Goal: Task Accomplishment & Management: Use online tool/utility

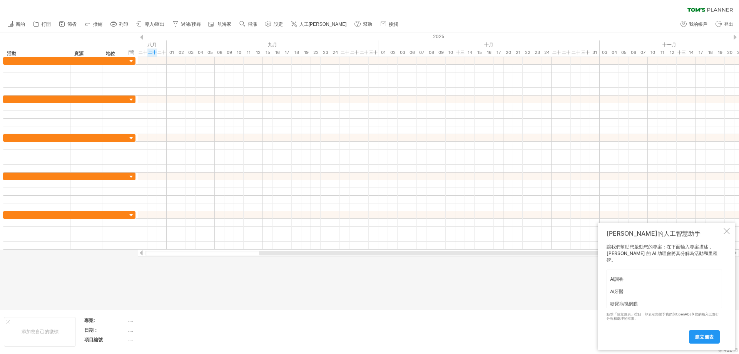
scroll to position [24, 0]
type textarea "肝癌 脂肪肝 Ai調香 Ai牙醫 糖尿病視網膜"
click at [704, 338] on font "建立圖表" at bounding box center [704, 337] width 18 height 6
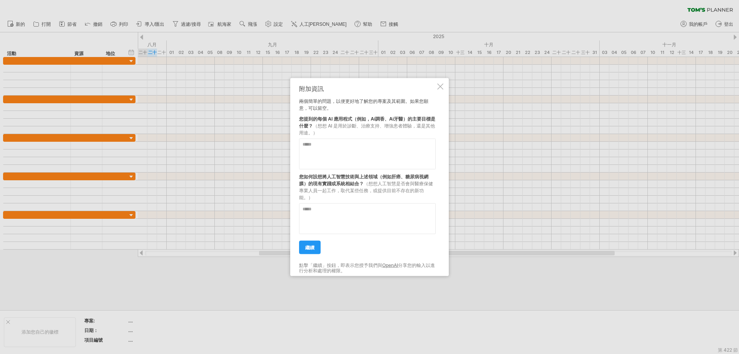
click at [322, 148] on textarea at bounding box center [367, 153] width 137 height 31
type textarea "**********"
click at [331, 219] on textarea at bounding box center [367, 218] width 137 height 31
drag, startPoint x: 382, startPoint y: 148, endPoint x: 329, endPoint y: 148, distance: 52.4
click at [329, 148] on textarea "**********" at bounding box center [367, 153] width 137 height 31
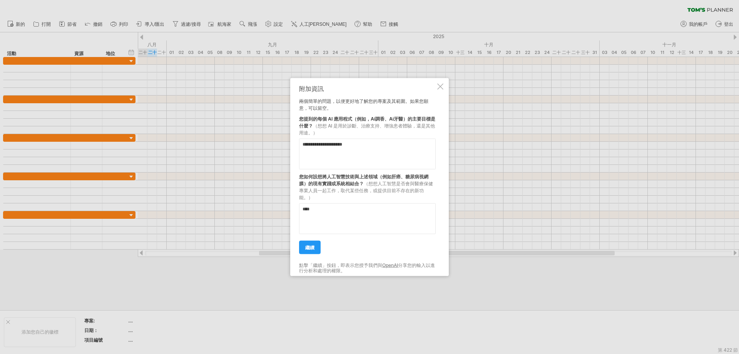
click at [323, 205] on textarea "****" at bounding box center [367, 218] width 137 height 31
paste textarea "**********"
type textarea "**********"
click at [320, 245] on link "繼續" at bounding box center [310, 246] width 22 height 13
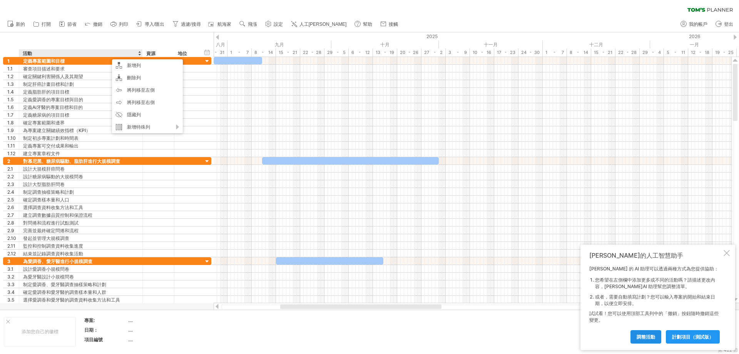
click at [637, 338] on font "調整活動" at bounding box center [646, 337] width 18 height 6
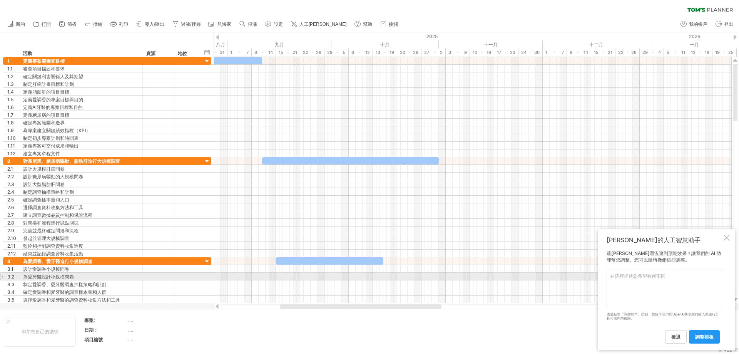
click at [624, 275] on textarea at bounding box center [665, 289] width 116 height 39
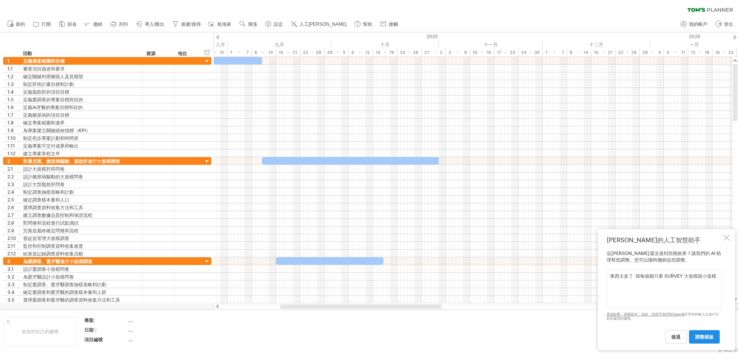
type textarea "東西太多了 我每個都只要 SURVEY 大規模跟小規模"
click at [709, 334] on font "調整模板" at bounding box center [704, 337] width 18 height 6
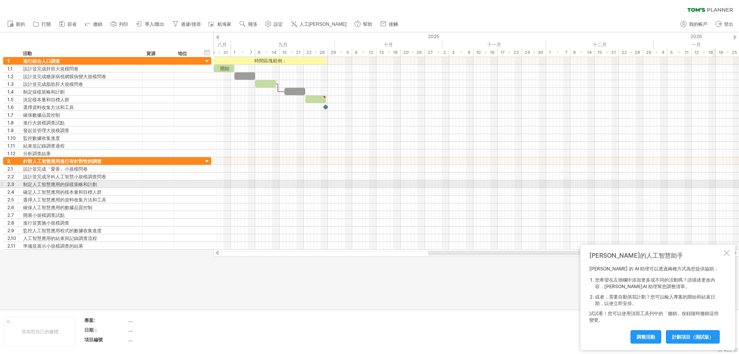
click at [677, 181] on div at bounding box center [477, 184] width 526 height 8
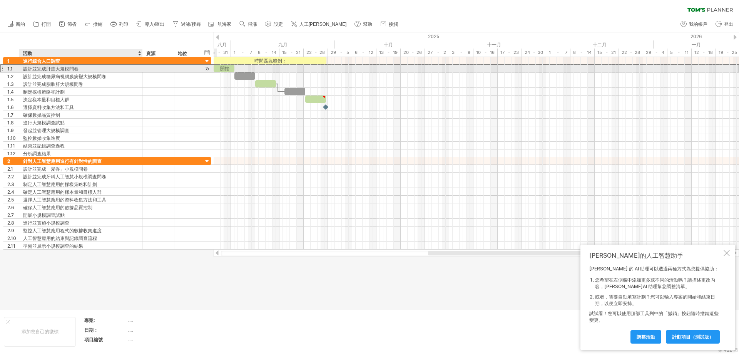
click at [54, 70] on font "設計並完成肝癌大規模問卷" at bounding box center [50, 69] width 55 height 6
drag, startPoint x: 230, startPoint y: 69, endPoint x: 275, endPoint y: 67, distance: 44.3
click at [275, 67] on div "開始" at bounding box center [269, 68] width 21 height 7
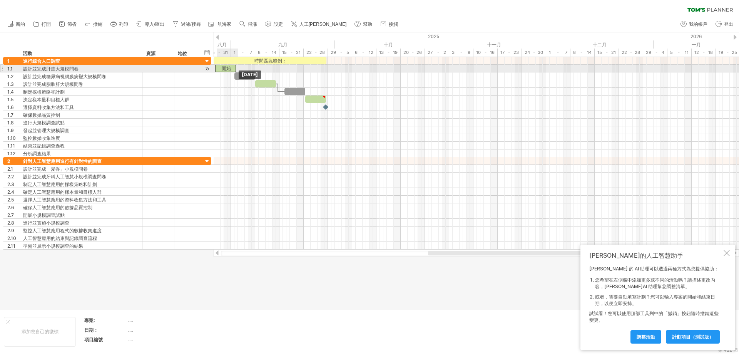
drag, startPoint x: 269, startPoint y: 67, endPoint x: 223, endPoint y: 65, distance: 46.3
click at [223, 65] on div "開始" at bounding box center [225, 68] width 21 height 7
click at [85, 71] on div "設計並完成肝癌大規模問卷" at bounding box center [81, 68] width 116 height 7
click at [77, 69] on font "設計並完成肝癌大規模問卷" at bounding box center [50, 69] width 55 height 6
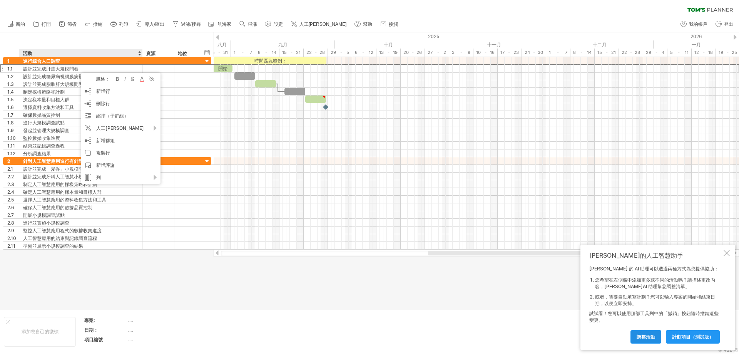
click at [651, 340] on link "調整活動" at bounding box center [646, 336] width 31 height 13
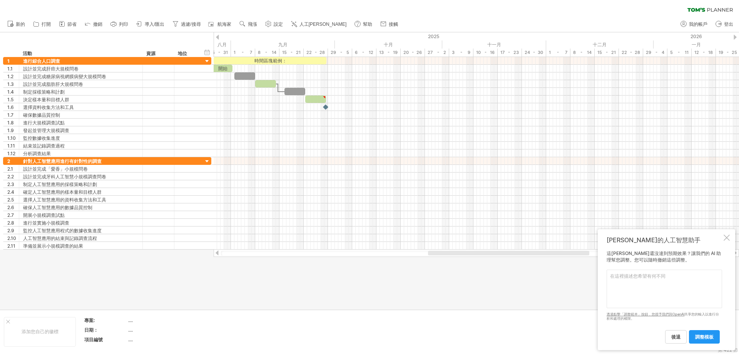
click at [640, 284] on textarea at bounding box center [665, 289] width 116 height 39
paste textarea "SURVEY 大規模 跟小規模"
click at [621, 278] on textarea "我有SURVEY 大規模 跟小規模" at bounding box center [665, 289] width 116 height 39
click at [619, 278] on textarea "我有SURVEY 大規模 跟小規模" at bounding box center [665, 289] width 116 height 39
paste textarea "肝癌 脂肪肝 Ai調香 Ai牙醫 糖尿病視網膜"
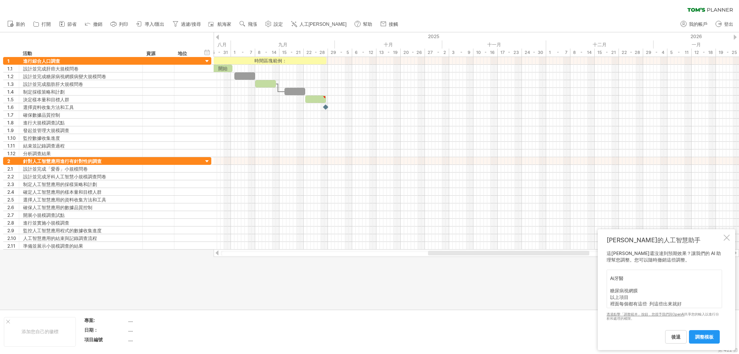
scroll to position [41, 0]
type textarea "我有肝癌 脂肪肝 Ai調香 Ai牙醫 糖尿病視網膜 以上項目 裡面每個都有這些 列這些出來就好 SURVEY 大規模 跟小規模"
click at [695, 337] on font "調整模板" at bounding box center [704, 337] width 18 height 6
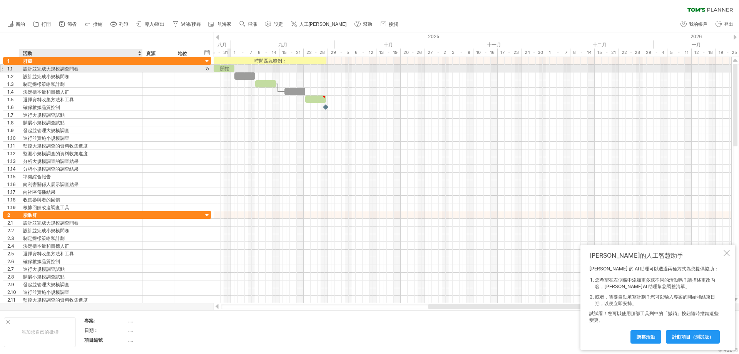
click at [65, 70] on font "設計並完成大規模調查問卷" at bounding box center [50, 69] width 55 height 6
click at [70, 75] on div "設計並完成小規模問卷" at bounding box center [81, 75] width 116 height 7
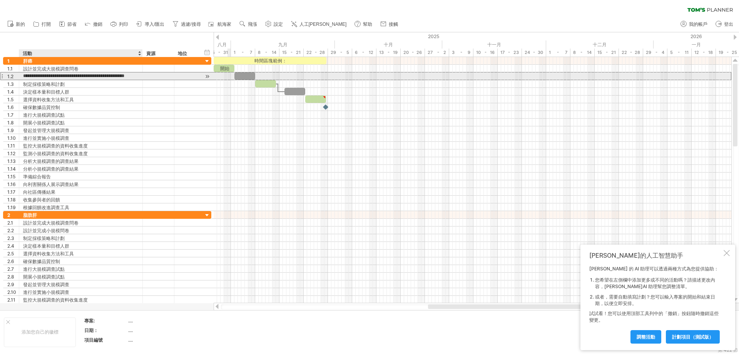
scroll to position [0, 0]
click at [63, 77] on font "設計並完成小規模問卷" at bounding box center [46, 77] width 46 height 6
click at [64, 77] on font "設計並完成小規模問卷" at bounding box center [46, 77] width 46 height 6
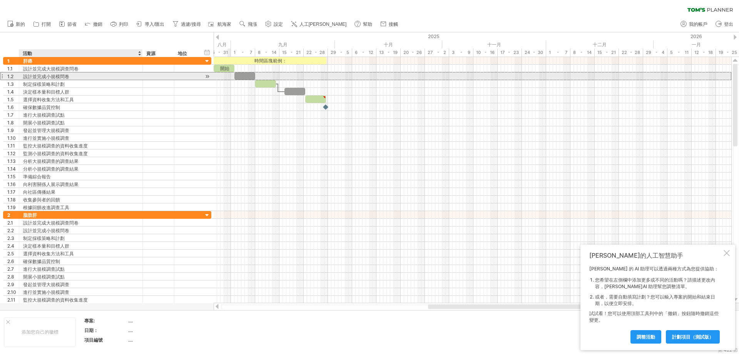
click at [64, 79] on font "設計並完成小規模問卷" at bounding box center [46, 77] width 46 height 6
click at [66, 76] on font "設計並完成小規模問卷" at bounding box center [46, 77] width 46 height 6
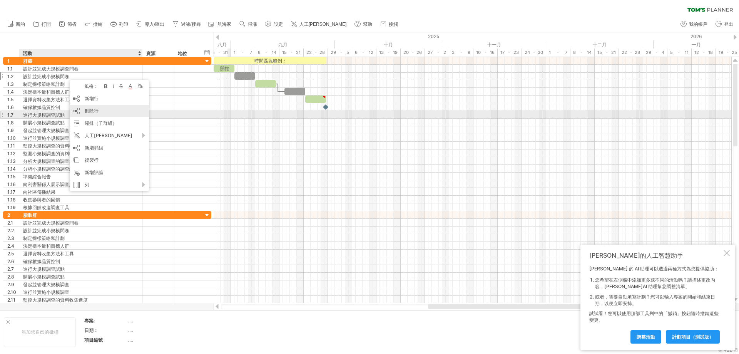
click at [84, 112] on div "刪除行 刪除選取的行" at bounding box center [109, 111] width 79 height 12
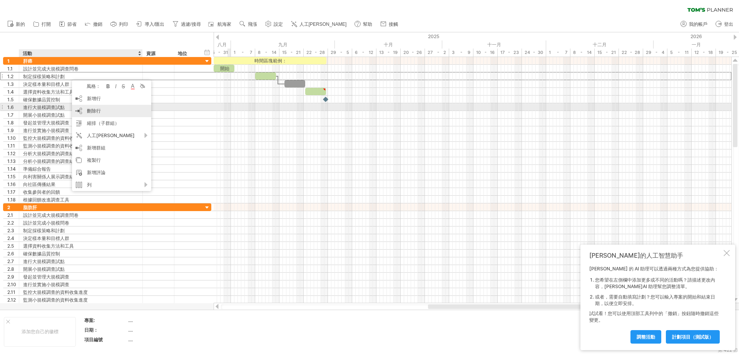
click at [98, 109] on font "刪除行" at bounding box center [94, 111] width 14 height 6
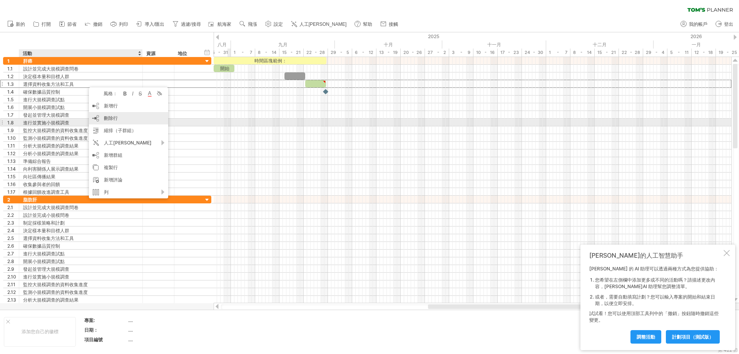
click at [103, 121] on div "刪除行 刪除選取的行" at bounding box center [128, 118] width 79 height 12
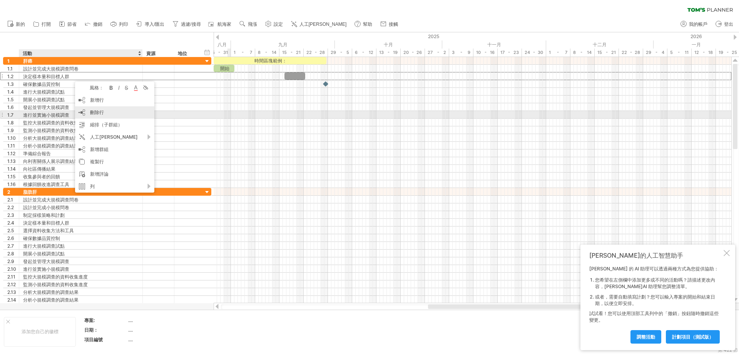
click at [93, 113] on font "刪除行" at bounding box center [97, 112] width 14 height 6
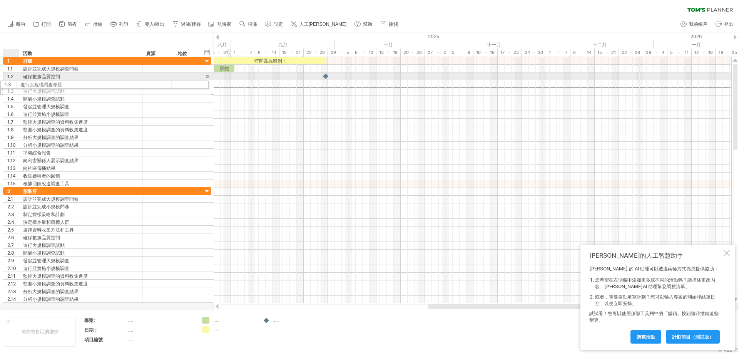
drag, startPoint x: 16, startPoint y: 84, endPoint x: 12, endPoint y: 83, distance: 4.0
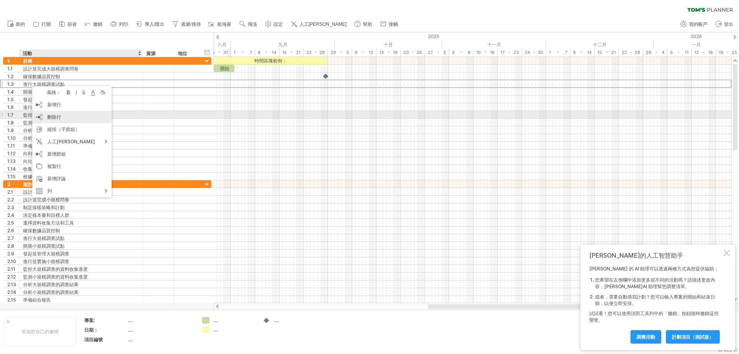
click at [47, 116] on div "刪除行 刪除選取的行" at bounding box center [71, 117] width 79 height 12
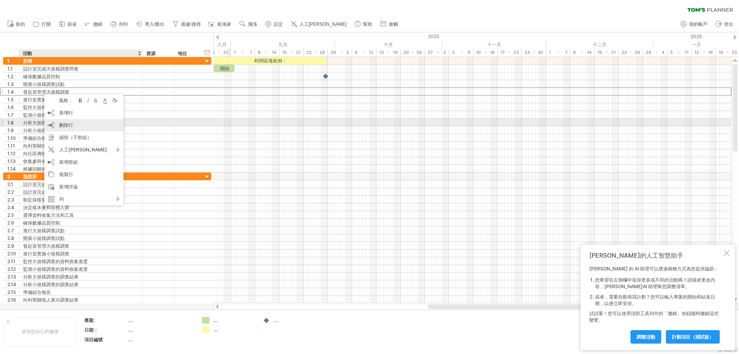
click at [54, 121] on div "刪除行 刪除選取的行" at bounding box center [83, 125] width 79 height 12
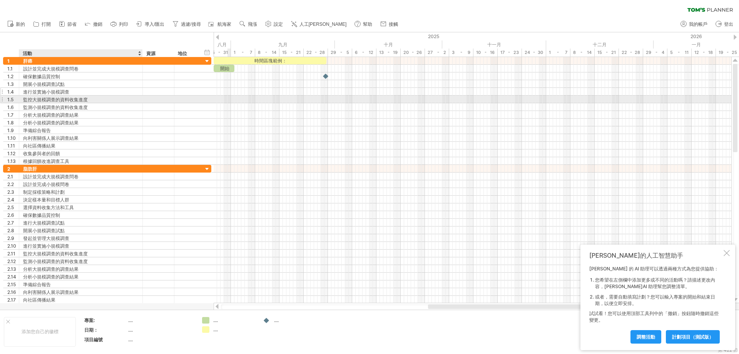
click at [78, 95] on div "**********" at bounding box center [107, 92] width 208 height 8
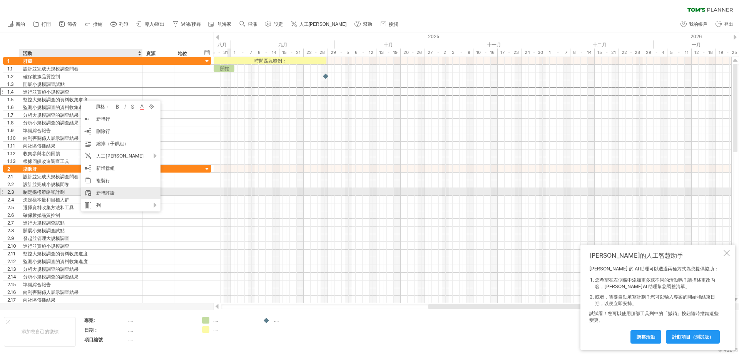
click at [107, 192] on font "新增評論" at bounding box center [105, 193] width 18 height 6
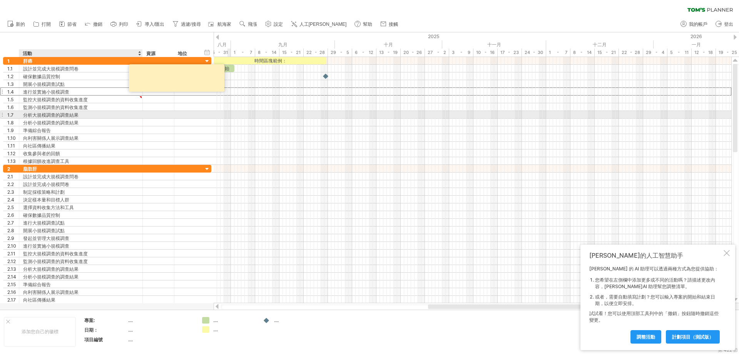
click at [112, 112] on div "**********" at bounding box center [107, 111] width 208 height 108
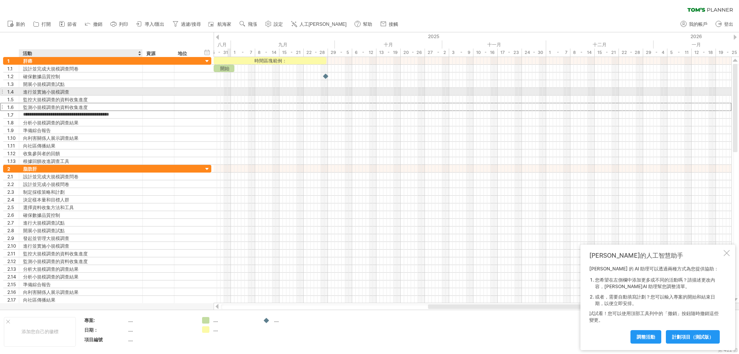
click at [74, 90] on div "進行並實施小規模調查" at bounding box center [81, 91] width 116 height 7
click at [78, 88] on input "**********" at bounding box center [81, 91] width 116 height 7
type input "*"
click at [62, 89] on div at bounding box center [81, 91] width 116 height 7
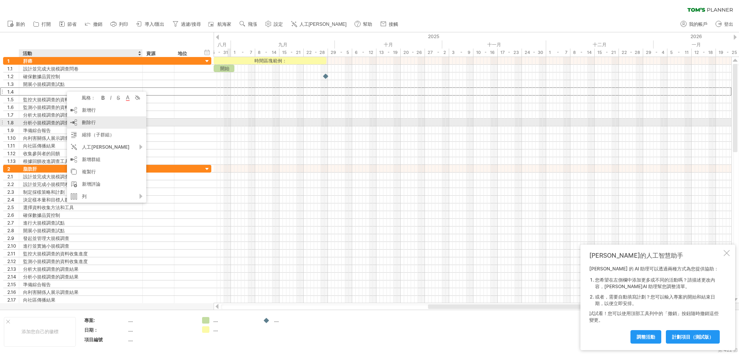
click at [82, 125] on div "刪除行 刪除選取的行" at bounding box center [106, 122] width 79 height 12
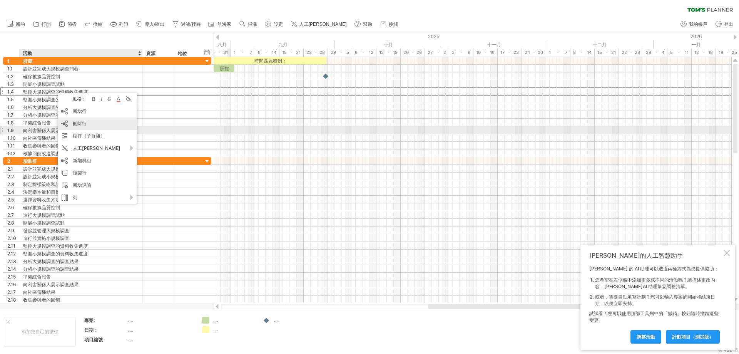
click at [74, 126] on font "刪除行" at bounding box center [80, 124] width 14 height 6
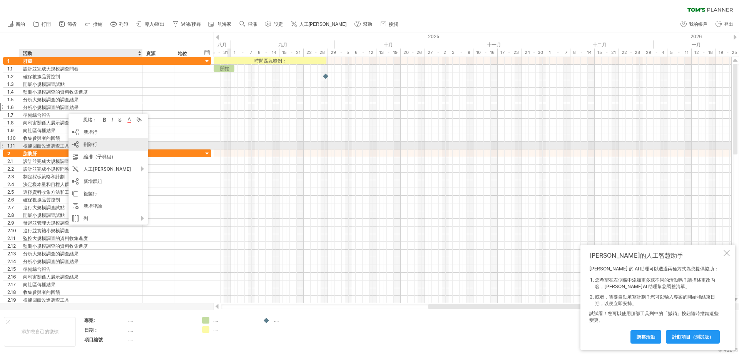
click at [81, 144] on div "刪除行 刪除選取的行" at bounding box center [108, 144] width 79 height 12
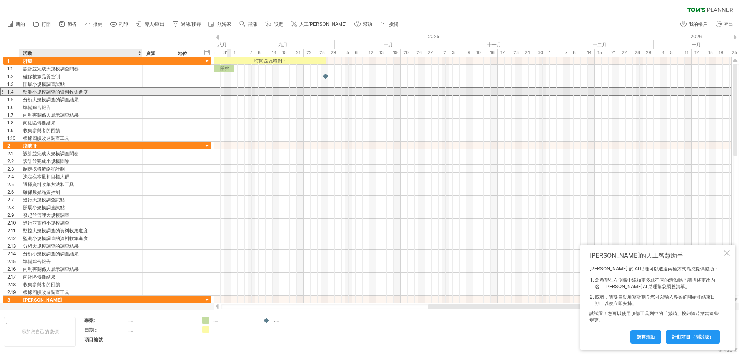
click at [57, 94] on font "監測小規模調查的資料收集進度" at bounding box center [55, 92] width 65 height 6
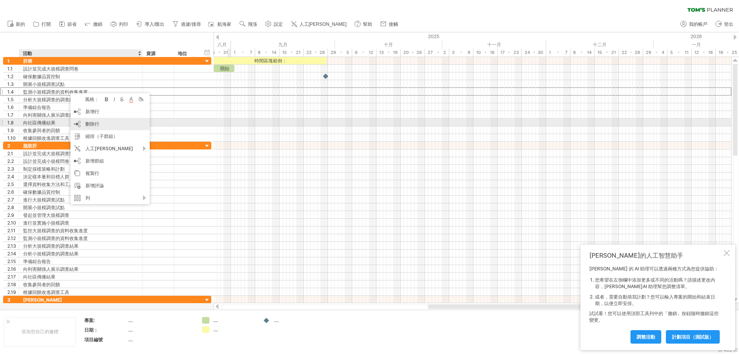
click at [94, 125] on font "刪除行" at bounding box center [92, 124] width 14 height 6
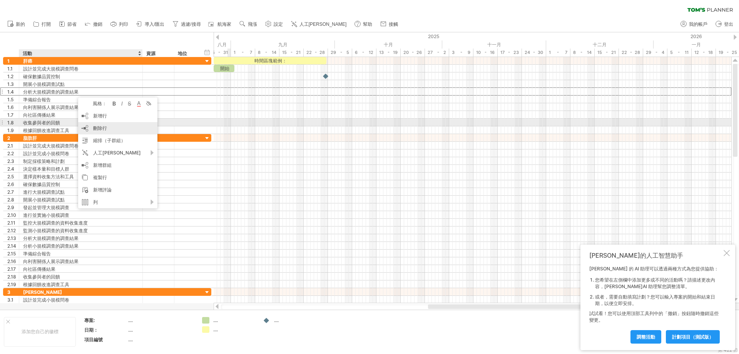
click at [95, 124] on div "刪除行 刪除選取的行" at bounding box center [117, 128] width 79 height 12
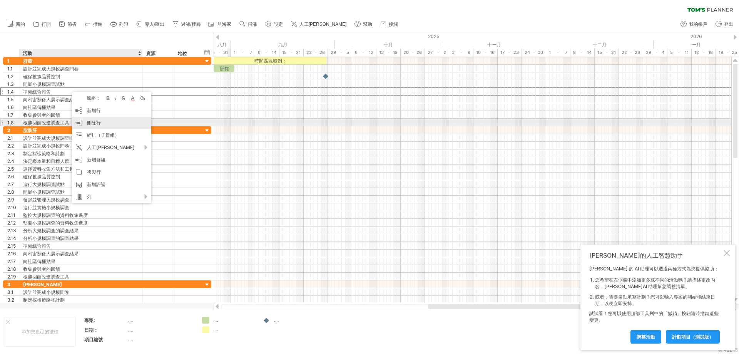
click at [97, 126] on div "刪除行 刪除選取的行" at bounding box center [111, 123] width 79 height 12
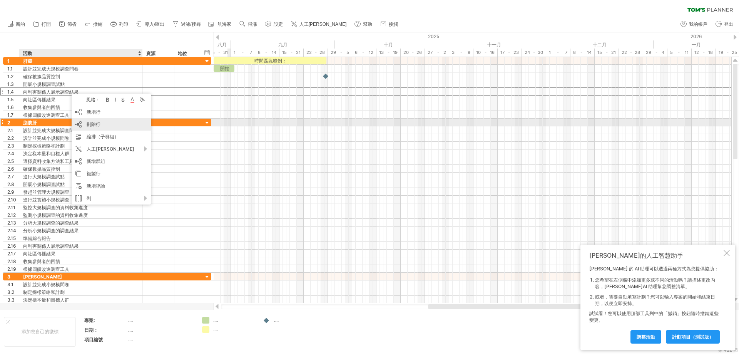
click at [87, 123] on font "刪除行" at bounding box center [94, 124] width 14 height 6
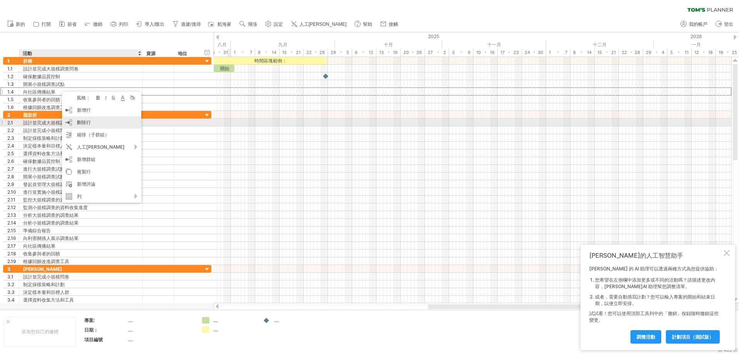
click at [93, 122] on div "刪除行 刪除選取的行" at bounding box center [101, 122] width 79 height 12
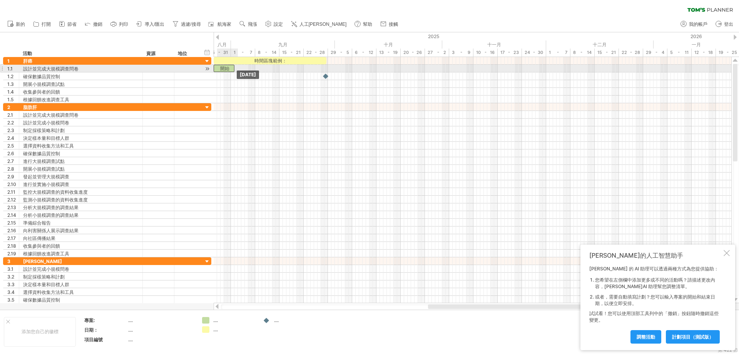
click at [233, 68] on div "開始" at bounding box center [224, 68] width 21 height 7
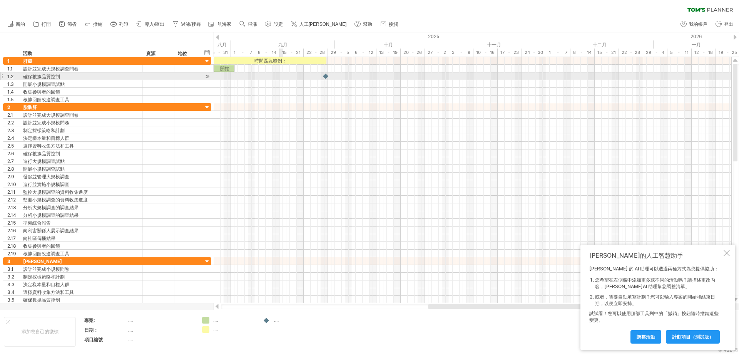
click at [270, 75] on div at bounding box center [473, 76] width 518 height 8
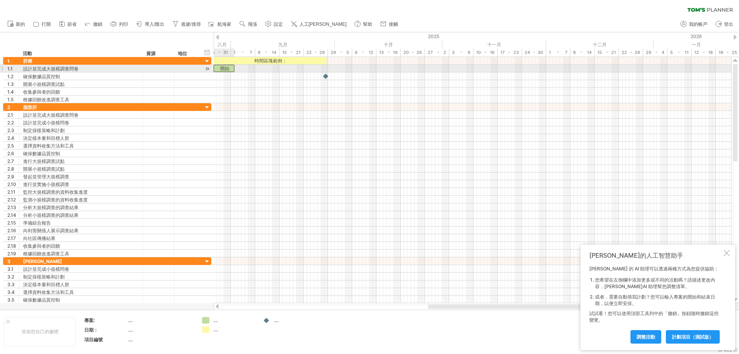
click at [223, 69] on font "開始" at bounding box center [224, 68] width 9 height 6
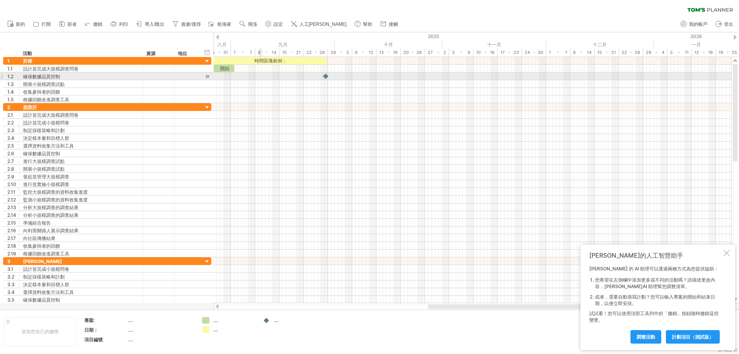
drag, startPoint x: 208, startPoint y: 78, endPoint x: 261, endPoint y: 79, distance: 53.1
click at [261, 79] on div "嘗試造訪 [DOMAIN_NAME] 再次連接... 0% 清除過濾器 新的" at bounding box center [369, 177] width 739 height 354
click at [229, 75] on div at bounding box center [473, 76] width 518 height 8
drag, startPoint x: 325, startPoint y: 77, endPoint x: 286, endPoint y: 76, distance: 38.5
click at [296, 76] on div at bounding box center [300, 75] width 8 height 7
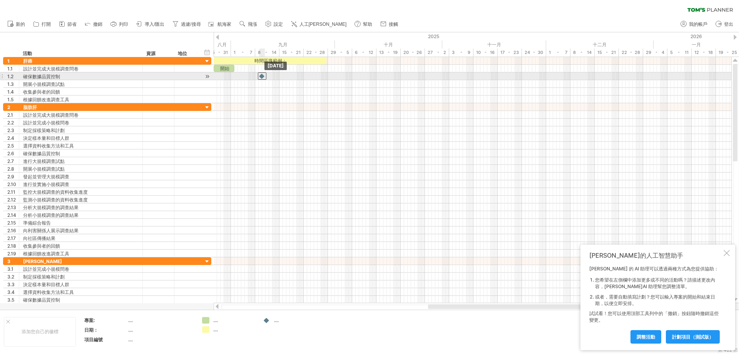
drag, startPoint x: 287, startPoint y: 77, endPoint x: 258, endPoint y: 77, distance: 29.3
click at [258, 77] on div at bounding box center [262, 75] width 8 height 7
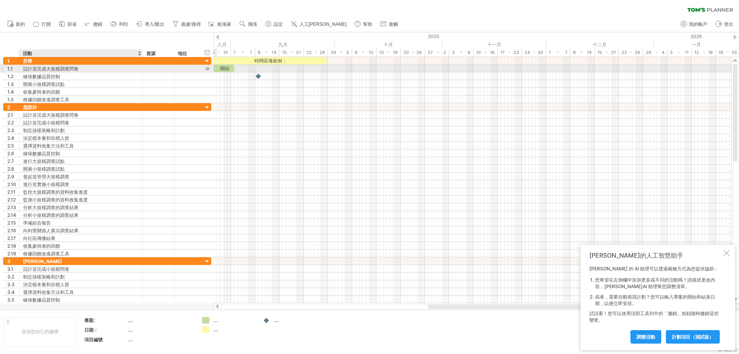
click at [92, 69] on div "設計並完成大規模調查問卷" at bounding box center [81, 68] width 116 height 7
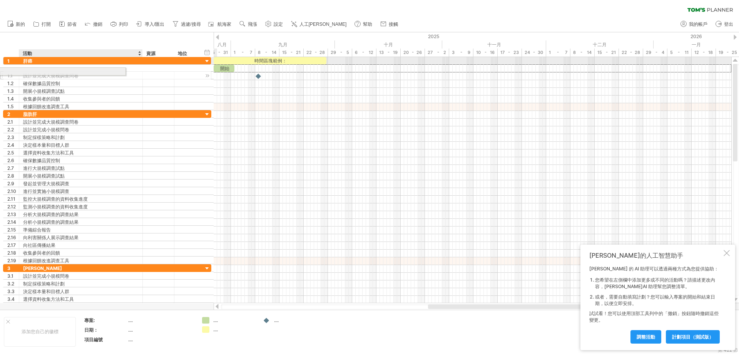
drag, startPoint x: 122, startPoint y: 73, endPoint x: 46, endPoint y: 70, distance: 76.3
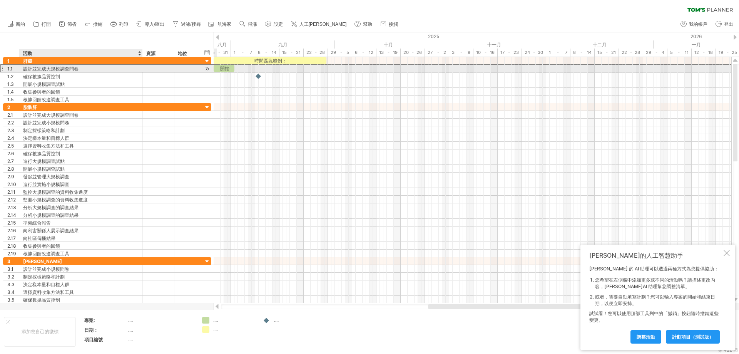
click at [86, 67] on div "設計並完成大規模調查問卷" at bounding box center [81, 68] width 116 height 7
click at [125, 69] on input "**********" at bounding box center [81, 68] width 116 height 7
type input "*"
click at [108, 74] on div "確保數據品質控制" at bounding box center [81, 75] width 116 height 7
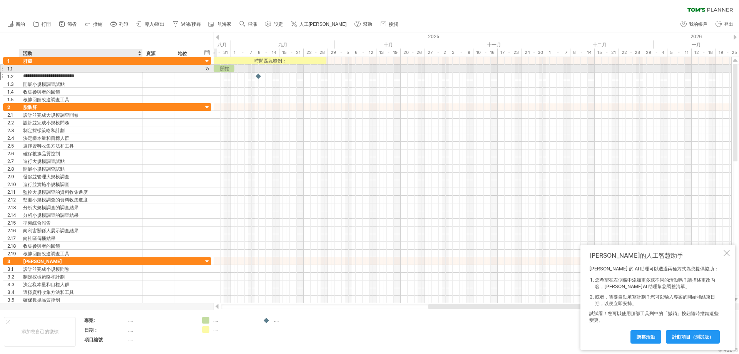
click at [69, 66] on div at bounding box center [81, 68] width 116 height 7
click at [230, 67] on div "開始" at bounding box center [224, 68] width 21 height 7
click at [236, 68] on div "**" at bounding box center [229, 68] width 21 height 7
drag, startPoint x: 233, startPoint y: 68, endPoint x: 229, endPoint y: 68, distance: 4.6
click at [229, 68] on div "**" at bounding box center [227, 68] width 21 height 7
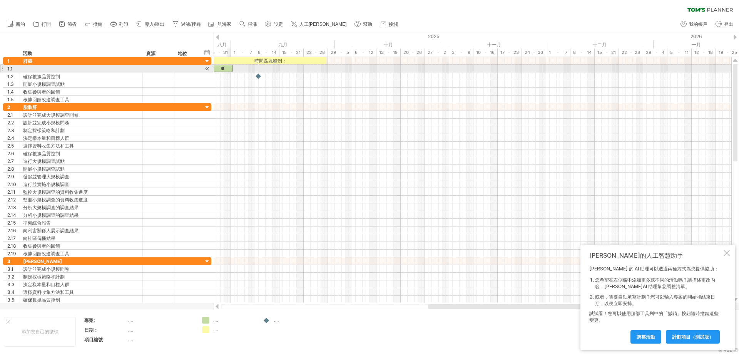
click at [229, 68] on div "**" at bounding box center [222, 68] width 21 height 7
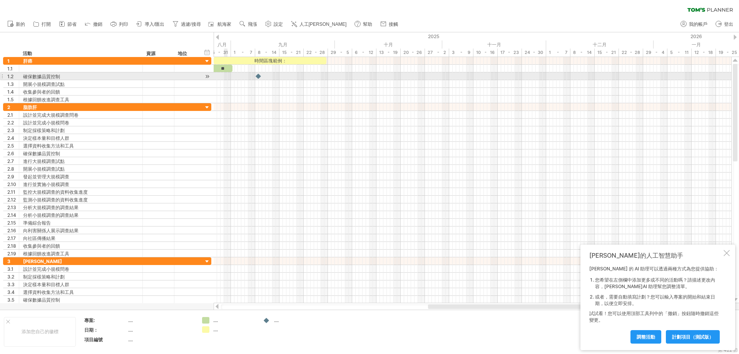
click at [225, 78] on div at bounding box center [473, 76] width 518 height 8
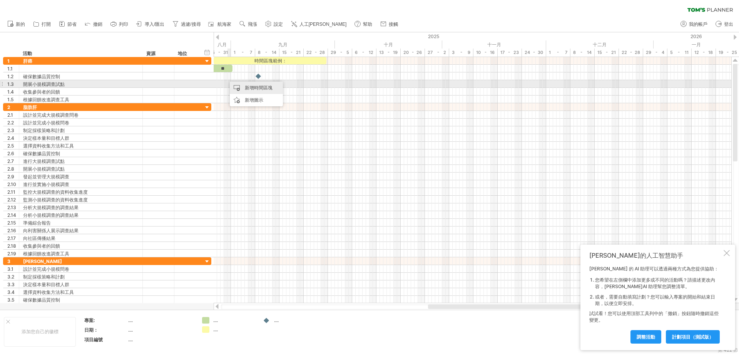
click at [241, 85] on div "新增時間區塊" at bounding box center [256, 88] width 53 height 12
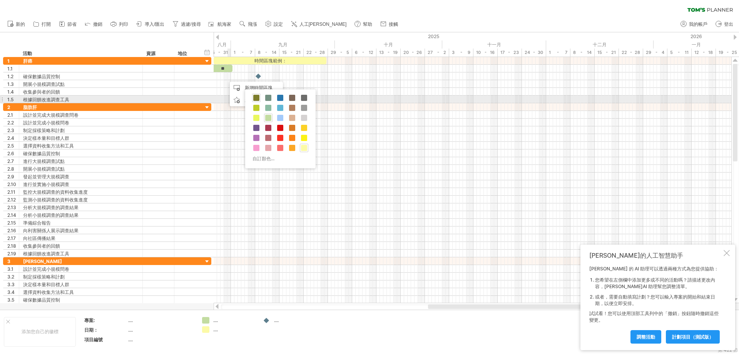
click at [254, 97] on span at bounding box center [256, 98] width 6 height 6
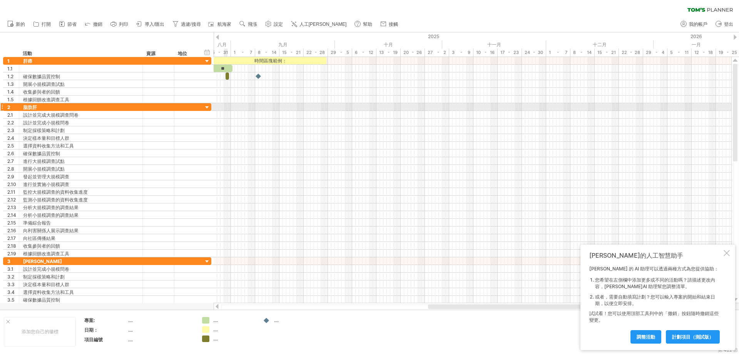
click at [224, 111] on div at bounding box center [473, 115] width 518 height 8
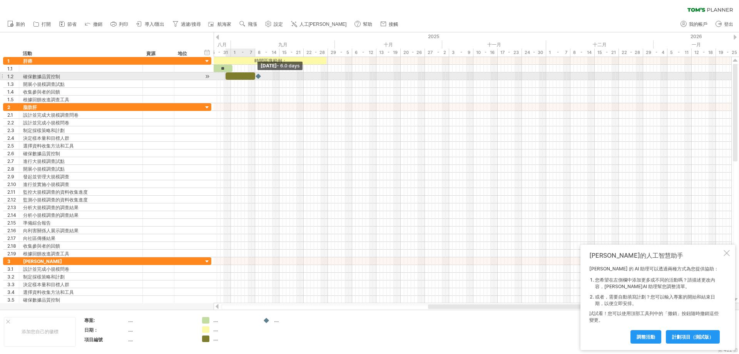
drag, startPoint x: 228, startPoint y: 75, endPoint x: 256, endPoint y: 78, distance: 27.8
click at [255, 78] on div at bounding box center [255, 76] width 0 height 8
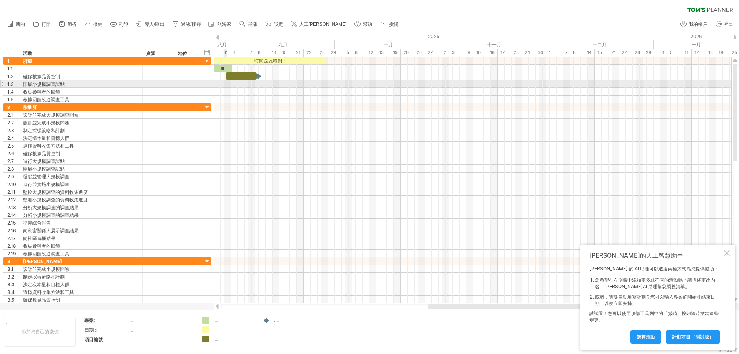
click at [226, 85] on div at bounding box center [473, 84] width 518 height 8
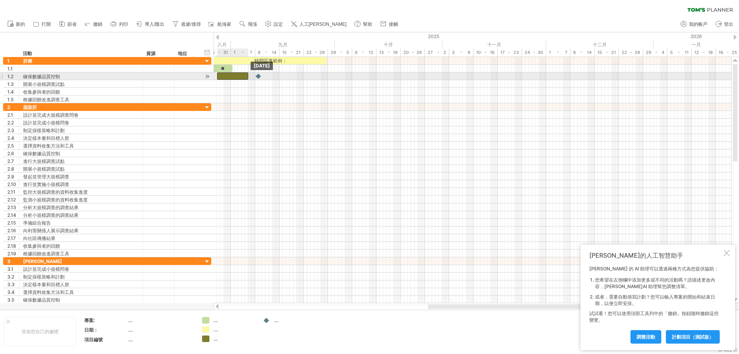
drag, startPoint x: 232, startPoint y: 76, endPoint x: 223, endPoint y: 77, distance: 8.9
click at [223, 77] on div at bounding box center [232, 75] width 31 height 7
drag, startPoint x: 247, startPoint y: 77, endPoint x: 253, endPoint y: 77, distance: 6.2
click at [253, 77] on div at bounding box center [236, 75] width 38 height 7
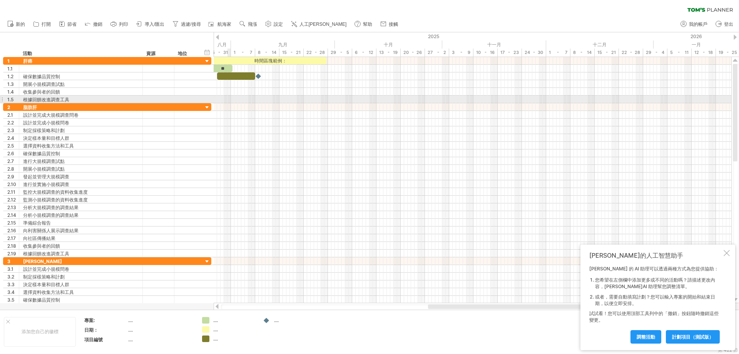
click at [229, 97] on div at bounding box center [473, 99] width 518 height 8
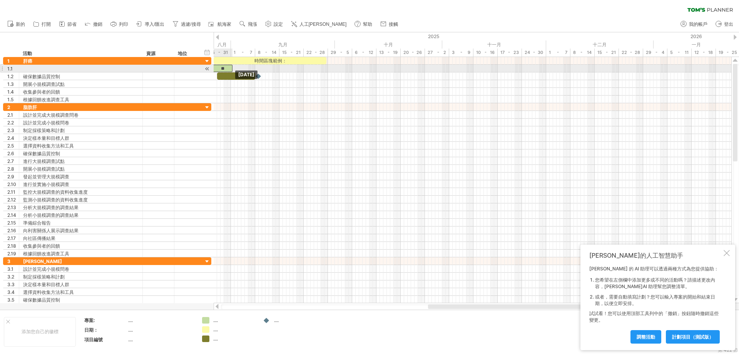
click at [224, 67] on font "**" at bounding box center [222, 68] width 3 height 5
drag, startPoint x: 221, startPoint y: 67, endPoint x: 230, endPoint y: 67, distance: 8.5
click at [230, 67] on font "**" at bounding box center [231, 68] width 3 height 5
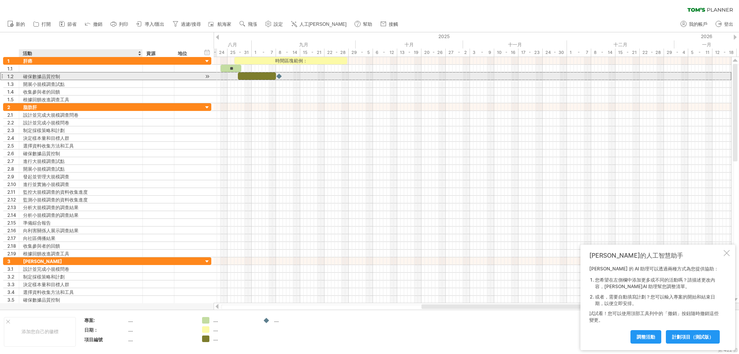
click at [80, 77] on div "確保數據品質控制" at bounding box center [81, 75] width 116 height 7
click at [91, 73] on input "**********" at bounding box center [81, 75] width 116 height 7
type input "*"
type input "******"
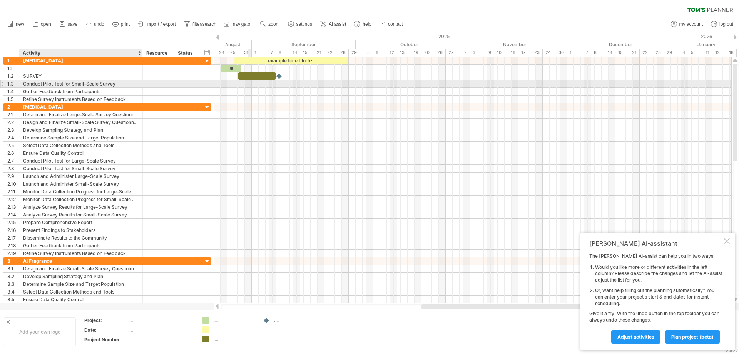
click at [120, 82] on div "Conduct Pilot Test for Small-Scale Survey" at bounding box center [81, 83] width 116 height 7
click at [120, 82] on input "**********" at bounding box center [81, 83] width 116 height 7
type input "*"
type input "***"
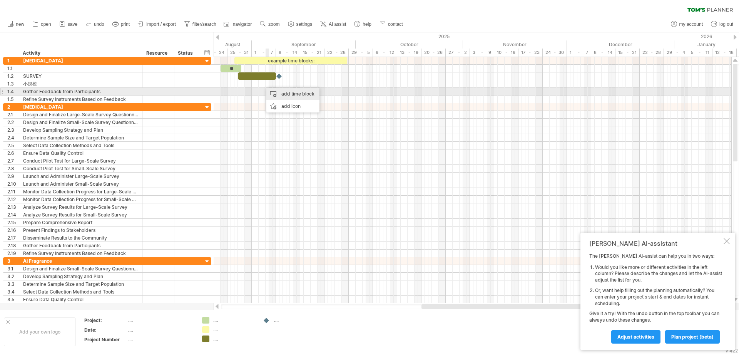
click at [279, 95] on div "add time block" at bounding box center [292, 94] width 53 height 12
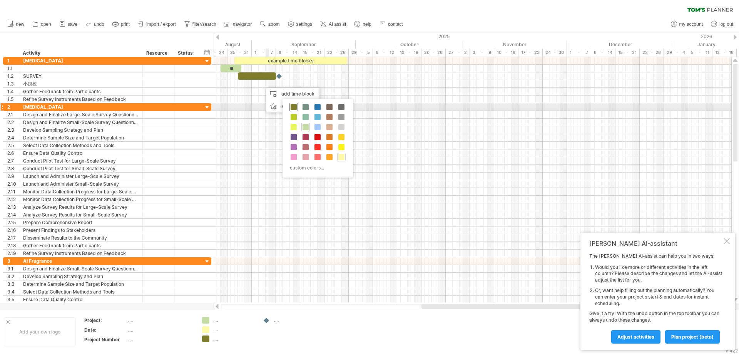
click at [296, 106] on span at bounding box center [294, 107] width 6 height 6
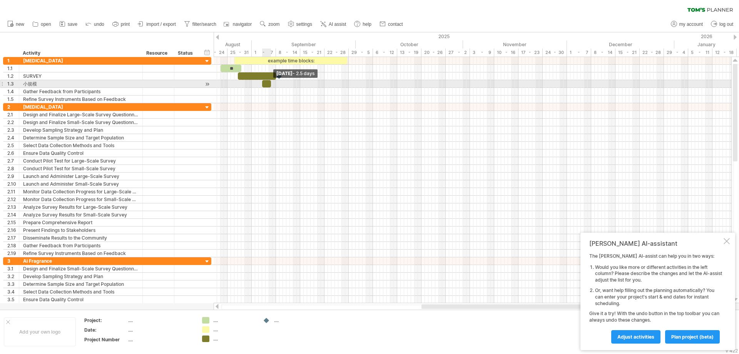
click at [270, 86] on span at bounding box center [271, 83] width 3 height 7
drag, startPoint x: 265, startPoint y: 84, endPoint x: 279, endPoint y: 85, distance: 13.9
click at [279, 85] on div at bounding box center [279, 83] width 7 height 7
click at [283, 84] on span at bounding box center [282, 83] width 3 height 7
click at [282, 83] on div at bounding box center [280, 83] width 9 height 7
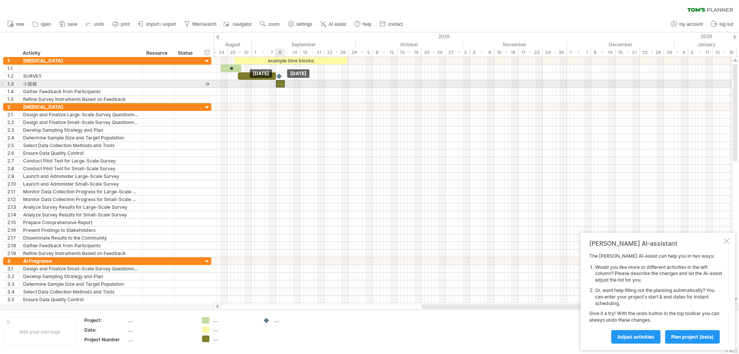
click at [282, 83] on div at bounding box center [280, 83] width 9 height 7
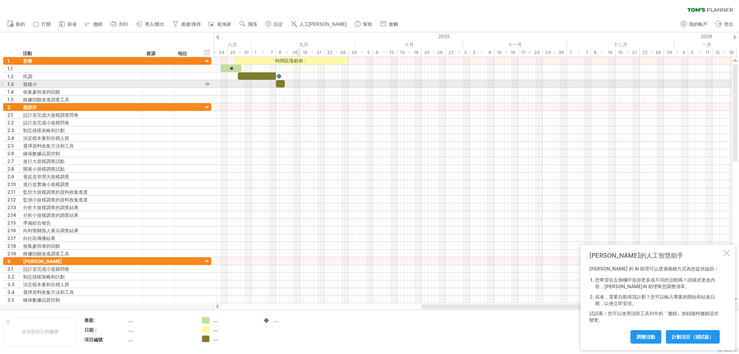
click at [300, 80] on div at bounding box center [473, 84] width 518 height 8
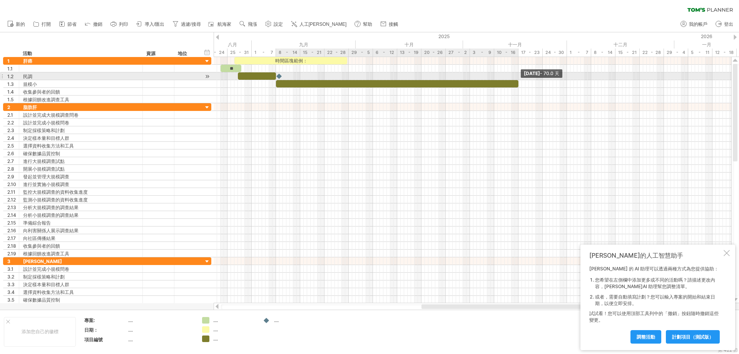
drag, startPoint x: 284, startPoint y: 83, endPoint x: 499, endPoint y: 97, distance: 214.9
click at [518, 80] on div "時間區塊範例： ** [DATE] - 70.0 天 [DATE]" at bounding box center [473, 180] width 518 height 246
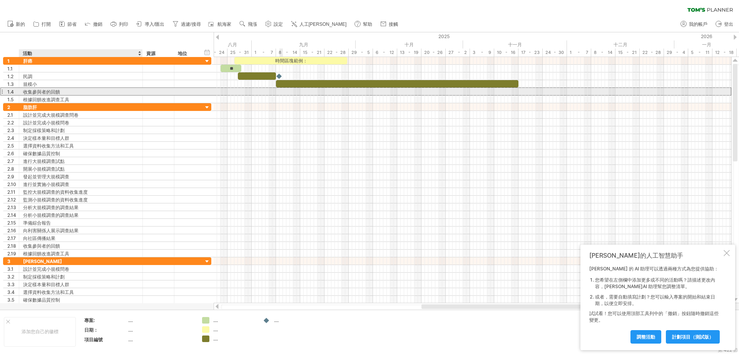
click at [60, 91] on div "收集參與者的回饋" at bounding box center [81, 91] width 116 height 7
click at [91, 90] on input "**********" at bounding box center [81, 91] width 116 height 7
type input "*"
type input "***"
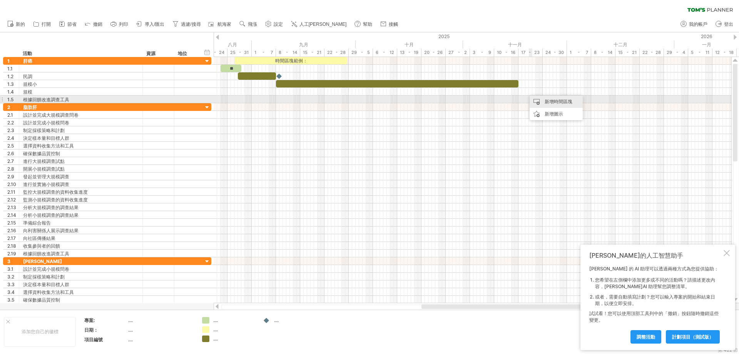
click at [541, 102] on div "新增時間區塊" at bounding box center [556, 101] width 53 height 12
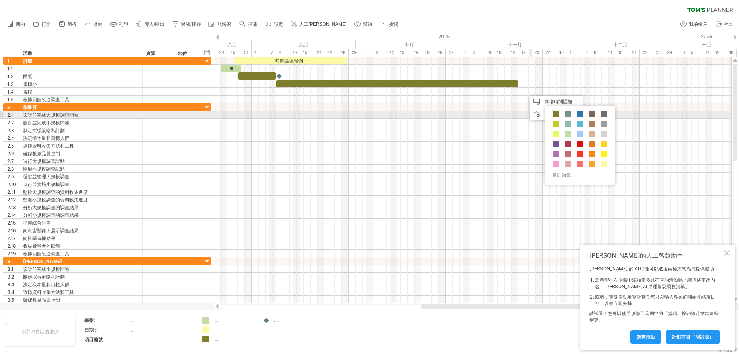
click at [554, 114] on span at bounding box center [556, 114] width 6 height 6
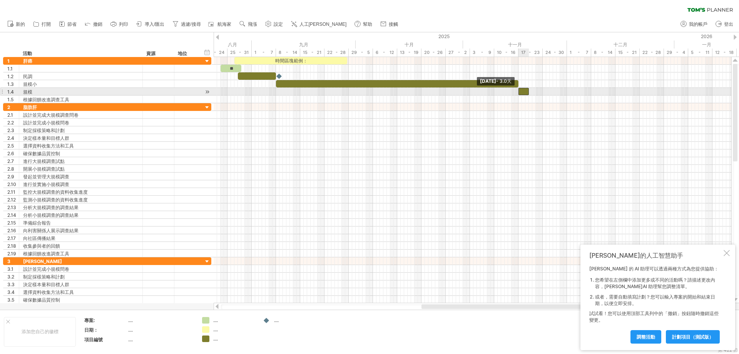
drag, startPoint x: 526, startPoint y: 91, endPoint x: 519, endPoint y: 91, distance: 6.5
click at [519, 91] on span at bounding box center [518, 91] width 3 height 7
drag, startPoint x: 528, startPoint y: 92, endPoint x: 543, endPoint y: 92, distance: 14.6
click at [543, 92] on span at bounding box center [542, 91] width 3 height 7
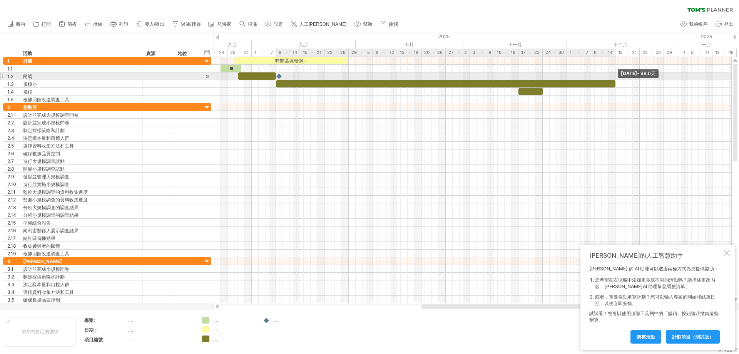
drag, startPoint x: 518, startPoint y: 81, endPoint x: 614, endPoint y: 79, distance: 96.7
click at [614, 79] on div "時間區塊範例： ** [DATE] - 98.0天 [DATE] - 3.0天" at bounding box center [473, 180] width 518 height 246
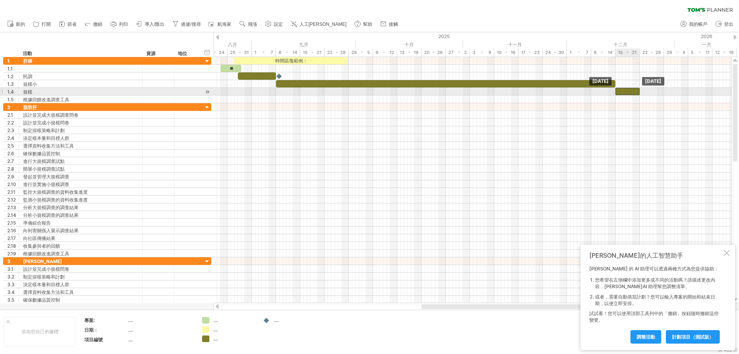
drag, startPoint x: 535, startPoint y: 91, endPoint x: 631, endPoint y: 93, distance: 96.3
click at [631, 93] on div at bounding box center [628, 91] width 24 height 7
drag, startPoint x: 644, startPoint y: 91, endPoint x: 664, endPoint y: 90, distance: 20.1
click at [664, 90] on span at bounding box center [664, 91] width 3 height 7
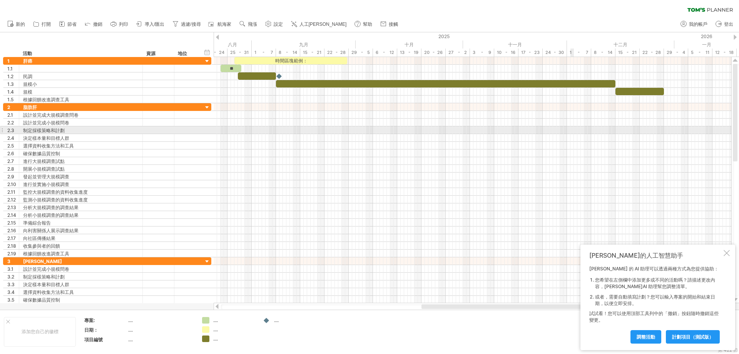
click at [573, 133] on div at bounding box center [473, 130] width 518 height 8
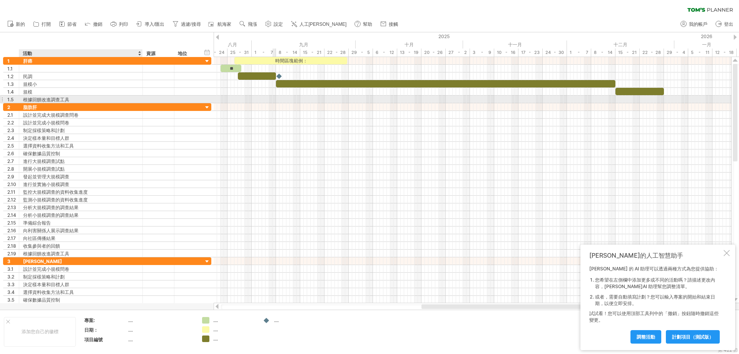
click at [59, 101] on font "根據回饋改進調查工具" at bounding box center [46, 100] width 46 height 6
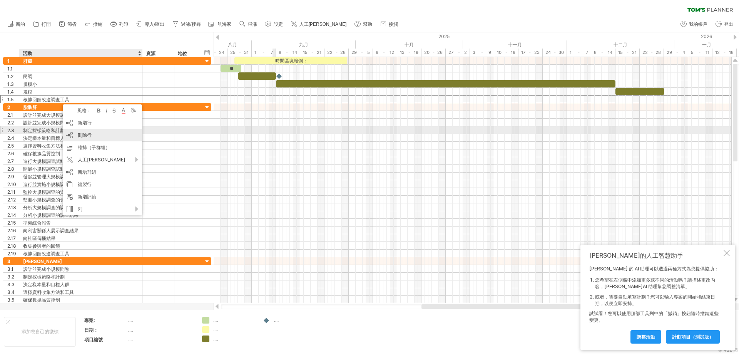
click at [76, 134] on div "刪除行 刪除選取的行" at bounding box center [102, 135] width 79 height 12
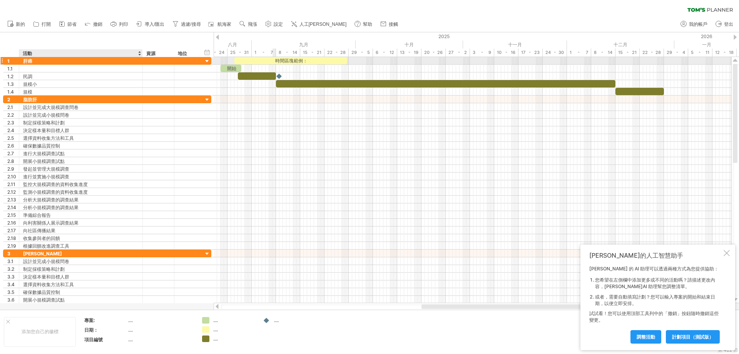
click at [34, 60] on div "肝癌" at bounding box center [81, 60] width 116 height 7
click at [34, 60] on input "**********" at bounding box center [81, 60] width 116 height 7
click at [50, 61] on input "**********" at bounding box center [81, 60] width 116 height 7
type input "*"
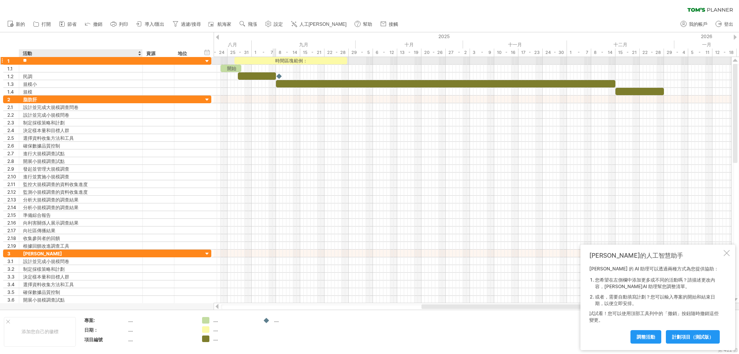
type input "**"
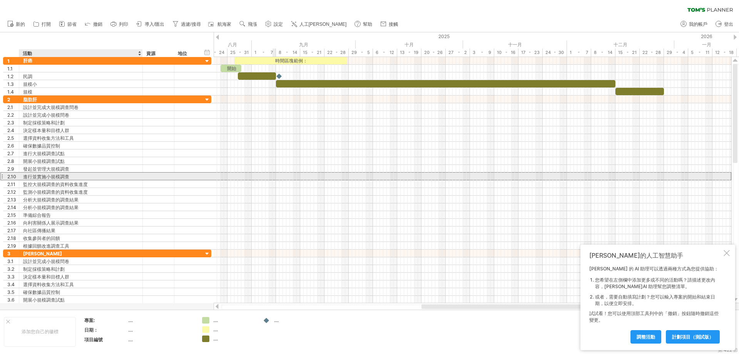
click at [87, 173] on div "進行並實施小規模調查" at bounding box center [81, 176] width 116 height 7
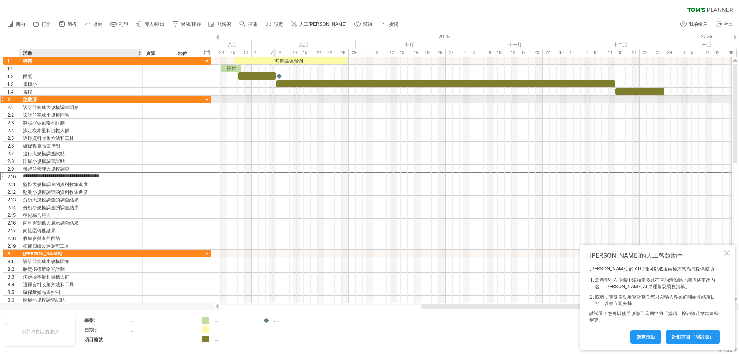
click at [39, 98] on div "脂肪肝" at bounding box center [81, 98] width 116 height 7
click at [39, 98] on input "**********" at bounding box center [81, 98] width 116 height 7
type input "*"
type input "***"
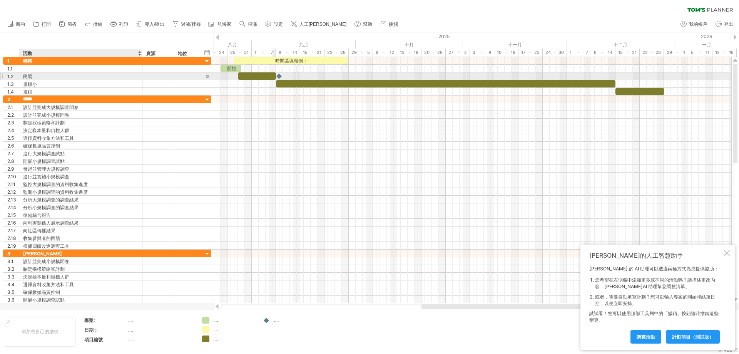
click at [36, 75] on div "民調" at bounding box center [81, 75] width 116 height 7
drag, startPoint x: 43, startPoint y: 76, endPoint x: 23, endPoint y: 74, distance: 20.6
click at [23, 74] on div "****** 民調" at bounding box center [81, 75] width 124 height 7
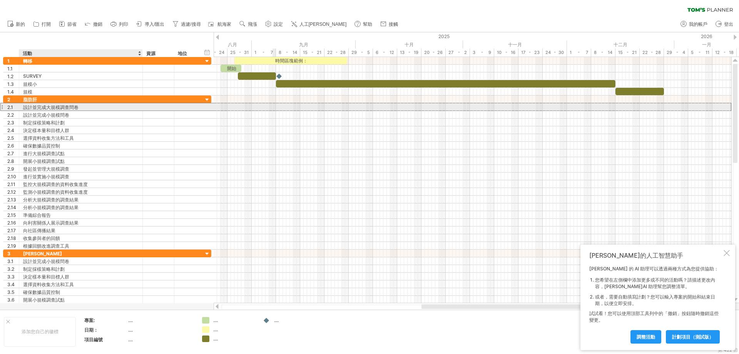
click at [28, 107] on font "設計並完成大規模調查問卷" at bounding box center [50, 107] width 55 height 6
click at [39, 108] on font "設計並完成大規模調查問卷" at bounding box center [50, 107] width 55 height 6
click at [53, 105] on font "設計並完成大規模調查問卷" at bounding box center [50, 107] width 55 height 6
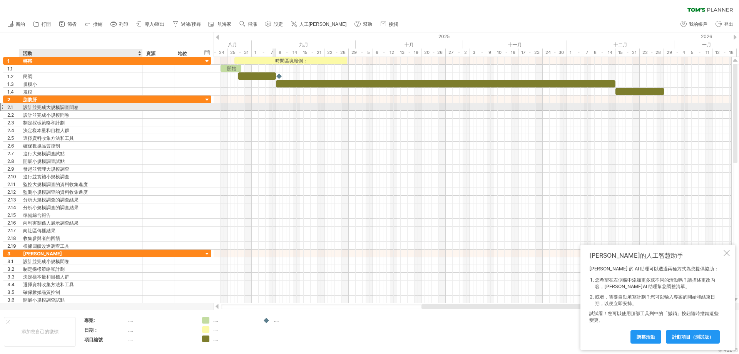
click at [70, 106] on font "設計並完成大規模調查問卷" at bounding box center [50, 107] width 55 height 6
click at [81, 106] on div "設計並完成大規模調查問卷" at bounding box center [81, 106] width 116 height 7
click at [0, 0] on input "**********" at bounding box center [0, 0] width 0 height 0
click at [124, 108] on input "**********" at bounding box center [81, 106] width 116 height 7
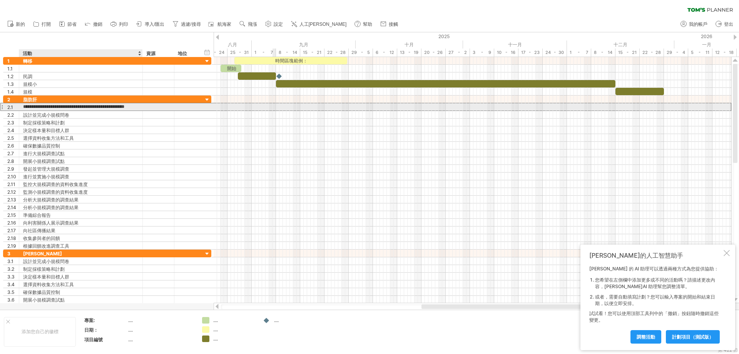
click at [124, 108] on input "**********" at bounding box center [81, 106] width 116 height 7
paste input "text"
type input "******"
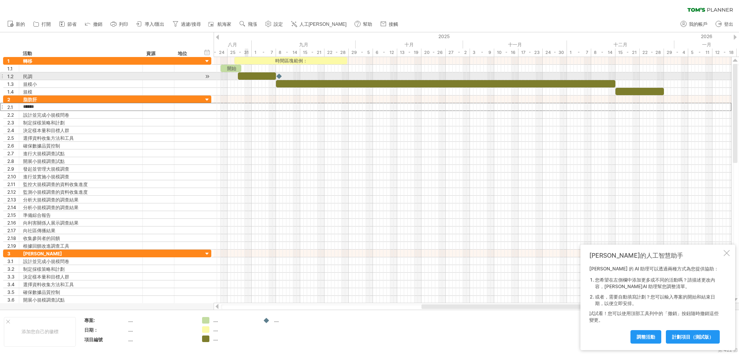
click at [247, 75] on div at bounding box center [257, 75] width 38 height 7
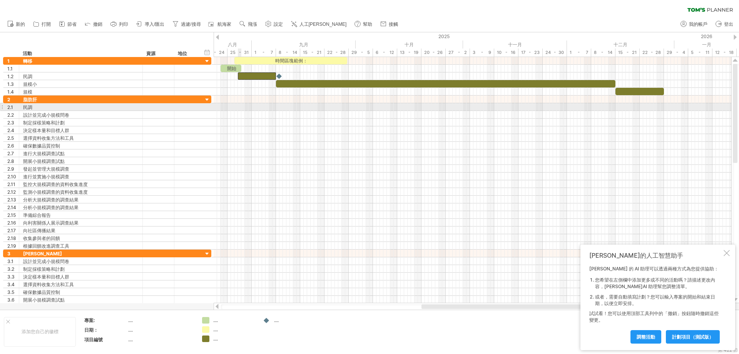
click at [240, 106] on div at bounding box center [473, 107] width 518 height 8
click at [257, 113] on div "新增時間區塊" at bounding box center [273, 115] width 53 height 12
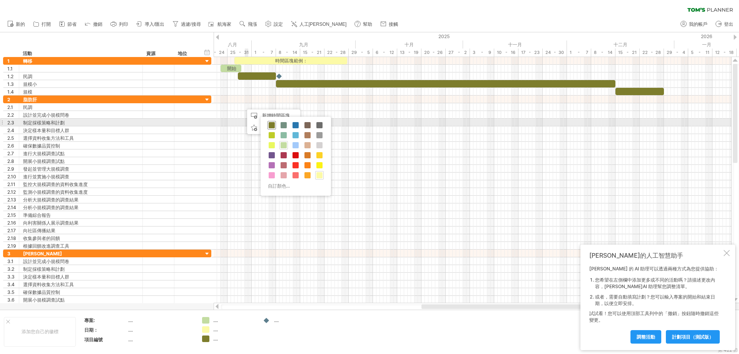
click at [270, 123] on span at bounding box center [272, 125] width 6 height 6
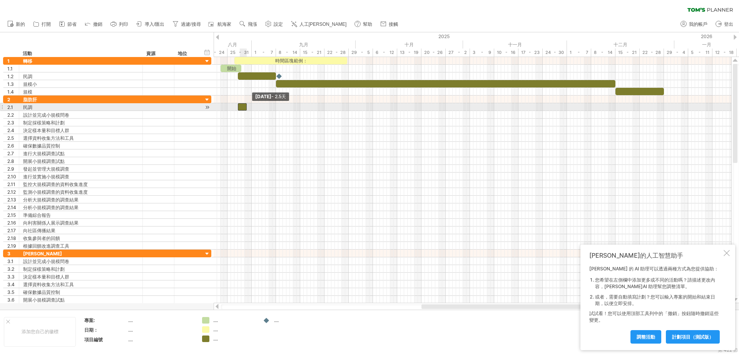
drag, startPoint x: 243, startPoint y: 106, endPoint x: 238, endPoint y: 106, distance: 4.2
click at [238, 106] on span at bounding box center [237, 106] width 3 height 7
drag, startPoint x: 246, startPoint y: 106, endPoint x: 275, endPoint y: 104, distance: 28.9
click at [275, 104] on span at bounding box center [276, 106] width 3 height 7
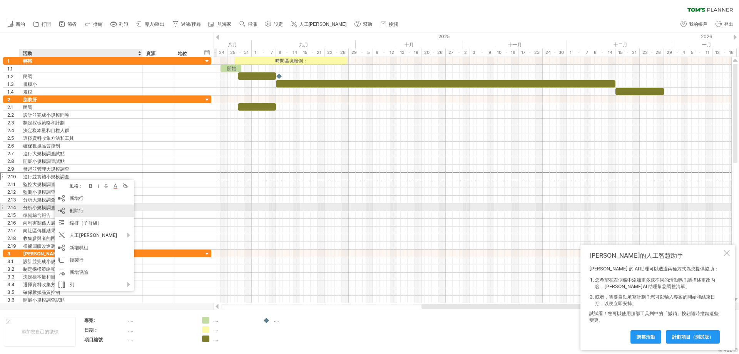
click at [62, 208] on div "刪除行 刪除選取的行" at bounding box center [94, 210] width 79 height 12
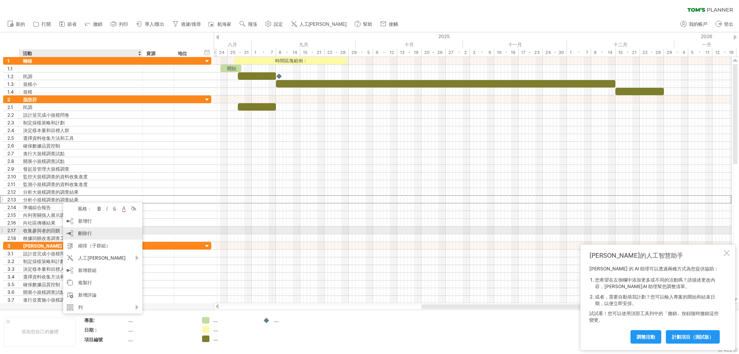
click at [74, 230] on div "刪除行 刪除選取的行" at bounding box center [102, 233] width 79 height 12
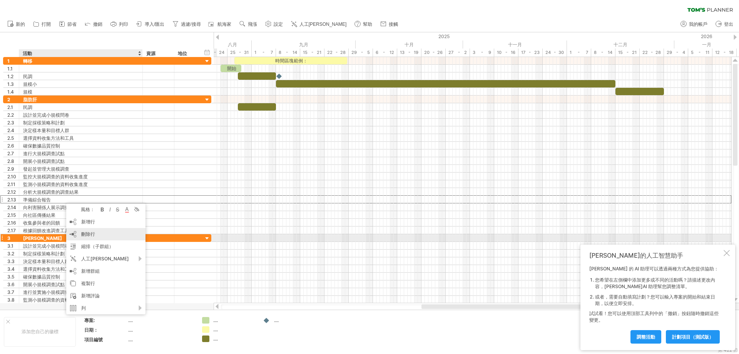
click at [84, 236] on font "刪除行" at bounding box center [88, 234] width 14 height 6
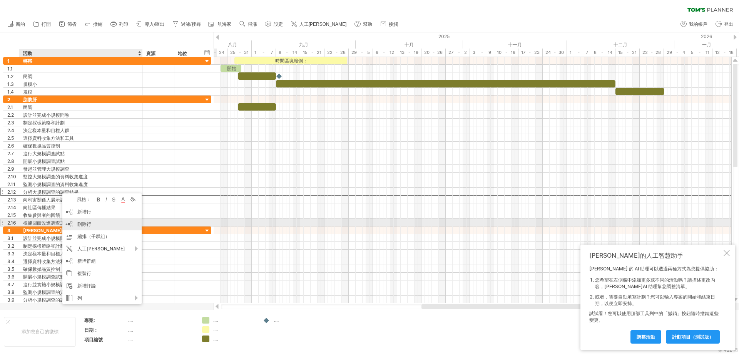
click at [82, 221] on div "刪除行 刪除選取的行" at bounding box center [101, 224] width 79 height 12
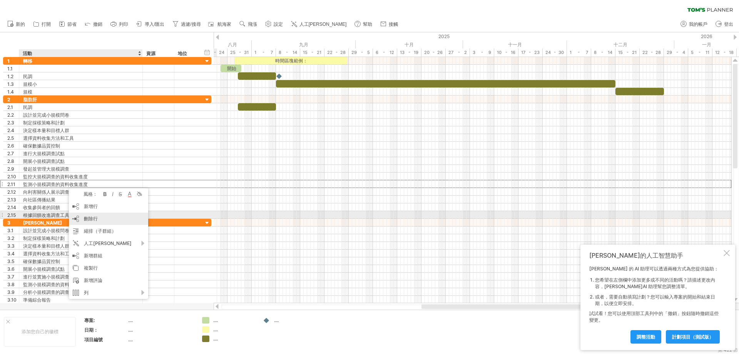
click at [81, 217] on div "刪除行 刪除選取的行" at bounding box center [108, 219] width 79 height 12
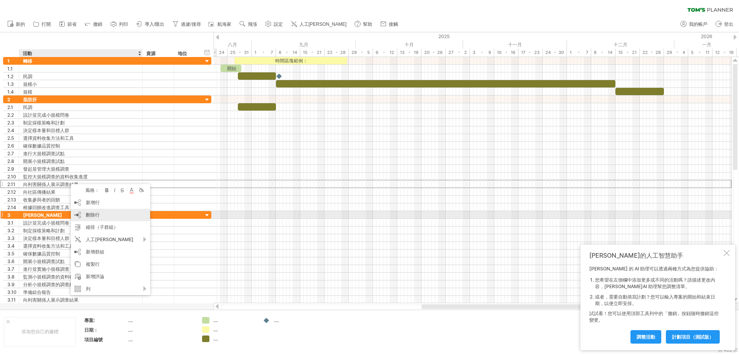
click at [85, 215] on div "刪除行 刪除選取的行" at bounding box center [110, 215] width 79 height 12
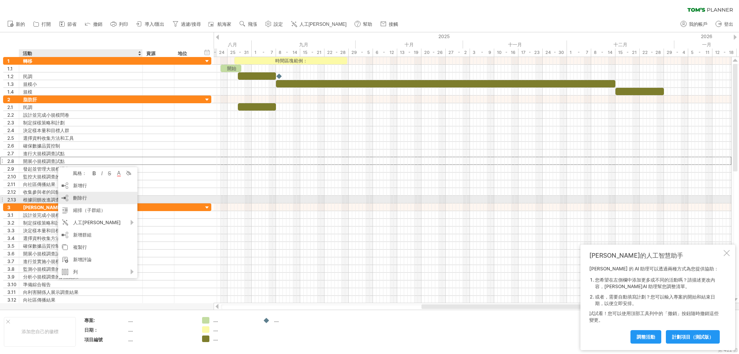
click at [79, 201] on div "刪除行 刪除選取的行" at bounding box center [97, 198] width 79 height 12
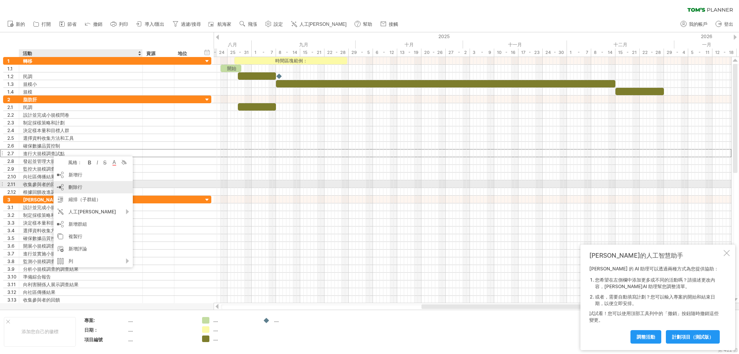
click at [72, 188] on font "刪除行" at bounding box center [76, 187] width 14 height 6
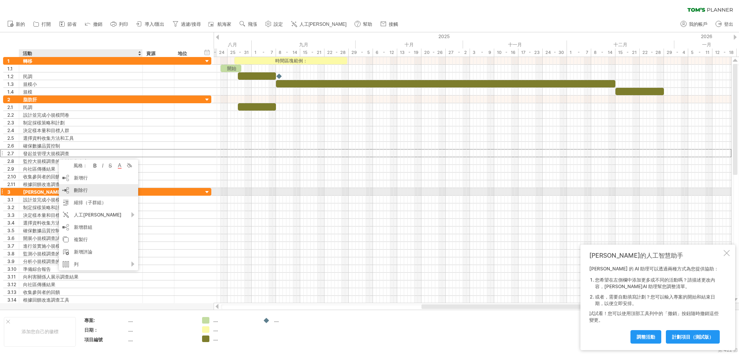
click at [73, 189] on div "刪除行 刪除選取的行" at bounding box center [98, 190] width 79 height 12
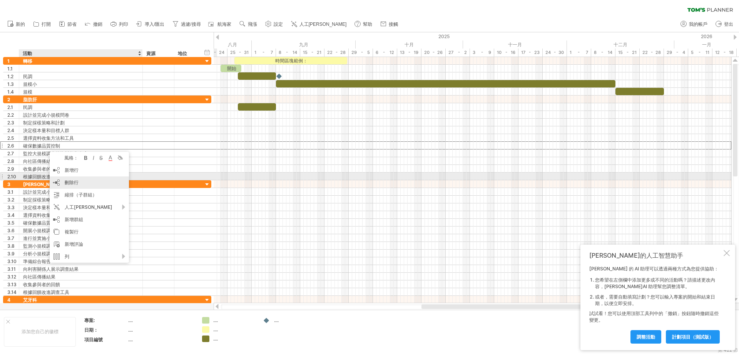
click at [67, 180] on font "刪除行" at bounding box center [72, 182] width 14 height 6
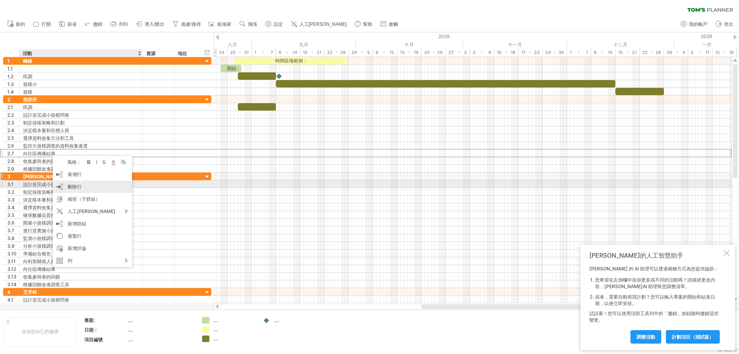
drag, startPoint x: 67, startPoint y: 183, endPoint x: 66, endPoint y: 165, distance: 18.1
click at [67, 183] on div "刪除行 刪除選取的行" at bounding box center [92, 187] width 79 height 12
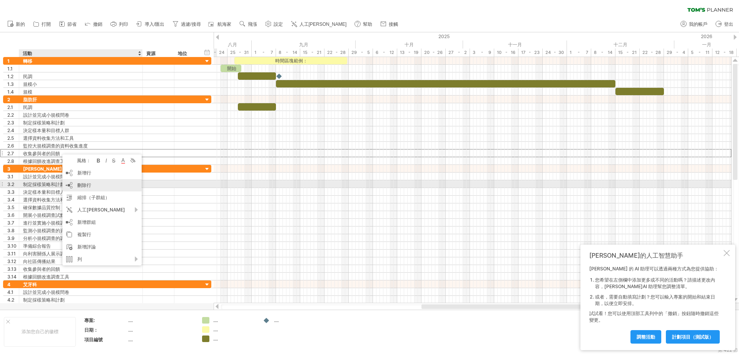
click at [73, 186] on div "刪除行 刪除選取的行" at bounding box center [101, 185] width 79 height 12
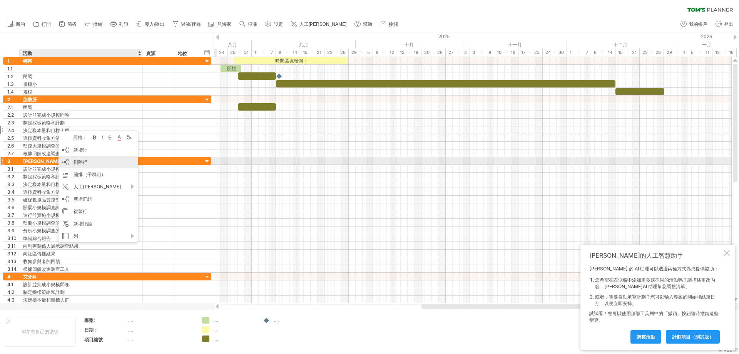
click at [76, 163] on font "刪除行" at bounding box center [81, 162] width 14 height 6
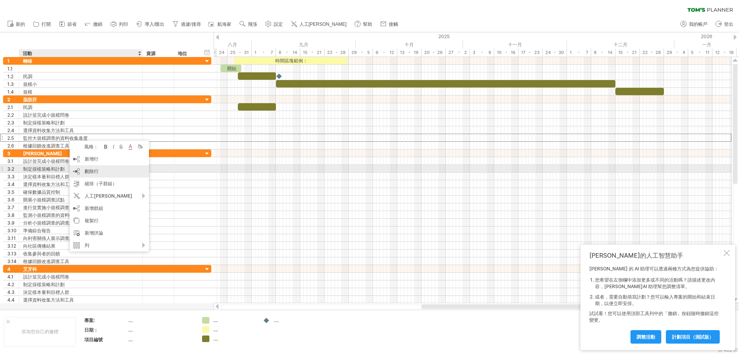
click at [82, 172] on div "刪除行 刪除選取的行" at bounding box center [109, 171] width 79 height 12
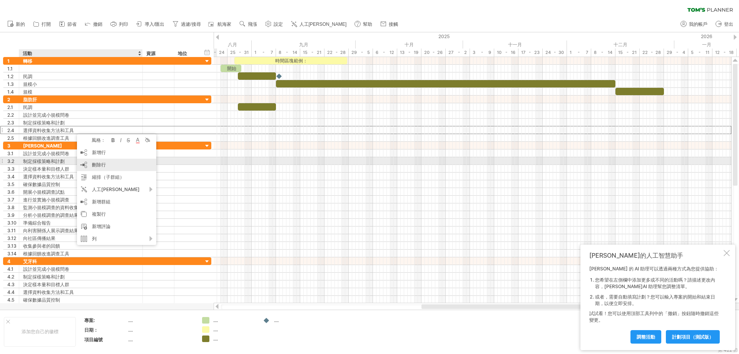
click at [88, 162] on div "刪除行 刪除選取的行" at bounding box center [116, 165] width 79 height 12
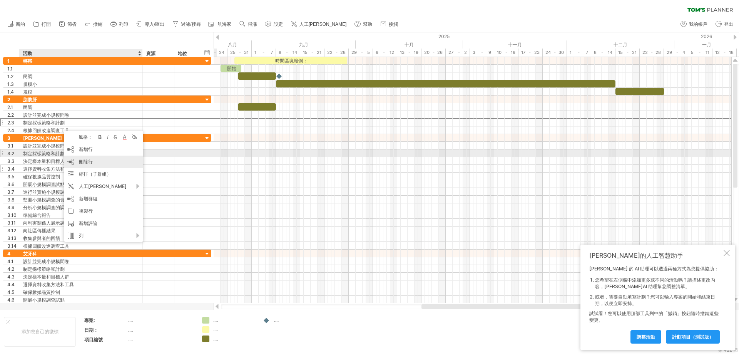
click at [79, 157] on div "刪除行 刪除選取的行" at bounding box center [103, 162] width 79 height 12
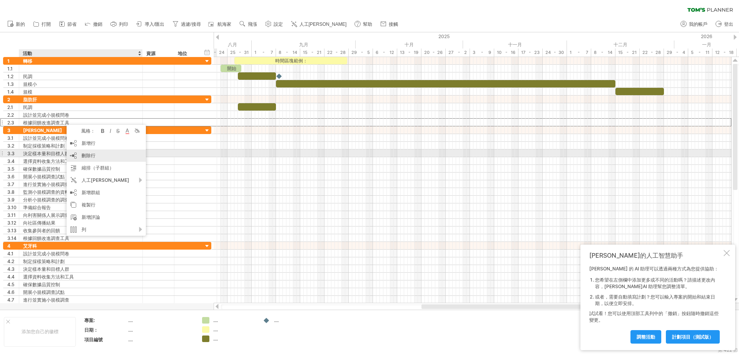
click at [80, 153] on div "刪除行 刪除選取的行" at bounding box center [106, 155] width 79 height 12
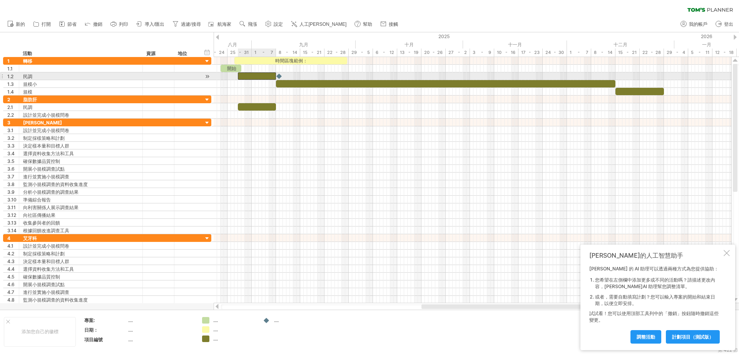
click at [246, 73] on div at bounding box center [257, 75] width 38 height 7
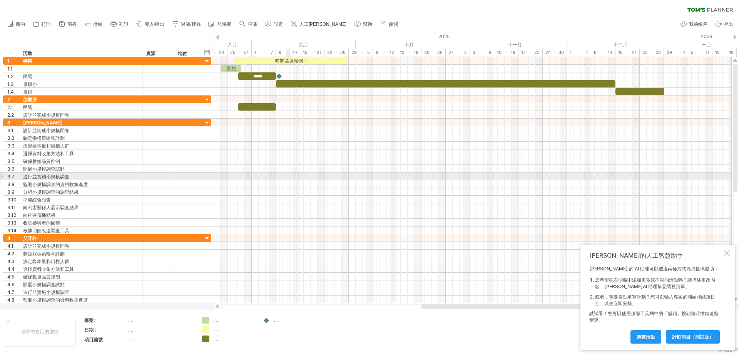
click at [290, 175] on div at bounding box center [473, 177] width 518 height 8
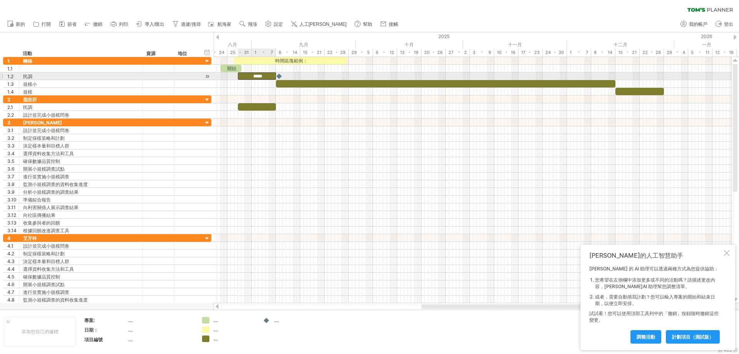
click at [253, 75] on font "*****" at bounding box center [257, 76] width 9 height 5
click at [253, 74] on font "*****" at bounding box center [257, 76] width 9 height 5
click at [257, 74] on font "*****" at bounding box center [257, 76] width 9 height 5
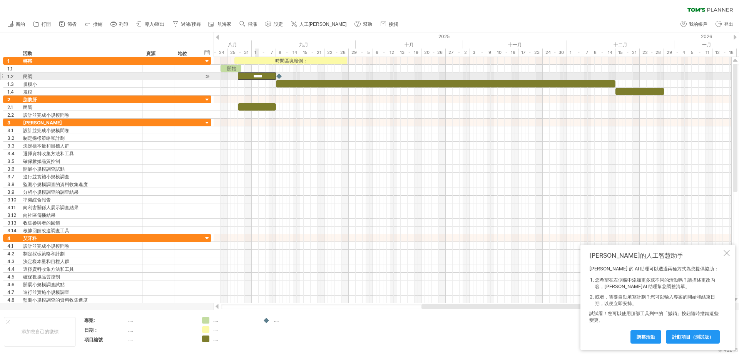
click at [257, 74] on font "*****" at bounding box center [257, 76] width 9 height 5
click at [262, 76] on font "*****" at bounding box center [257, 76] width 9 height 5
click at [262, 74] on font "*****" at bounding box center [257, 76] width 9 height 5
click at [262, 77] on font "*****" at bounding box center [257, 76] width 9 height 5
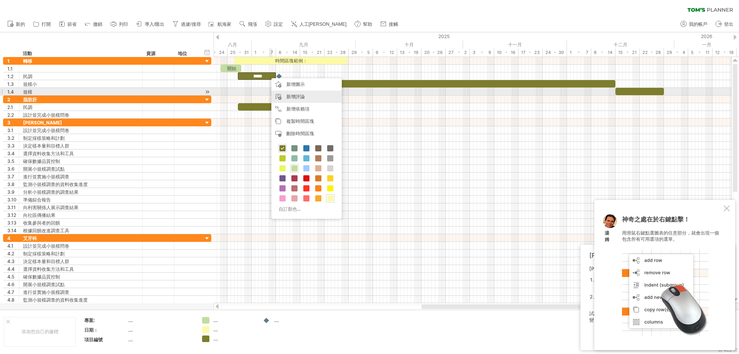
click at [287, 95] on font "新增評論" at bounding box center [295, 97] width 18 height 6
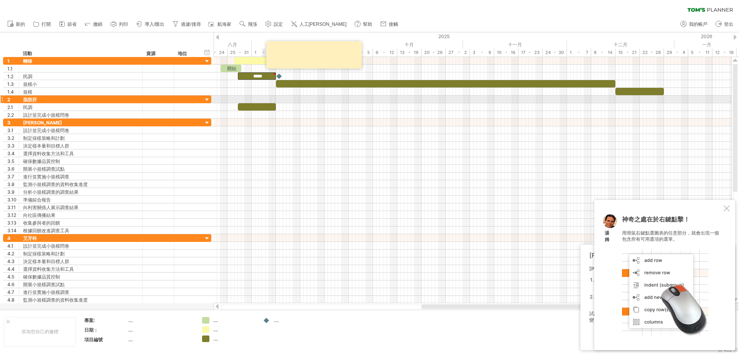
click at [263, 102] on div at bounding box center [473, 99] width 518 height 8
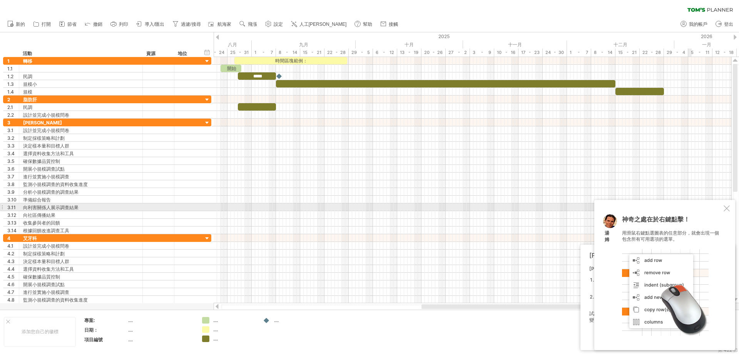
click at [725, 206] on div at bounding box center [727, 208] width 6 height 6
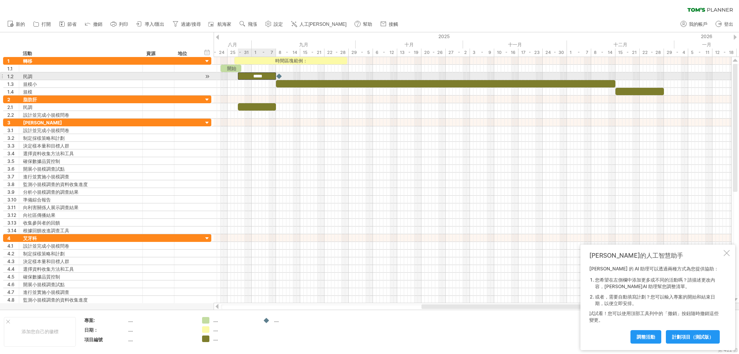
click at [256, 76] on font "*****" at bounding box center [257, 76] width 9 height 5
click at [253, 74] on font "*****" at bounding box center [257, 76] width 9 height 5
click at [255, 77] on font "*****" at bounding box center [259, 76] width 9 height 5
click at [244, 77] on div "*****" at bounding box center [259, 75] width 38 height 7
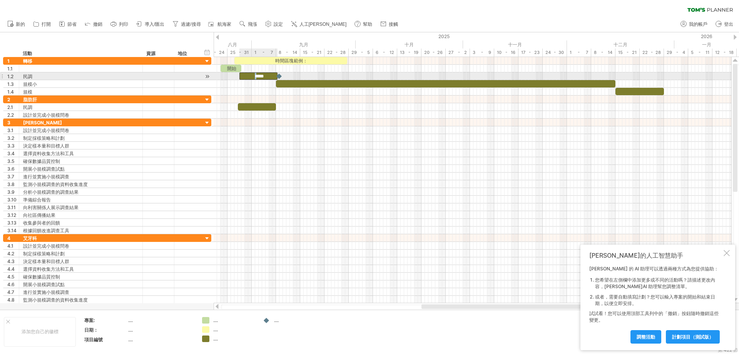
click at [244, 77] on div "*****" at bounding box center [259, 75] width 38 height 7
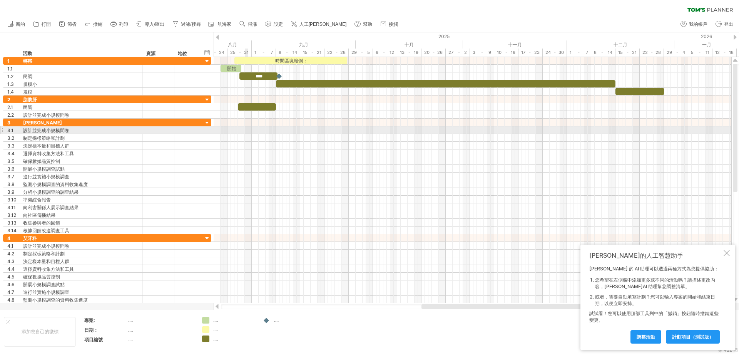
click at [246, 127] on div at bounding box center [473, 130] width 518 height 8
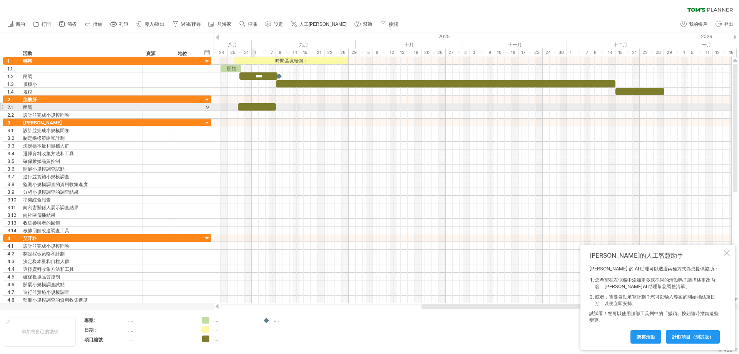
click at [252, 107] on div at bounding box center [257, 106] width 38 height 7
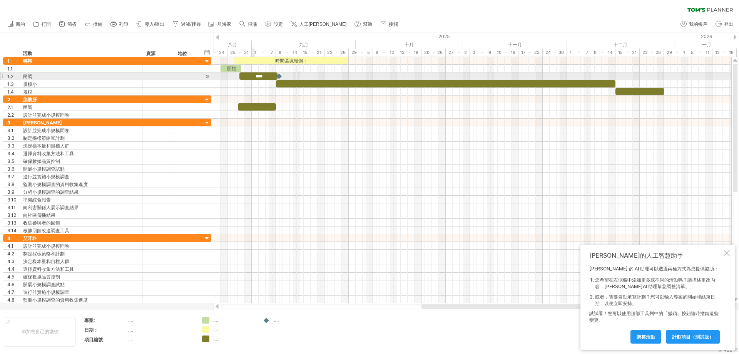
click at [256, 76] on font "****" at bounding box center [259, 76] width 7 height 5
click at [263, 74] on font "****" at bounding box center [259, 76] width 7 height 5
click at [270, 75] on div "****" at bounding box center [259, 75] width 38 height 7
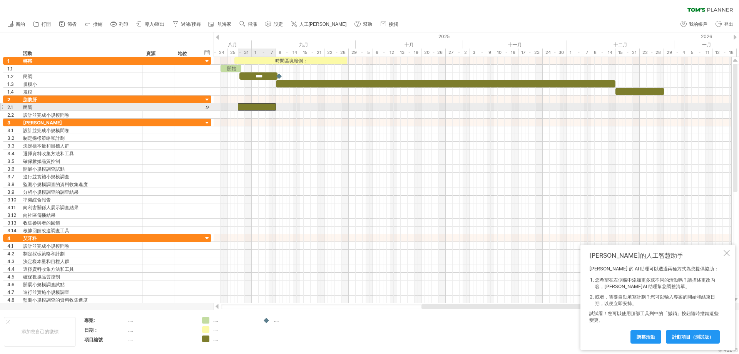
click at [256, 105] on div at bounding box center [257, 106] width 38 height 7
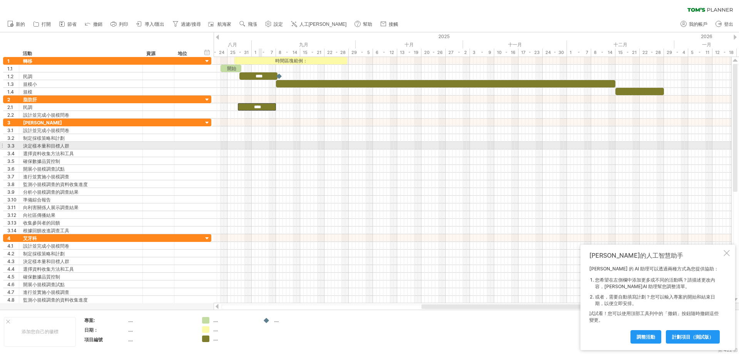
click at [260, 149] on div at bounding box center [473, 153] width 518 height 8
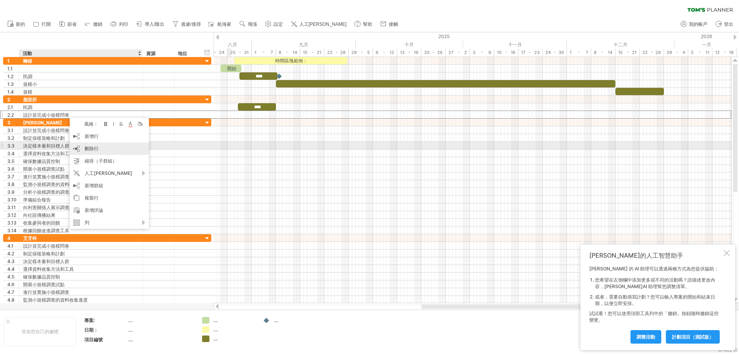
click at [82, 145] on div "刪除行 刪除選取的行" at bounding box center [109, 148] width 79 height 12
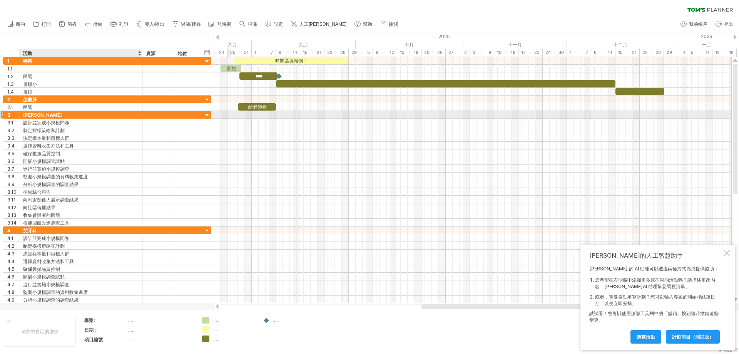
click at [43, 115] on div "[PERSON_NAME]" at bounding box center [81, 114] width 116 height 7
click at [43, 115] on input "**********" at bounding box center [81, 114] width 116 height 7
type input "*****"
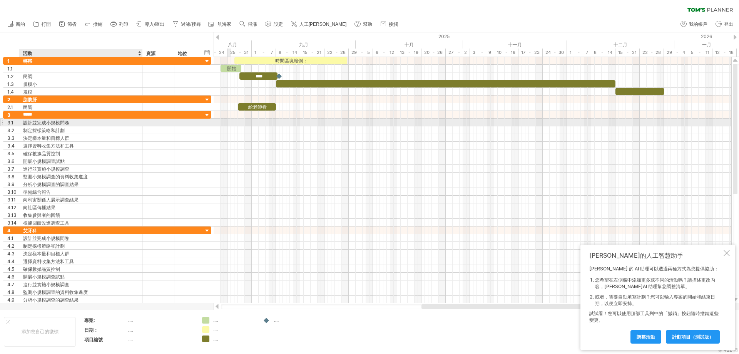
click at [54, 121] on font "設計並完成小規模問卷" at bounding box center [46, 123] width 46 height 6
click at [42, 122] on font "設計並完成小規模問卷" at bounding box center [46, 123] width 46 height 6
click at [50, 122] on font "設計並完成小規模問卷" at bounding box center [46, 123] width 46 height 6
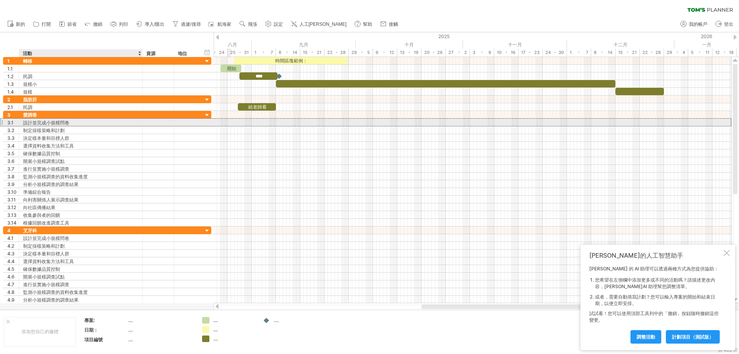
click at [58, 123] on font "設計並完成小規模問卷" at bounding box center [46, 123] width 46 height 6
click at [62, 121] on font "設計並完成小規模問卷" at bounding box center [46, 123] width 46 height 6
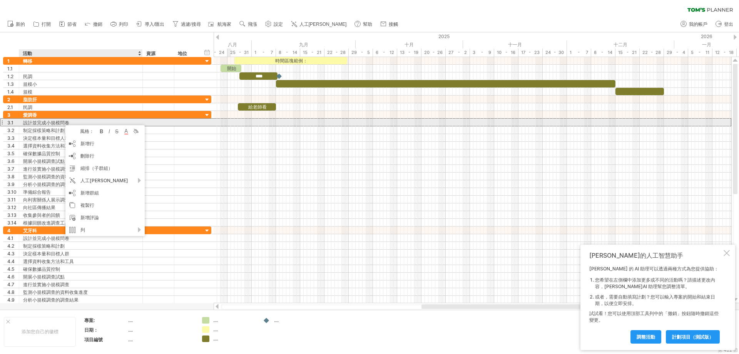
click at [57, 121] on font "設計並完成小規模問卷" at bounding box center [46, 123] width 46 height 6
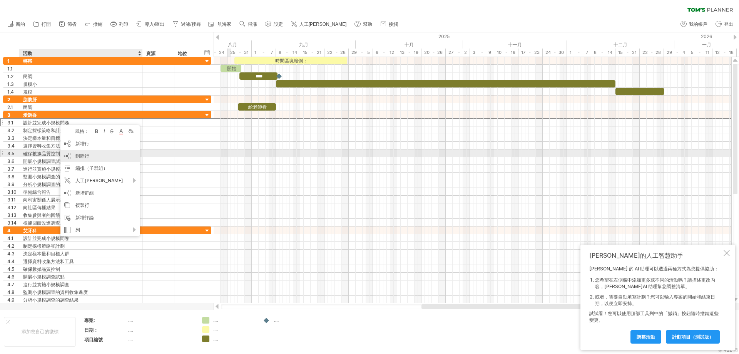
click at [77, 156] on font "刪除行" at bounding box center [82, 156] width 14 height 6
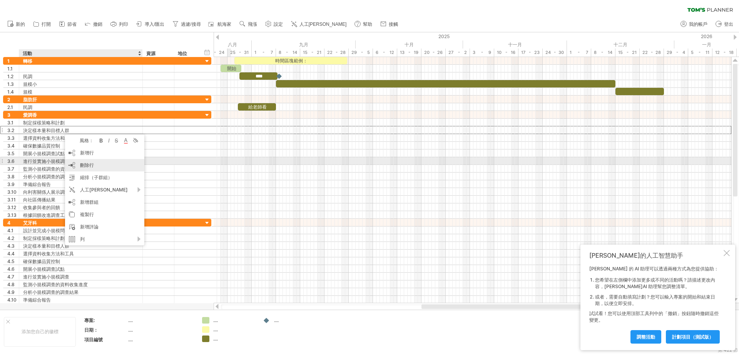
click at [77, 162] on div "刪除行 刪除選取的行" at bounding box center [104, 165] width 79 height 12
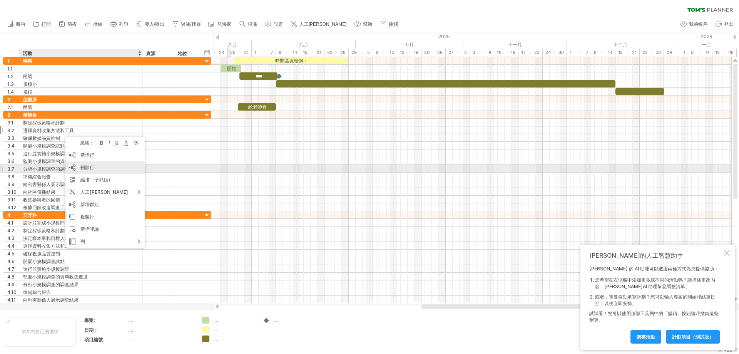
click at [77, 165] on div "刪除行 刪除選取的行" at bounding box center [104, 167] width 79 height 12
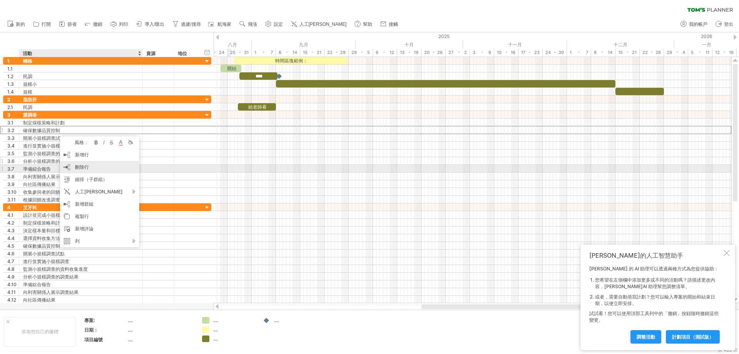
click at [76, 165] on font "刪除行" at bounding box center [82, 167] width 14 height 6
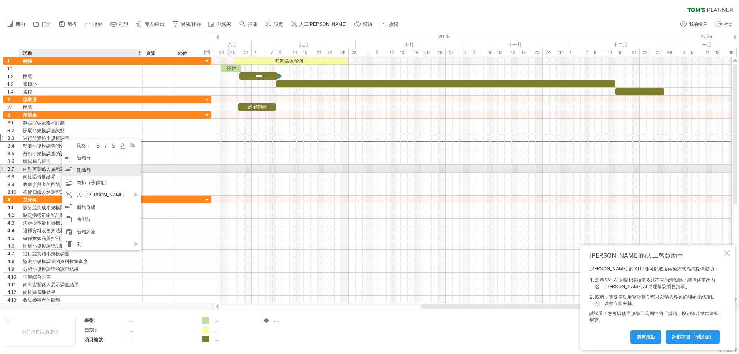
click at [75, 167] on div "刪除行 刪除選取的行" at bounding box center [101, 170] width 79 height 12
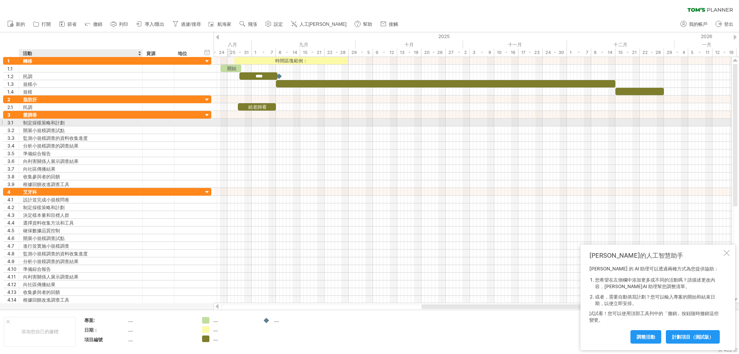
click at [62, 124] on font "制定採樣策略和計劃" at bounding box center [44, 123] width 42 height 6
click at [64, 122] on font "制定採樣策略和計劃" at bounding box center [44, 123] width 42 height 6
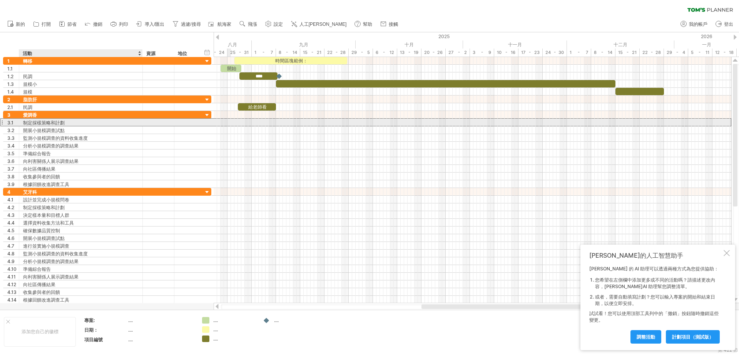
click at [64, 122] on font "制定採樣策略和計劃" at bounding box center [44, 123] width 42 height 6
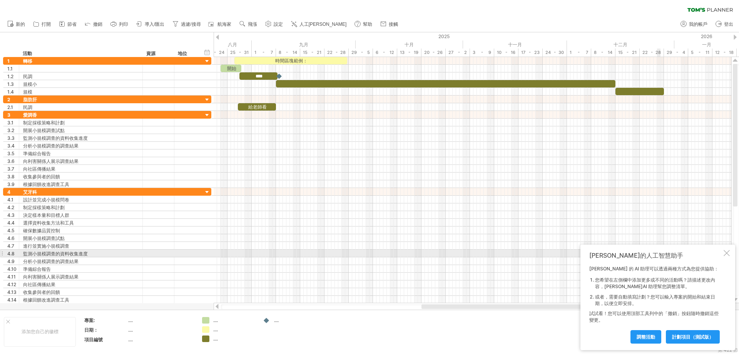
click at [726, 253] on div at bounding box center [727, 253] width 6 height 6
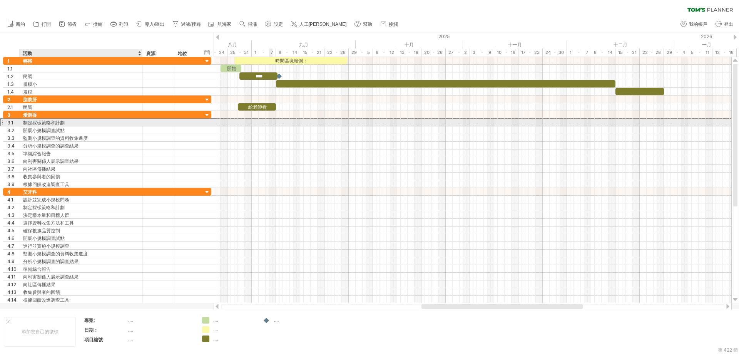
click at [27, 122] on font "制定採樣策略和計劃" at bounding box center [44, 123] width 42 height 6
click at [27, 123] on font "制定採樣策略和計劃" at bounding box center [44, 123] width 42 height 6
click at [95, 121] on div "制定採樣策略和計劃" at bounding box center [81, 122] width 116 height 7
click at [95, 121] on input "**********" at bounding box center [81, 122] width 116 height 7
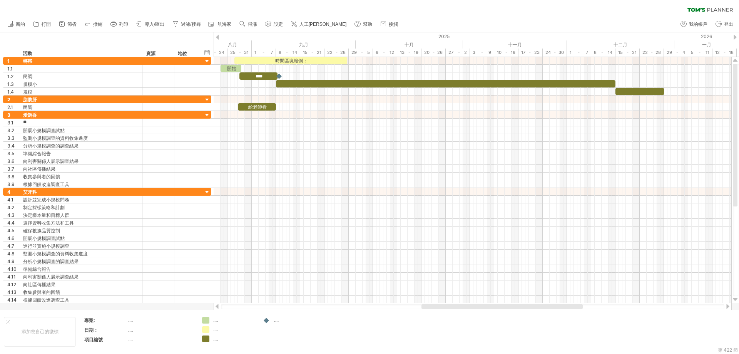
type input "*"
type input "**********"
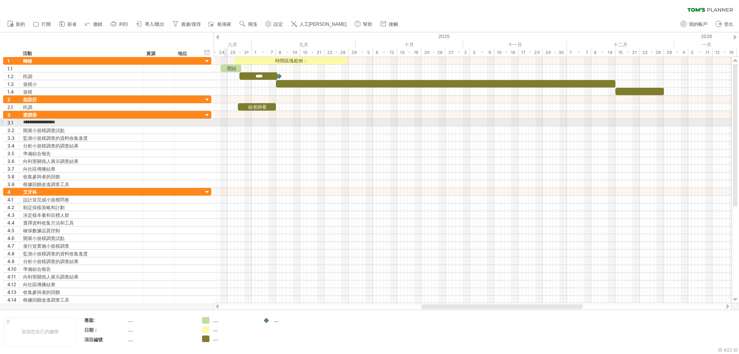
click at [227, 122] on div at bounding box center [473, 123] width 518 height 8
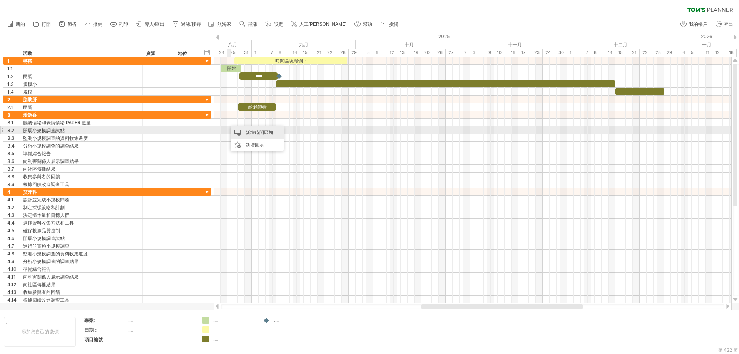
click at [248, 134] on font "新增時間區塊" at bounding box center [260, 132] width 28 height 6
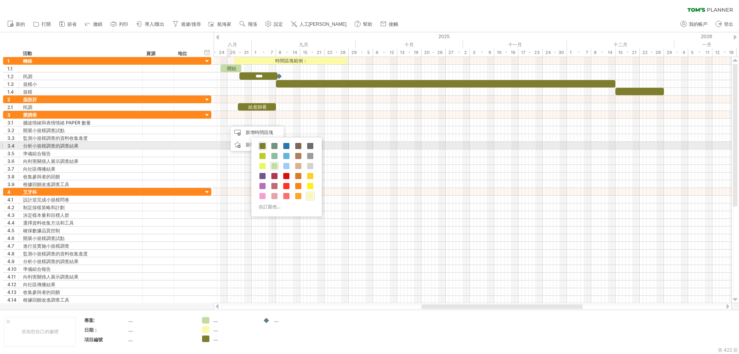
click at [259, 145] on div at bounding box center [262, 146] width 8 height 8
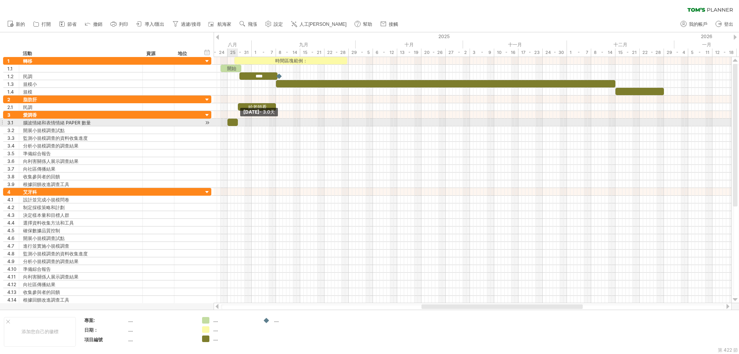
drag, startPoint x: 231, startPoint y: 122, endPoint x: 237, endPoint y: 123, distance: 6.6
click at [237, 123] on span at bounding box center [237, 122] width 3 height 7
click at [232, 123] on div at bounding box center [233, 122] width 10 height 7
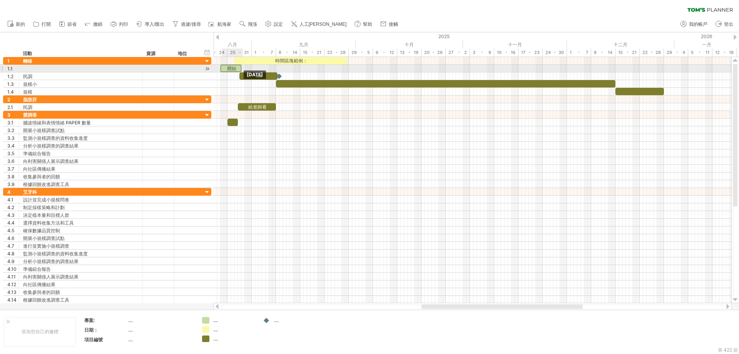
click at [232, 66] on font "開始" at bounding box center [231, 68] width 9 height 6
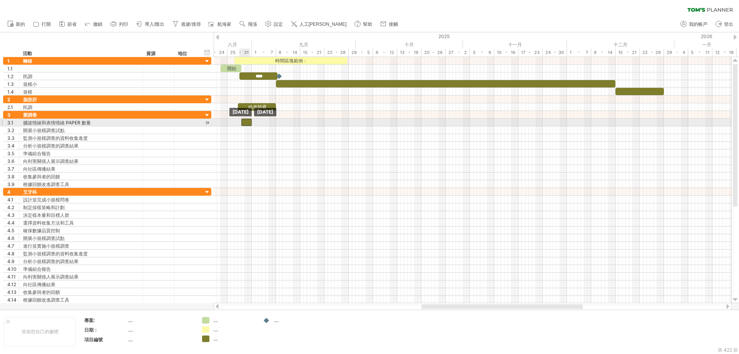
drag, startPoint x: 231, startPoint y: 121, endPoint x: 245, endPoint y: 121, distance: 13.1
click at [245, 121] on div at bounding box center [246, 122] width 10 height 7
click at [243, 123] on span at bounding box center [241, 122] width 3 height 7
click at [247, 122] on div at bounding box center [246, 122] width 10 height 7
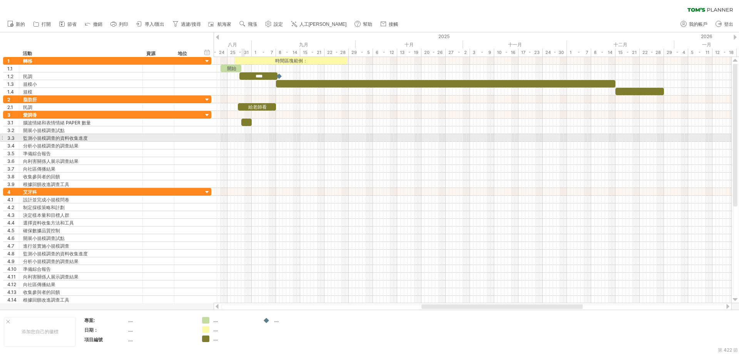
click at [242, 137] on div at bounding box center [473, 138] width 518 height 8
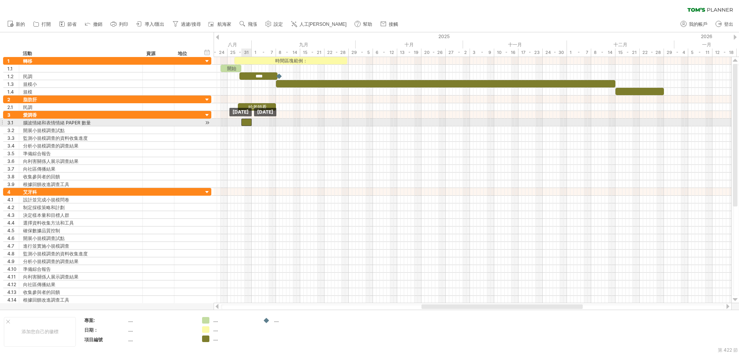
click at [246, 123] on div at bounding box center [246, 122] width 10 height 7
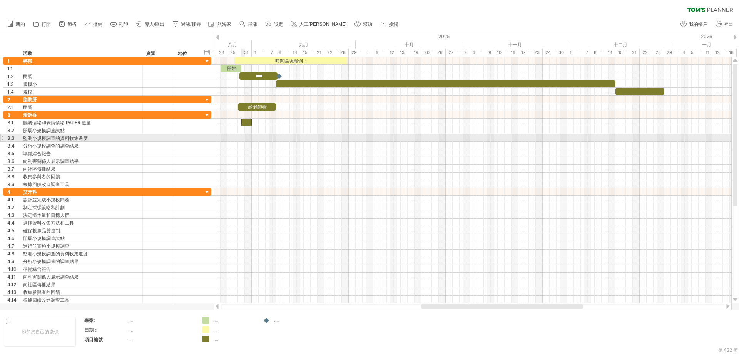
click at [239, 151] on div at bounding box center [473, 153] width 518 height 8
click at [118, 135] on div "監測小規模調查的資料收集進度" at bounding box center [81, 137] width 116 height 7
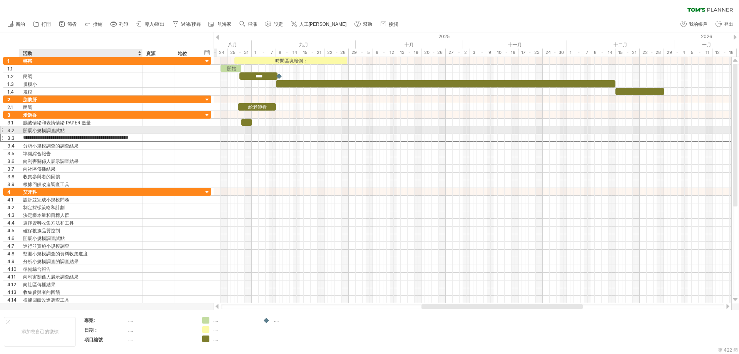
click at [117, 132] on div "開展小規模調查試點" at bounding box center [81, 129] width 116 height 7
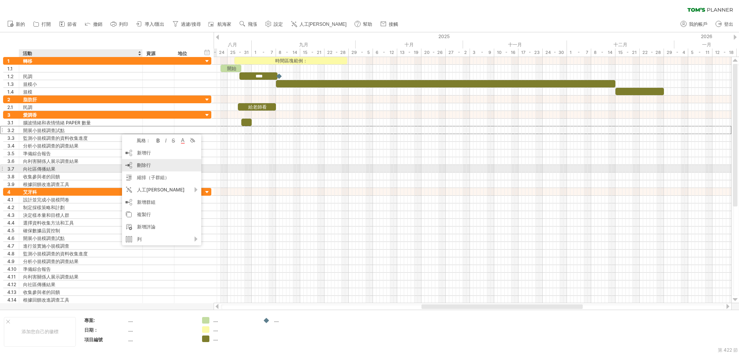
click at [142, 168] on font "刪除行" at bounding box center [144, 165] width 14 height 6
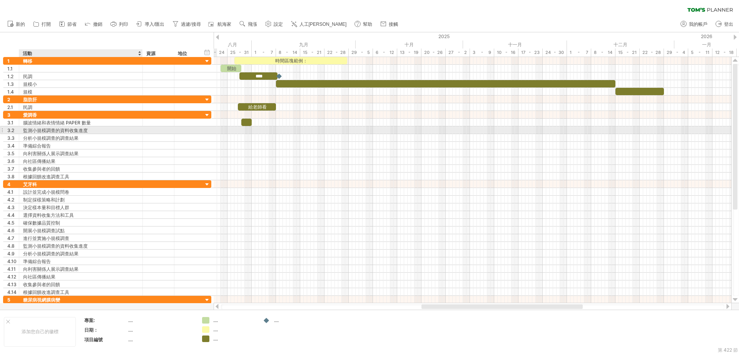
click at [84, 131] on font "監測小規模調查的資料收集進度" at bounding box center [55, 130] width 65 height 6
click at [91, 132] on div "監測小規模調查的資料收集進度" at bounding box center [81, 129] width 116 height 7
click at [91, 132] on input "**********" at bounding box center [81, 129] width 116 height 7
click at [136, 131] on input "**********" at bounding box center [81, 129] width 116 height 7
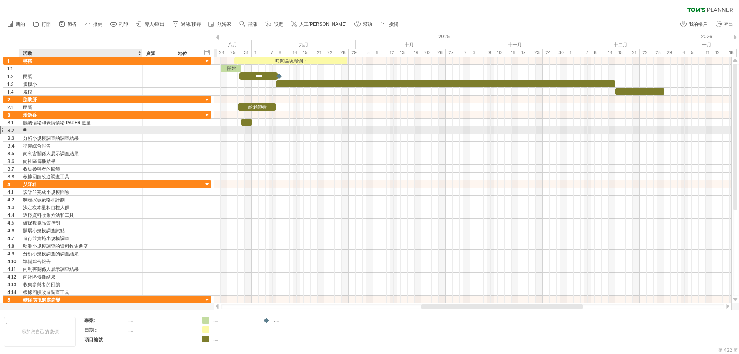
type input "*"
click at [77, 129] on div "目標" at bounding box center [81, 129] width 116 height 7
click at [0, 0] on input "**" at bounding box center [0, 0] width 0 height 0
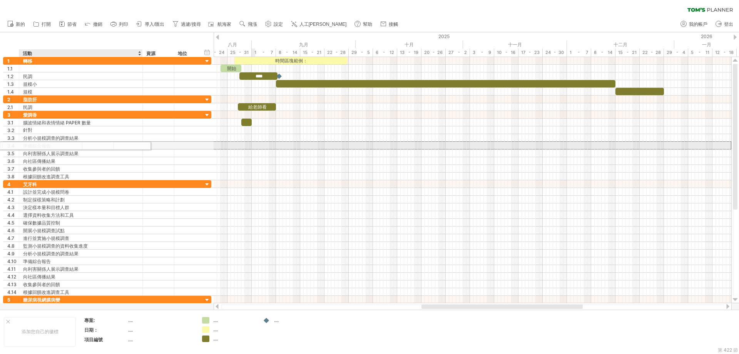
click at [71, 144] on div "準備綜合報告" at bounding box center [81, 145] width 116 height 7
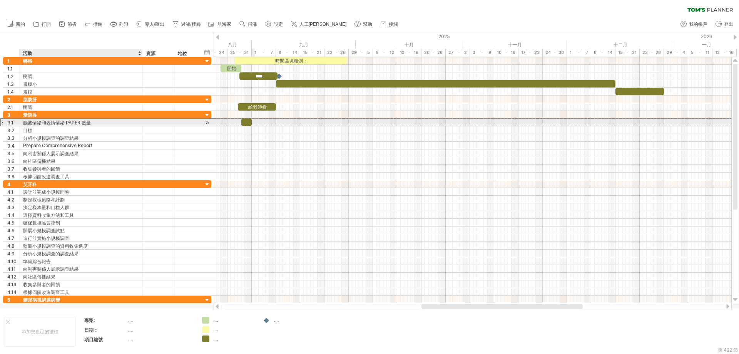
click at [68, 125] on font "腦波情緒和表情情緒 PAPER 數量" at bounding box center [57, 123] width 68 height 6
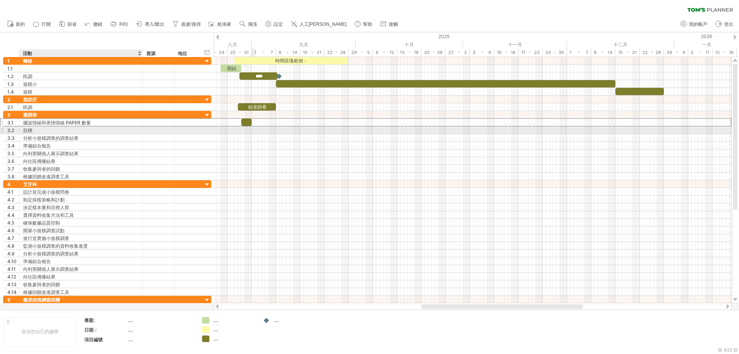
click at [66, 127] on div "目標" at bounding box center [81, 129] width 116 height 7
click at [66, 127] on input "**" at bounding box center [81, 129] width 116 height 7
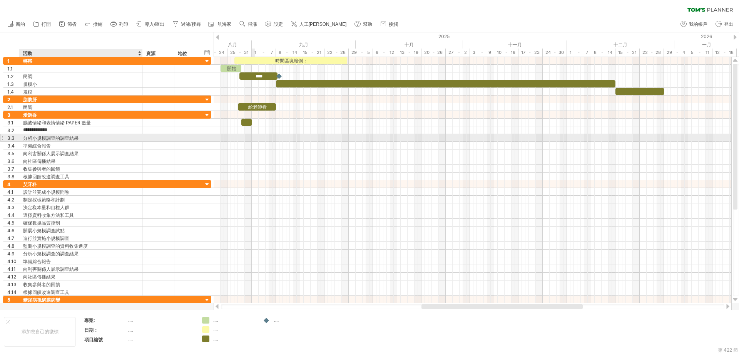
type input "**********"
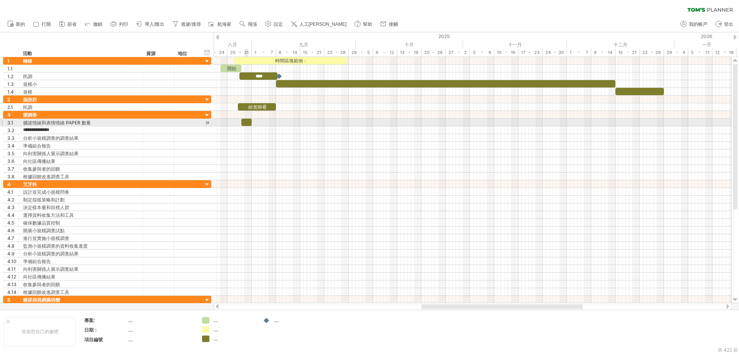
click at [246, 123] on div at bounding box center [246, 122] width 10 height 7
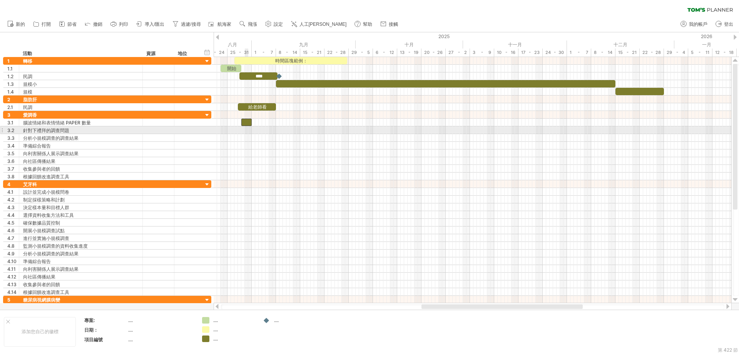
click at [246, 129] on div at bounding box center [473, 130] width 518 height 8
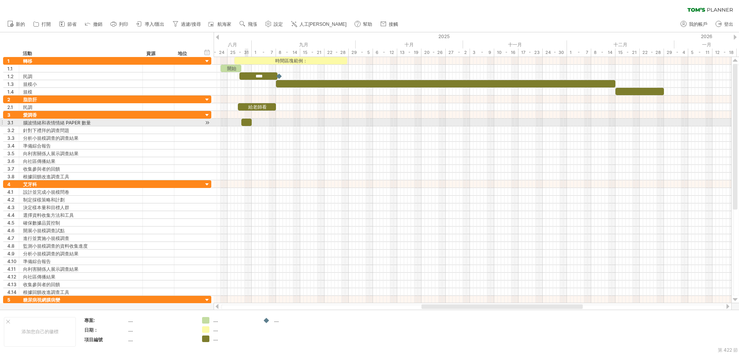
click at [246, 122] on div at bounding box center [246, 122] width 10 height 7
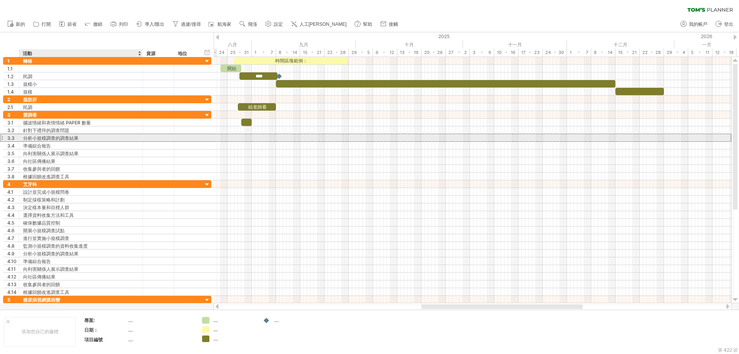
click at [81, 137] on div "分析小規模調查的調查結果" at bounding box center [81, 137] width 116 height 7
click at [123, 138] on input "**********" at bounding box center [81, 137] width 116 height 7
click at [128, 138] on input "**********" at bounding box center [81, 137] width 116 height 7
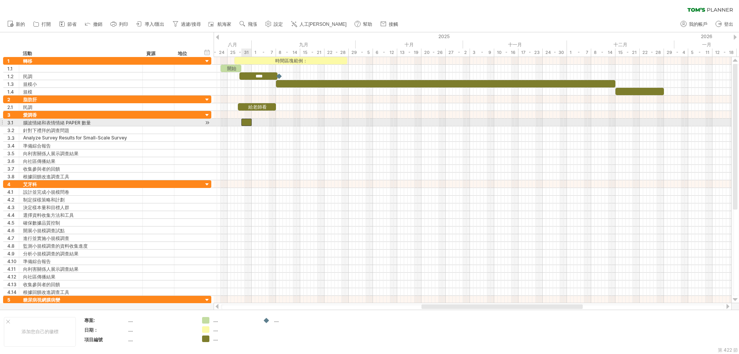
click at [248, 121] on div at bounding box center [246, 122] width 10 height 7
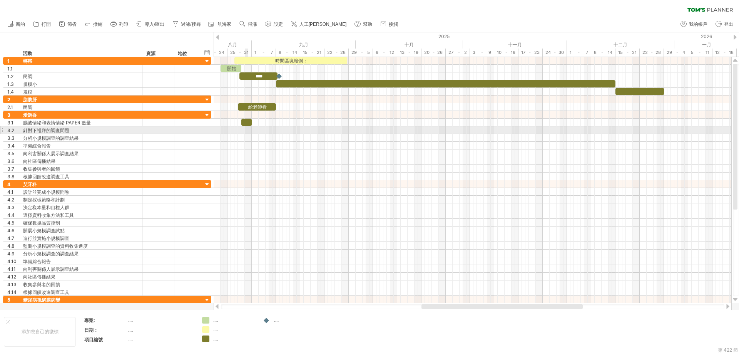
click at [246, 129] on div at bounding box center [473, 130] width 518 height 8
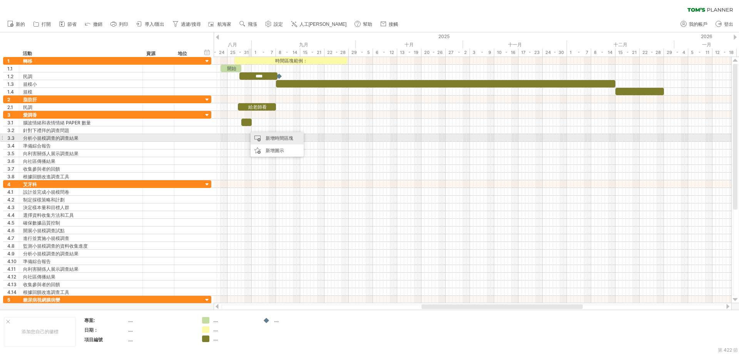
click at [260, 137] on div "新增時間區塊" at bounding box center [277, 138] width 53 height 12
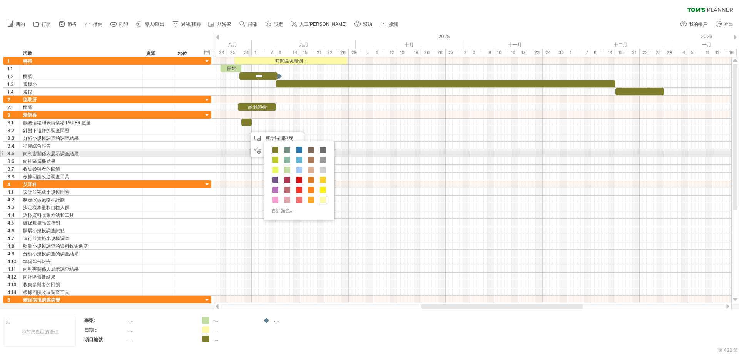
click at [272, 150] on div at bounding box center [275, 150] width 8 height 8
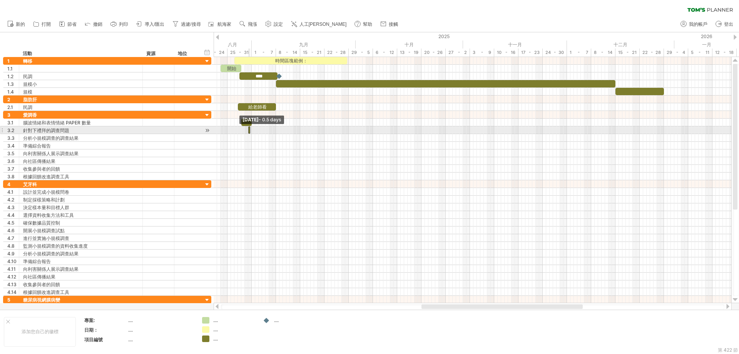
drag, startPoint x: 246, startPoint y: 129, endPoint x: 254, endPoint y: 130, distance: 8.1
click at [254, 130] on div "時間區塊範例： 開始 **** 給老師看 [DATE] [DATE] - 0.5 days" at bounding box center [473, 180] width 518 height 246
drag, startPoint x: 248, startPoint y: 129, endPoint x: 253, endPoint y: 130, distance: 4.7
click at [253, 130] on div "時間區塊範例： 開始 **** 給老師看 [DATE] [DATE] - 0.5 days" at bounding box center [473, 180] width 518 height 246
click at [249, 131] on span at bounding box center [250, 129] width 3 height 7
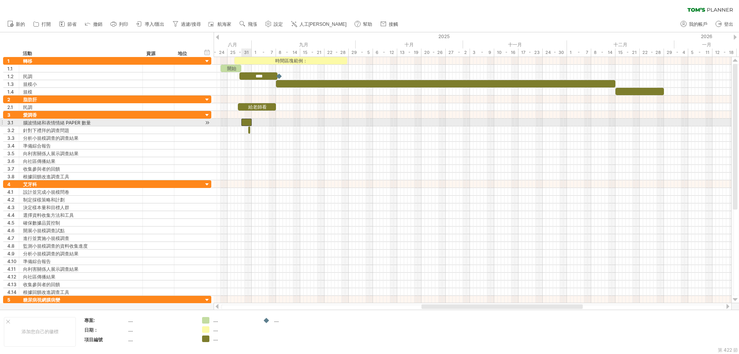
click at [249, 122] on div at bounding box center [246, 122] width 10 height 7
drag, startPoint x: 251, startPoint y: 122, endPoint x: 244, endPoint y: 122, distance: 6.5
click at [244, 122] on span at bounding box center [244, 122] width 3 height 7
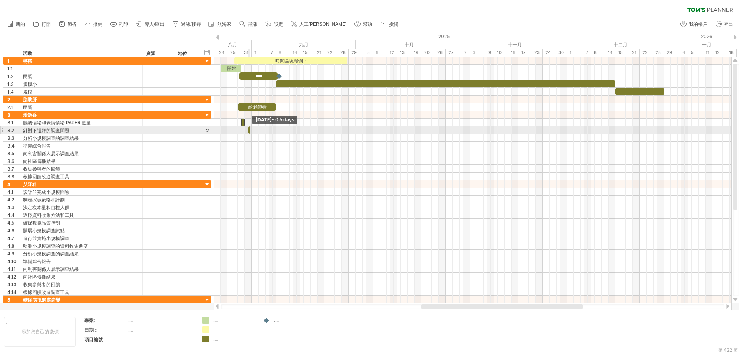
drag, startPoint x: 250, startPoint y: 130, endPoint x: 245, endPoint y: 130, distance: 5.4
click at [245, 130] on div "時間區塊範例： 開始 **** 給老師看 [DATE] - 0.5 days [DATE]" at bounding box center [473, 180] width 518 height 246
click at [245, 129] on span at bounding box center [244, 129] width 3 height 7
drag, startPoint x: 251, startPoint y: 130, endPoint x: 261, endPoint y: 130, distance: 10.4
click at [261, 130] on span at bounding box center [260, 129] width 3 height 7
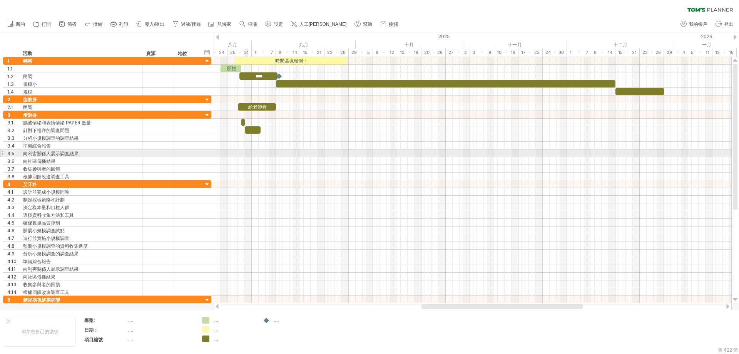
click at [248, 157] on div at bounding box center [473, 153] width 518 height 8
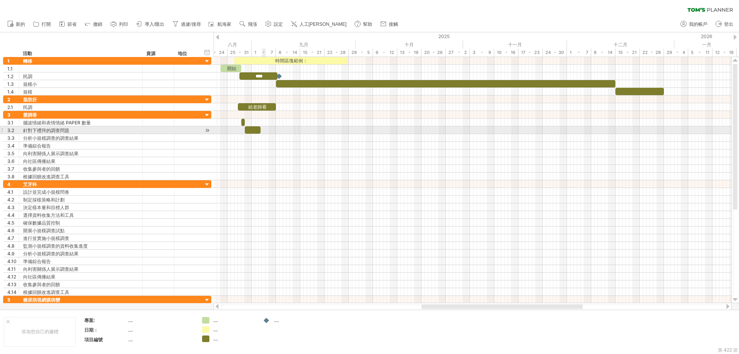
click at [263, 131] on div at bounding box center [473, 130] width 518 height 8
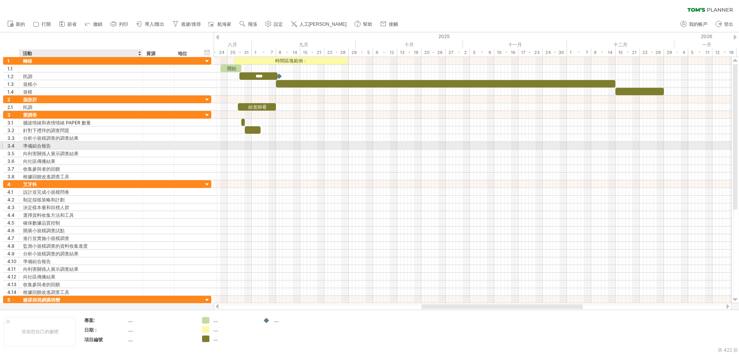
click at [121, 144] on div "準備綜合報告" at bounding box center [81, 145] width 116 height 7
click at [121, 144] on input "**********" at bounding box center [81, 145] width 116 height 7
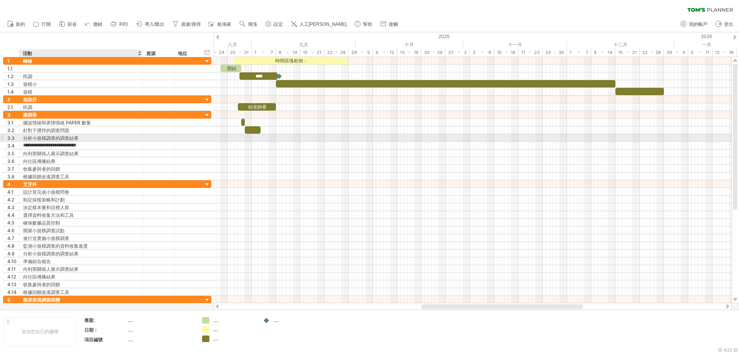
click at [115, 136] on div "分析小規模調查的調查結果" at bounding box center [81, 137] width 116 height 7
click at [115, 136] on input "**********" at bounding box center [81, 137] width 116 height 7
type input "********"
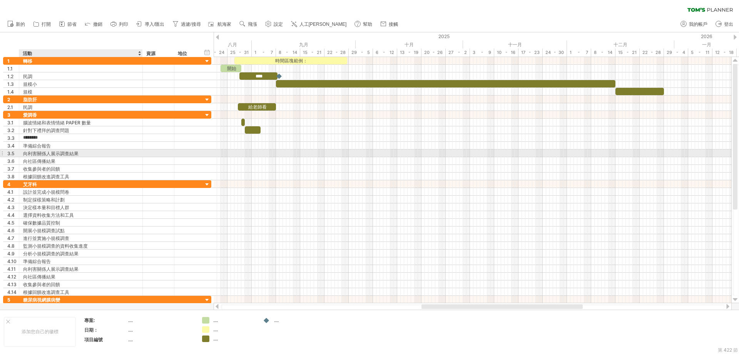
click at [117, 153] on div "向利害關係人展示調查結果" at bounding box center [81, 152] width 116 height 7
click at [274, 150] on font "新增時間區塊" at bounding box center [288, 149] width 28 height 6
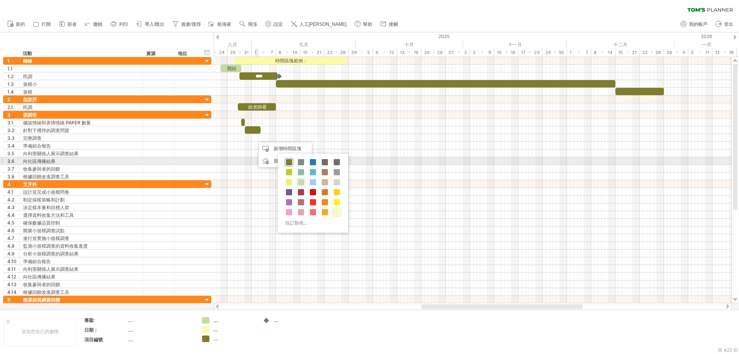
click at [288, 160] on span at bounding box center [289, 162] width 6 height 6
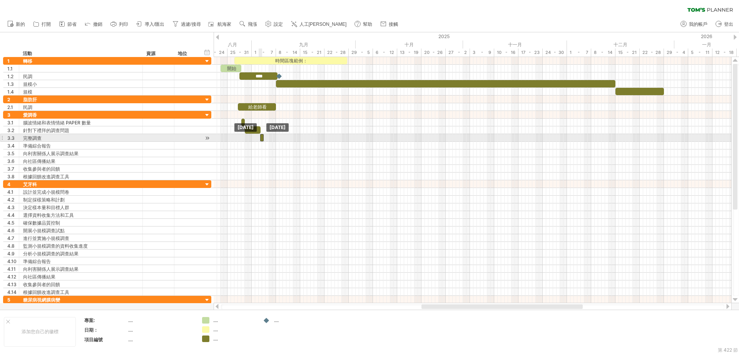
drag, startPoint x: 257, startPoint y: 137, endPoint x: 261, endPoint y: 137, distance: 4.6
click at [261, 137] on div at bounding box center [261, 137] width 3 height 7
drag, startPoint x: 264, startPoint y: 137, endPoint x: 275, endPoint y: 137, distance: 11.6
click at [275, 137] on span at bounding box center [276, 137] width 3 height 7
drag, startPoint x: 277, startPoint y: 136, endPoint x: 301, endPoint y: 136, distance: 23.9
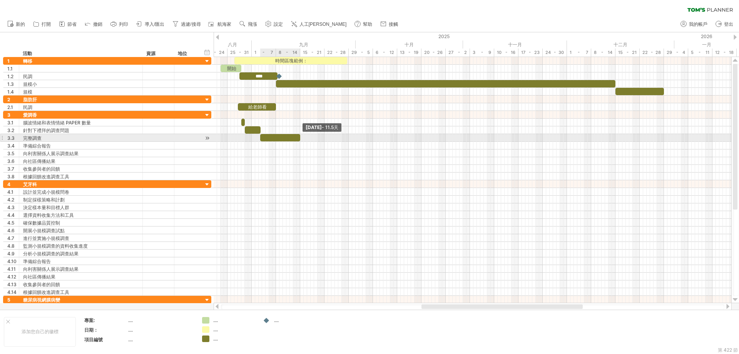
click at [301, 136] on span at bounding box center [300, 137] width 3 height 7
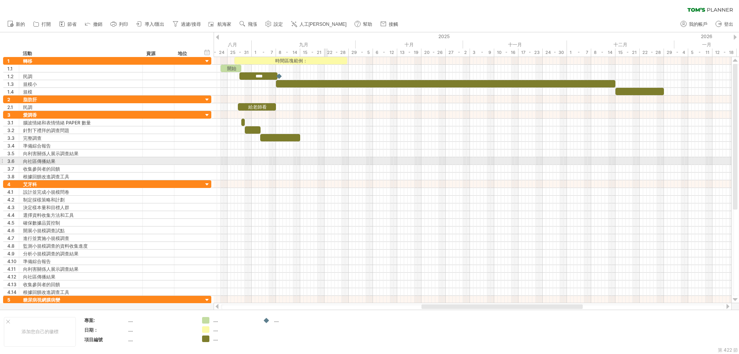
click at [327, 158] on div at bounding box center [473, 161] width 518 height 8
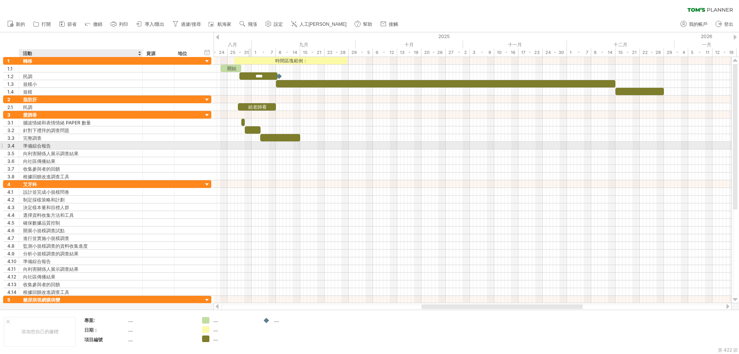
click at [90, 145] on div "準備綜合報告" at bounding box center [81, 145] width 116 height 7
click at [96, 145] on input "**********" at bounding box center [81, 145] width 116 height 7
type input "*"
type input "***"
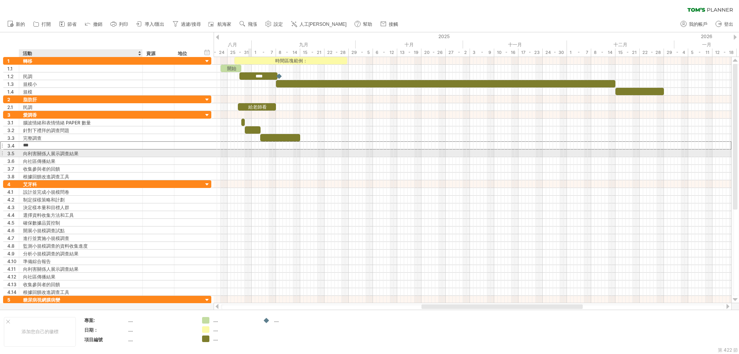
click at [96, 152] on div "向利害關係人展示調查結果" at bounding box center [81, 152] width 116 height 7
click at [94, 151] on div "向利害關係人展示調查結果" at bounding box center [81, 152] width 116 height 7
click at [107, 152] on input "**********" at bounding box center [81, 152] width 116 height 7
type input "*"
type input "***"
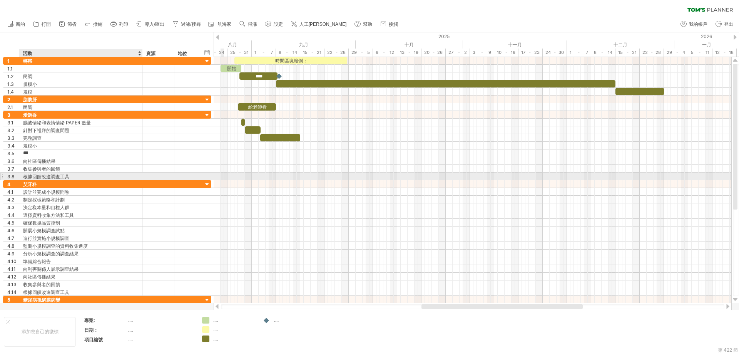
click at [146, 179] on div at bounding box center [159, 176] width 32 height 7
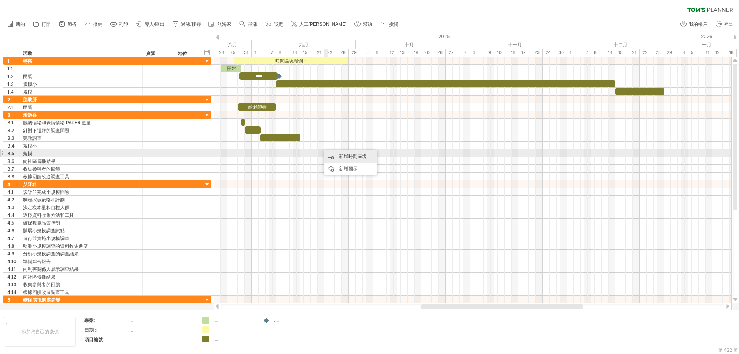
click at [334, 154] on div "新增時間區塊" at bounding box center [350, 156] width 53 height 12
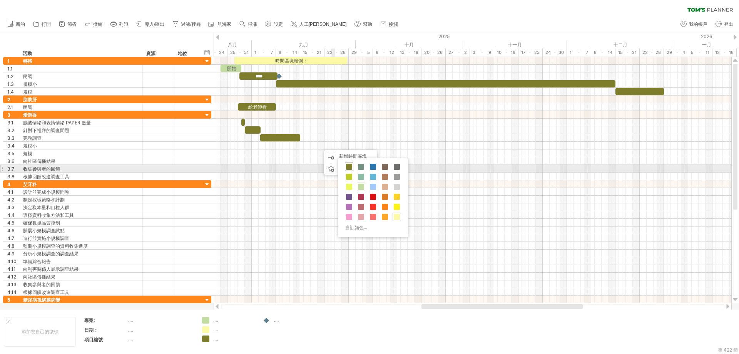
click at [352, 165] on div at bounding box center [349, 166] width 8 height 8
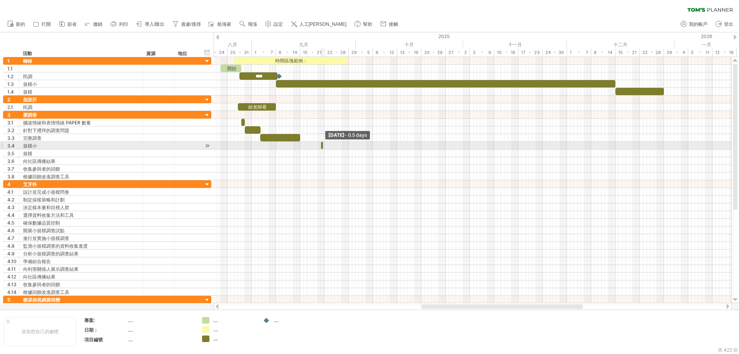
drag, startPoint x: 323, startPoint y: 146, endPoint x: 305, endPoint y: 145, distance: 17.7
click at [305, 145] on div "時間區塊範例： 開始 **** 給老師看 [DATE] - 0.5 days [DATE]" at bounding box center [473, 180] width 518 height 246
drag, startPoint x: 321, startPoint y: 145, endPoint x: 313, endPoint y: 145, distance: 8.1
click at [300, 144] on span at bounding box center [300, 145] width 3 height 7
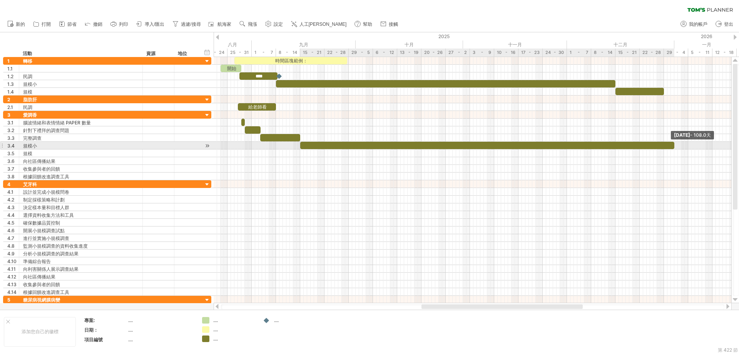
drag, startPoint x: 322, startPoint y: 145, endPoint x: 673, endPoint y: 142, distance: 351.2
click at [673, 142] on span at bounding box center [674, 145] width 3 height 7
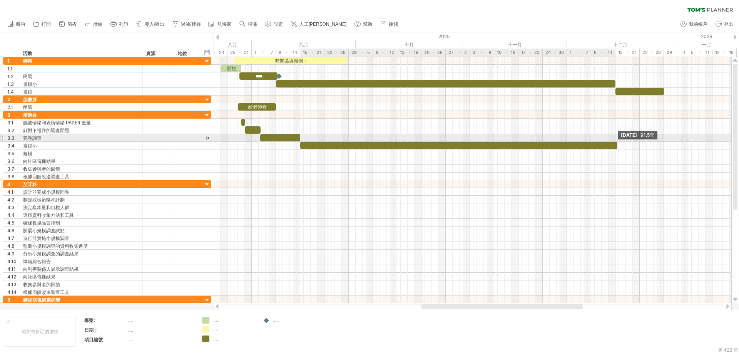
drag, startPoint x: 675, startPoint y: 144, endPoint x: 617, endPoint y: 140, distance: 57.9
click at [617, 140] on div "時間區塊範例： 開始 **** 給老師看 [DATE] - 91.5天 [DATE] - 6.5 days" at bounding box center [473, 180] width 518 height 246
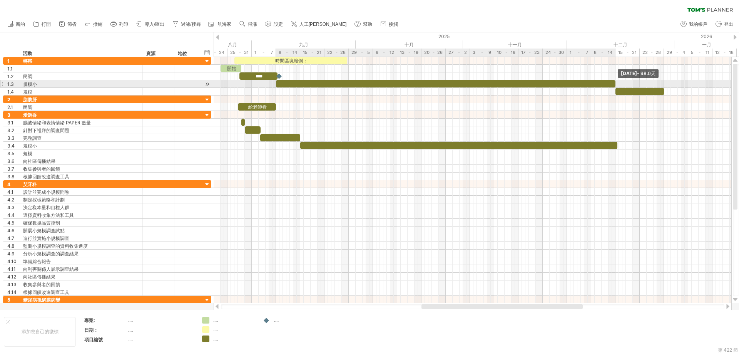
click at [616, 82] on span at bounding box center [615, 83] width 3 height 7
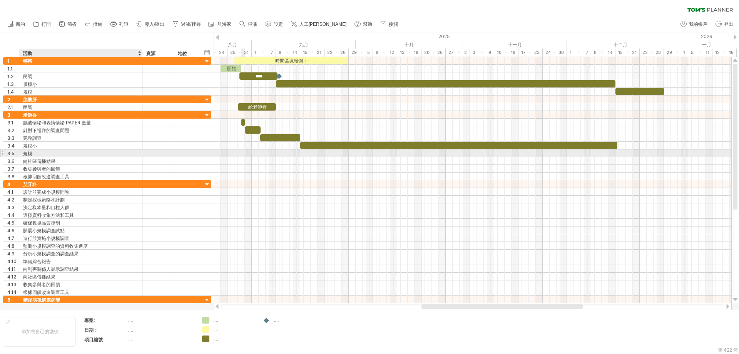
click at [110, 155] on div "規模" at bounding box center [81, 152] width 116 height 7
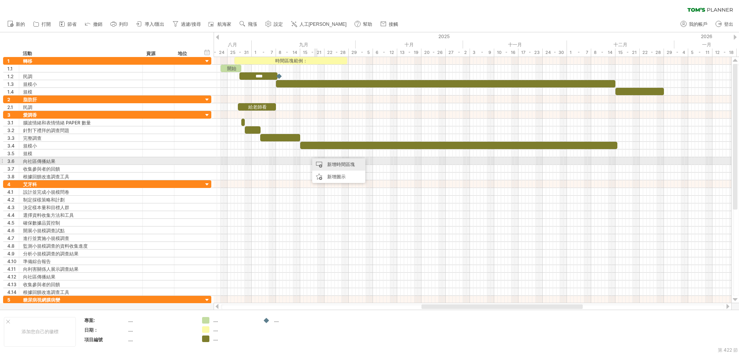
click at [322, 162] on div "新增時間區塊" at bounding box center [338, 164] width 53 height 12
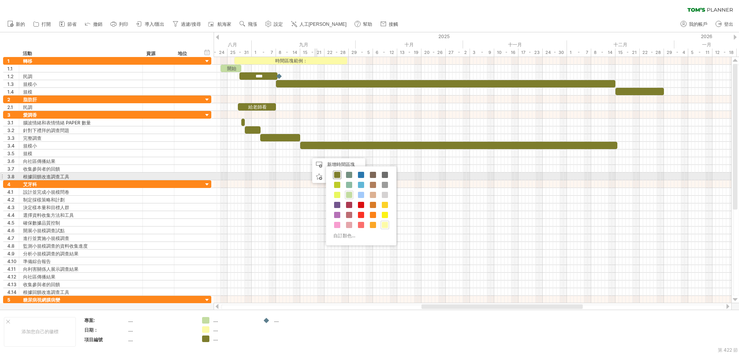
click at [339, 173] on span at bounding box center [337, 175] width 6 height 6
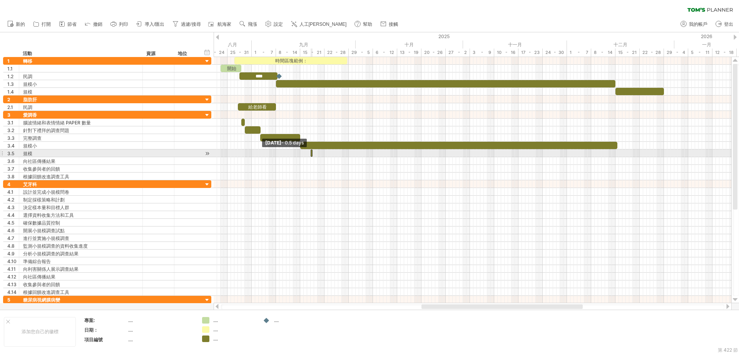
drag, startPoint x: 310, startPoint y: 153, endPoint x: 398, endPoint y: 153, distance: 88.6
click at [399, 153] on div "時間區塊範例： 開始 **** 給老師看 [DATE] - 98.0天 [DATE] - 0.5 days" at bounding box center [473, 180] width 518 height 246
drag, startPoint x: 312, startPoint y: 152, endPoint x: 382, endPoint y: 152, distance: 69.7
click at [382, 152] on span at bounding box center [381, 152] width 3 height 7
drag, startPoint x: 345, startPoint y: 152, endPoint x: 651, endPoint y: 150, distance: 306.1
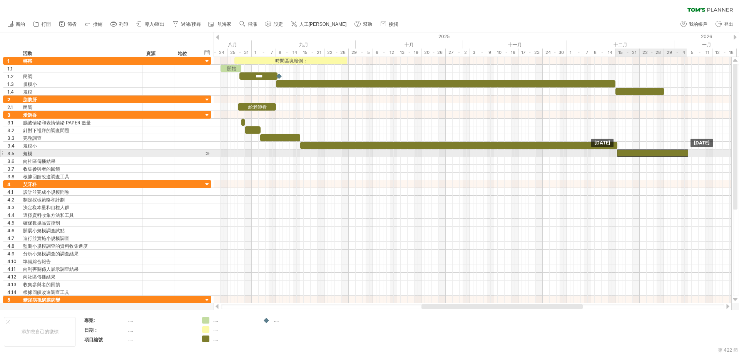
click at [651, 150] on div at bounding box center [652, 152] width 71 height 7
click at [664, 151] on div at bounding box center [652, 152] width 71 height 7
drag, startPoint x: 688, startPoint y: 152, endPoint x: 666, endPoint y: 150, distance: 22.5
click at [666, 150] on div at bounding box center [641, 152] width 49 height 7
click at [665, 151] on span at bounding box center [664, 152] width 3 height 7
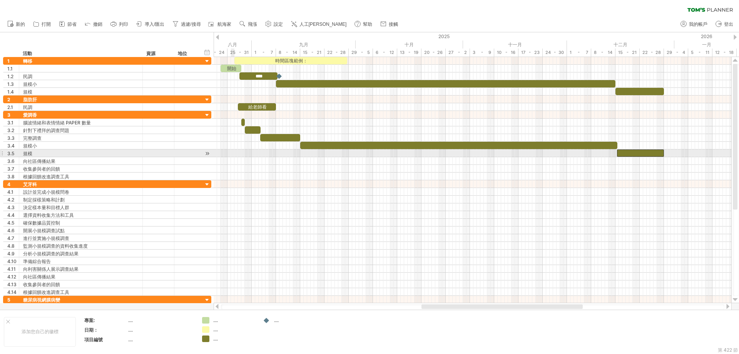
click at [232, 153] on div at bounding box center [473, 153] width 518 height 8
click at [47, 152] on div "規模" at bounding box center [81, 152] width 116 height 7
click at [49, 160] on font "向社區傳播結果" at bounding box center [39, 161] width 32 height 6
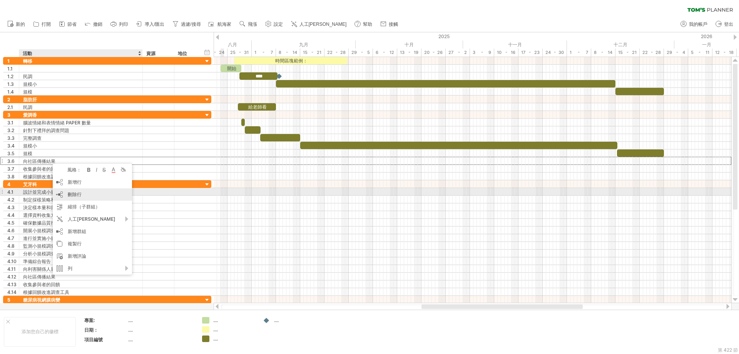
click at [65, 193] on div "刪除行 刪除選取的行" at bounding box center [92, 194] width 79 height 12
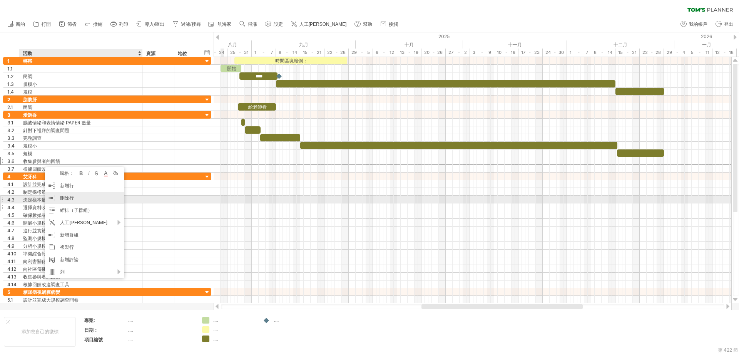
click at [58, 199] on div "刪除行 刪除選取的行" at bounding box center [84, 198] width 79 height 12
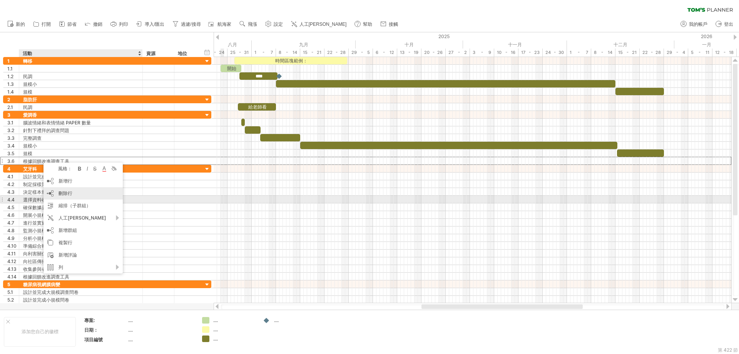
click at [59, 196] on font "刪除行" at bounding box center [66, 193] width 14 height 6
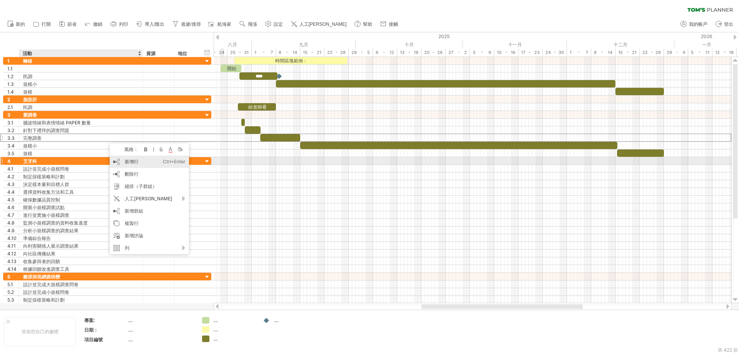
click at [121, 159] on div "新增行 Ctrl+Enter Cmd+回車" at bounding box center [149, 162] width 79 height 12
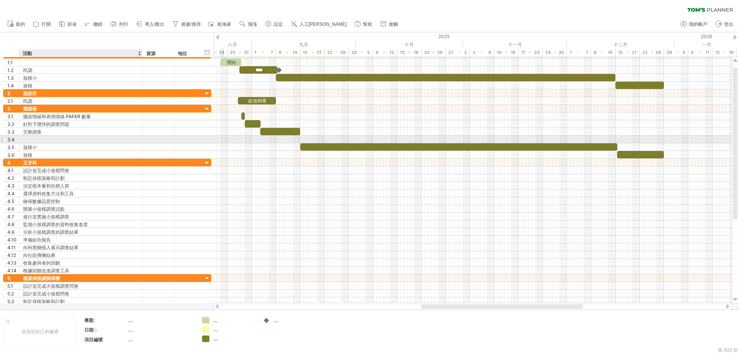
click at [82, 137] on div at bounding box center [81, 139] width 116 height 7
type input "***"
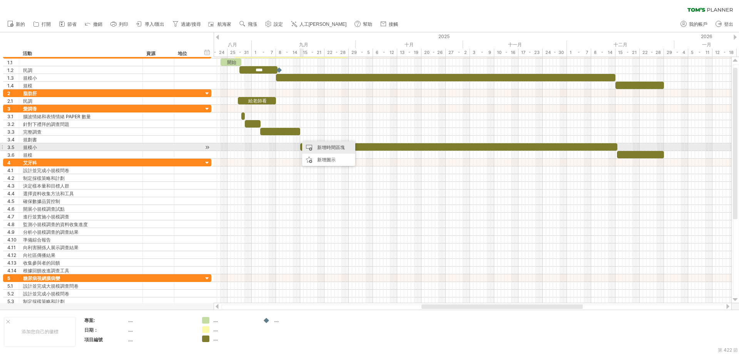
click at [317, 145] on font "新增時間區塊" at bounding box center [331, 147] width 28 height 6
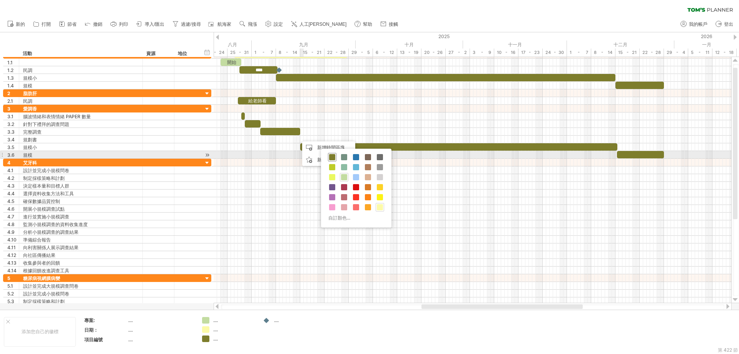
click at [331, 155] on span at bounding box center [332, 157] width 6 height 6
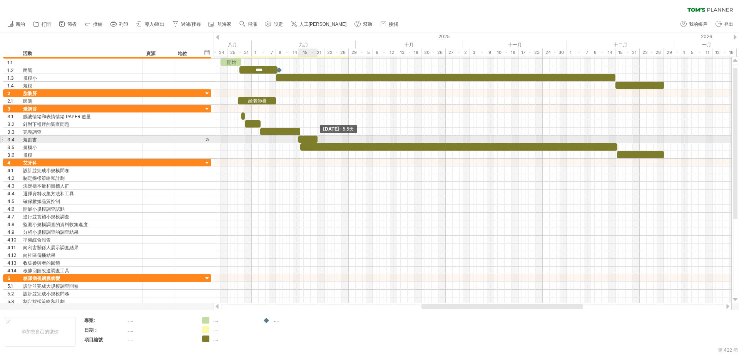
drag, startPoint x: 300, startPoint y: 139, endPoint x: 317, endPoint y: 139, distance: 16.2
click at [317, 139] on span at bounding box center [317, 139] width 3 height 7
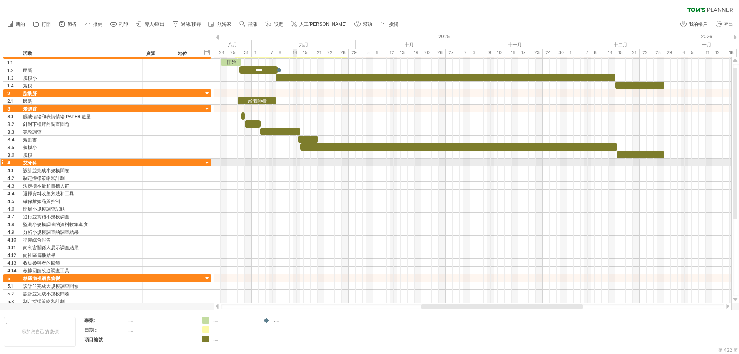
click at [295, 162] on div at bounding box center [473, 163] width 518 height 8
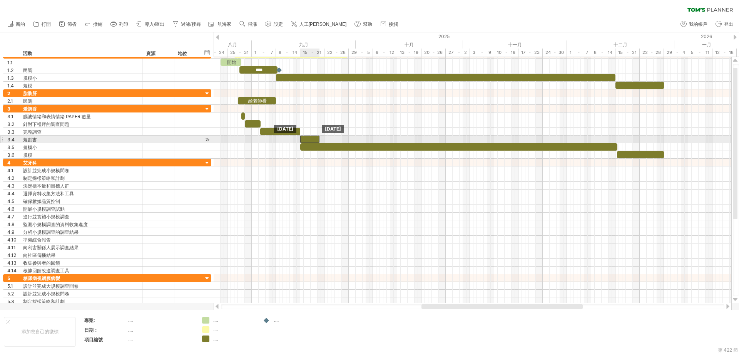
click at [305, 137] on div at bounding box center [309, 139] width 19 height 7
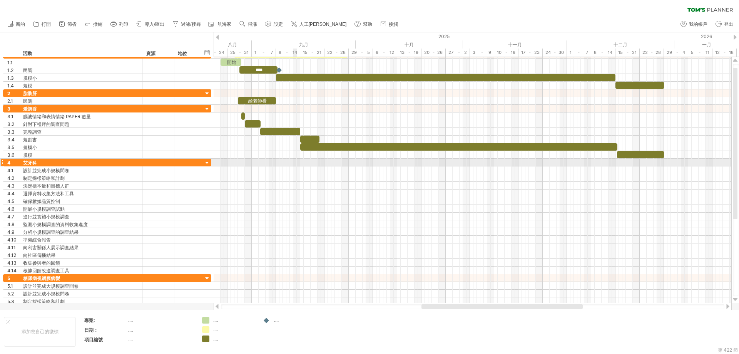
click at [293, 161] on div at bounding box center [473, 163] width 518 height 8
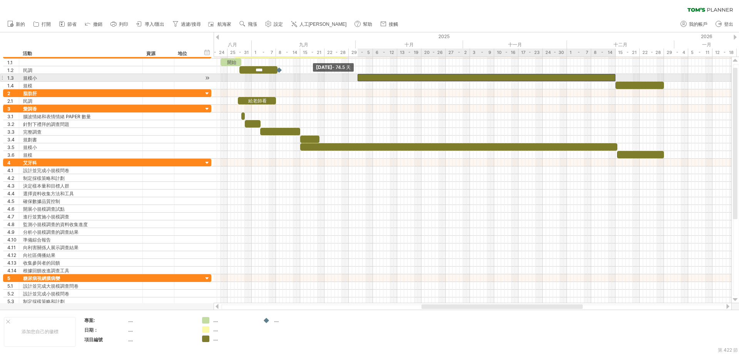
drag, startPoint x: 276, startPoint y: 79, endPoint x: 358, endPoint y: 76, distance: 81.7
click at [358, 76] on span at bounding box center [357, 77] width 3 height 7
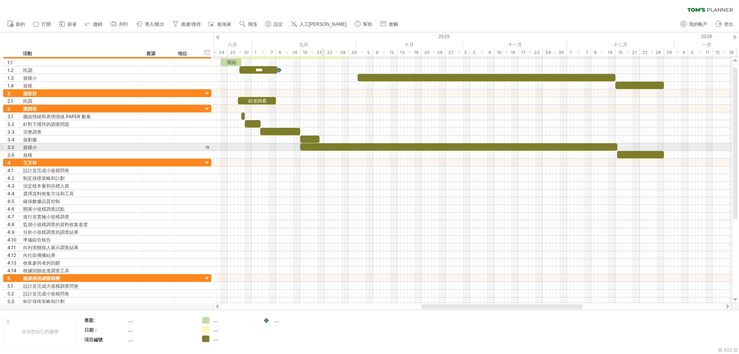
click at [324, 147] on div at bounding box center [458, 146] width 317 height 7
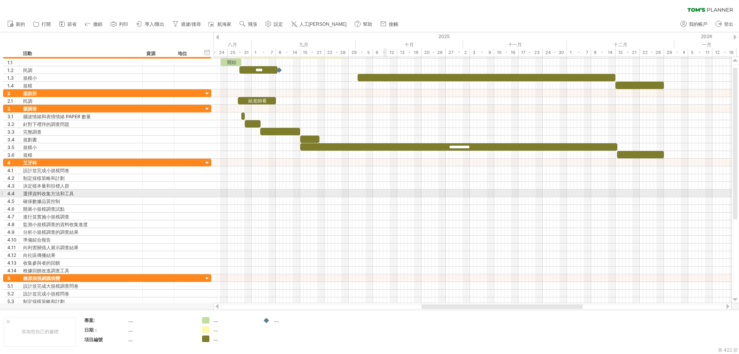
click at [385, 195] on div at bounding box center [473, 193] width 518 height 8
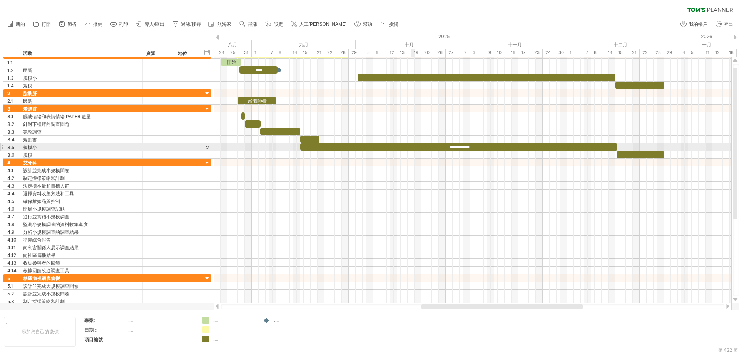
click at [412, 146] on div "**********" at bounding box center [458, 146] width 317 height 7
click at [487, 146] on div "*********" at bounding box center [458, 146] width 317 height 7
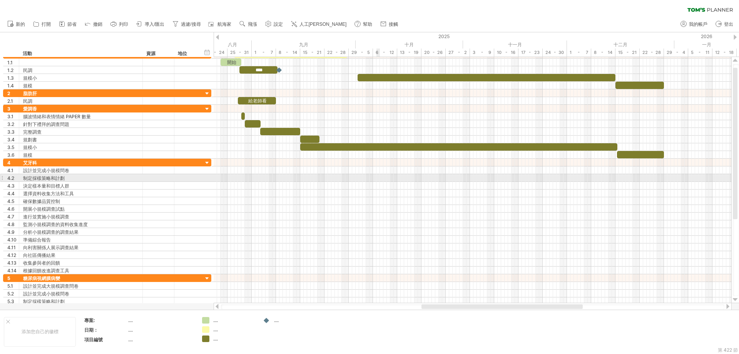
click at [379, 179] on div at bounding box center [473, 178] width 518 height 8
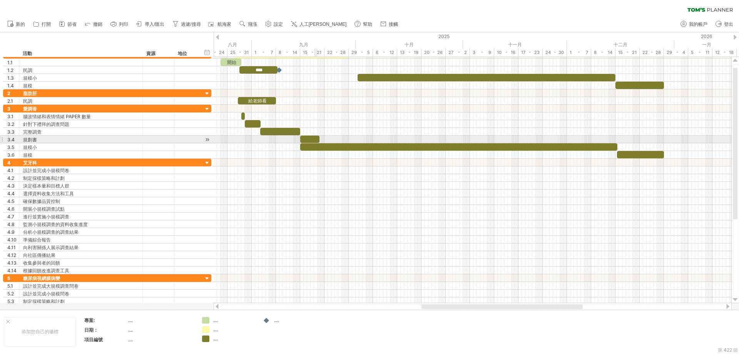
click at [316, 139] on div at bounding box center [309, 139] width 19 height 7
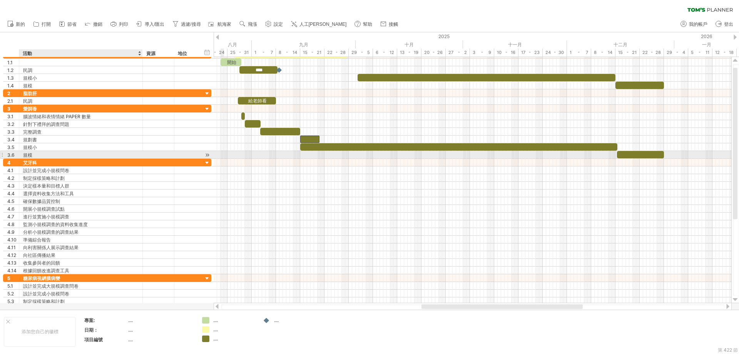
click at [65, 156] on div "規模" at bounding box center [81, 154] width 116 height 7
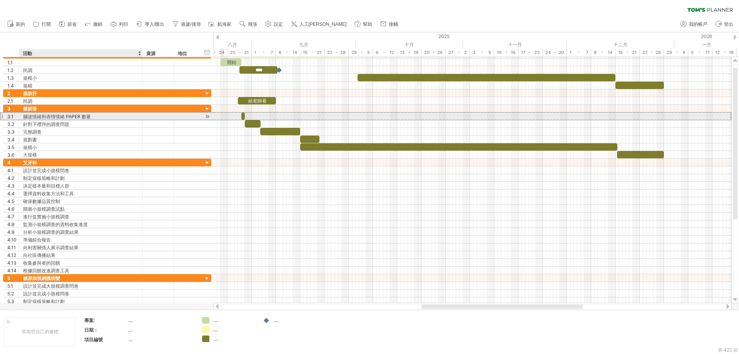
click at [57, 114] on font "腦波情緒和表情情緒 PAPER 數量" at bounding box center [57, 117] width 68 height 6
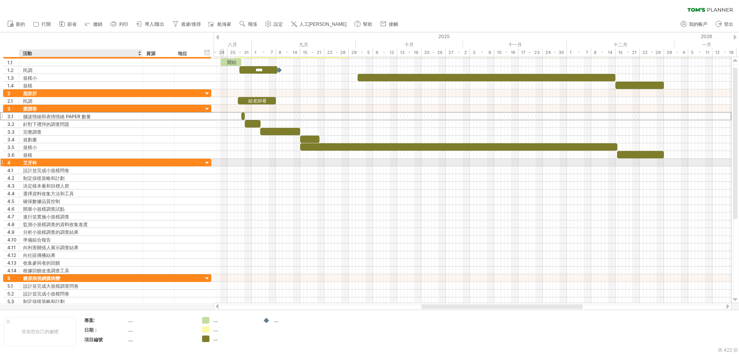
click at [47, 162] on div "艾牙科" at bounding box center [81, 162] width 116 height 7
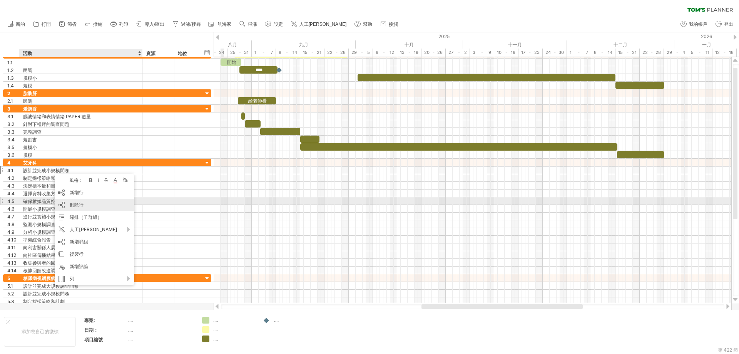
click at [67, 204] on div "刪除行 刪除選取的行" at bounding box center [94, 205] width 79 height 12
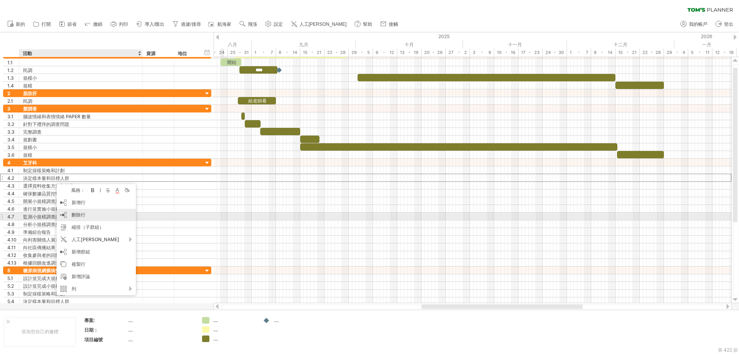
click at [67, 214] on div "刪除行 刪除選取的行" at bounding box center [96, 215] width 79 height 12
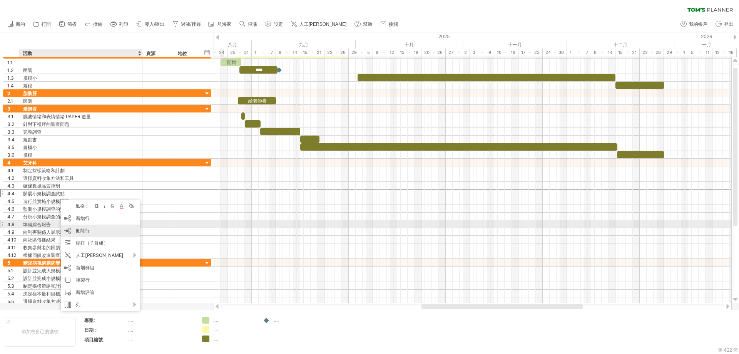
click at [75, 227] on div "刪除行 刪除選取的行" at bounding box center [100, 230] width 79 height 12
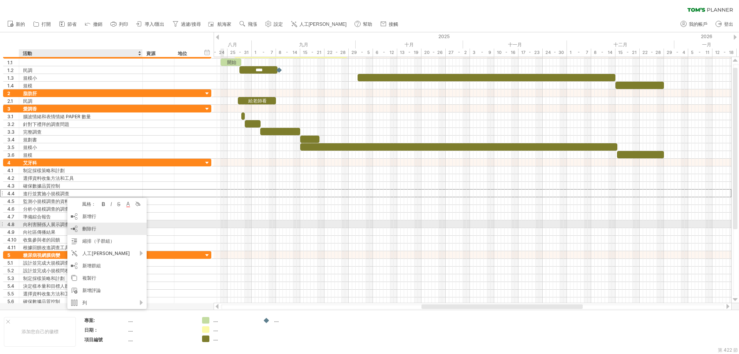
drag, startPoint x: 79, startPoint y: 227, endPoint x: 64, endPoint y: 195, distance: 35.7
click at [80, 227] on div "刪除行 刪除選取的行" at bounding box center [106, 229] width 79 height 12
click at [82, 221] on div "刪除行 刪除選取的行" at bounding box center [106, 227] width 79 height 12
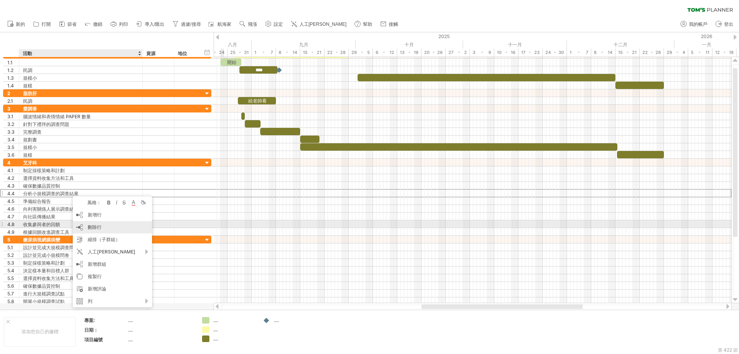
click at [87, 226] on div "刪除行 刪除選取的行" at bounding box center [112, 227] width 79 height 12
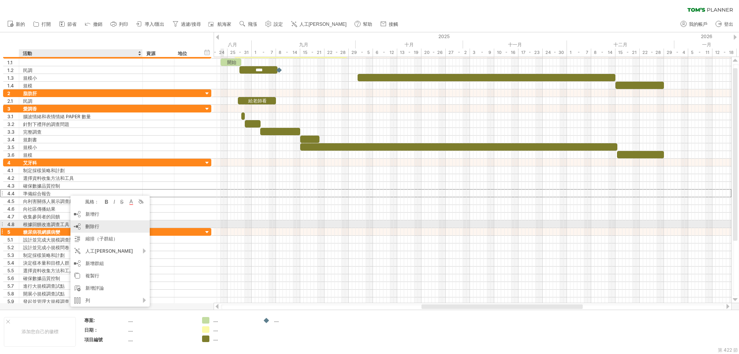
click at [91, 225] on font "刪除行" at bounding box center [92, 226] width 14 height 6
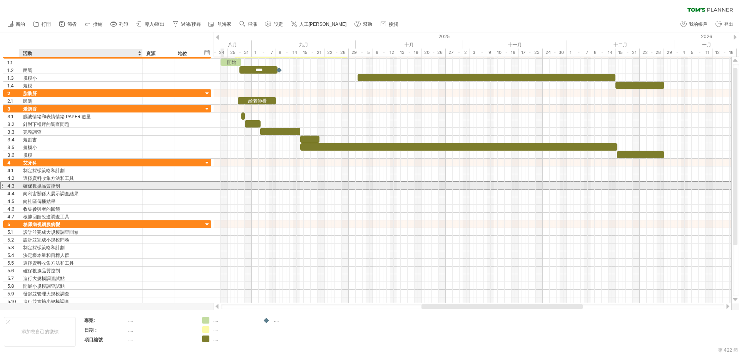
drag, startPoint x: 67, startPoint y: 186, endPoint x: 73, endPoint y: 192, distance: 7.6
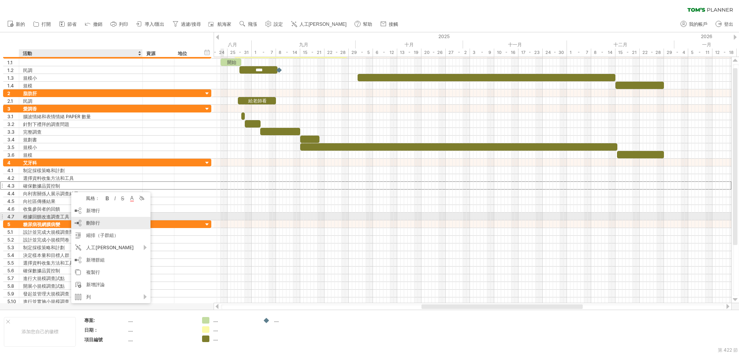
click at [92, 219] on div "刪除行 刪除選取的行" at bounding box center [110, 223] width 79 height 12
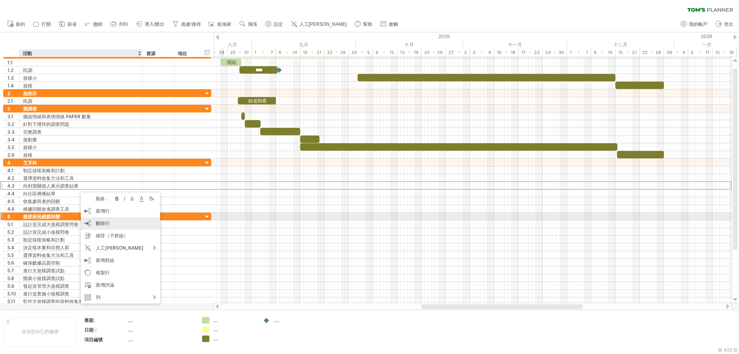
click at [94, 220] on div "刪除行 刪除選取的行" at bounding box center [120, 223] width 79 height 12
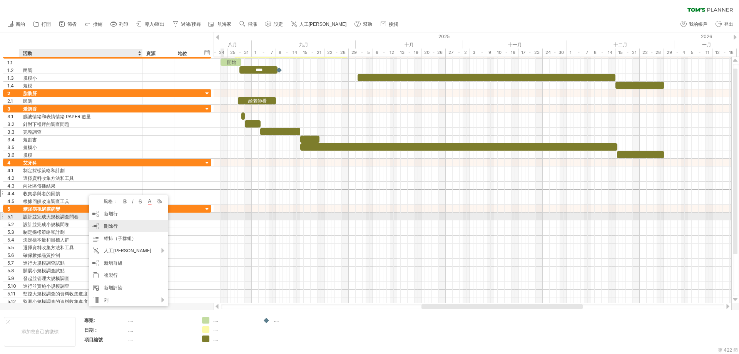
click at [103, 221] on div "刪除行 刪除選取的行" at bounding box center [128, 226] width 79 height 12
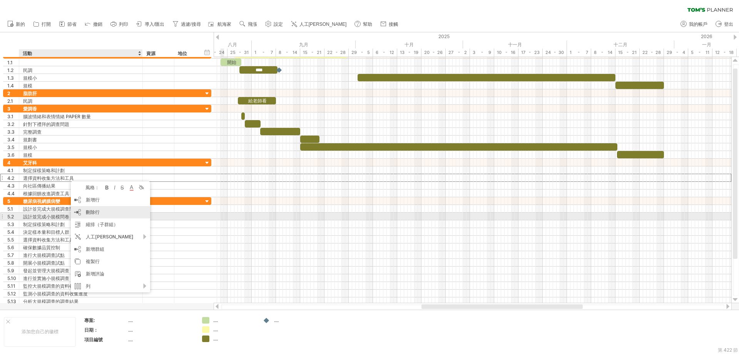
click at [90, 213] on font "刪除行" at bounding box center [93, 212] width 14 height 6
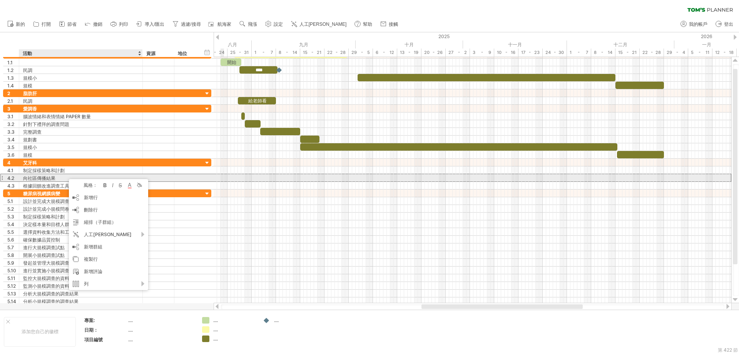
click at [34, 174] on div "**********" at bounding box center [107, 178] width 208 height 8
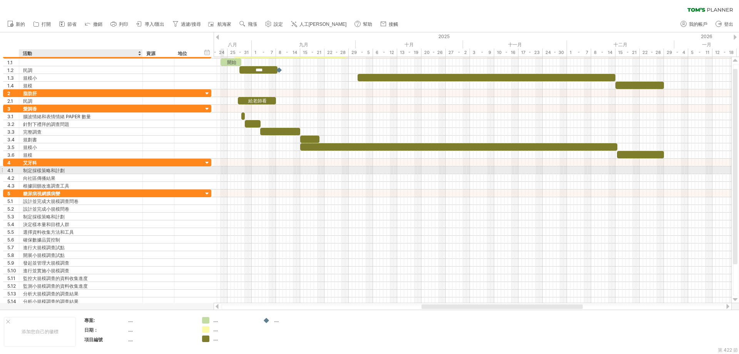
click at [44, 169] on font "制定採樣策略和計劃" at bounding box center [44, 171] width 42 height 6
click at [60, 171] on font "制定採樣策略和計劃" at bounding box center [44, 171] width 42 height 6
click at [71, 171] on div "制定採樣策略和計劃" at bounding box center [81, 169] width 116 height 7
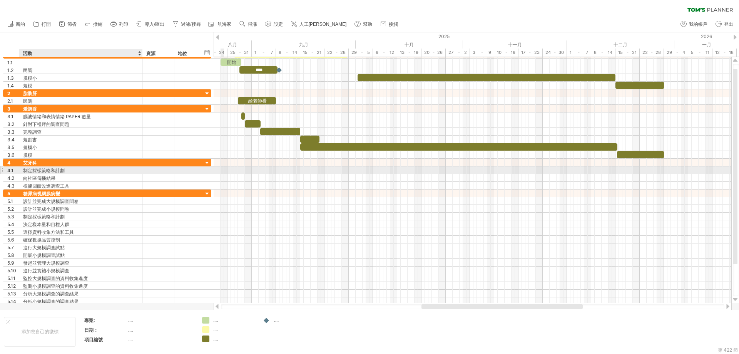
click at [0, 0] on input "**********" at bounding box center [0, 0] width 0 height 0
click at [104, 170] on input "**********" at bounding box center [81, 169] width 116 height 7
type input "**********"
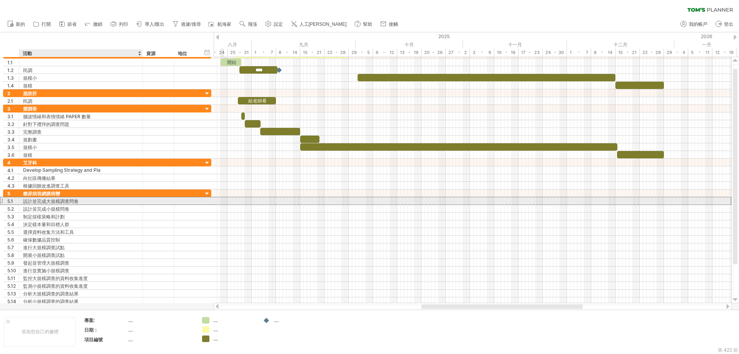
click at [55, 201] on font "設計並完成大規模調查問卷" at bounding box center [50, 201] width 55 height 6
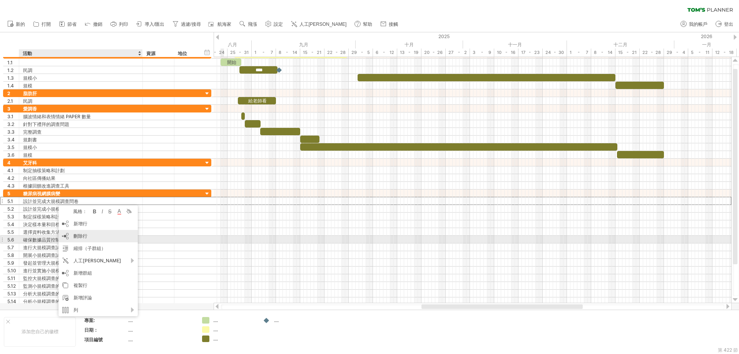
click at [73, 237] on div "刪除行 刪除選取的行" at bounding box center [98, 236] width 79 height 12
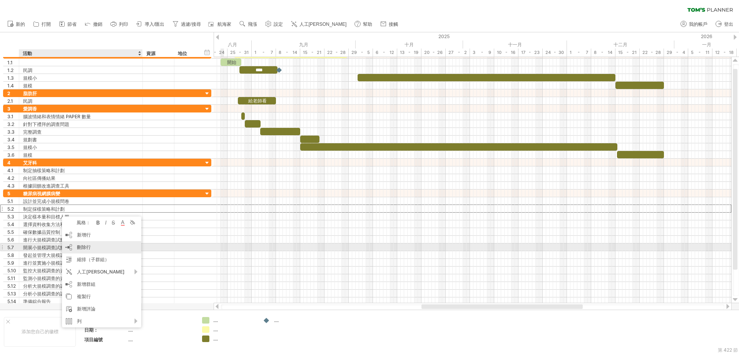
click at [78, 245] on font "刪除行" at bounding box center [84, 247] width 14 height 6
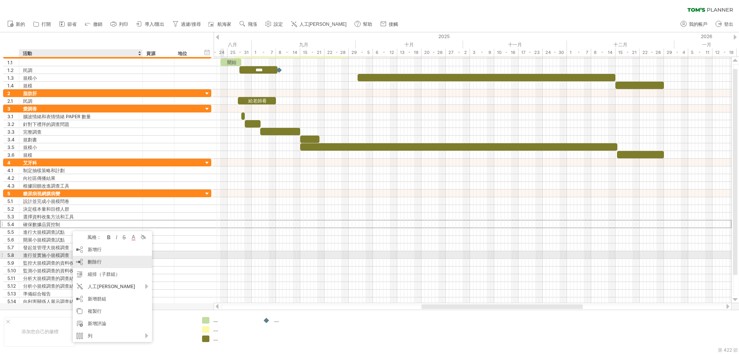
click at [86, 257] on div "刪除行 刪除選取的行" at bounding box center [112, 262] width 79 height 12
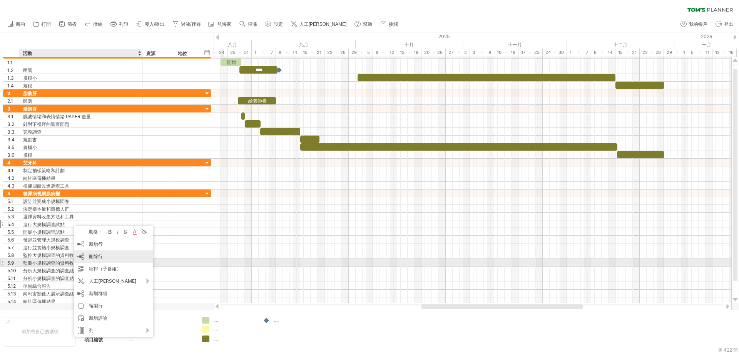
click at [90, 258] on font "刪除行" at bounding box center [96, 256] width 14 height 6
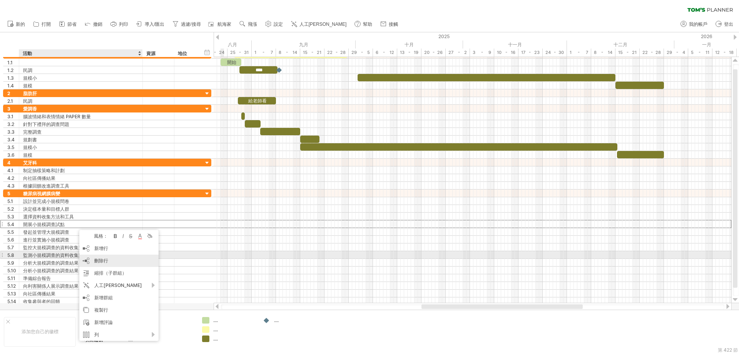
click at [94, 256] on div "刪除行 刪除選取的行" at bounding box center [118, 261] width 79 height 12
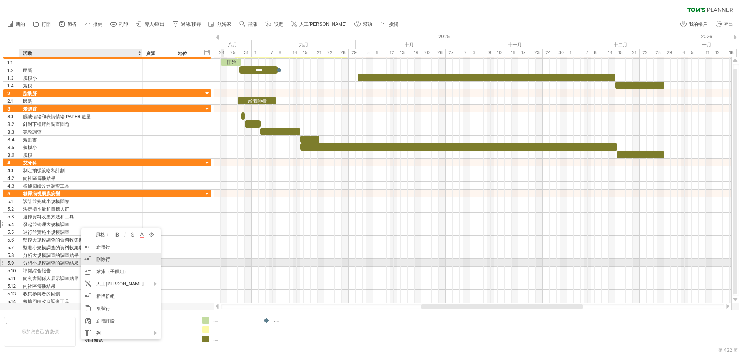
click at [96, 263] on div "刪除行 刪除選取的行" at bounding box center [120, 259] width 79 height 12
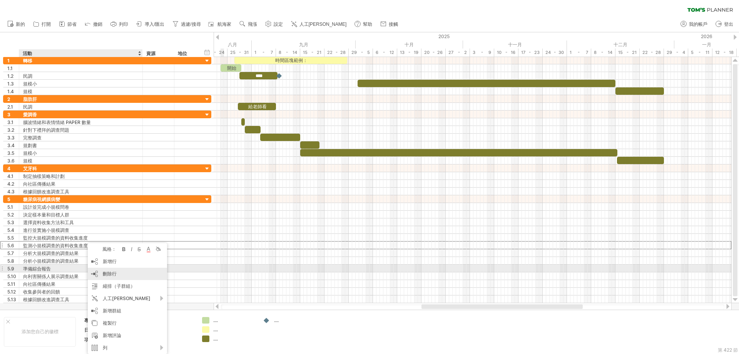
click at [102, 270] on div "刪除行 刪除選取的行" at bounding box center [127, 274] width 79 height 12
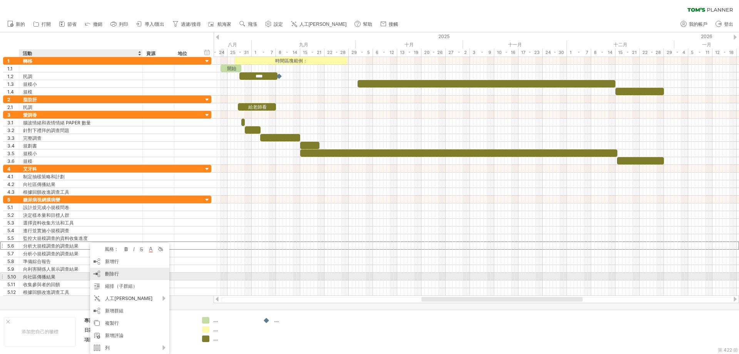
click at [104, 274] on div "刪除行 刪除選取的行" at bounding box center [129, 274] width 79 height 12
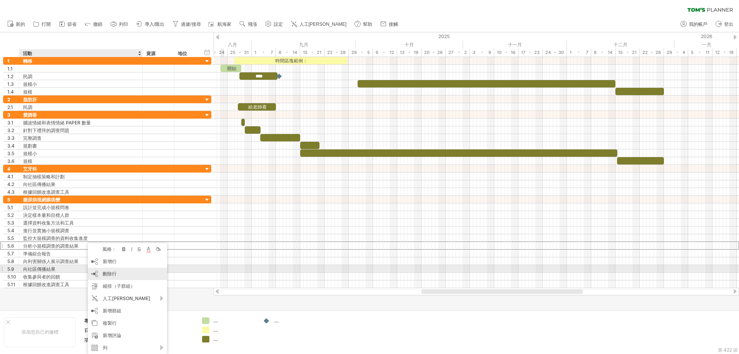
click at [106, 268] on div "刪除行 刪除選取的行" at bounding box center [127, 274] width 79 height 12
click at [110, 271] on font "刪除行" at bounding box center [115, 272] width 14 height 6
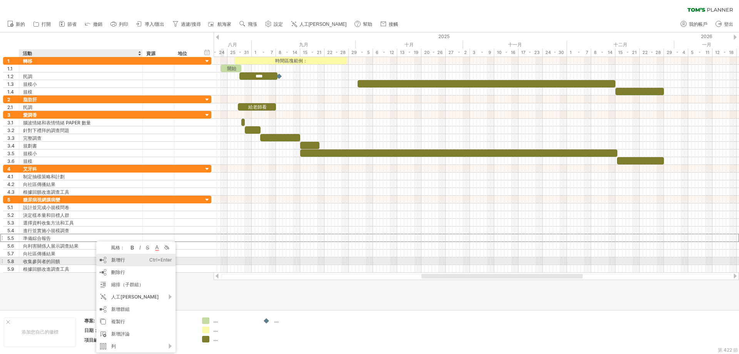
click at [112, 267] on div "刪除行 刪除選取的行" at bounding box center [135, 272] width 79 height 12
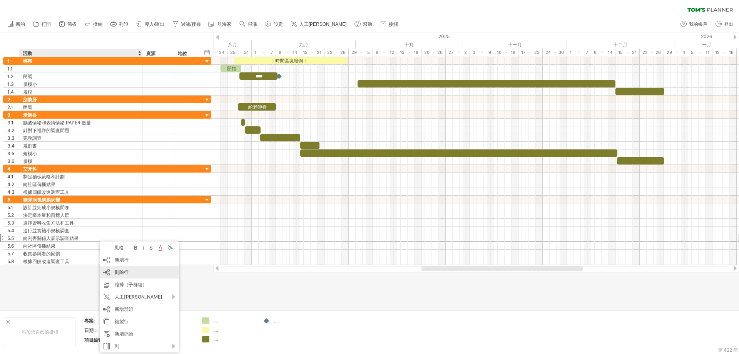
click at [115, 268] on div "刪除行 刪除選取的行" at bounding box center [139, 272] width 79 height 12
click at [114, 271] on div "刪除行 刪除選取的行" at bounding box center [141, 274] width 79 height 12
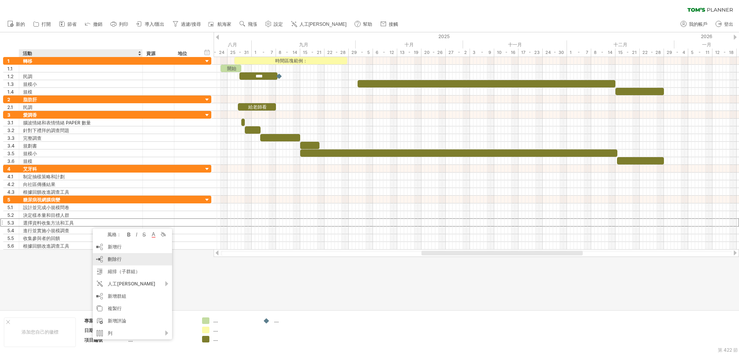
click at [107, 256] on div "刪除行 刪除選取的行" at bounding box center [132, 259] width 79 height 12
drag, startPoint x: 106, startPoint y: 252, endPoint x: 107, endPoint y: 247, distance: 4.8
click at [106, 252] on div "刪除行 刪除選取的行" at bounding box center [131, 257] width 79 height 12
click at [102, 251] on font "刪除行" at bounding box center [109, 254] width 14 height 6
click at [101, 246] on div "刪除行 刪除選取的行" at bounding box center [127, 252] width 79 height 12
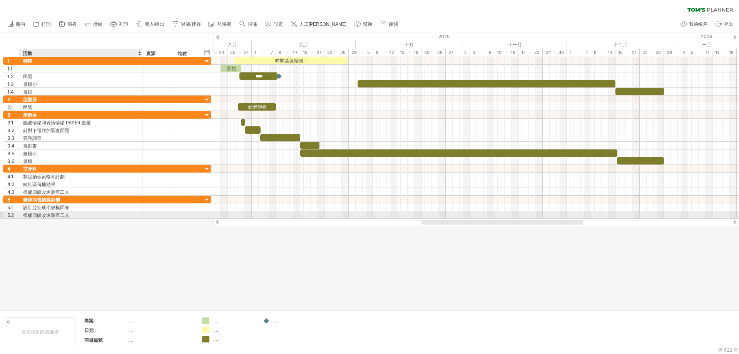
click at [80, 213] on div "根據回饋改進調查工具" at bounding box center [81, 214] width 116 height 7
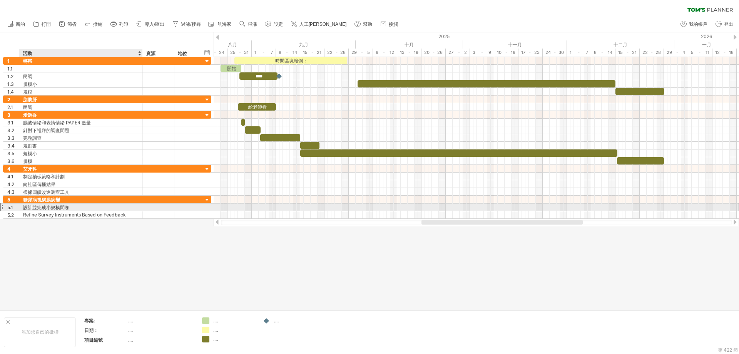
click at [98, 206] on div "設計並完成小規模問卷" at bounding box center [81, 206] width 116 height 7
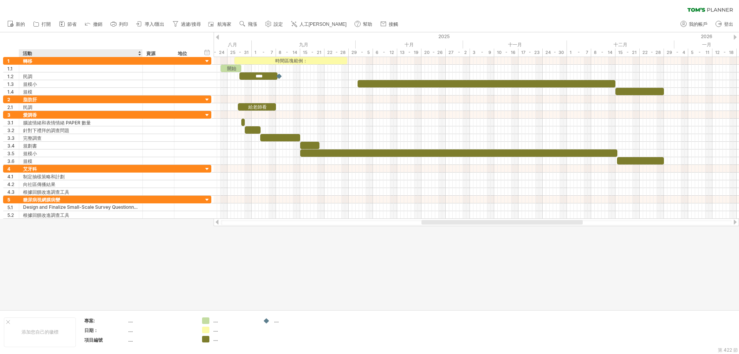
click at [116, 236] on div at bounding box center [369, 170] width 739 height 277
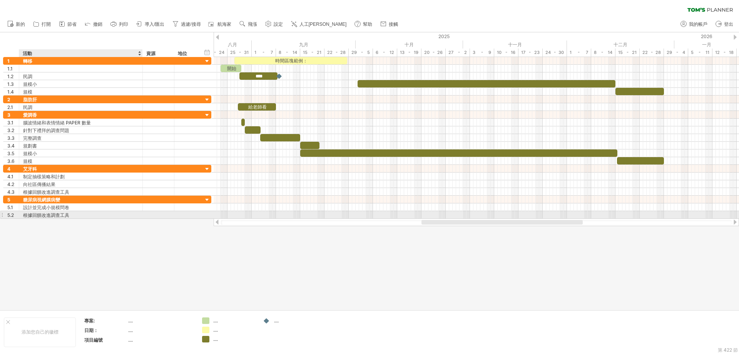
click at [105, 214] on div "根據回饋改進調查工具" at bounding box center [81, 214] width 116 height 7
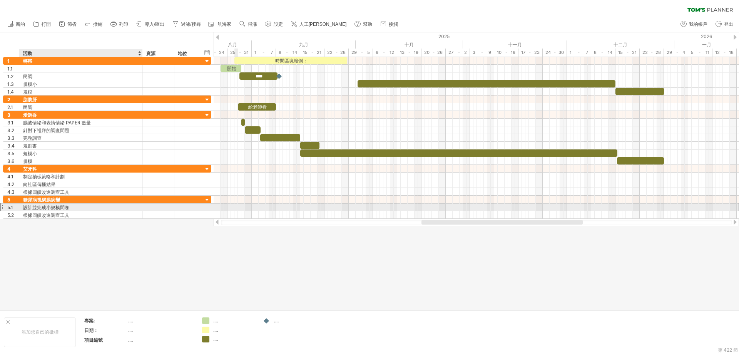
click at [69, 206] on font "設計並完成小規模問卷" at bounding box center [46, 207] width 46 height 6
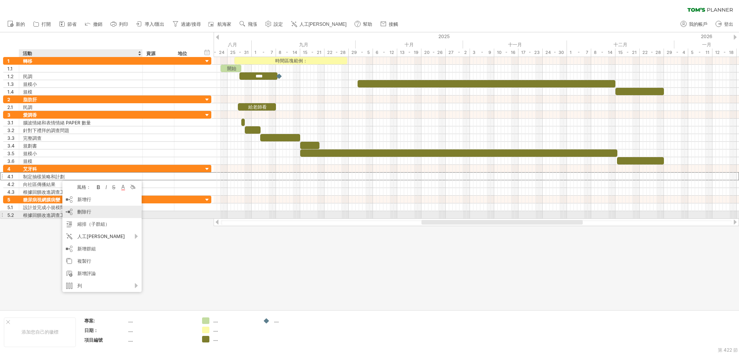
click at [77, 213] on div "刪除行 刪除選取的行" at bounding box center [101, 212] width 79 height 12
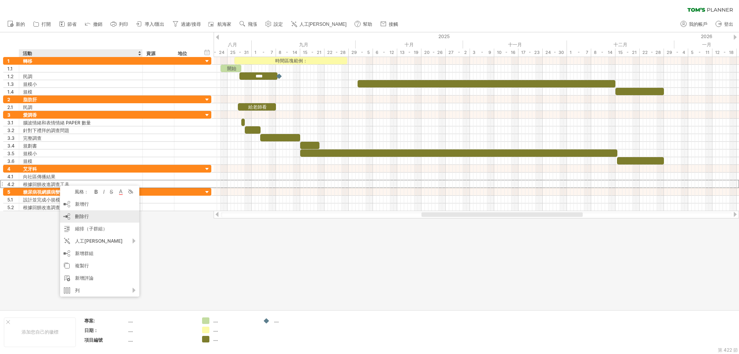
click at [75, 217] on font "刪除行" at bounding box center [82, 216] width 14 height 6
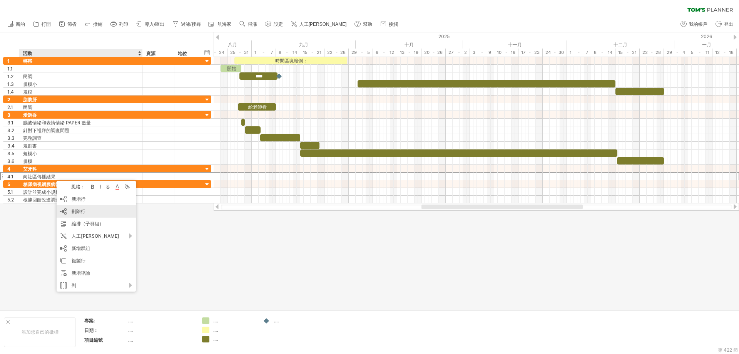
click at [69, 214] on div "刪除行 刪除選取的行" at bounding box center [96, 211] width 79 height 12
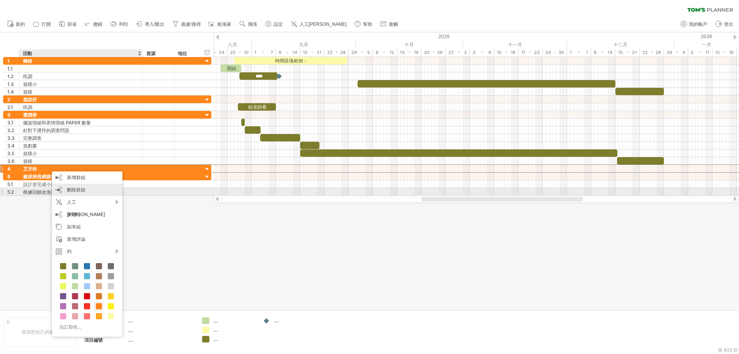
click at [62, 191] on div "刪除群組 刪除選定的群組" at bounding box center [87, 190] width 70 height 12
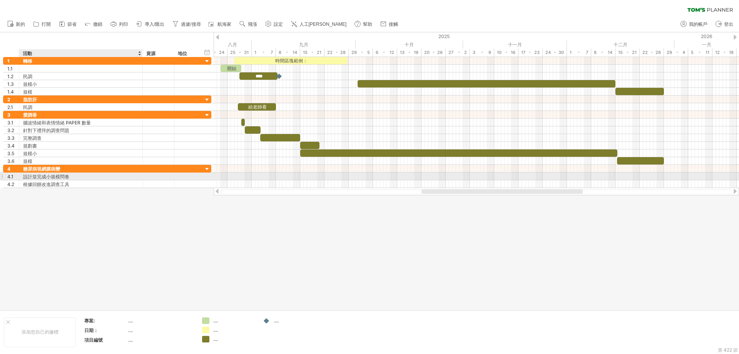
click at [60, 176] on font "設計並完成小規模問卷" at bounding box center [46, 177] width 46 height 6
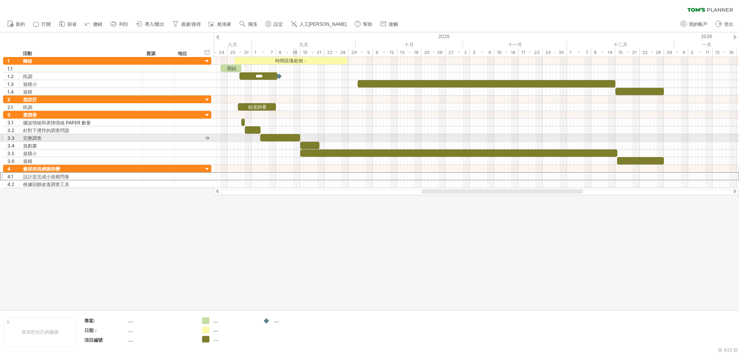
click at [295, 137] on div at bounding box center [280, 137] width 40 height 7
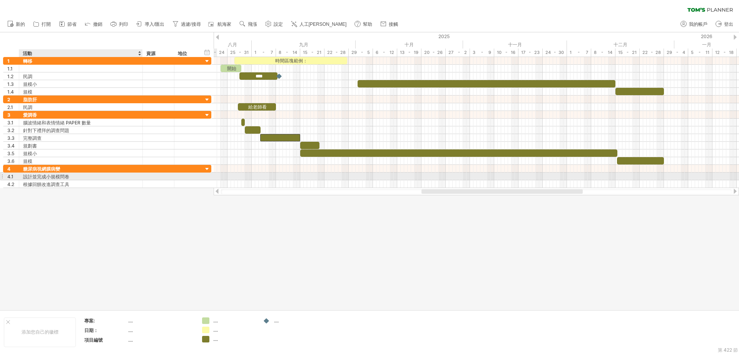
click at [67, 178] on font "設計並完成小規模問卷" at bounding box center [46, 177] width 46 height 6
click at [58, 178] on font "設計並完成小規模問卷" at bounding box center [46, 177] width 46 height 6
click at [60, 176] on font "設計並完成小規模問卷" at bounding box center [46, 177] width 46 height 6
click at [71, 177] on div "設計並完成小規模問卷" at bounding box center [81, 176] width 116 height 7
click at [71, 177] on input "**********" at bounding box center [81, 176] width 116 height 7
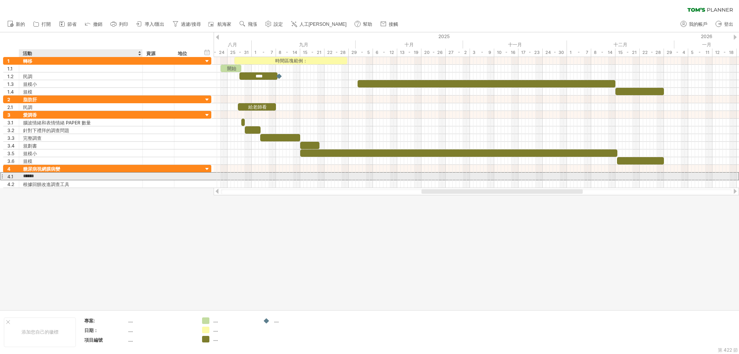
type input "******"
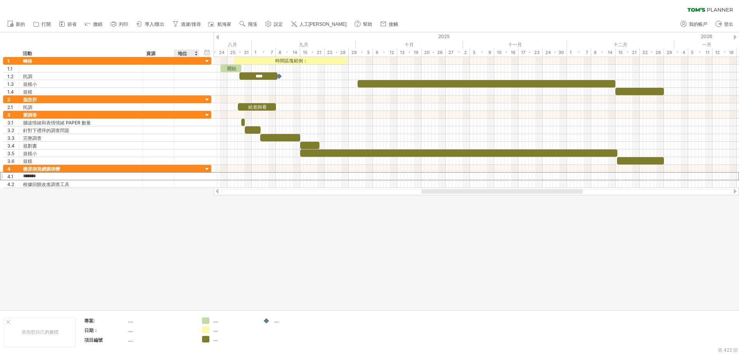
click at [179, 216] on div at bounding box center [369, 170] width 739 height 277
click at [252, 188] on font "新增時間區塊" at bounding box center [260, 187] width 28 height 6
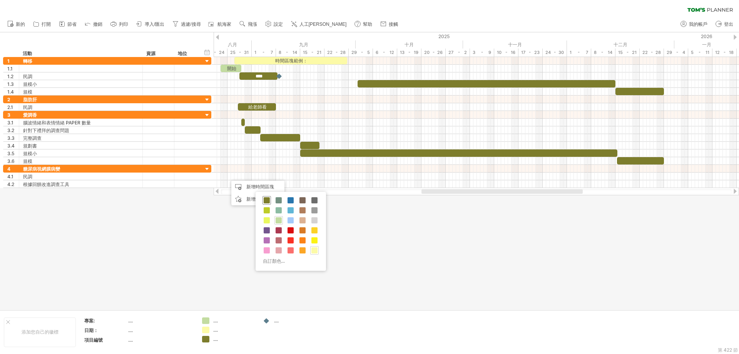
click at [265, 200] on span at bounding box center [267, 200] width 6 height 6
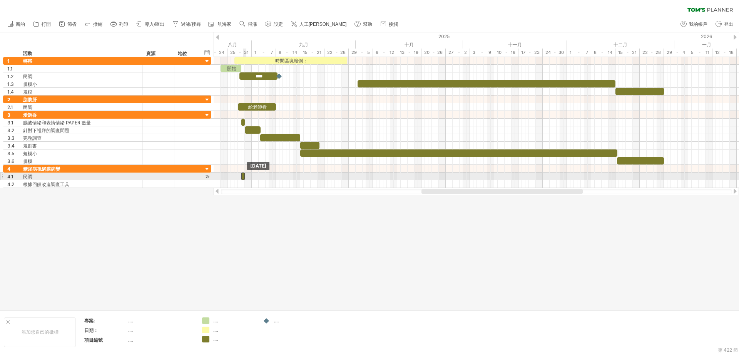
drag, startPoint x: 229, startPoint y: 176, endPoint x: 244, endPoint y: 176, distance: 14.6
click at [244, 176] on div at bounding box center [242, 176] width 3 height 7
drag, startPoint x: 245, startPoint y: 175, endPoint x: 276, endPoint y: 174, distance: 30.5
click at [276, 174] on span at bounding box center [276, 176] width 3 height 7
click at [253, 173] on div at bounding box center [258, 176] width 35 height 7
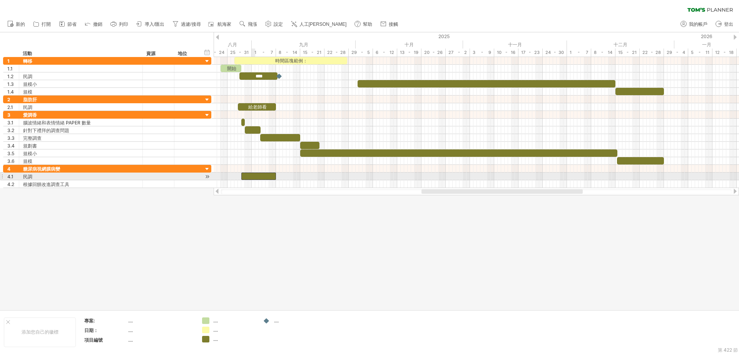
click at [253, 173] on div at bounding box center [258, 176] width 35 height 7
click at [261, 171] on div at bounding box center [477, 169] width 526 height 8
click at [270, 176] on div "**" at bounding box center [258, 176] width 35 height 7
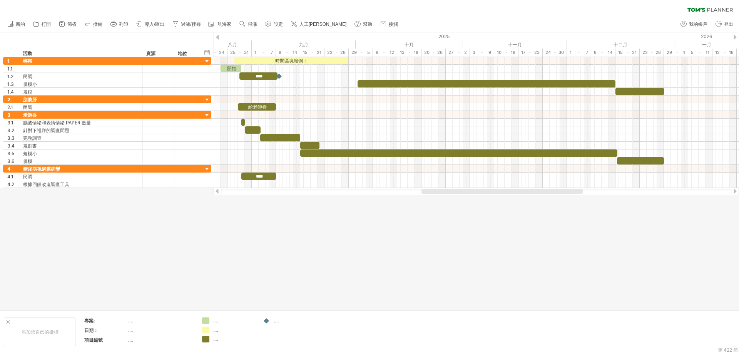
click at [247, 228] on div at bounding box center [369, 170] width 739 height 277
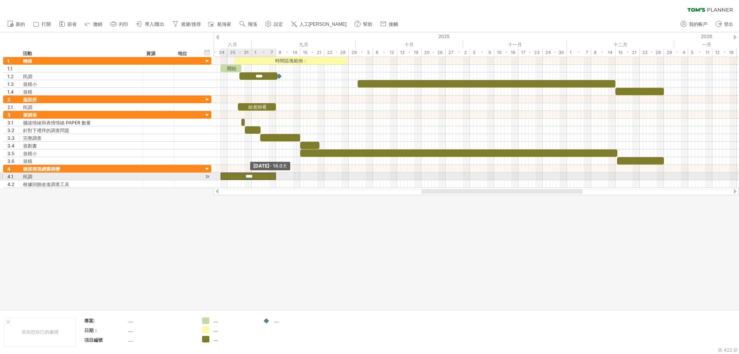
drag, startPoint x: 242, startPoint y: 177, endPoint x: 221, endPoint y: 175, distance: 21.3
click at [221, 175] on span at bounding box center [220, 176] width 3 height 7
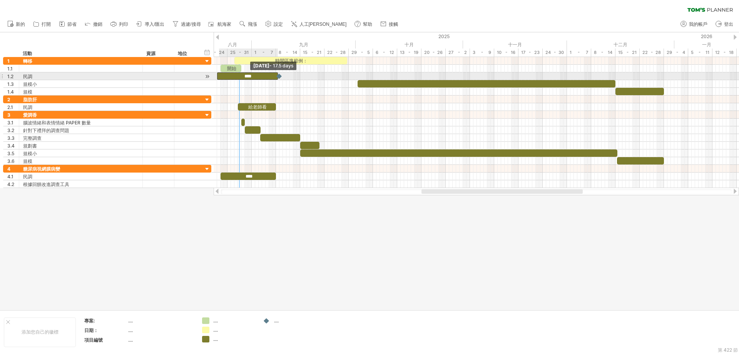
drag, startPoint x: 239, startPoint y: 75, endPoint x: 218, endPoint y: 76, distance: 21.6
click at [218, 76] on span at bounding box center [217, 75] width 3 height 7
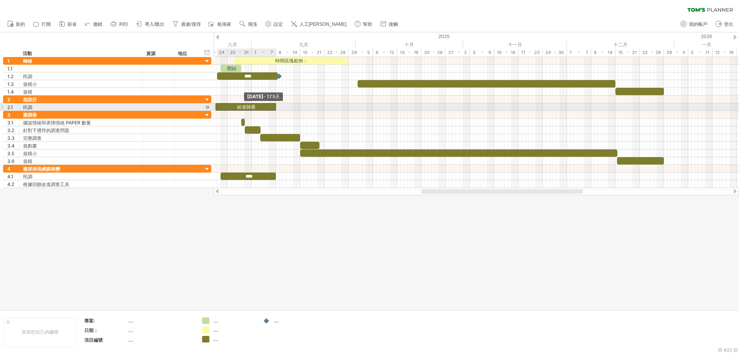
drag, startPoint x: 238, startPoint y: 107, endPoint x: 216, endPoint y: 106, distance: 22.4
click at [216, 106] on span at bounding box center [215, 106] width 3 height 7
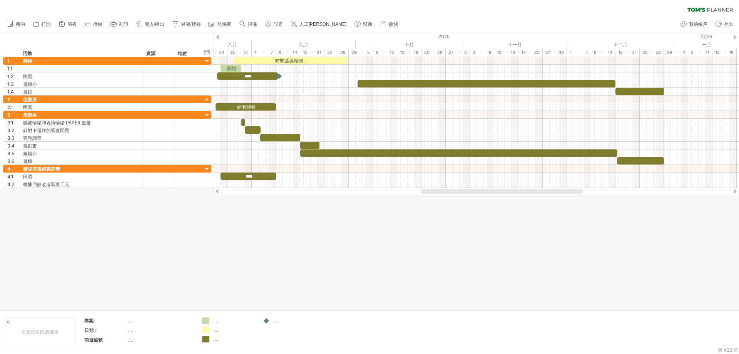
click at [340, 287] on div at bounding box center [369, 170] width 739 height 277
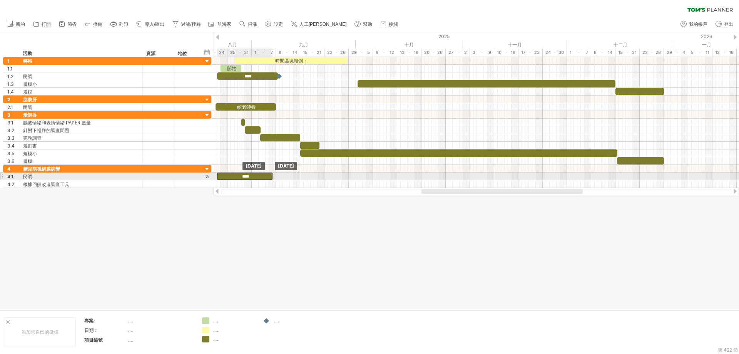
click at [219, 175] on div "****" at bounding box center [244, 176] width 55 height 7
click at [275, 177] on span at bounding box center [276, 176] width 3 height 7
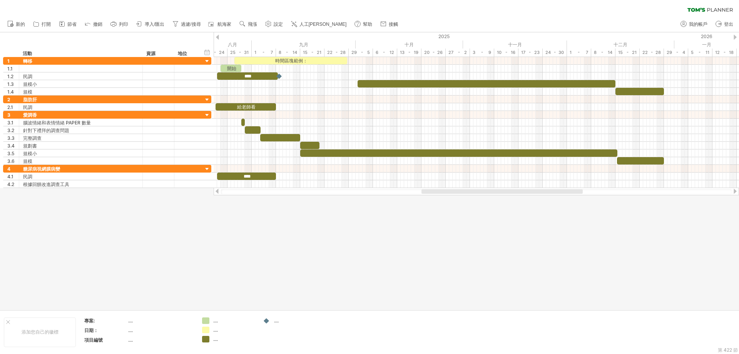
click at [283, 219] on div at bounding box center [369, 170] width 739 height 277
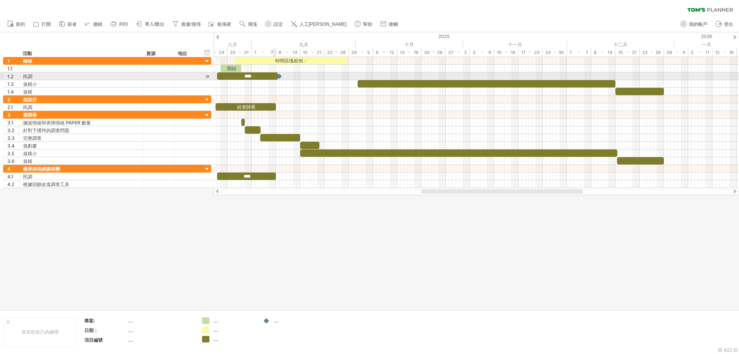
click at [274, 76] on div "****" at bounding box center [247, 75] width 61 height 7
drag, startPoint x: 278, startPoint y: 76, endPoint x: 282, endPoint y: 76, distance: 4.2
click at [282, 76] on div at bounding box center [283, 75] width 8 height 7
click at [276, 76] on div "****" at bounding box center [247, 75] width 61 height 7
click at [276, 76] on span at bounding box center [276, 75] width 3 height 7
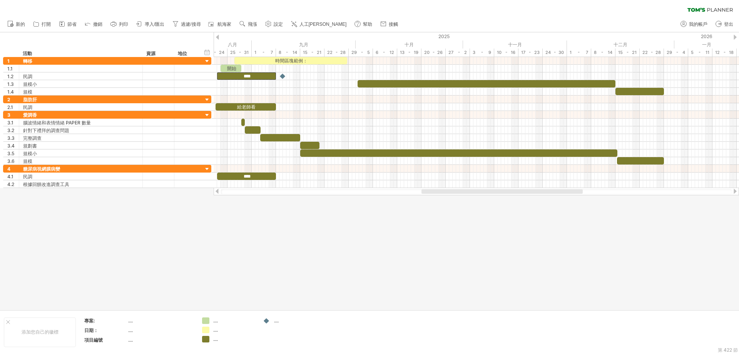
click at [304, 241] on div at bounding box center [369, 170] width 739 height 277
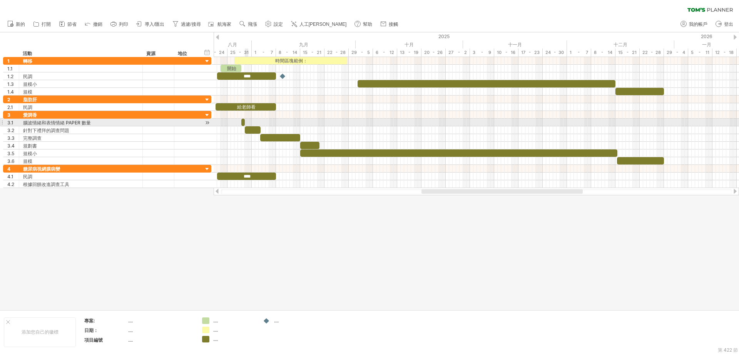
click at [245, 123] on span at bounding box center [244, 122] width 3 height 7
click at [243, 121] on span at bounding box center [241, 122] width 3 height 7
click at [243, 121] on div at bounding box center [242, 122] width 3 height 7
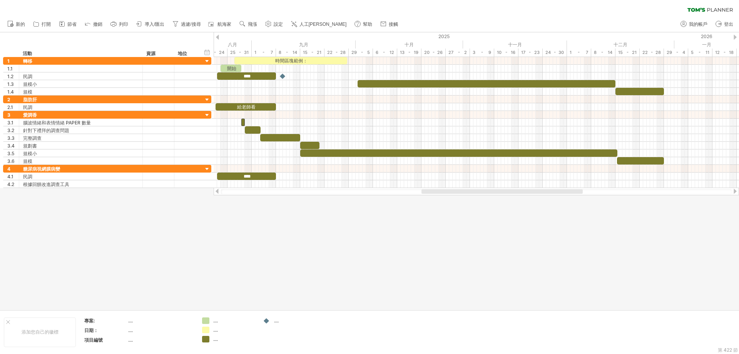
click at [256, 232] on div at bounding box center [369, 170] width 739 height 277
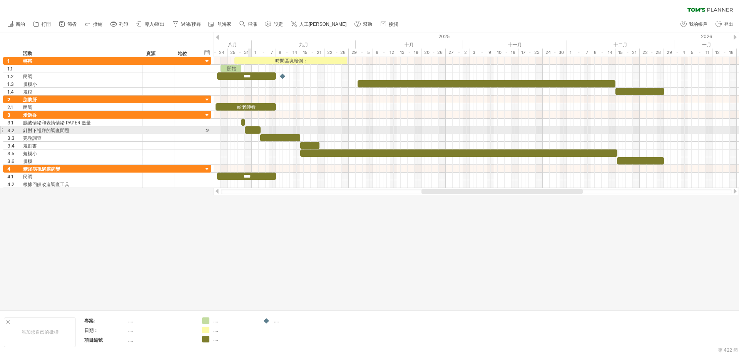
click at [250, 129] on div at bounding box center [253, 129] width 16 height 7
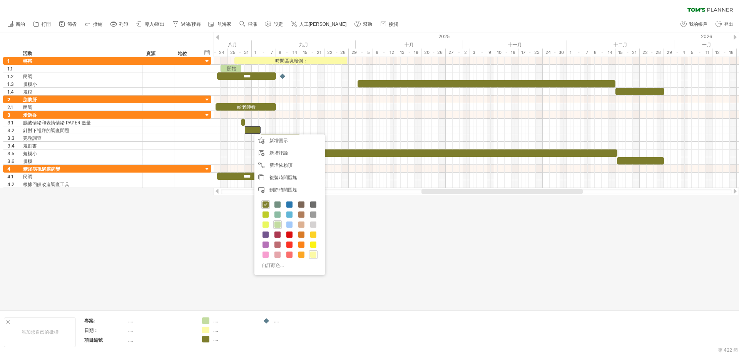
drag, startPoint x: 248, startPoint y: 239, endPoint x: 247, endPoint y: 231, distance: 7.9
click at [248, 239] on div at bounding box center [369, 170] width 739 height 277
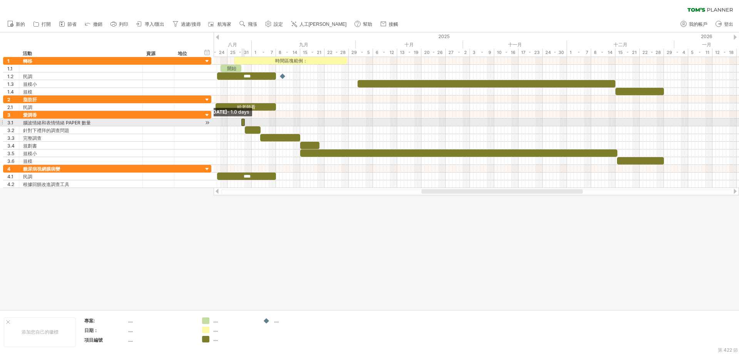
click at [242, 122] on span at bounding box center [241, 122] width 3 height 7
click at [243, 122] on span at bounding box center [244, 122] width 3 height 7
click at [243, 122] on div at bounding box center [242, 122] width 3 height 7
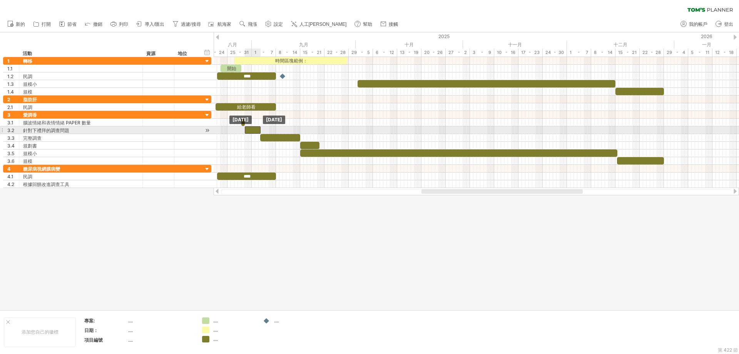
click at [252, 131] on div at bounding box center [253, 129] width 16 height 7
drag, startPoint x: 245, startPoint y: 128, endPoint x: 240, endPoint y: 127, distance: 5.4
click at [240, 127] on span at bounding box center [239, 129] width 3 height 7
click at [251, 132] on div at bounding box center [250, 129] width 21 height 7
click at [248, 131] on div at bounding box center [250, 129] width 21 height 7
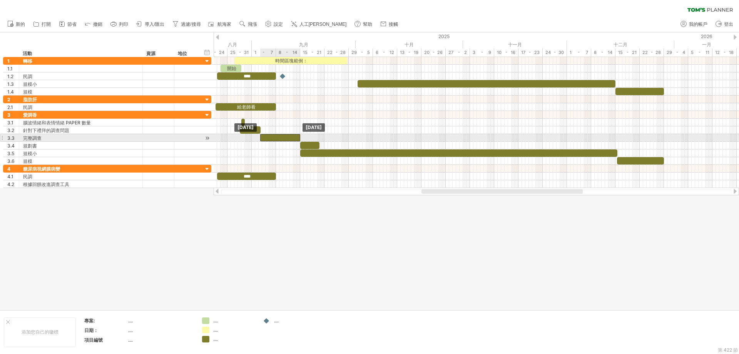
click at [269, 137] on div at bounding box center [280, 137] width 40 height 7
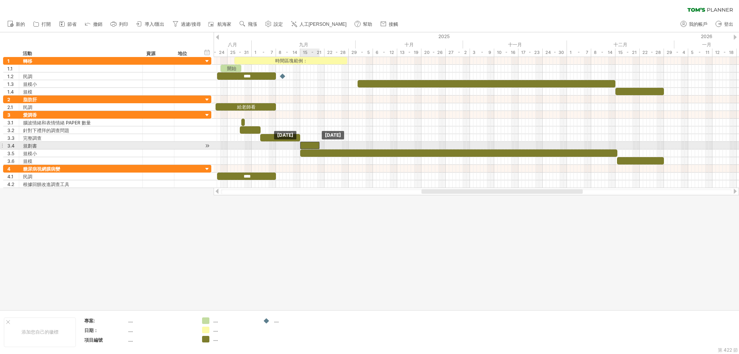
click at [306, 145] on div at bounding box center [309, 145] width 19 height 7
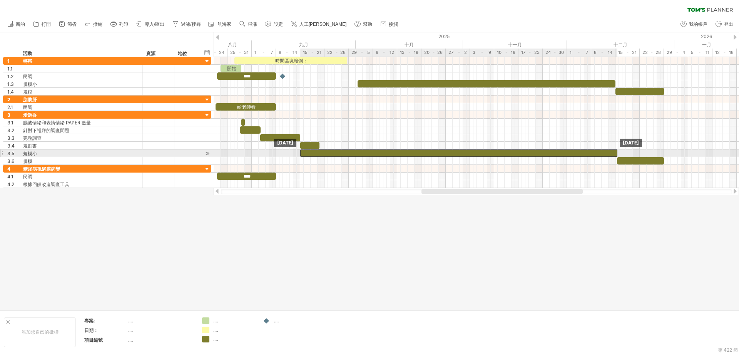
click at [311, 153] on div at bounding box center [458, 152] width 317 height 7
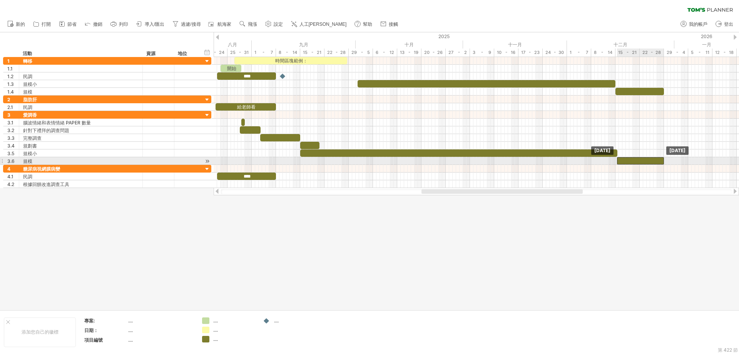
click at [632, 163] on div at bounding box center [640, 160] width 47 height 7
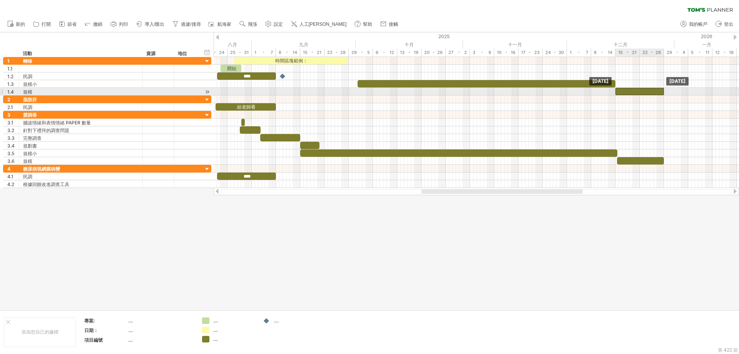
click at [639, 90] on div at bounding box center [640, 91] width 49 height 7
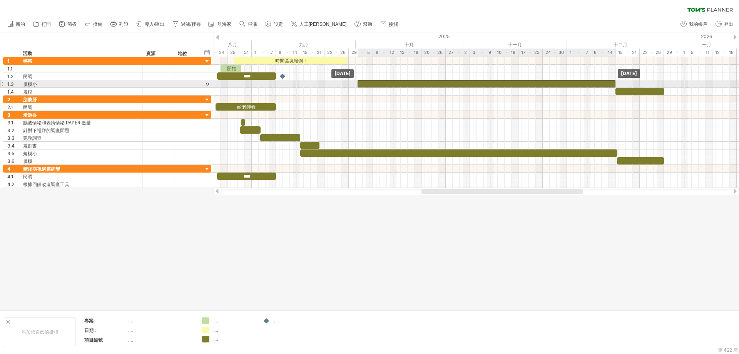
click at [576, 84] on div at bounding box center [487, 83] width 258 height 7
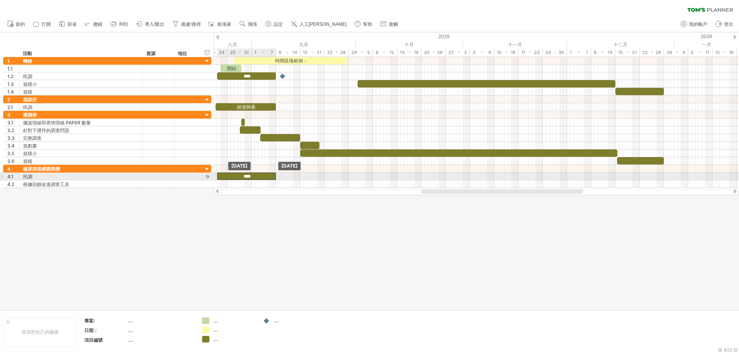
click at [272, 177] on div "****" at bounding box center [246, 176] width 59 height 7
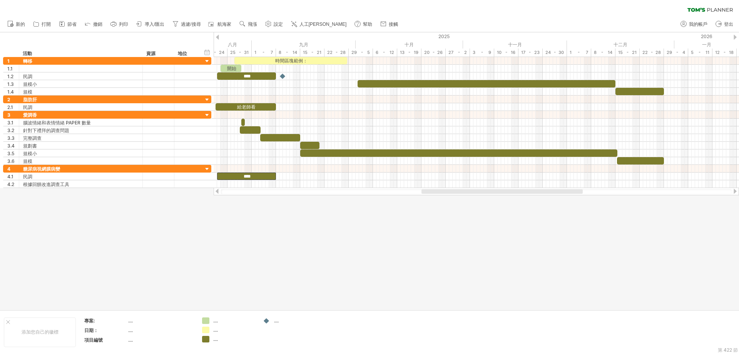
click at [247, 217] on div at bounding box center [369, 170] width 739 height 277
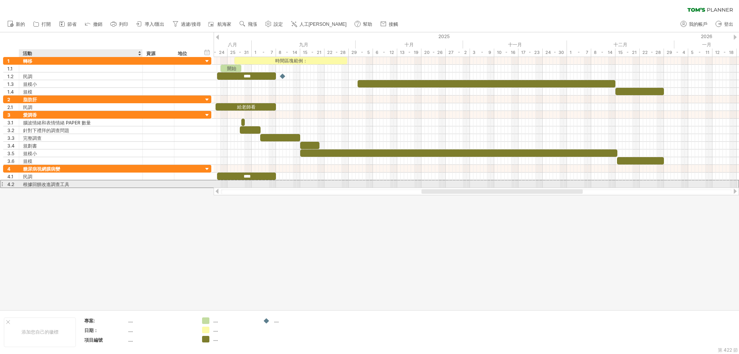
click at [65, 184] on font "根據回饋改進調查工具" at bounding box center [46, 184] width 46 height 6
click at [69, 183] on font "根據回饋改進調查工具" at bounding box center [46, 184] width 46 height 6
click at [107, 181] on div "根據回饋改進調查工具" at bounding box center [81, 183] width 116 height 7
click at [134, 182] on input "**********" at bounding box center [81, 183] width 116 height 7
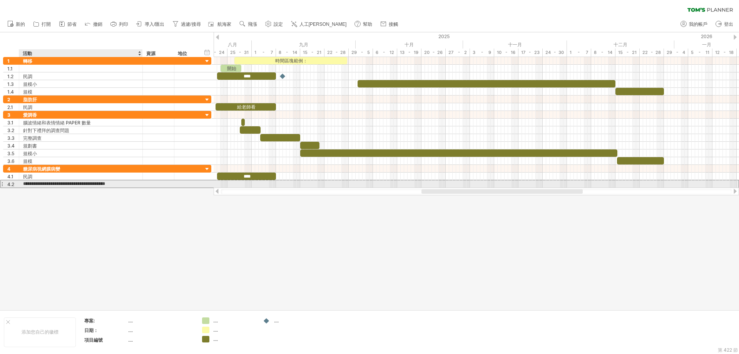
click at [134, 182] on input "**********" at bounding box center [81, 183] width 116 height 7
type input "*"
type input "***"
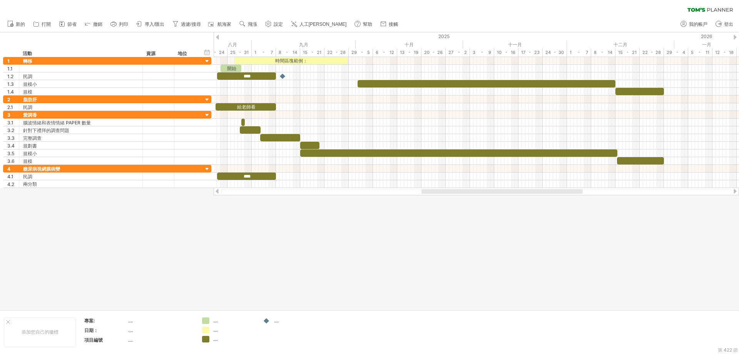
click at [251, 229] on div at bounding box center [369, 170] width 739 height 277
click at [243, 191] on div "新增時間區塊" at bounding box center [257, 192] width 53 height 12
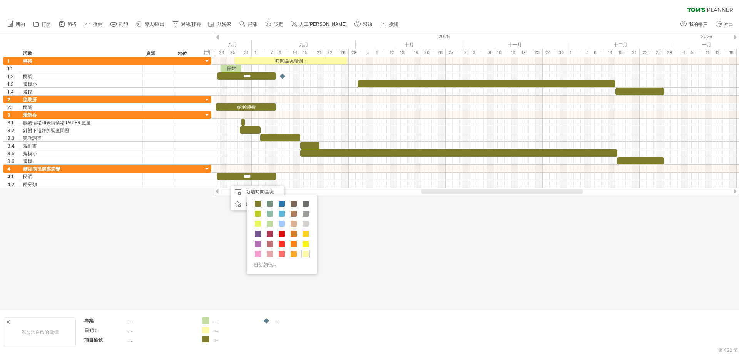
click at [256, 204] on span at bounding box center [258, 204] width 6 height 6
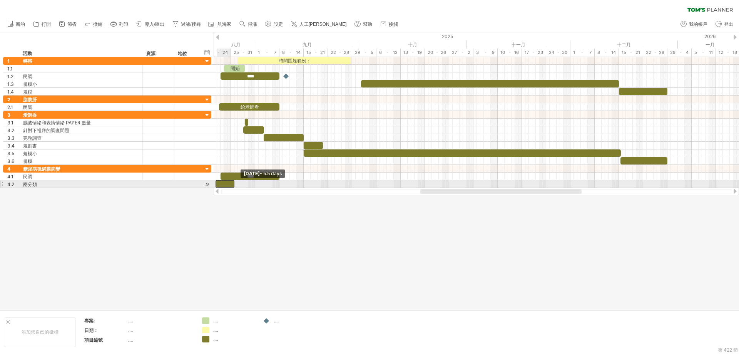
drag, startPoint x: 226, startPoint y: 184, endPoint x: 207, endPoint y: 184, distance: 19.3
click at [207, 184] on div "嘗試造訪 [DOMAIN_NAME] 再次連接... 0% 清除過濾器 新的" at bounding box center [369, 177] width 739 height 354
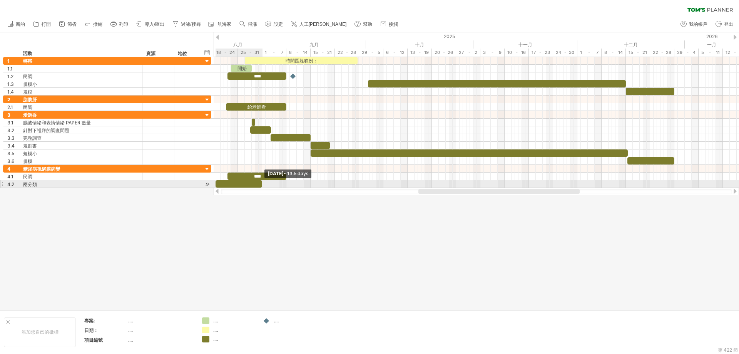
drag, startPoint x: 240, startPoint y: 184, endPoint x: 261, endPoint y: 185, distance: 21.2
click at [261, 185] on span at bounding box center [262, 183] width 3 height 7
drag, startPoint x: 230, startPoint y: 183, endPoint x: 245, endPoint y: 186, distance: 15.1
click at [251, 185] on div at bounding box center [263, 183] width 47 height 7
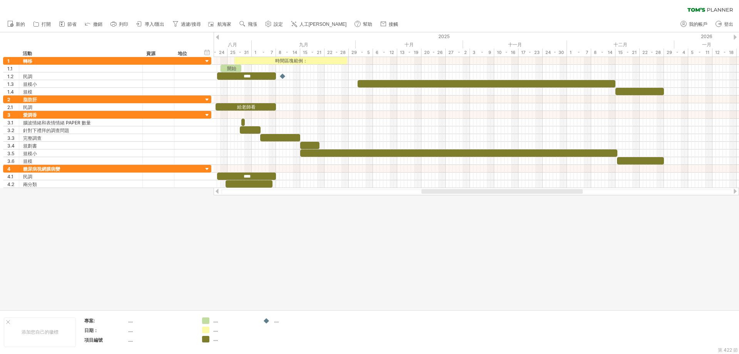
click at [434, 192] on div at bounding box center [502, 191] width 161 height 5
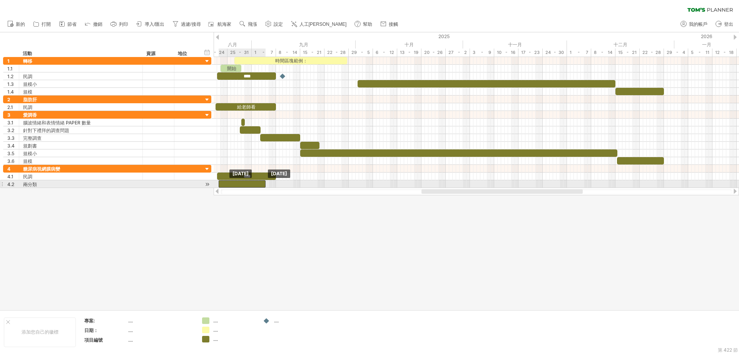
drag, startPoint x: 244, startPoint y: 182, endPoint x: 236, endPoint y: 182, distance: 7.7
click at [236, 182] on div at bounding box center [242, 183] width 47 height 7
drag, startPoint x: 266, startPoint y: 184, endPoint x: 261, endPoint y: 184, distance: 4.6
click at [261, 184] on span at bounding box center [260, 183] width 3 height 7
click at [244, 184] on div at bounding box center [240, 183] width 42 height 7
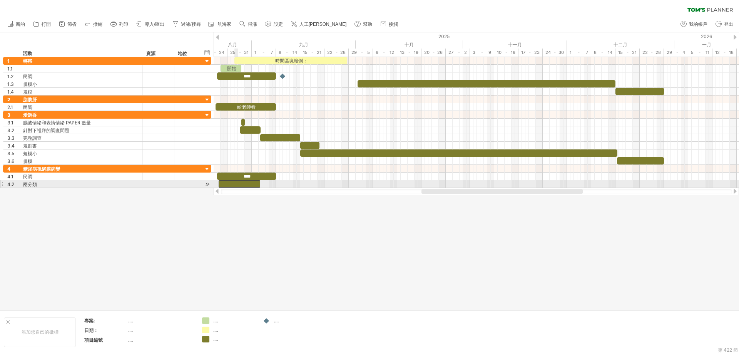
click at [236, 183] on div at bounding box center [240, 183] width 42 height 7
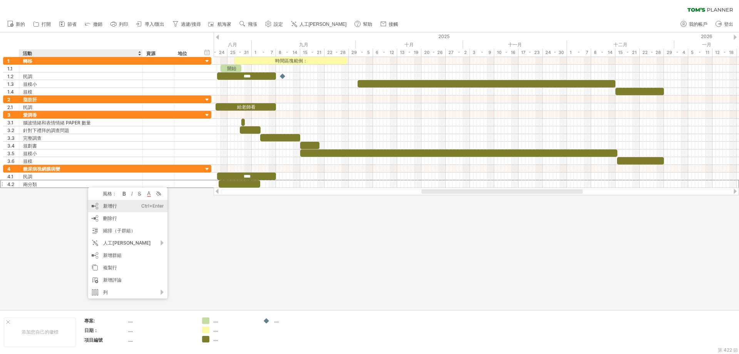
click at [106, 208] on font "新增行" at bounding box center [110, 206] width 14 height 6
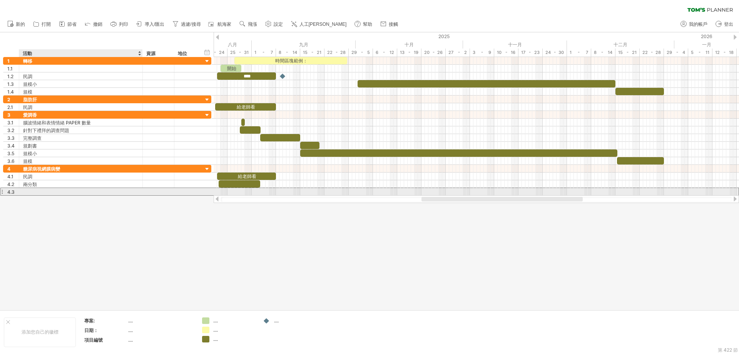
click at [32, 193] on div at bounding box center [81, 191] width 116 height 7
click at [196, 193] on div at bounding box center [198, 192] width 4 height 8
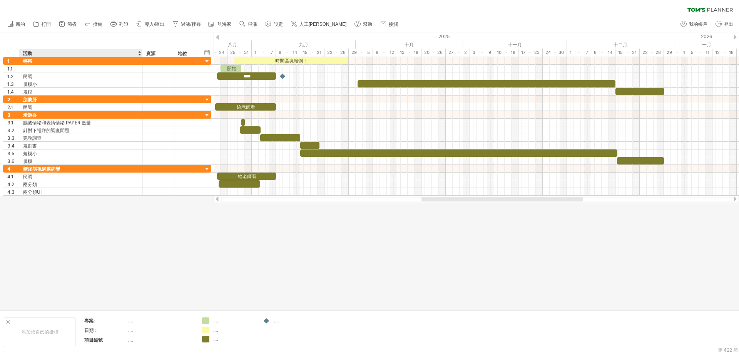
click at [125, 223] on div at bounding box center [369, 170] width 739 height 277
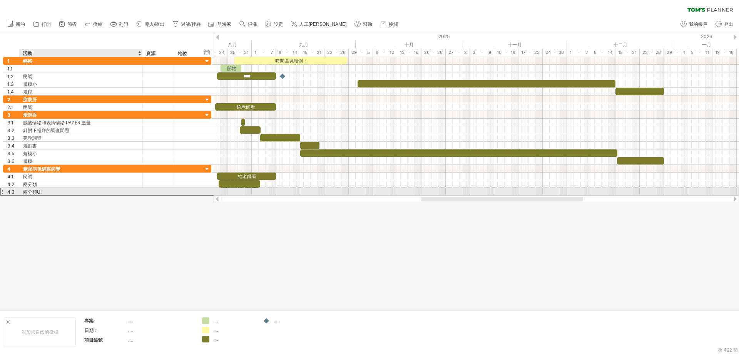
click at [114, 192] on div "兩分類UI" at bounding box center [81, 191] width 116 height 7
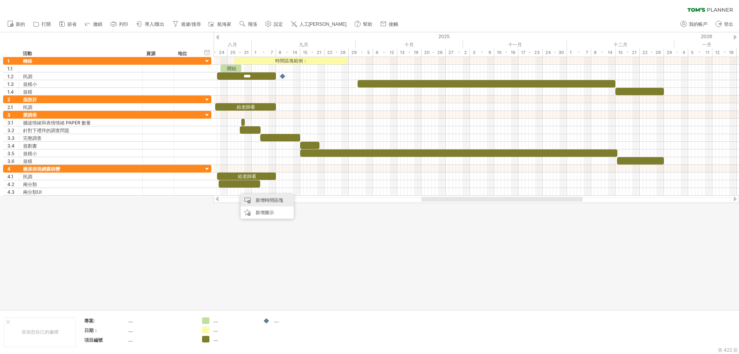
click at [260, 201] on font "新增時間區塊" at bounding box center [270, 200] width 28 height 6
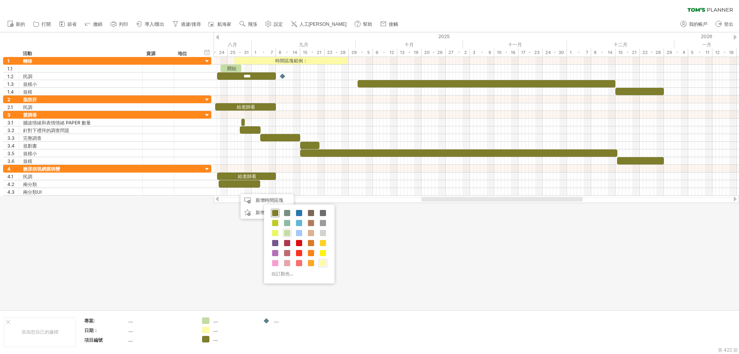
click at [276, 211] on span at bounding box center [275, 213] width 6 height 6
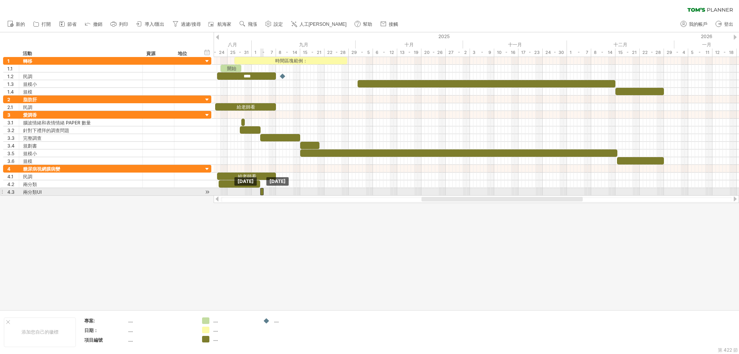
drag, startPoint x: 238, startPoint y: 191, endPoint x: 261, endPoint y: 193, distance: 24.0
click at [261, 193] on div at bounding box center [261, 191] width 3 height 7
click at [69, 193] on div "兩分類UI" at bounding box center [81, 191] width 116 height 7
type input "*"
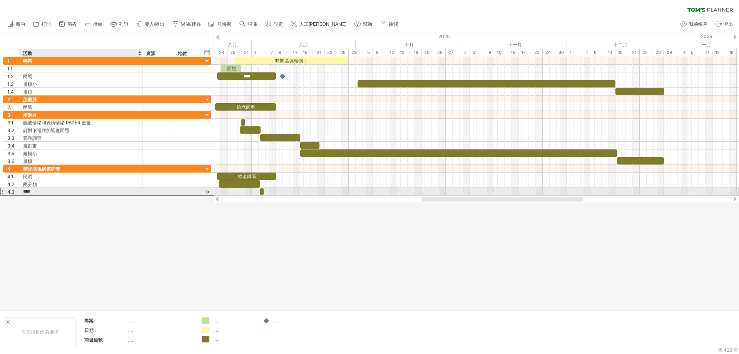
type input "***"
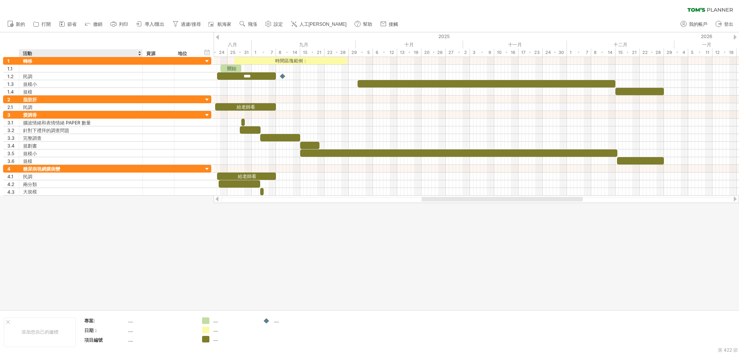
click at [107, 228] on div at bounding box center [369, 170] width 739 height 277
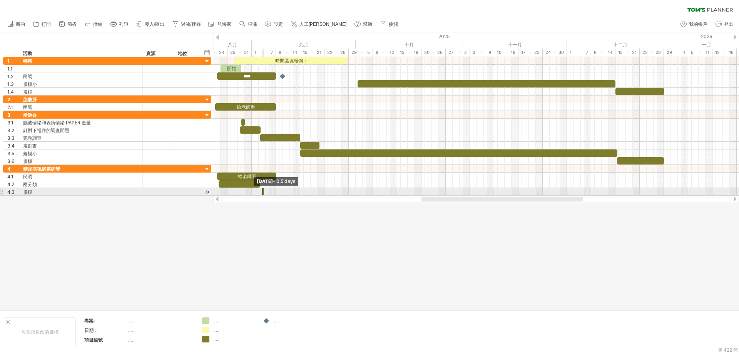
click at [264, 191] on div at bounding box center [263, 191] width 2 height 7
drag, startPoint x: 265, startPoint y: 191, endPoint x: 270, endPoint y: 191, distance: 4.6
click at [270, 191] on span at bounding box center [269, 191] width 3 height 7
click at [264, 191] on div at bounding box center [263, 191] width 7 height 7
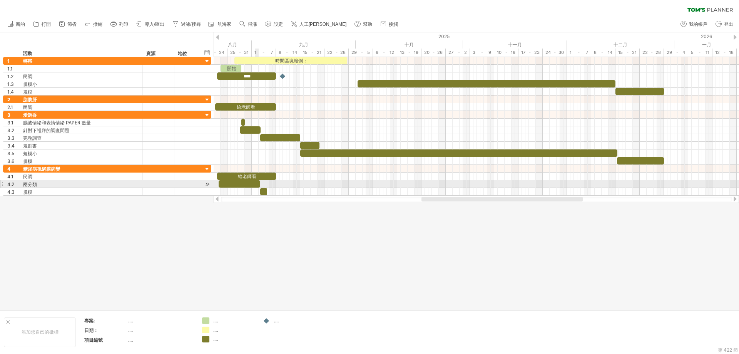
click at [257, 184] on div at bounding box center [240, 183] width 42 height 7
click at [258, 184] on div at bounding box center [240, 183] width 42 height 7
click at [256, 184] on div at bounding box center [240, 183] width 42 height 7
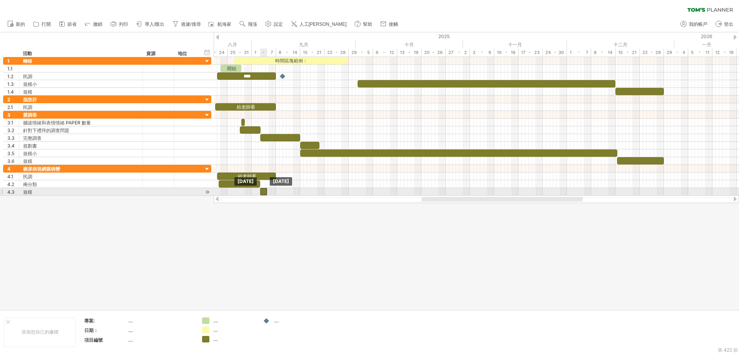
click at [264, 192] on div at bounding box center [263, 191] width 7 height 7
click at [269, 191] on span at bounding box center [270, 191] width 3 height 7
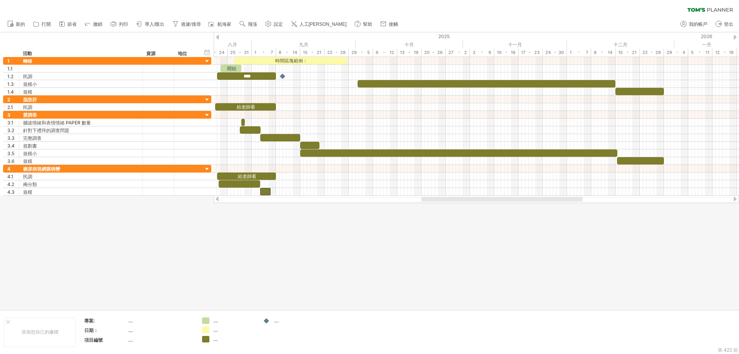
click at [247, 221] on div at bounding box center [369, 170] width 739 height 277
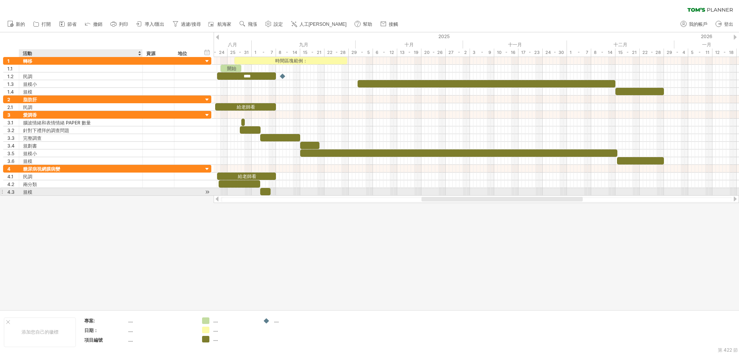
click at [31, 192] on font "規模" at bounding box center [27, 192] width 9 height 6
click at [32, 192] on font "規模" at bounding box center [27, 192] width 9 height 6
click at [37, 191] on div "規模" at bounding box center [81, 191] width 116 height 7
click at [37, 191] on input "***" at bounding box center [81, 191] width 116 height 7
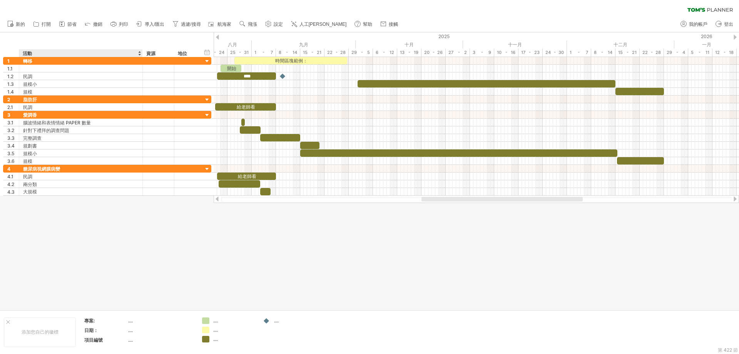
click at [83, 214] on div at bounding box center [369, 170] width 739 height 277
click at [65, 216] on font "新增行" at bounding box center [67, 214] width 14 height 6
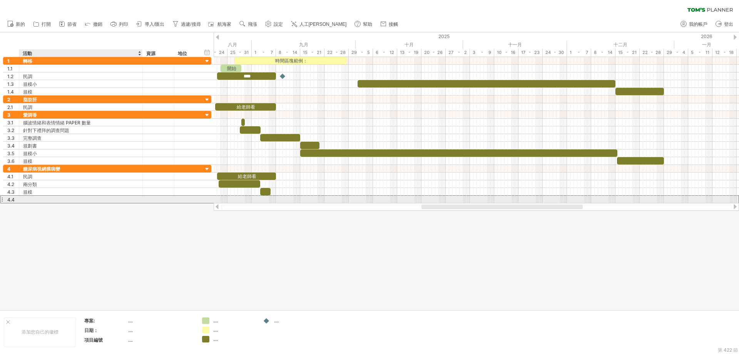
click at [50, 200] on div at bounding box center [81, 199] width 116 height 7
type input "***"
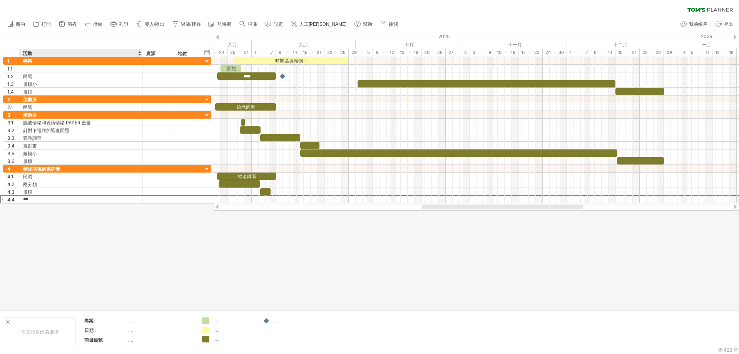
click at [120, 225] on div at bounding box center [369, 170] width 739 height 277
click at [260, 209] on div "新增時間區塊" at bounding box center [274, 208] width 53 height 12
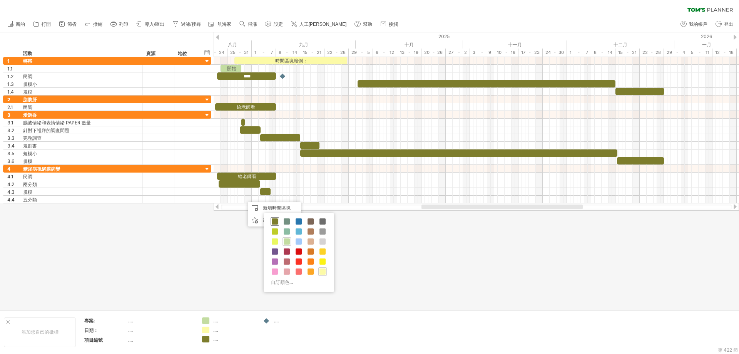
click at [275, 223] on span at bounding box center [275, 221] width 6 height 6
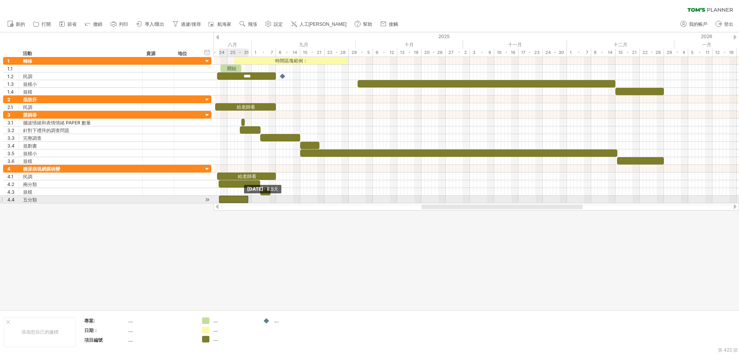
drag, startPoint x: 246, startPoint y: 200, endPoint x: 220, endPoint y: 201, distance: 26.2
click at [220, 201] on span at bounding box center [219, 199] width 3 height 7
drag, startPoint x: 248, startPoint y: 198, endPoint x: 304, endPoint y: 198, distance: 56.6
click at [304, 198] on span at bounding box center [305, 199] width 3 height 7
click at [268, 199] on div at bounding box center [262, 199] width 87 height 7
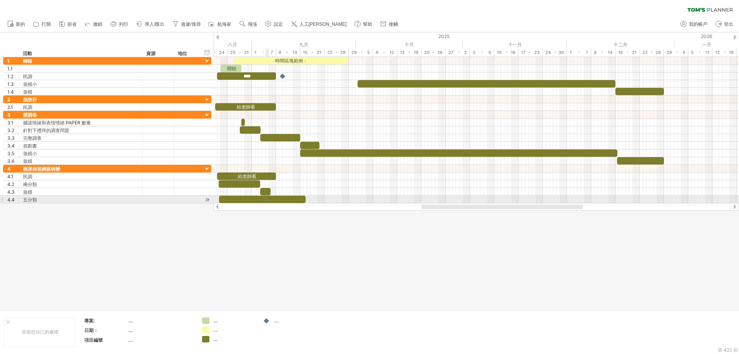
click at [268, 199] on div at bounding box center [262, 199] width 87 height 7
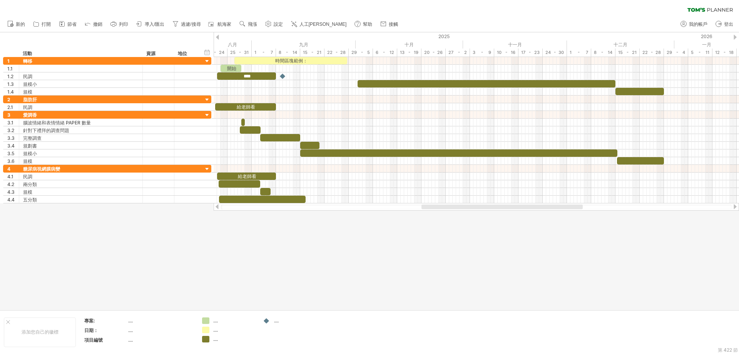
click at [224, 227] on div at bounding box center [369, 170] width 739 height 277
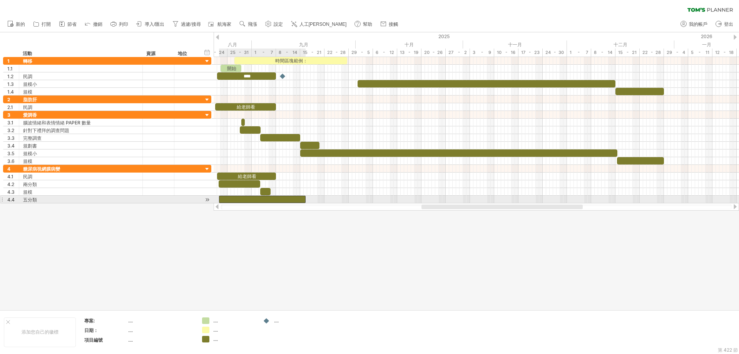
click at [242, 199] on div at bounding box center [262, 199] width 87 height 7
click at [238, 199] on div at bounding box center [262, 199] width 87 height 7
click at [264, 201] on div at bounding box center [262, 199] width 87 height 7
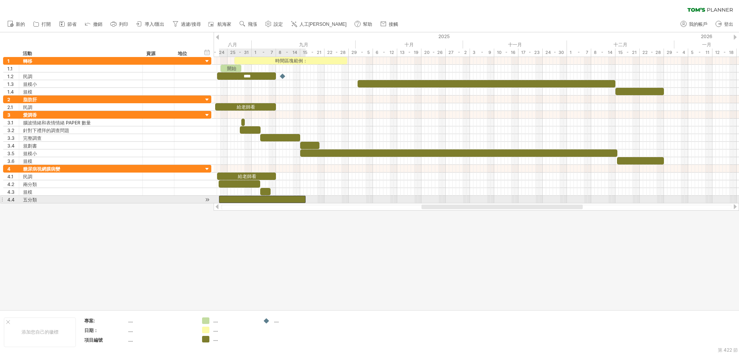
click at [265, 198] on div at bounding box center [262, 199] width 87 height 7
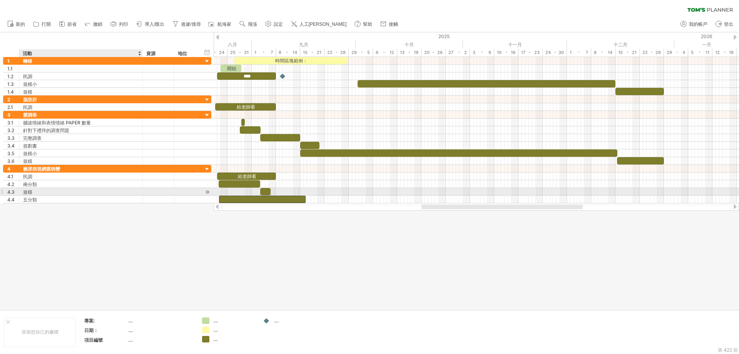
click at [109, 188] on div "規模" at bounding box center [81, 191] width 116 height 7
click at [109, 188] on input "***" at bounding box center [81, 191] width 116 height 7
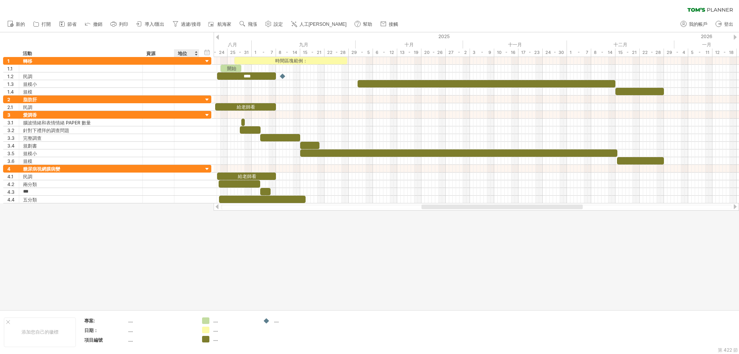
click at [185, 228] on div at bounding box center [369, 170] width 739 height 277
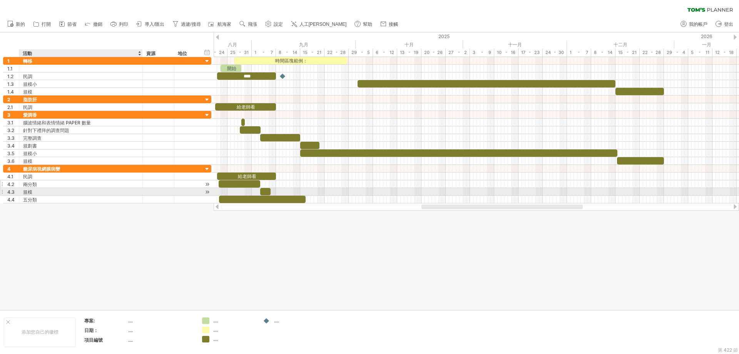
click at [73, 188] on div "4.2 *** 兩分類" at bounding box center [107, 184] width 208 height 8
click at [70, 191] on div "規模" at bounding box center [81, 191] width 116 height 7
click at [70, 191] on input "***" at bounding box center [81, 191] width 116 height 7
click at [25, 192] on font "規模" at bounding box center [27, 192] width 9 height 6
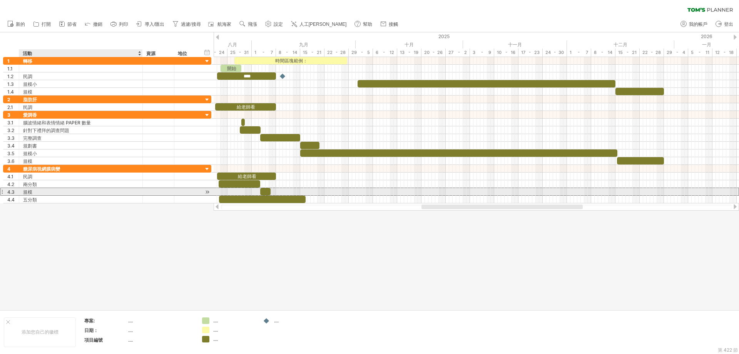
click at [24, 193] on font "規模" at bounding box center [27, 192] width 9 height 6
click at [27, 191] on font "規模" at bounding box center [27, 192] width 9 height 6
click at [30, 190] on font "規模" at bounding box center [27, 192] width 9 height 6
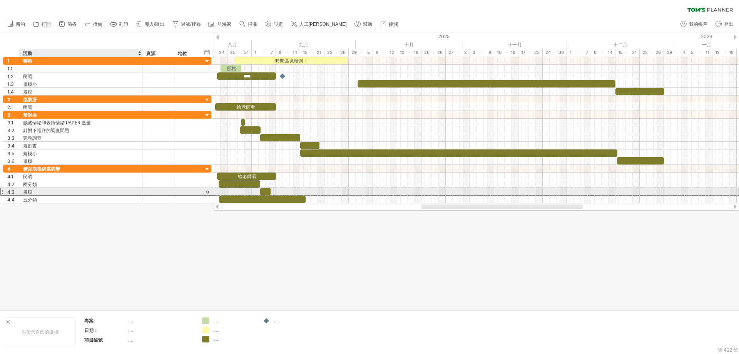
click at [37, 190] on div "規模" at bounding box center [81, 191] width 116 height 7
click at [0, 0] on input "***" at bounding box center [0, 0] width 0 height 0
type input "******"
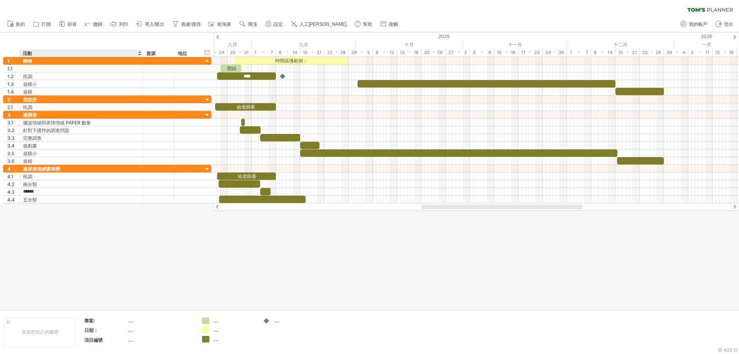
click at [72, 216] on div at bounding box center [369, 170] width 739 height 277
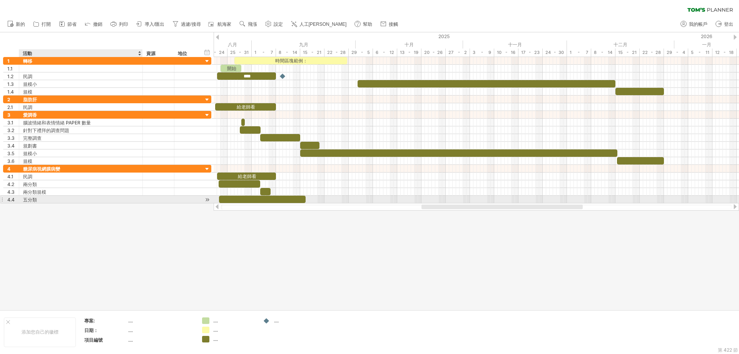
click at [51, 199] on div "五分類" at bounding box center [81, 199] width 116 height 7
type input "******"
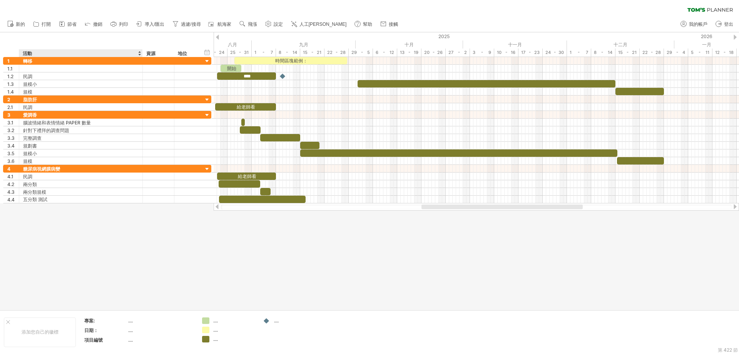
click at [92, 253] on div at bounding box center [369, 170] width 739 height 277
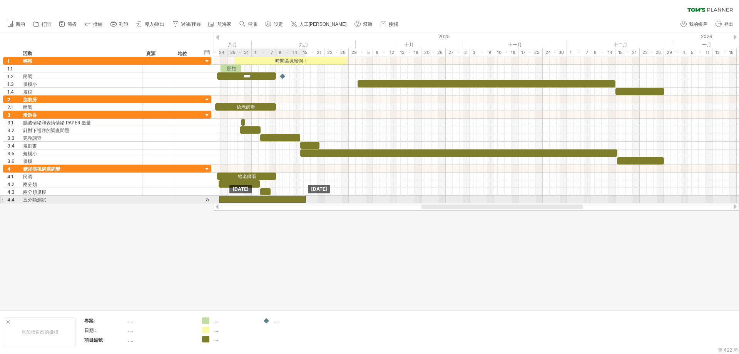
click at [251, 199] on div at bounding box center [262, 199] width 87 height 7
click at [265, 199] on div at bounding box center [262, 199] width 87 height 7
click at [276, 198] on div at bounding box center [262, 199] width 87 height 7
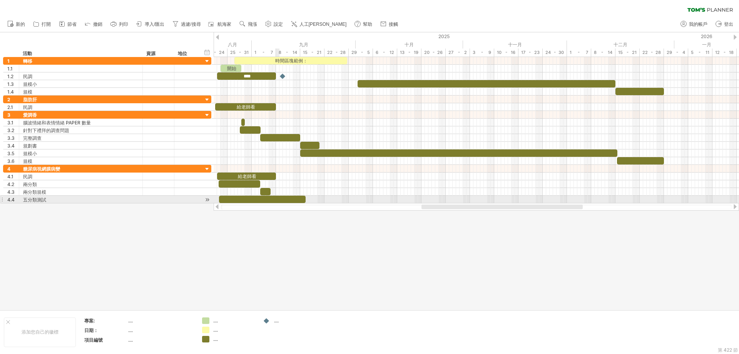
click at [276, 198] on div at bounding box center [262, 199] width 87 height 7
click at [266, 198] on div at bounding box center [262, 199] width 87 height 7
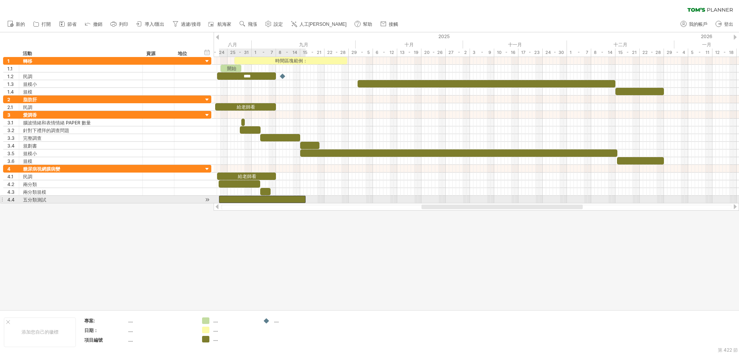
click at [266, 198] on div at bounding box center [262, 199] width 87 height 7
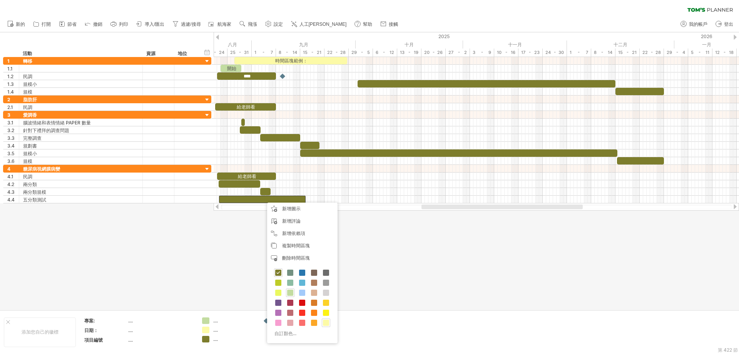
click at [241, 234] on div at bounding box center [369, 170] width 739 height 277
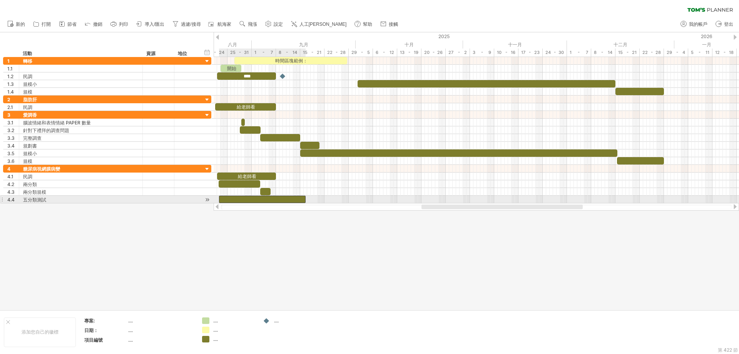
click at [262, 199] on div at bounding box center [262, 199] width 87 height 7
click at [263, 199] on div at bounding box center [262, 199] width 87 height 7
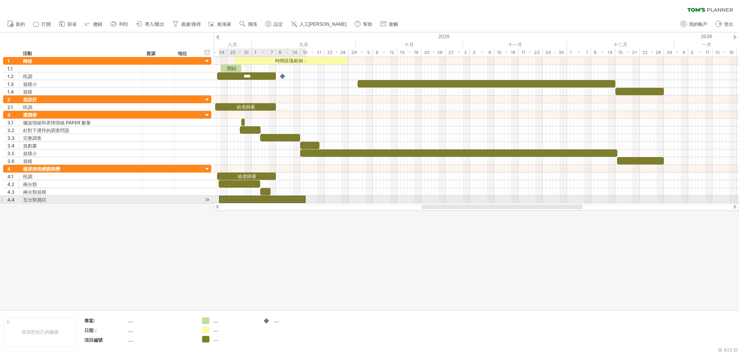
click at [263, 199] on div at bounding box center [262, 199] width 87 height 7
click at [263, 203] on div at bounding box center [262, 199] width 87 height 7
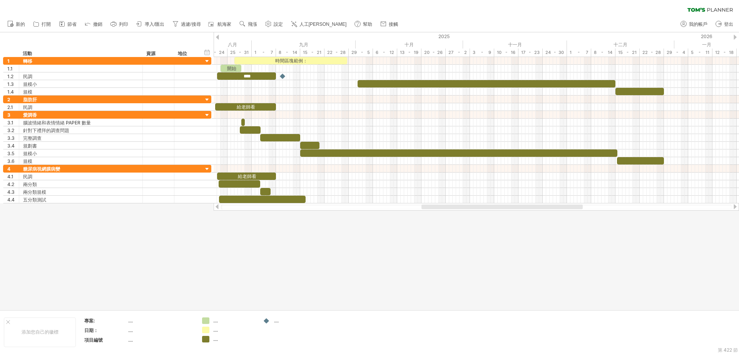
click at [263, 234] on div at bounding box center [369, 170] width 739 height 277
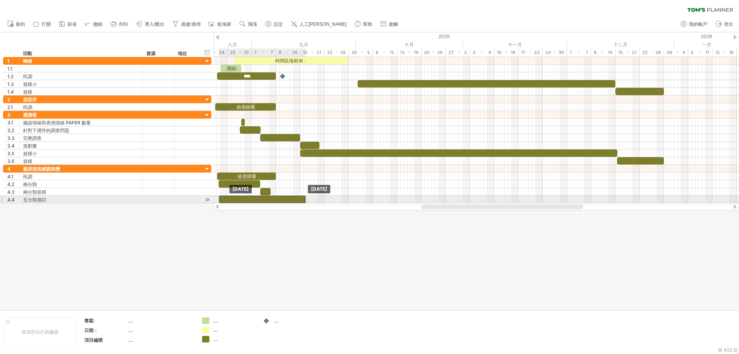
click at [282, 197] on div at bounding box center [262, 199] width 87 height 7
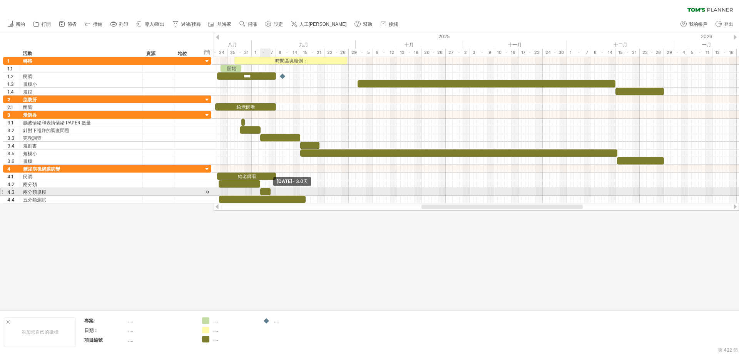
click at [270, 189] on span at bounding box center [270, 191] width 3 height 7
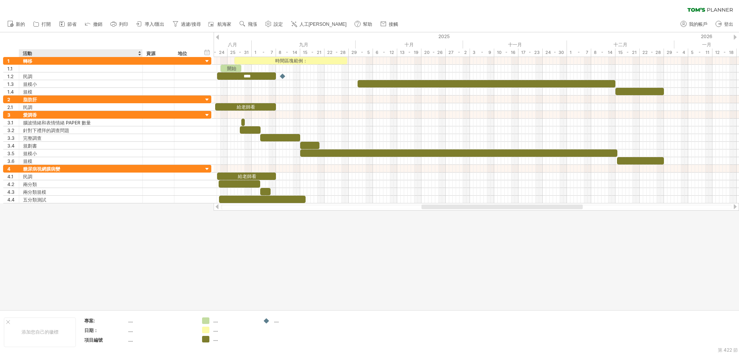
click at [122, 256] on div at bounding box center [369, 170] width 739 height 277
click at [139, 265] on div at bounding box center [369, 170] width 739 height 277
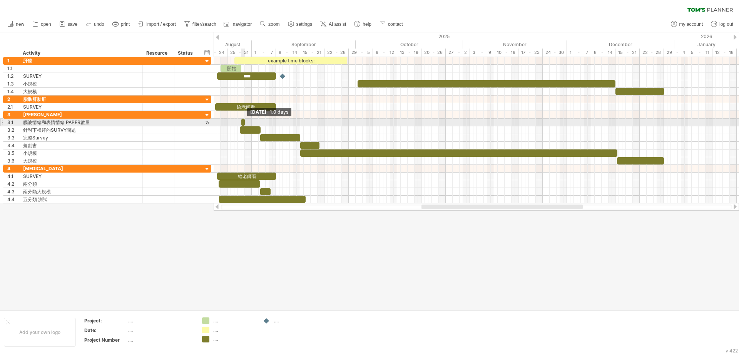
click at [244, 123] on span at bounding box center [244, 122] width 3 height 7
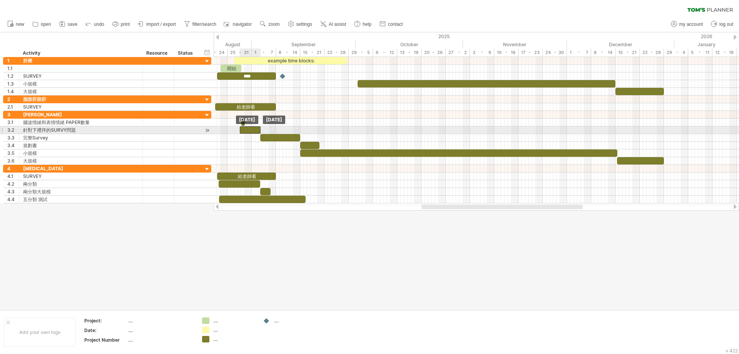
click at [245, 129] on div at bounding box center [250, 129] width 21 height 7
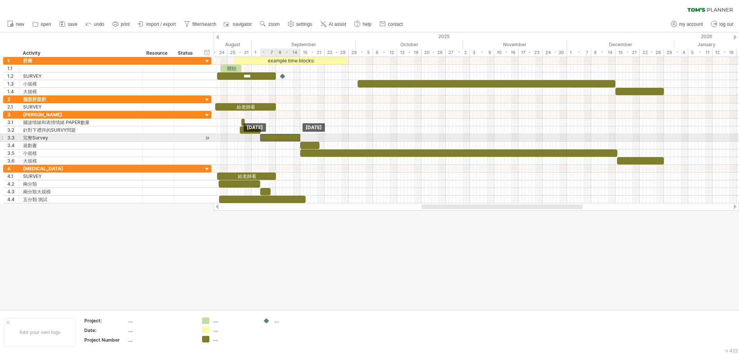
click at [267, 138] on div at bounding box center [280, 137] width 40 height 7
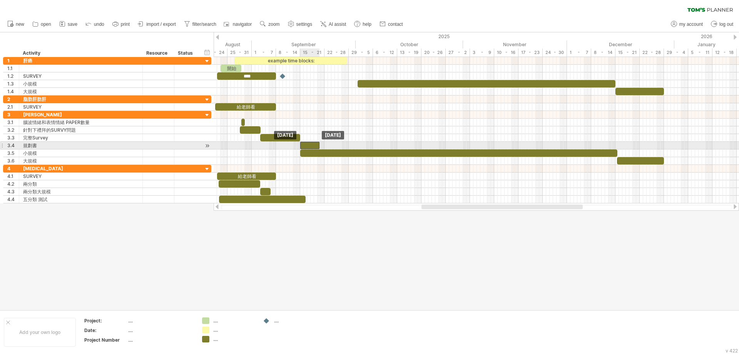
click at [305, 145] on div at bounding box center [309, 145] width 19 height 7
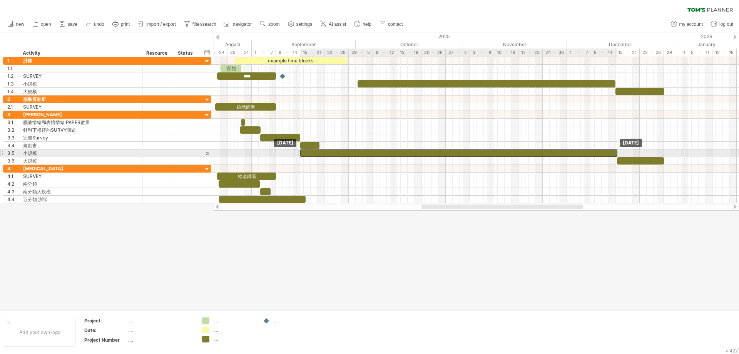
click at [335, 152] on div at bounding box center [458, 152] width 317 height 7
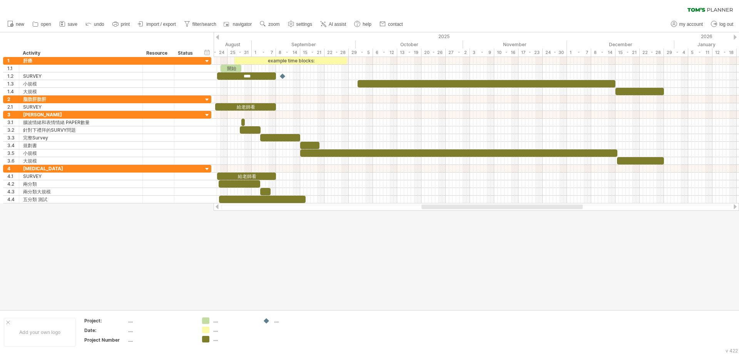
click at [291, 240] on div at bounding box center [369, 170] width 739 height 277
click at [358, 82] on span at bounding box center [357, 83] width 3 height 7
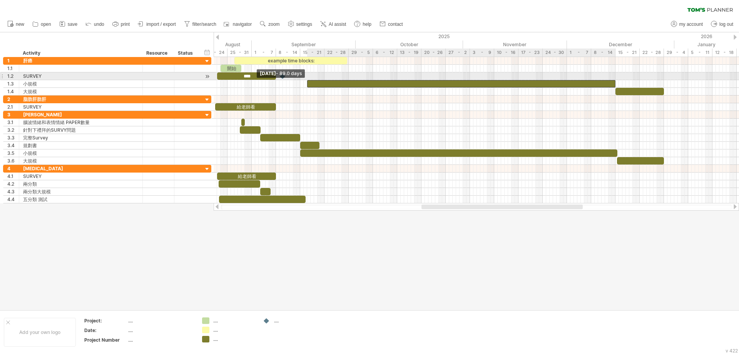
drag, startPoint x: 358, startPoint y: 82, endPoint x: 308, endPoint y: 80, distance: 50.5
click at [308, 80] on div "example time blocks: 開始 **** 給老師看 給老師看 [DATE] [DATE] - 89.0 days" at bounding box center [477, 130] width 526 height 146
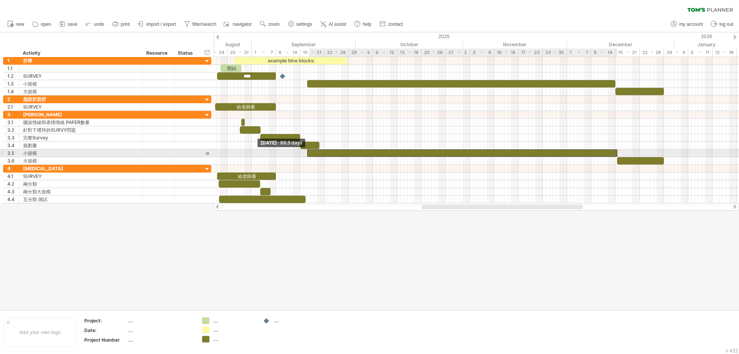
drag, startPoint x: 301, startPoint y: 154, endPoint x: 308, endPoint y: 154, distance: 7.7
click at [308, 154] on span at bounding box center [307, 152] width 3 height 7
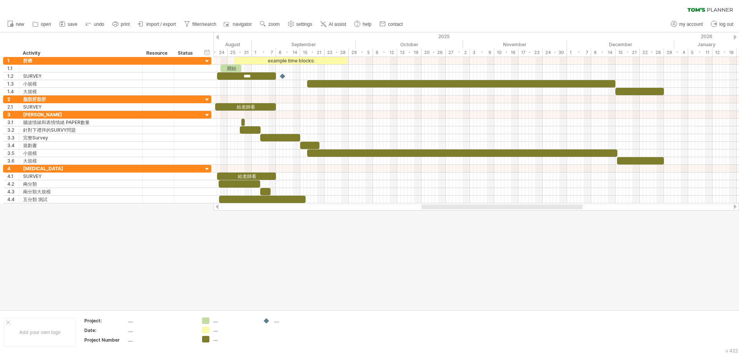
click at [325, 263] on div at bounding box center [369, 170] width 739 height 277
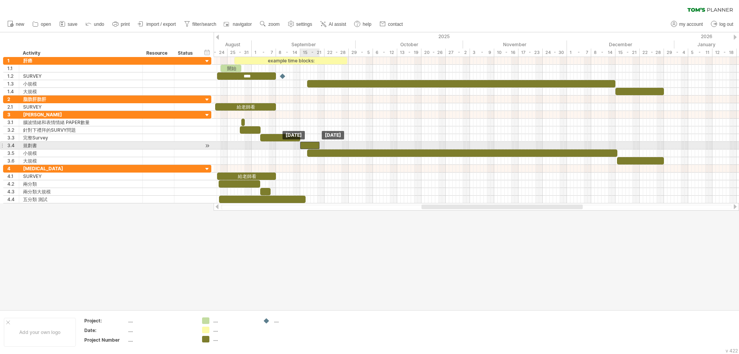
click at [306, 146] on div at bounding box center [309, 145] width 19 height 7
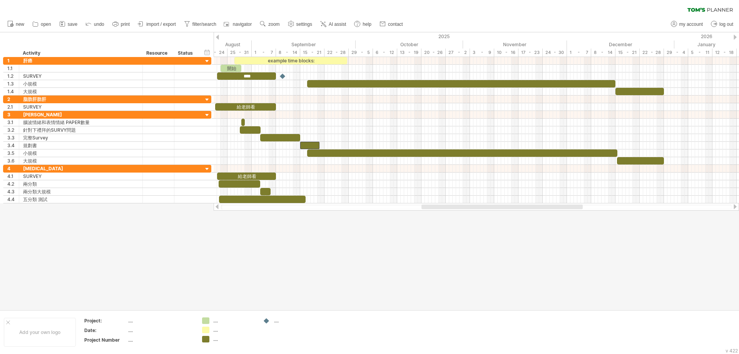
click at [303, 236] on div at bounding box center [369, 170] width 739 height 277
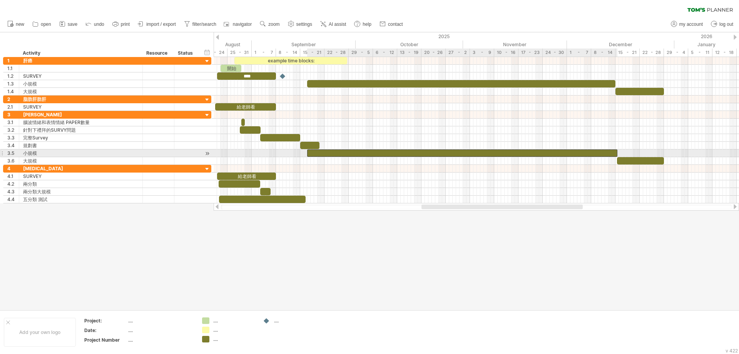
click at [313, 153] on div at bounding box center [462, 152] width 310 height 7
drag, startPoint x: 307, startPoint y: 153, endPoint x: 319, endPoint y: 153, distance: 12.3
click at [319, 153] on span at bounding box center [319, 152] width 3 height 7
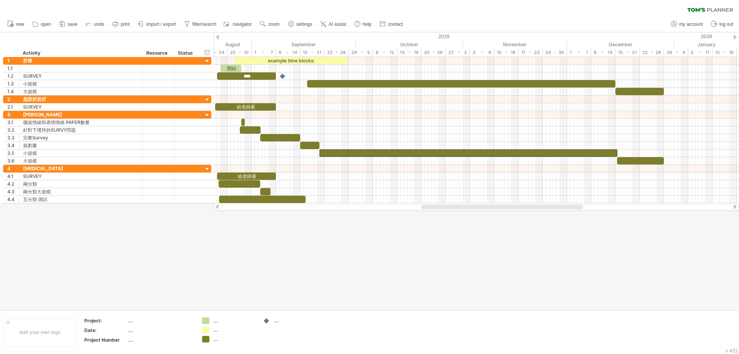
click at [332, 253] on div at bounding box center [369, 170] width 739 height 277
click at [362, 84] on div at bounding box center [461, 83] width 308 height 7
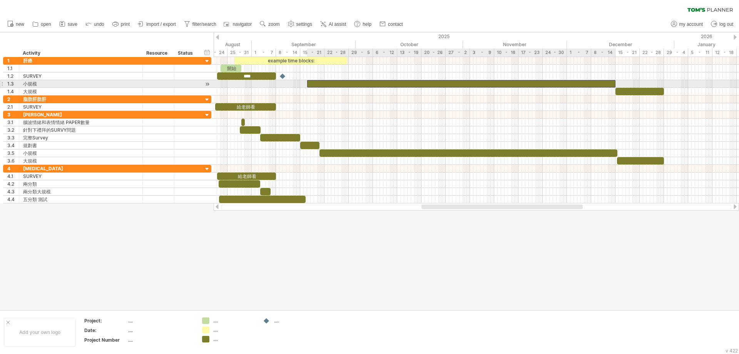
click at [362, 84] on div at bounding box center [461, 83] width 308 height 7
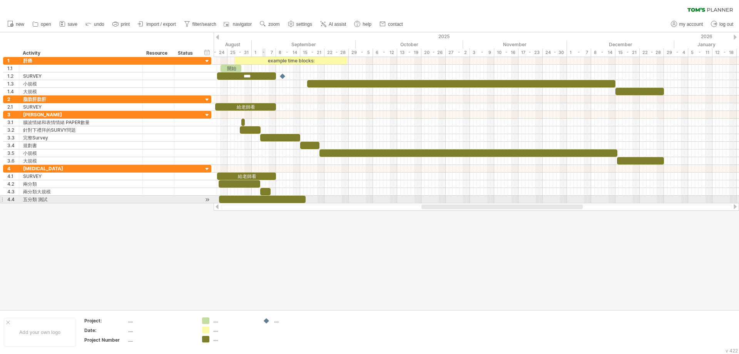
click at [264, 199] on div at bounding box center [262, 199] width 87 height 7
click at [267, 198] on div at bounding box center [262, 199] width 87 height 7
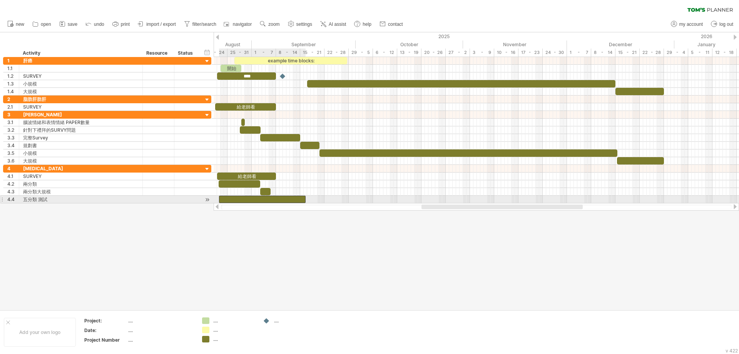
click at [267, 198] on div at bounding box center [262, 199] width 87 height 7
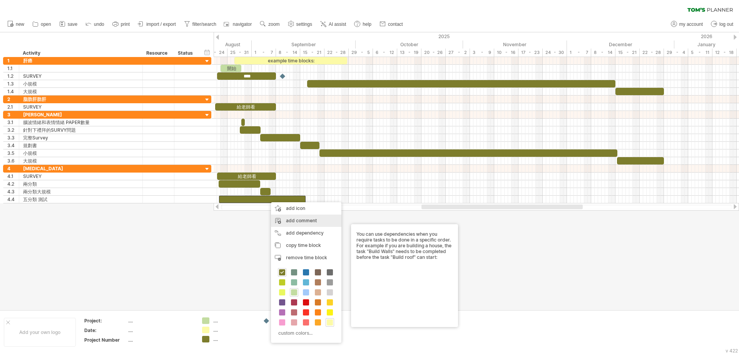
click at [284, 218] on div "add comment" at bounding box center [306, 220] width 70 height 12
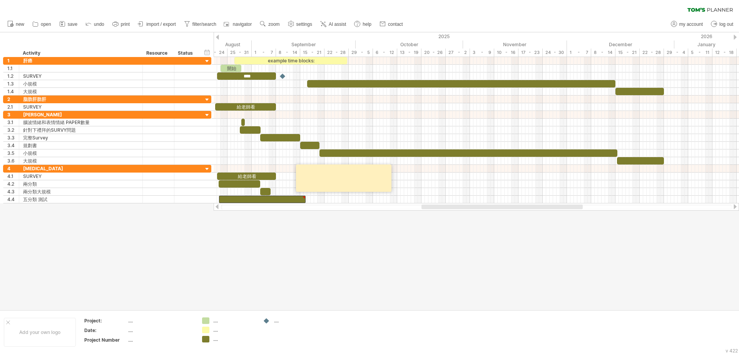
click at [267, 226] on div at bounding box center [369, 170] width 739 height 277
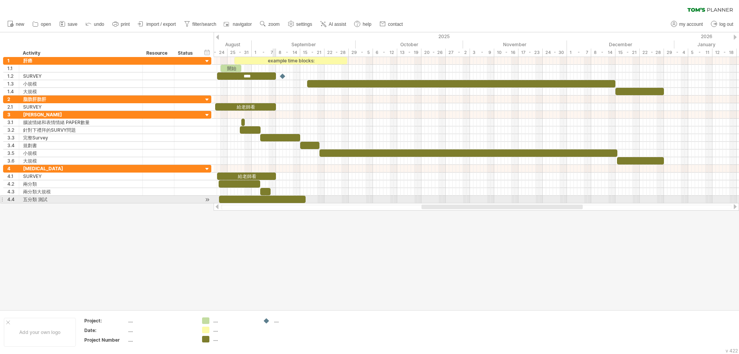
click at [276, 198] on div at bounding box center [262, 199] width 87 height 7
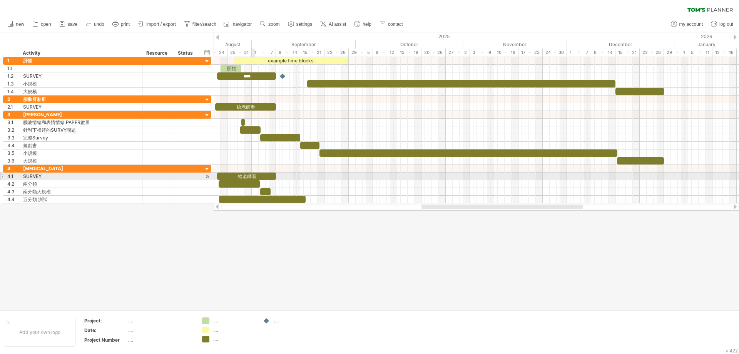
click at [255, 176] on div "給老師看" at bounding box center [246, 176] width 59 height 7
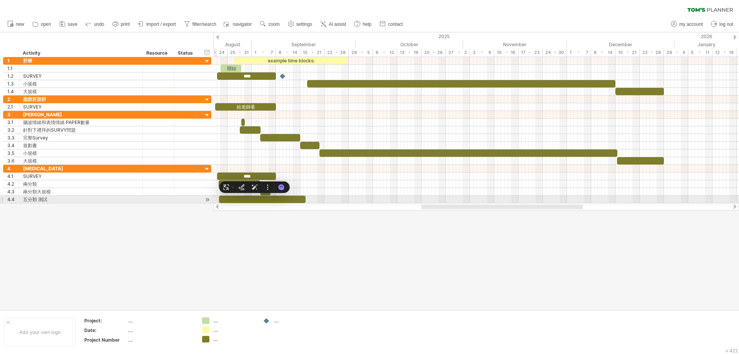
click at [211, 198] on div "4.4 ****** 五分類 測試" at bounding box center [107, 200] width 208 height 8
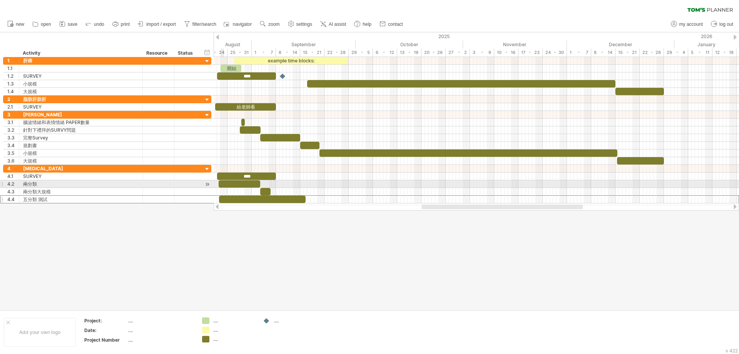
click at [223, 185] on div at bounding box center [240, 183] width 42 height 7
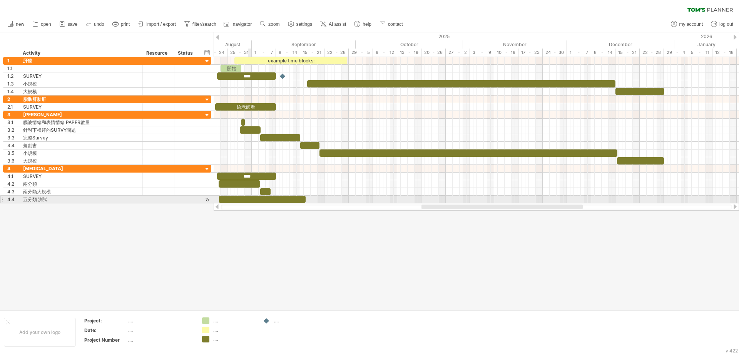
click at [249, 199] on div at bounding box center [262, 199] width 87 height 7
click at [261, 198] on div at bounding box center [262, 199] width 87 height 7
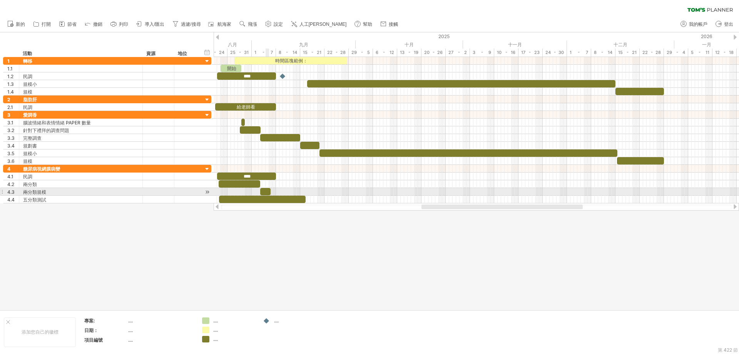
click at [268, 194] on div at bounding box center [265, 191] width 10 height 7
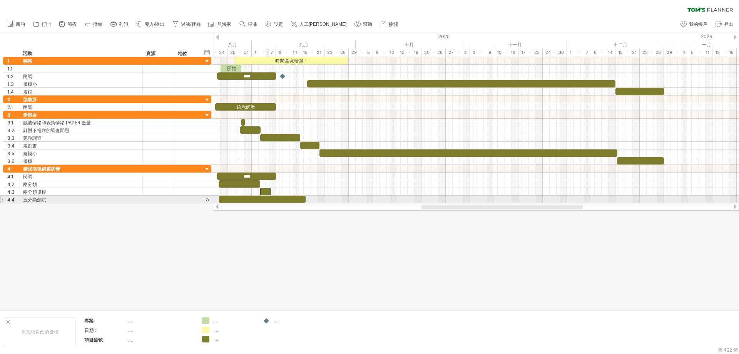
click at [265, 201] on div at bounding box center [262, 199] width 87 height 7
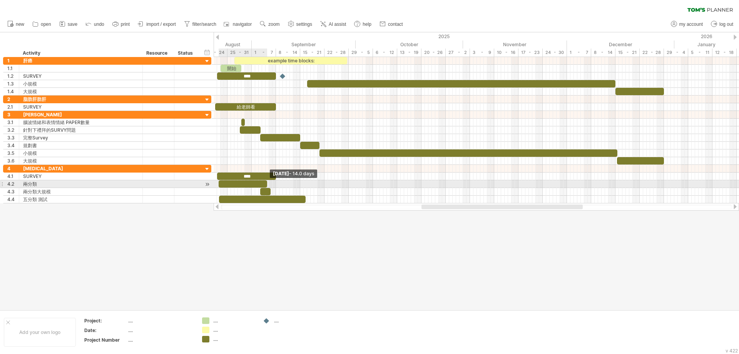
drag, startPoint x: 260, startPoint y: 183, endPoint x: 266, endPoint y: 183, distance: 6.5
click at [266, 183] on span at bounding box center [267, 183] width 3 height 7
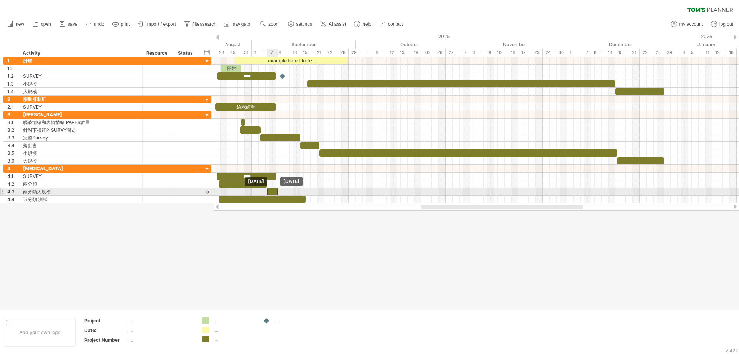
drag, startPoint x: 266, startPoint y: 192, endPoint x: 272, endPoint y: 192, distance: 6.2
click at [272, 192] on div at bounding box center [272, 191] width 10 height 7
click at [273, 191] on div at bounding box center [272, 191] width 10 height 7
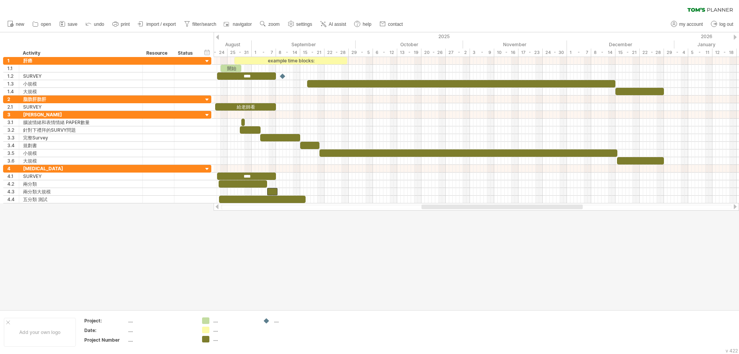
click at [285, 228] on div at bounding box center [369, 170] width 739 height 277
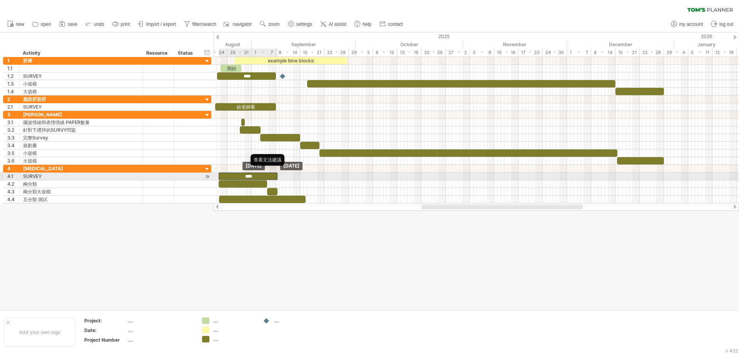
click at [219, 173] on span at bounding box center [219, 173] width 0 height 0
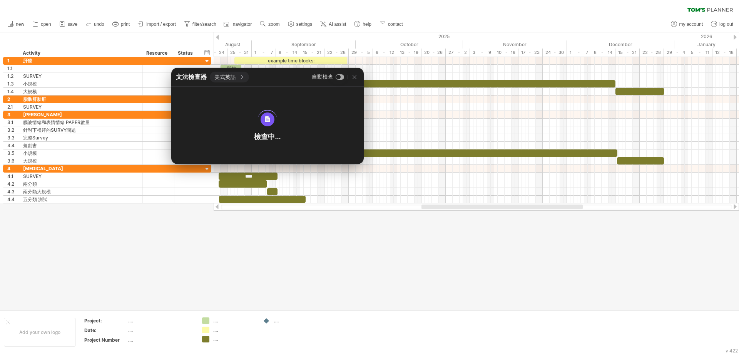
click at [269, 249] on div at bounding box center [369, 170] width 739 height 277
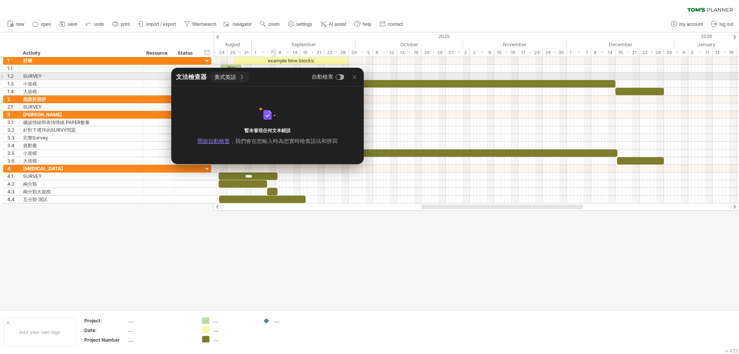
click at [353, 78] on icon at bounding box center [355, 77] width 6 height 6
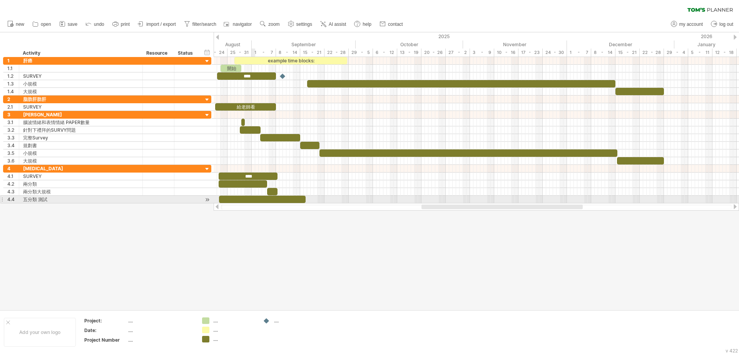
click at [255, 197] on div at bounding box center [262, 199] width 87 height 7
click at [264, 200] on div at bounding box center [262, 199] width 87 height 7
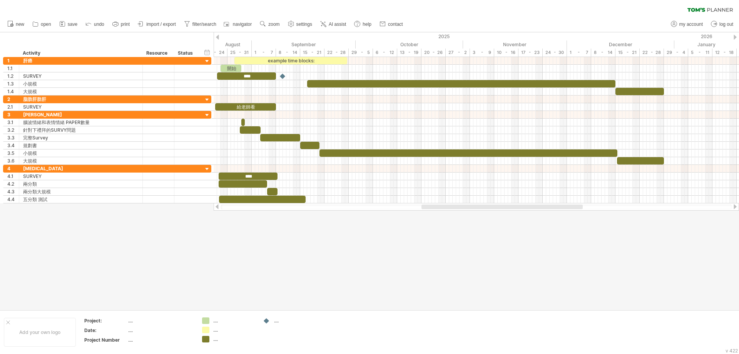
click at [314, 269] on div at bounding box center [369, 170] width 739 height 277
click at [150, 24] on font "導入/匯出" at bounding box center [155, 24] width 20 height 5
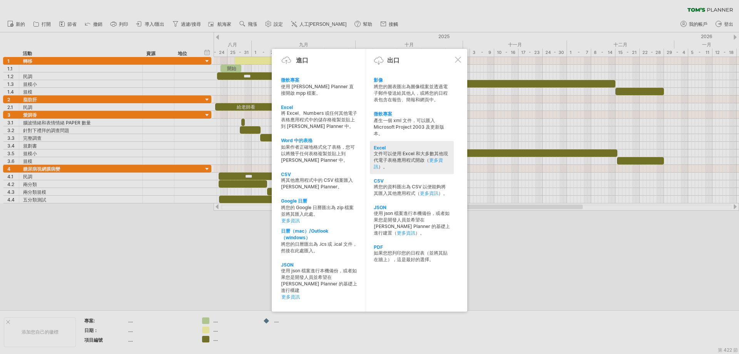
click at [410, 158] on font "文件可以使用 Excel 和大多數其他現代電子表格應用程式開啟（" at bounding box center [411, 157] width 74 height 12
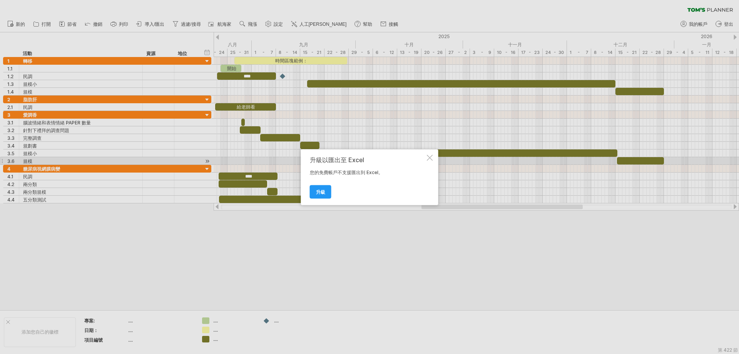
click at [427, 162] on div "升級以匯出至 Excel 您的免費帳戶不支援匯出到 Excel。 升級" at bounding box center [369, 177] width 137 height 56
click at [434, 158] on div "升級以匯出至 Excel 您的免費帳戶不支援匯出到 Excel。 升級" at bounding box center [369, 177] width 137 height 56
click at [427, 158] on div at bounding box center [430, 157] width 6 height 6
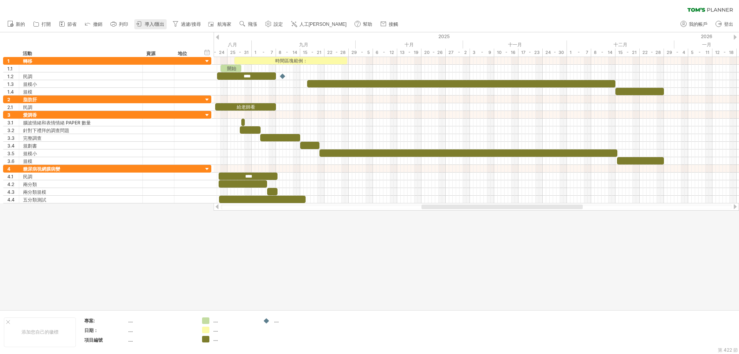
click at [153, 26] on font "導入/匯出" at bounding box center [155, 24] width 20 height 5
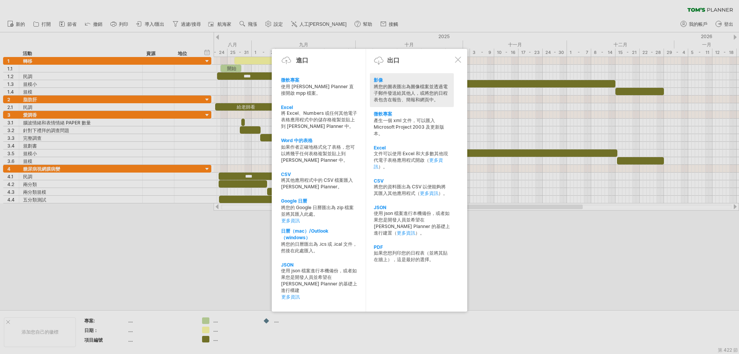
click at [422, 90] on div "將您的圖表匯出為圖像檔案並透過電子郵件發送給其他人，或將您的日程表包含在報告、簡報和網頁中。" at bounding box center [412, 94] width 76 height 20
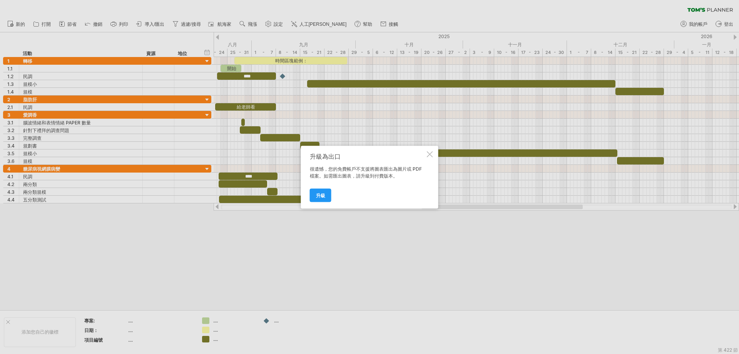
click at [429, 156] on div at bounding box center [430, 154] width 6 height 6
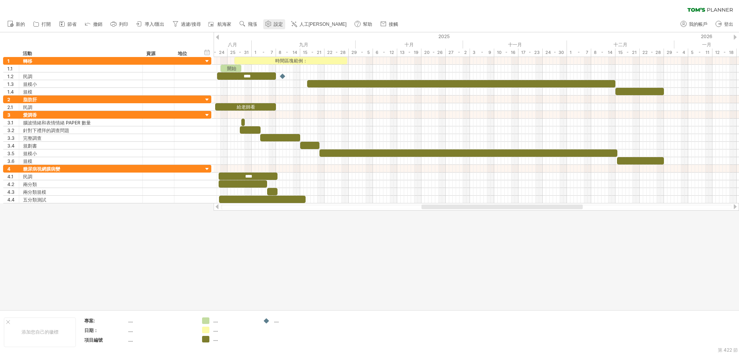
click at [282, 25] on font "設定" at bounding box center [278, 24] width 9 height 5
select select "*"
select select "**"
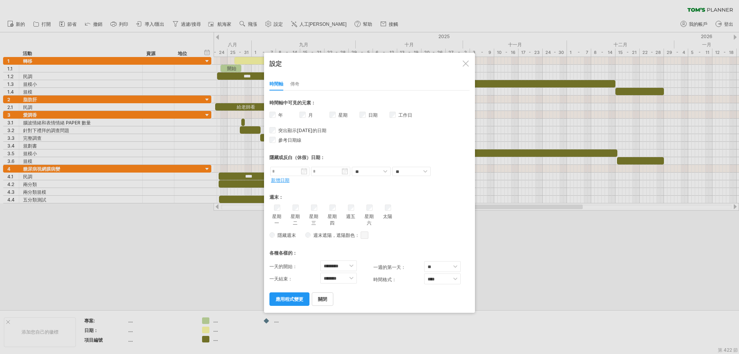
click at [463, 64] on div at bounding box center [466, 63] width 6 height 6
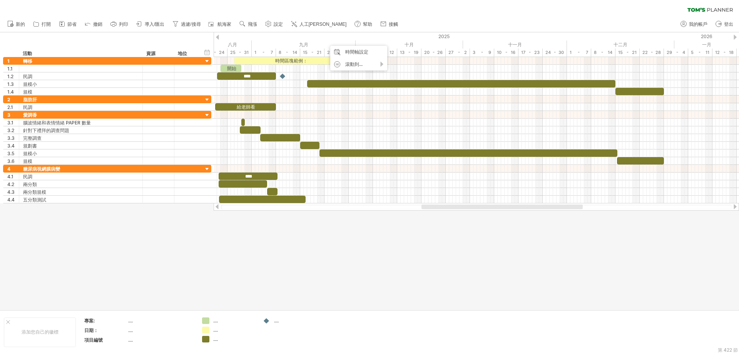
drag, startPoint x: 569, startPoint y: 276, endPoint x: 569, endPoint y: 138, distance: 138.2
click at [569, 272] on div at bounding box center [369, 170] width 739 height 277
click at [61, 22] on icon at bounding box center [62, 24] width 5 height 5
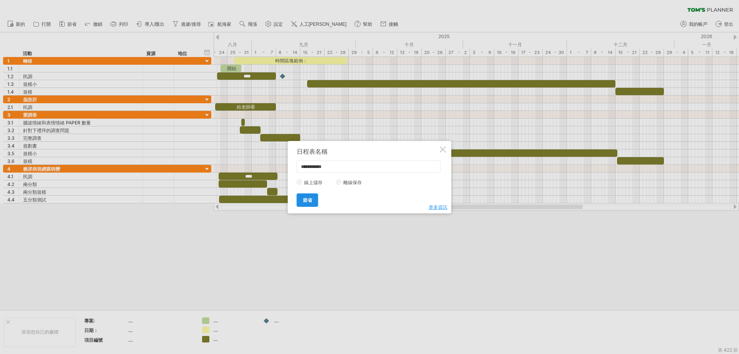
click at [311, 204] on link "節省" at bounding box center [308, 199] width 22 height 13
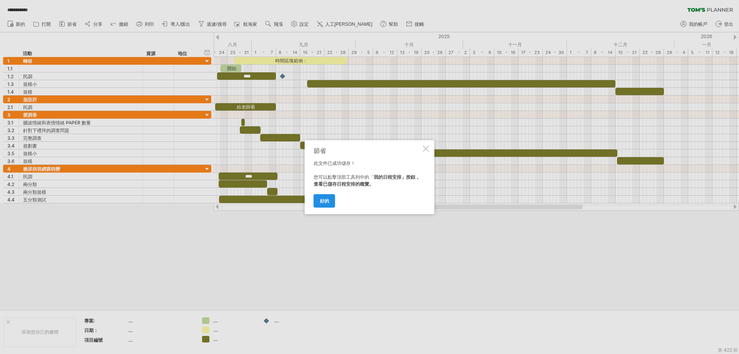
click at [328, 204] on link "好的" at bounding box center [325, 200] width 22 height 13
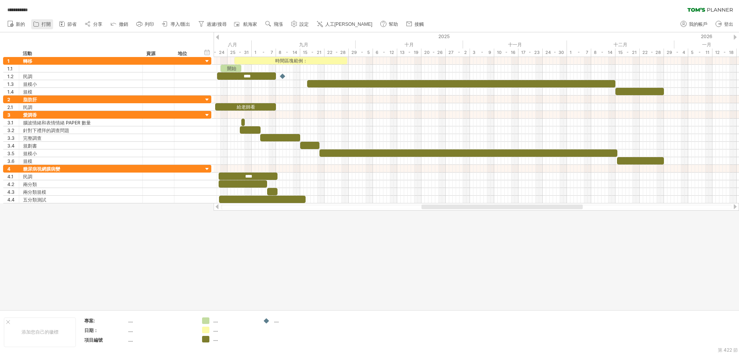
click at [49, 27] on font "打開" at bounding box center [46, 24] width 9 height 5
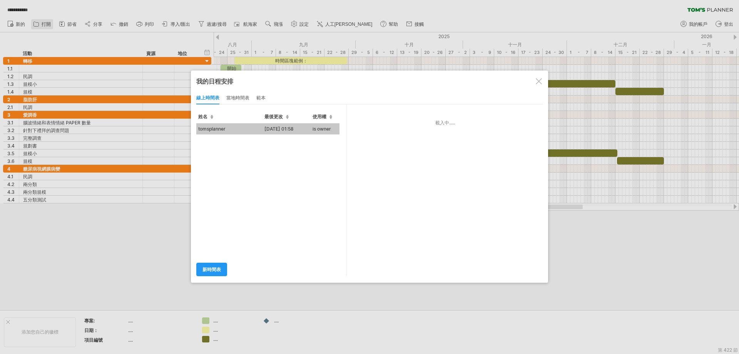
type input "**********"
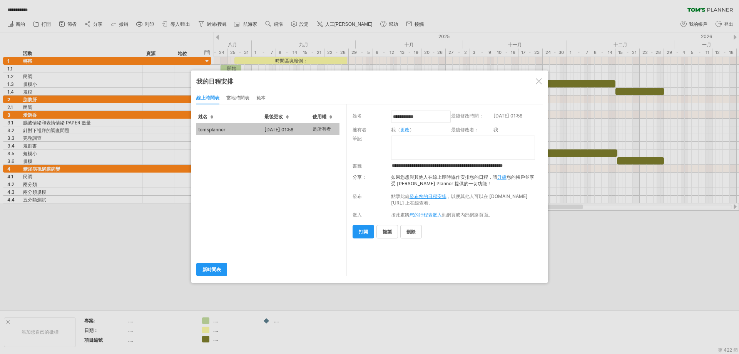
click at [538, 83] on div at bounding box center [539, 81] width 6 height 6
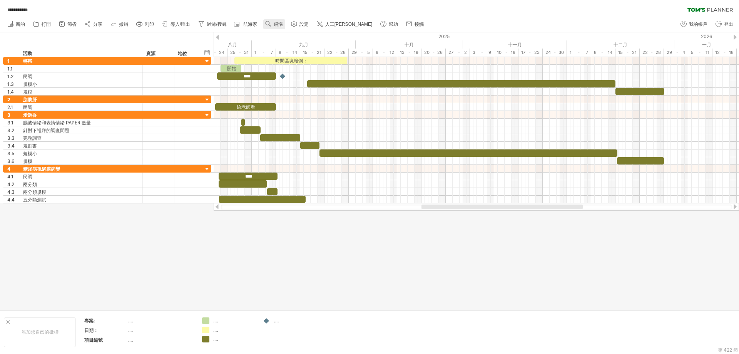
click at [275, 23] on font "飛漲" at bounding box center [278, 24] width 9 height 5
click at [300, 25] on font "設定" at bounding box center [304, 24] width 9 height 5
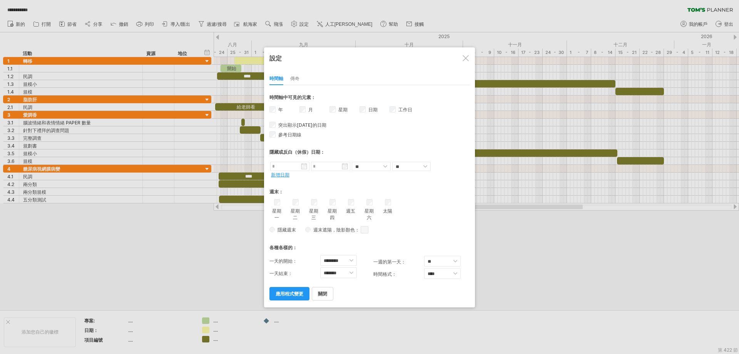
click at [465, 59] on div at bounding box center [466, 58] width 6 height 6
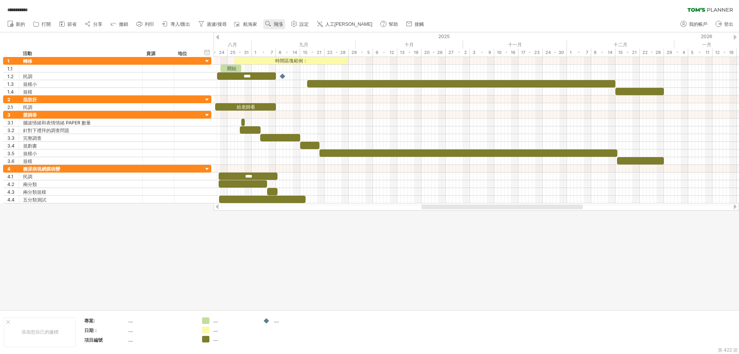
click at [273, 23] on link "飛漲" at bounding box center [274, 24] width 22 height 10
click at [253, 24] on font "航海家" at bounding box center [250, 24] width 14 height 5
click at [548, 262] on div at bounding box center [369, 170] width 739 height 277
click at [731, 317] on div at bounding box center [730, 315] width 6 height 6
click at [584, 227] on div at bounding box center [369, 170] width 739 height 277
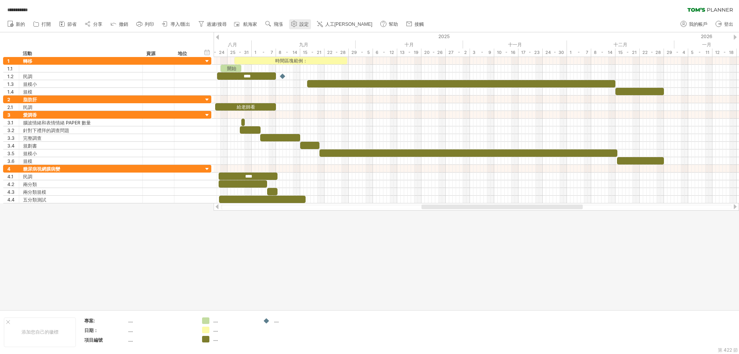
click at [295, 25] on circle at bounding box center [294, 24] width 2 height 2
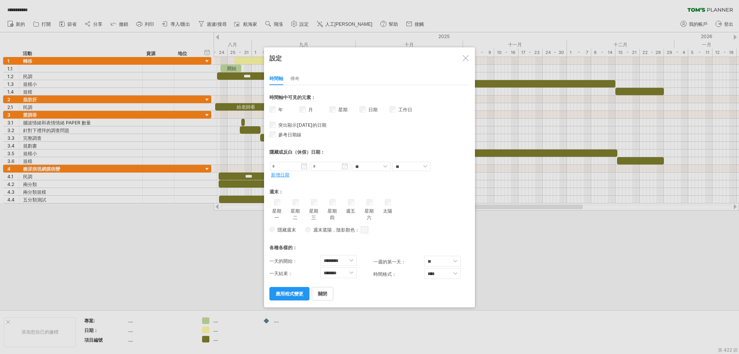
click at [219, 278] on div at bounding box center [369, 177] width 739 height 354
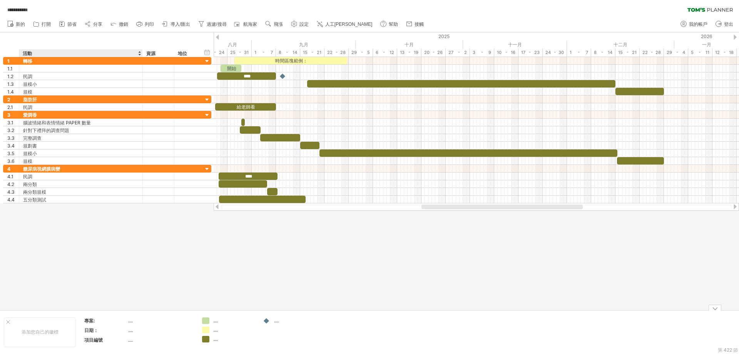
click at [136, 321] on div "...." at bounding box center [160, 320] width 65 height 7
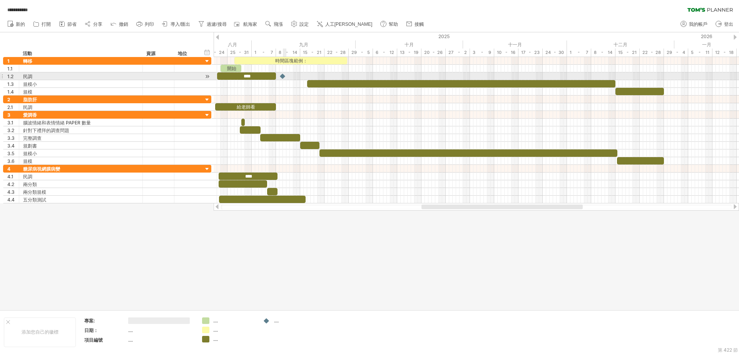
click at [283, 75] on div at bounding box center [283, 75] width 8 height 7
drag, startPoint x: 284, startPoint y: 76, endPoint x: 294, endPoint y: 77, distance: 10.1
click at [294, 77] on div at bounding box center [293, 75] width 8 height 7
click at [293, 77] on div at bounding box center [293, 75] width 8 height 7
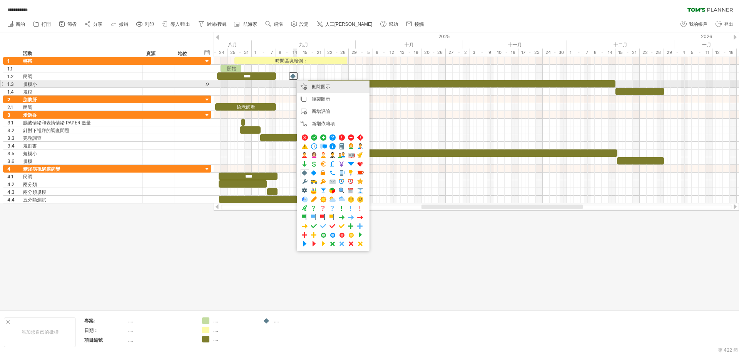
click at [310, 85] on div "刪除圖示 刪除選定的項目" at bounding box center [333, 86] width 73 height 12
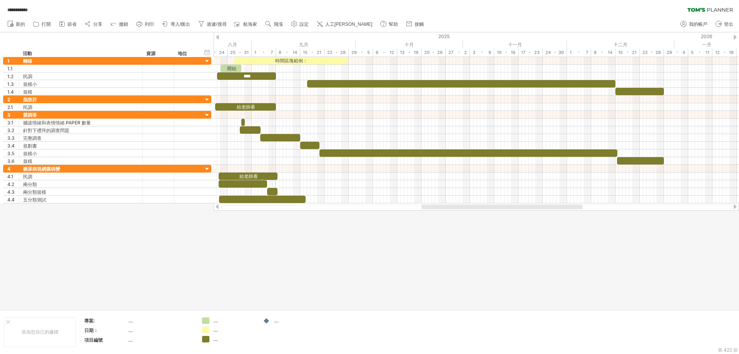
click at [238, 272] on div at bounding box center [369, 170] width 739 height 277
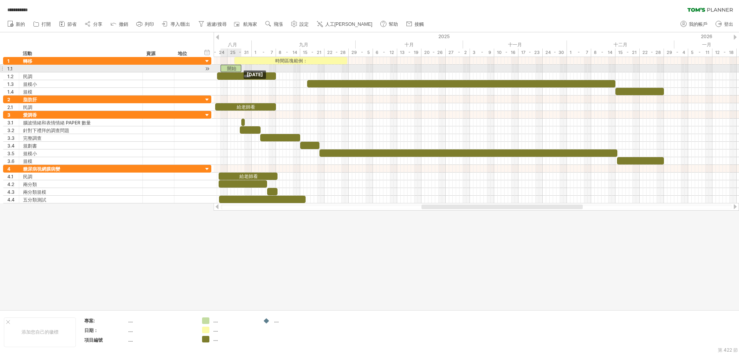
click at [228, 65] on div "開始" at bounding box center [231, 68] width 21 height 7
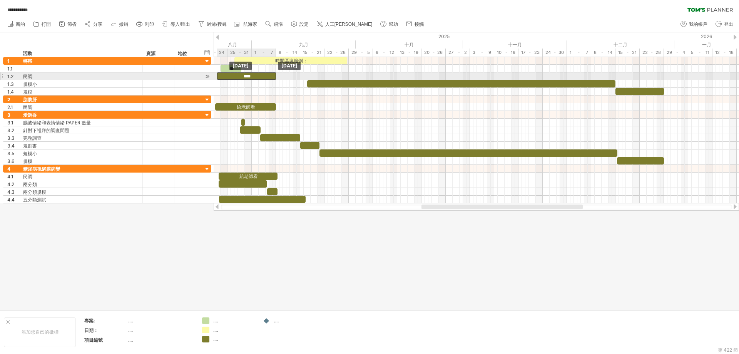
click at [224, 75] on div "****" at bounding box center [246, 75] width 59 height 7
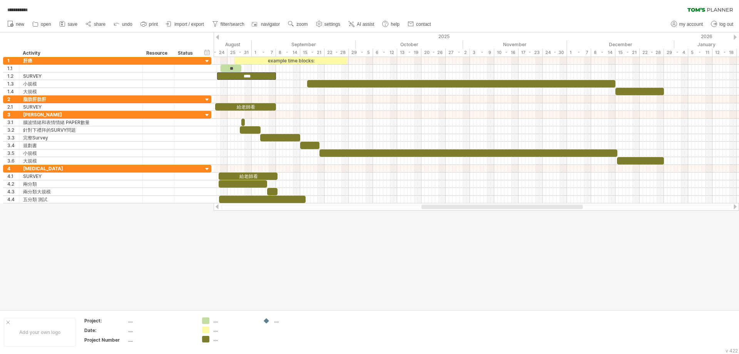
click at [166, 268] on div at bounding box center [369, 170] width 739 height 277
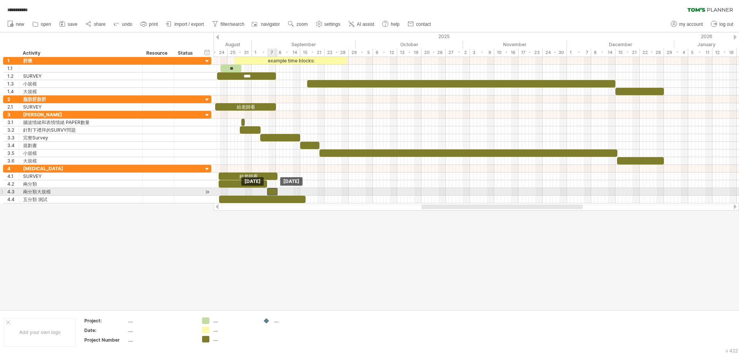
click at [274, 191] on div at bounding box center [272, 191] width 10 height 7
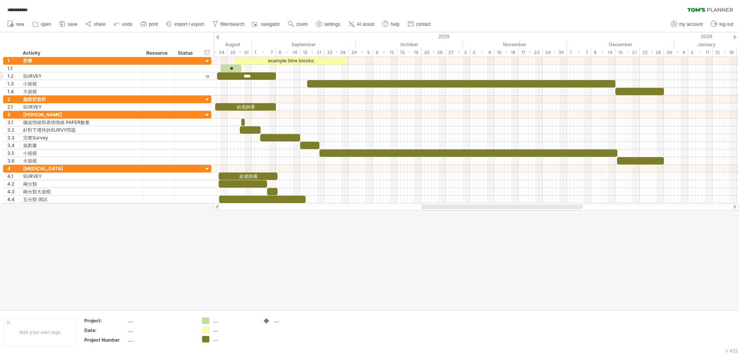
drag, startPoint x: 226, startPoint y: 256, endPoint x: 164, endPoint y: 73, distance: 193.6
click at [226, 256] on div at bounding box center [369, 170] width 739 height 277
click at [539, 248] on div at bounding box center [369, 170] width 739 height 277
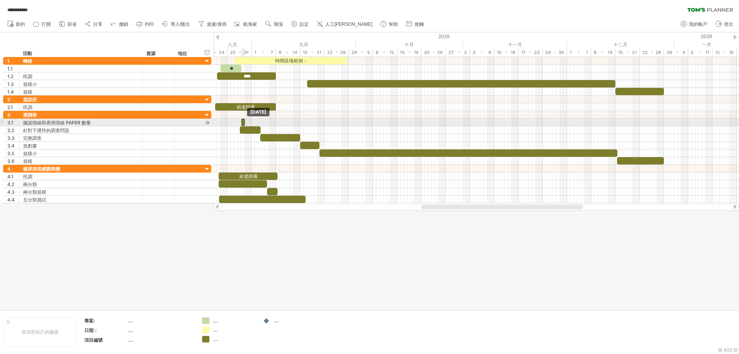
click at [243, 122] on div at bounding box center [242, 122] width 3 height 7
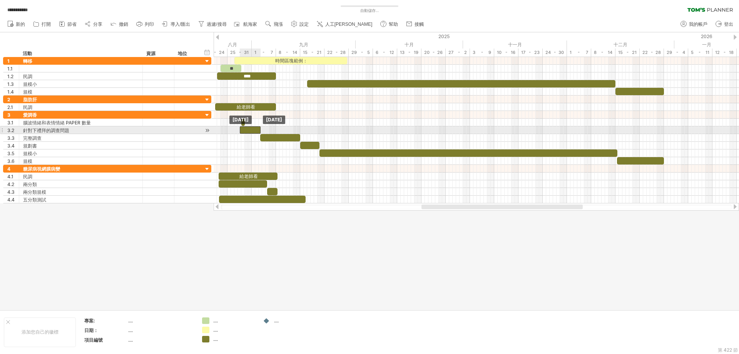
click at [248, 132] on div at bounding box center [250, 129] width 21 height 7
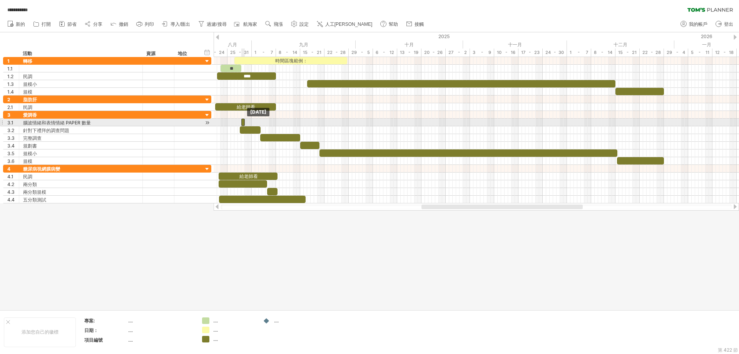
click at [243, 121] on div at bounding box center [242, 122] width 3 height 7
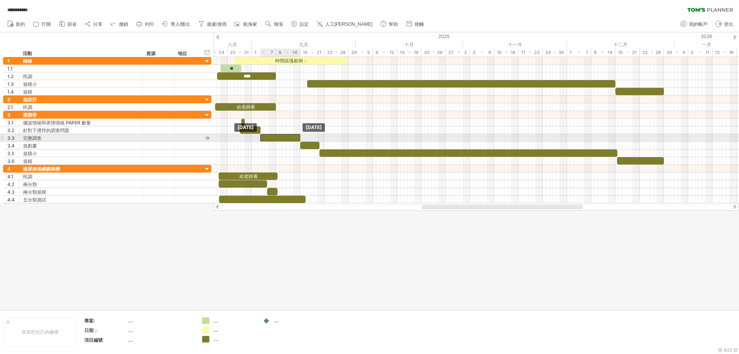
click at [291, 137] on div at bounding box center [280, 137] width 40 height 7
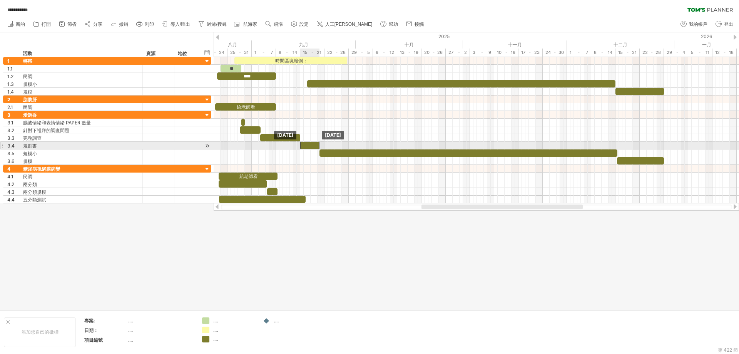
click at [308, 145] on div at bounding box center [309, 145] width 19 height 7
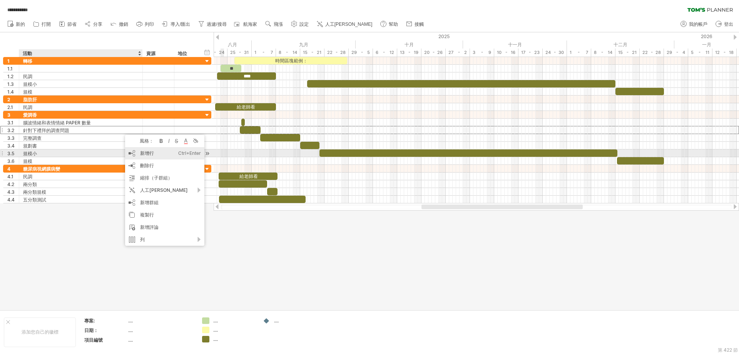
click at [142, 155] on font "新增行" at bounding box center [147, 153] width 14 height 6
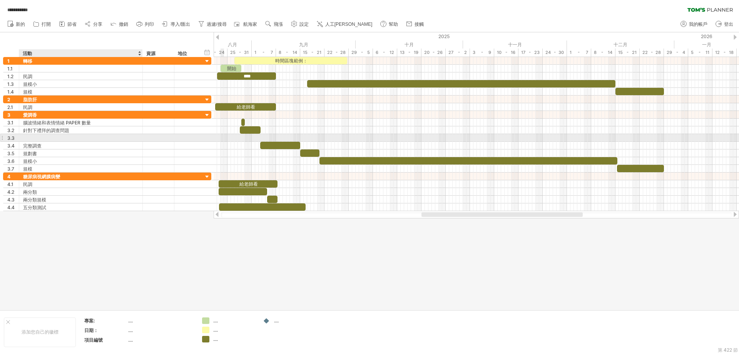
click at [89, 137] on div at bounding box center [81, 137] width 116 height 7
type input "**"
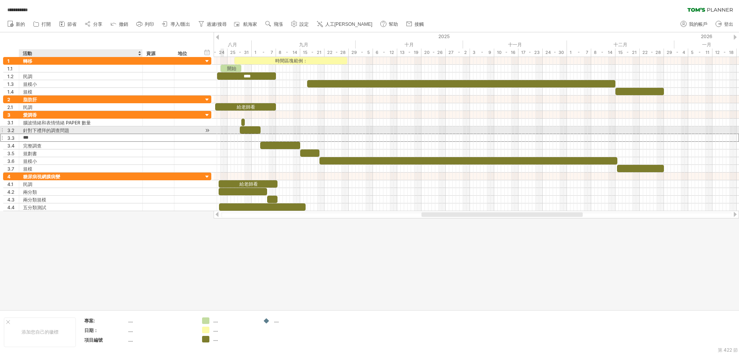
drag, startPoint x: 89, startPoint y: 137, endPoint x: 90, endPoint y: 132, distance: 5.2
click at [90, 132] on div "**********" at bounding box center [107, 142] width 208 height 62
click at [0, 130] on div "**********" at bounding box center [106, 134] width 212 height 154
click at [2, 130] on div at bounding box center [1, 130] width 3 height 8
click at [117, 264] on div at bounding box center [369, 170] width 739 height 277
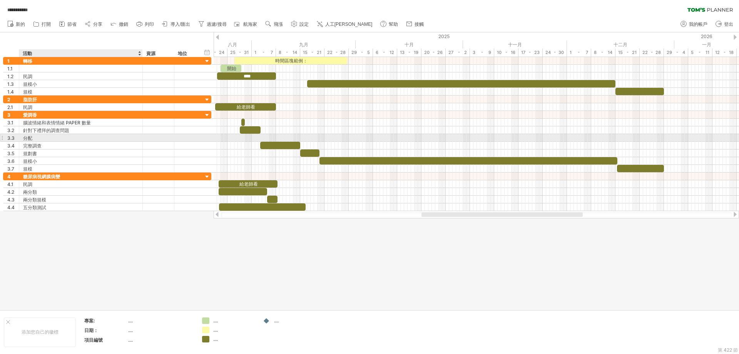
click at [39, 138] on div "分配" at bounding box center [81, 137] width 116 height 7
click at [39, 138] on input "**" at bounding box center [81, 137] width 116 height 7
type input "**********"
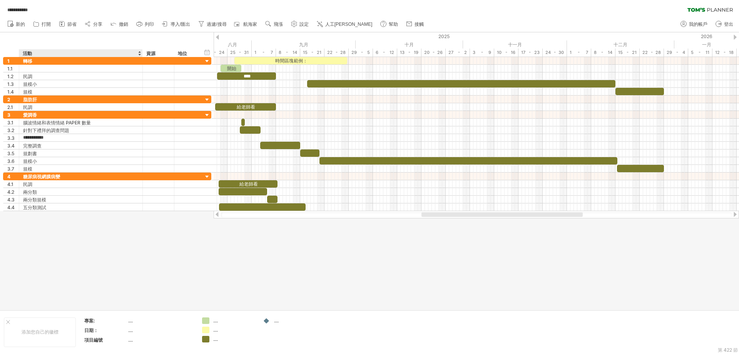
click at [122, 238] on div at bounding box center [369, 170] width 739 height 277
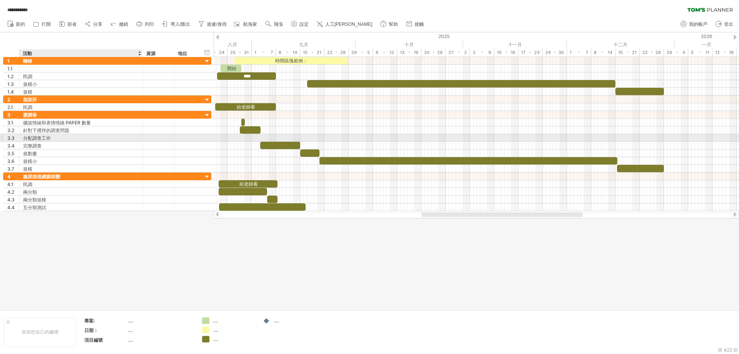
click at [47, 137] on font "分配調查工作" at bounding box center [37, 138] width 28 height 6
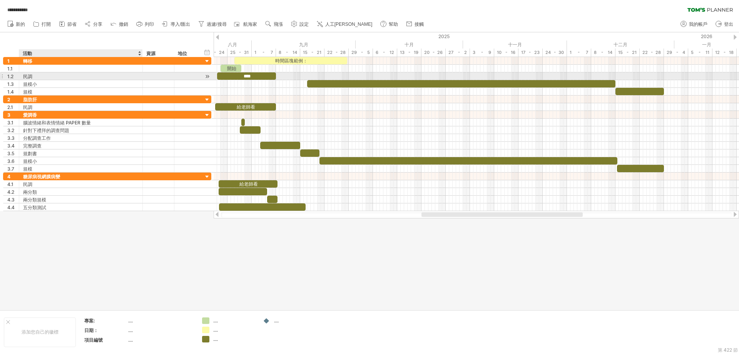
click at [38, 77] on div "民調" at bounding box center [81, 75] width 116 height 7
click at [38, 77] on input "******" at bounding box center [81, 75] width 116 height 7
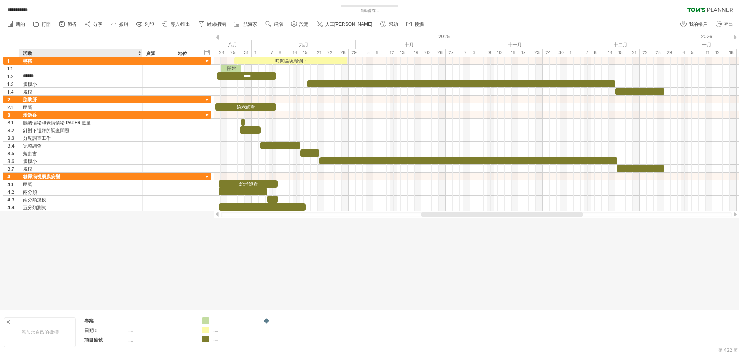
click at [63, 239] on div at bounding box center [369, 170] width 739 height 277
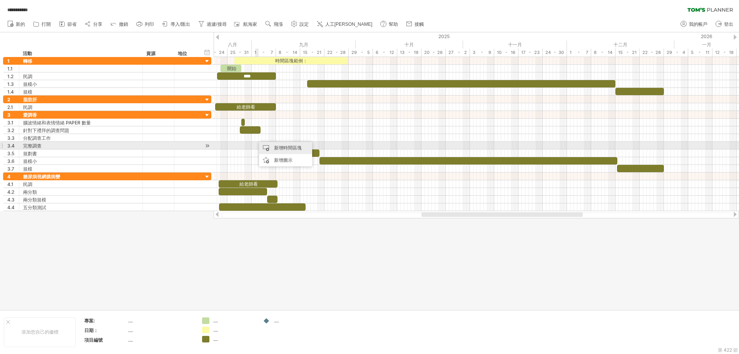
click at [269, 148] on div "新增時間區塊" at bounding box center [285, 148] width 53 height 12
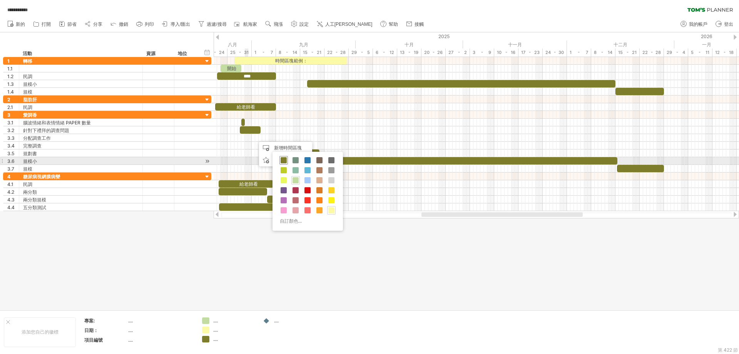
click at [284, 161] on span at bounding box center [284, 160] width 6 height 6
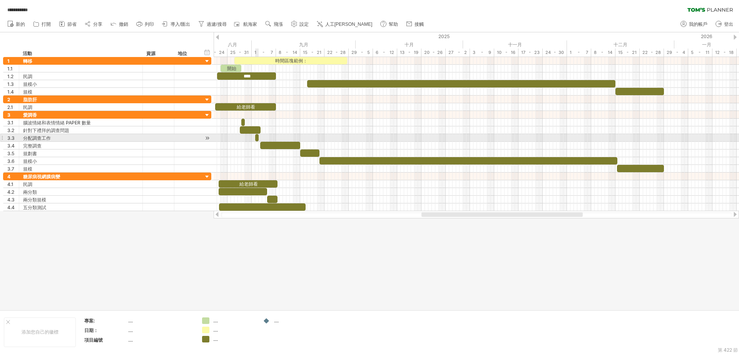
click at [257, 138] on span at bounding box center [258, 137] width 3 height 7
drag, startPoint x: 257, startPoint y: 138, endPoint x: 251, endPoint y: 138, distance: 6.2
click at [251, 138] on div "時間區塊範例： 開始 **** 給老師看 給老師看 [DATE] - 0.5 days [DATE]" at bounding box center [477, 134] width 526 height 154
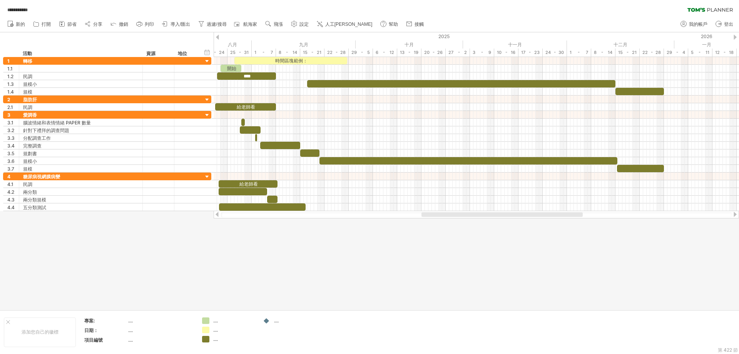
click at [247, 258] on div at bounding box center [369, 170] width 739 height 277
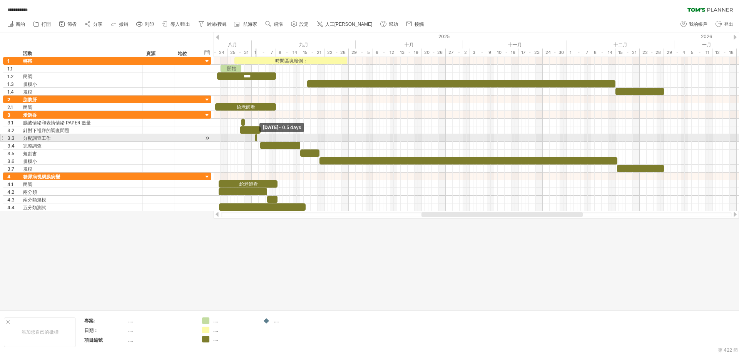
click at [252, 137] on div "時間區塊範例： 開始 **** 給老師看 給老師看 [DATE] - 0.5 days [DATE]" at bounding box center [477, 134] width 526 height 154
click at [255, 137] on div at bounding box center [256, 137] width 2 height 7
drag, startPoint x: 255, startPoint y: 137, endPoint x: 245, endPoint y: 137, distance: 9.2
click at [245, 137] on span at bounding box center [246, 137] width 3 height 7
click at [247, 135] on div at bounding box center [248, 137] width 10 height 7
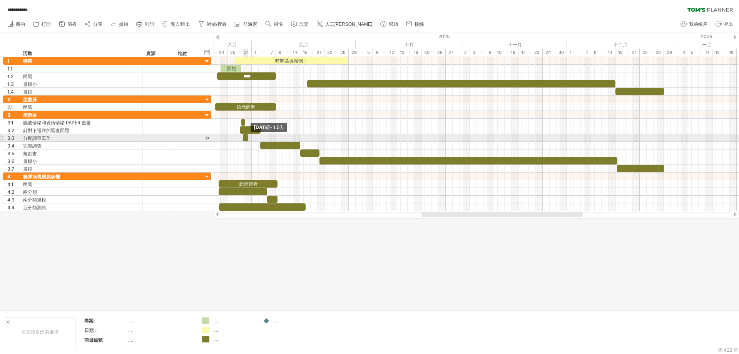
drag, startPoint x: 254, startPoint y: 136, endPoint x: 248, endPoint y: 136, distance: 5.4
click at [248, 136] on span at bounding box center [248, 137] width 3 height 7
click at [246, 138] on div at bounding box center [245, 137] width 5 height 7
click at [244, 137] on span at bounding box center [242, 137] width 3 height 7
click at [246, 137] on div at bounding box center [245, 137] width 5 height 7
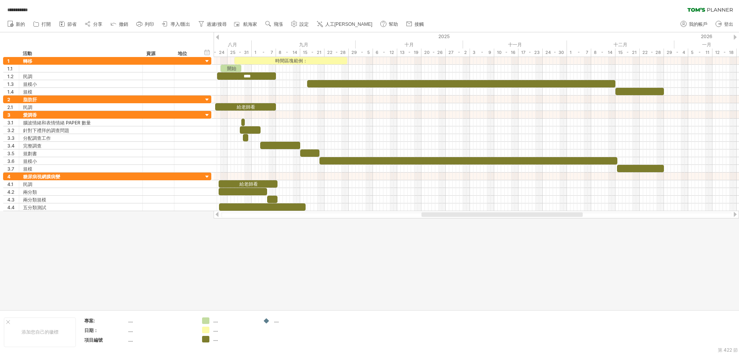
click at [242, 283] on div at bounding box center [369, 170] width 739 height 277
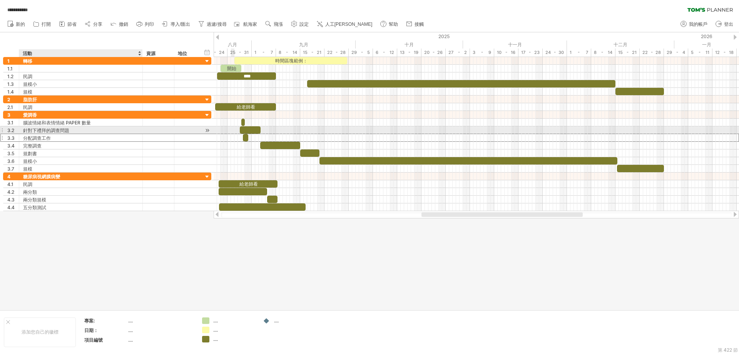
drag, startPoint x: 50, startPoint y: 139, endPoint x: 52, endPoint y: 133, distance: 6.5
click at [52, 133] on div "**********" at bounding box center [107, 142] width 208 height 62
drag, startPoint x: 13, startPoint y: 139, endPoint x: 13, endPoint y: 131, distance: 8.1
click at [13, 131] on div "**********" at bounding box center [107, 142] width 208 height 62
drag, startPoint x: 199, startPoint y: 129, endPoint x: 199, endPoint y: 134, distance: 5.1
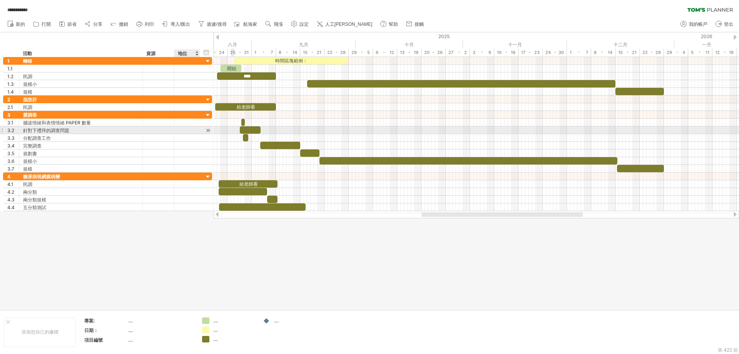
click at [199, 134] on div "**********" at bounding box center [107, 130] width 209 height 8
drag, startPoint x: 45, startPoint y: 129, endPoint x: 46, endPoint y: 138, distance: 9.4
click at [46, 138] on div "**********" at bounding box center [107, 142] width 209 height 62
drag, startPoint x: 37, startPoint y: 129, endPoint x: 29, endPoint y: 132, distance: 8.8
click at [39, 137] on div "**********" at bounding box center [107, 142] width 209 height 62
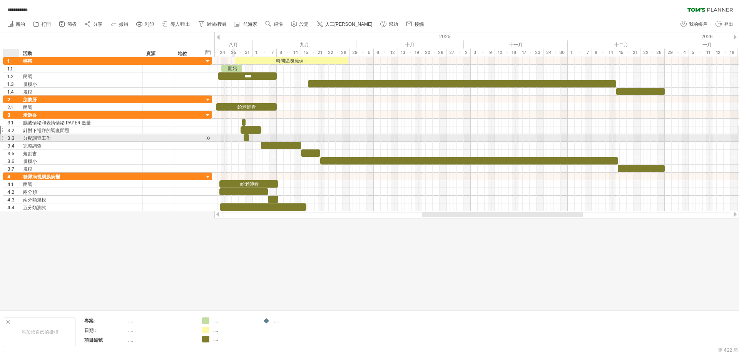
drag, startPoint x: 14, startPoint y: 129, endPoint x: 16, endPoint y: 138, distance: 9.4
click at [16, 138] on div "**********" at bounding box center [107, 142] width 209 height 62
drag, startPoint x: 42, startPoint y: 137, endPoint x: 50, endPoint y: 133, distance: 8.7
click at [42, 131] on div "**********" at bounding box center [107, 142] width 209 height 62
click at [59, 141] on div "分配調查工作" at bounding box center [81, 137] width 116 height 7
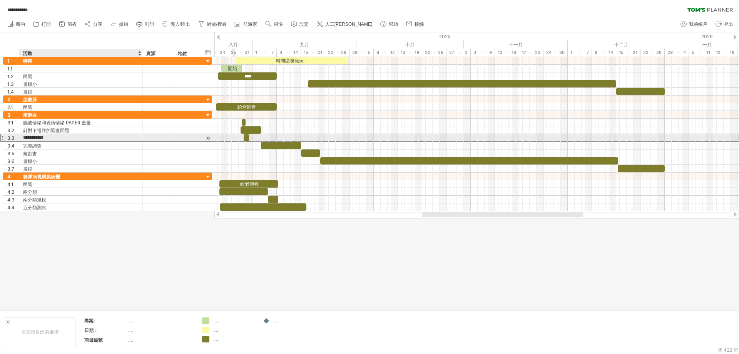
click at [59, 141] on input "**********" at bounding box center [81, 137] width 116 height 7
click at [72, 138] on input "**********" at bounding box center [81, 137] width 116 height 7
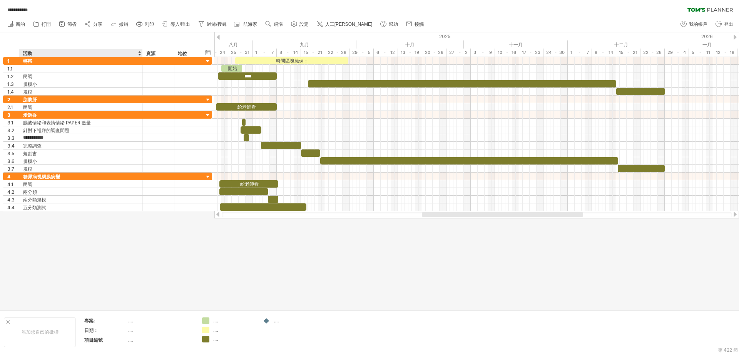
click at [60, 259] on div at bounding box center [369, 170] width 739 height 277
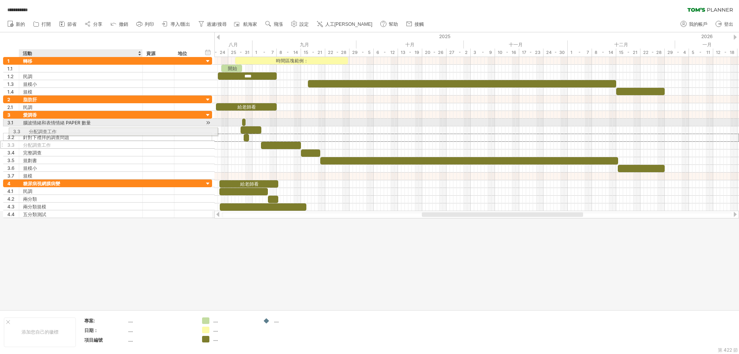
drag, startPoint x: 56, startPoint y: 137, endPoint x: 57, endPoint y: 130, distance: 6.6
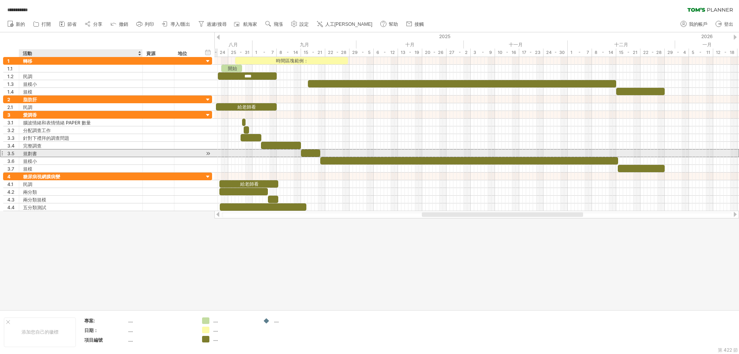
click at [77, 155] on div "規劃書" at bounding box center [81, 152] width 116 height 7
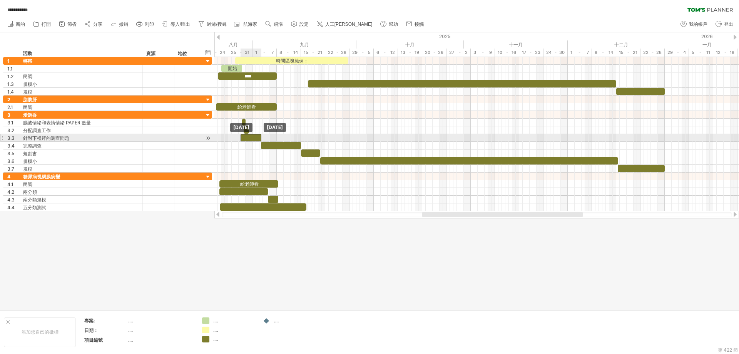
click at [248, 138] on div at bounding box center [251, 137] width 21 height 7
click at [243, 137] on span at bounding box center [244, 137] width 3 height 7
click at [252, 137] on div at bounding box center [252, 137] width 17 height 7
click at [246, 136] on span at bounding box center [245, 137] width 3 height 7
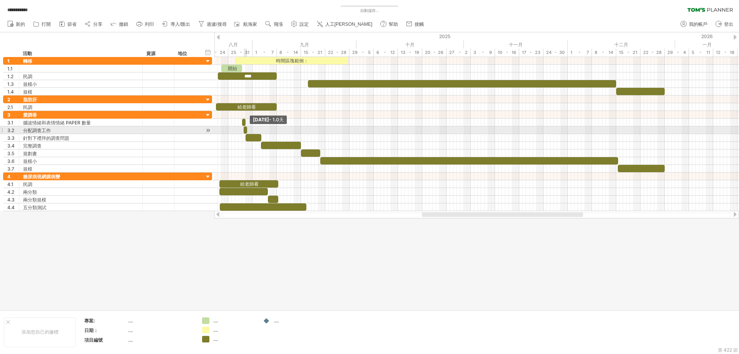
click at [248, 130] on span at bounding box center [247, 129] width 3 height 7
click at [245, 130] on span at bounding box center [243, 129] width 3 height 7
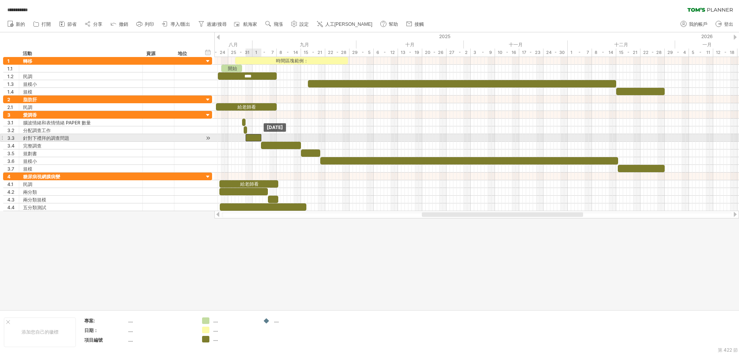
click at [250, 136] on div at bounding box center [254, 137] width 16 height 7
click at [247, 137] on span at bounding box center [245, 137] width 3 height 7
click at [246, 136] on span at bounding box center [245, 137] width 3 height 7
click at [252, 136] on div at bounding box center [254, 137] width 16 height 7
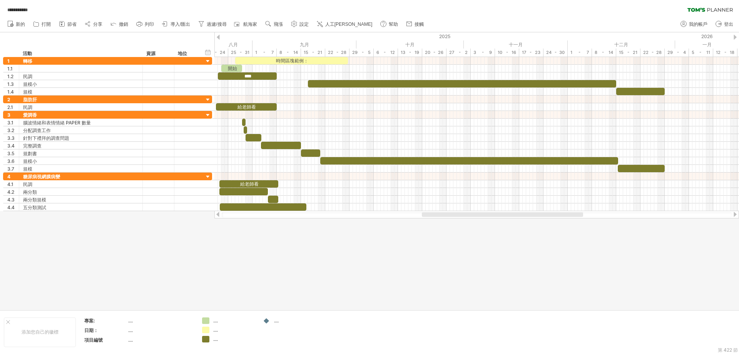
click at [233, 241] on div at bounding box center [369, 170] width 739 height 277
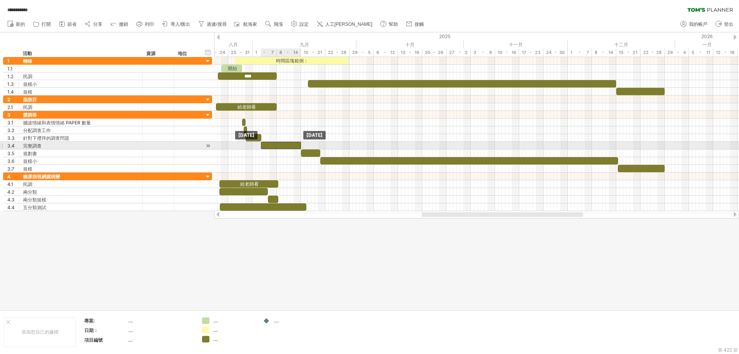
click at [275, 144] on div at bounding box center [281, 145] width 40 height 7
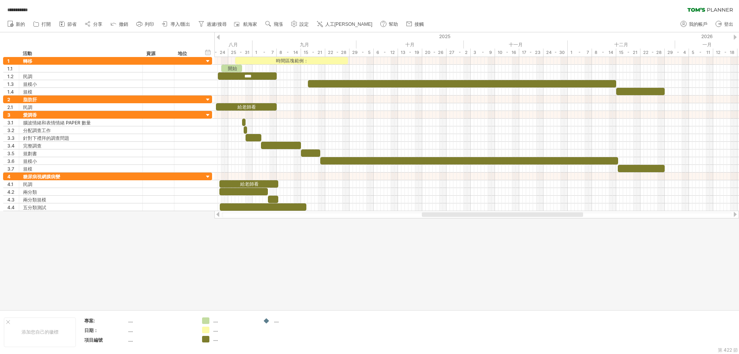
click at [305, 287] on div at bounding box center [369, 170] width 739 height 277
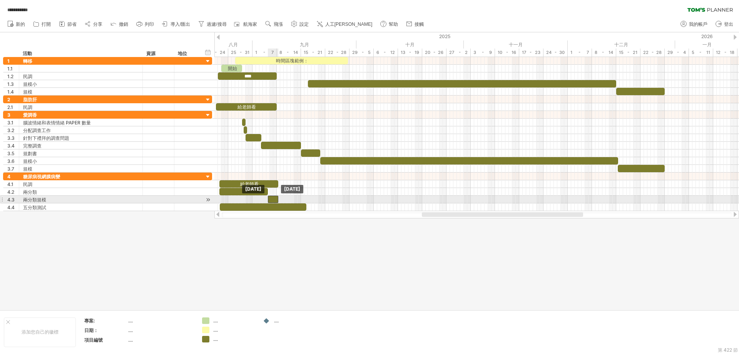
click at [273, 198] on div at bounding box center [273, 199] width 10 height 7
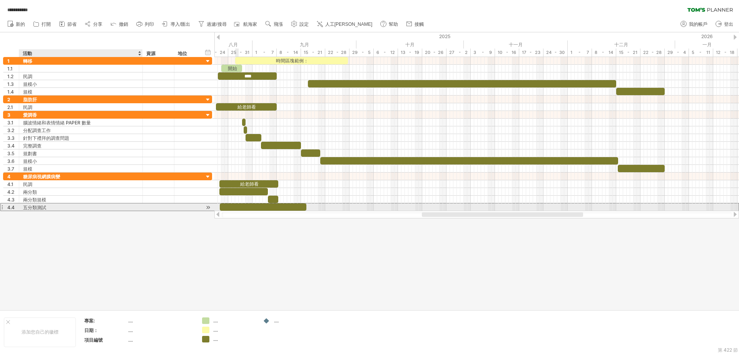
click at [27, 206] on font "五分類測試" at bounding box center [34, 207] width 23 height 6
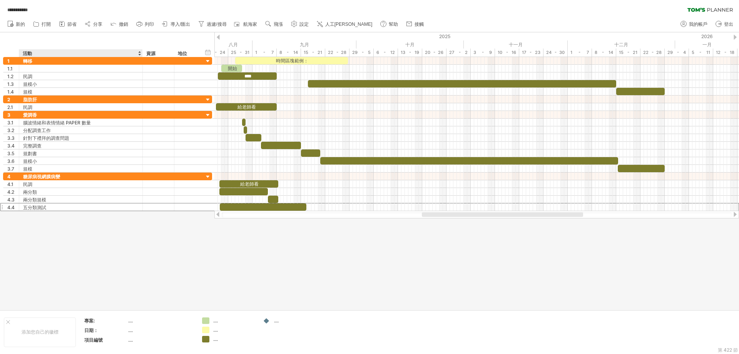
drag, startPoint x: 112, startPoint y: 286, endPoint x: 147, endPoint y: 249, distance: 50.7
click at [112, 282] on div at bounding box center [369, 170] width 739 height 277
click at [350, 280] on div at bounding box center [369, 170] width 739 height 277
click at [295, 25] on use at bounding box center [294, 24] width 8 height 8
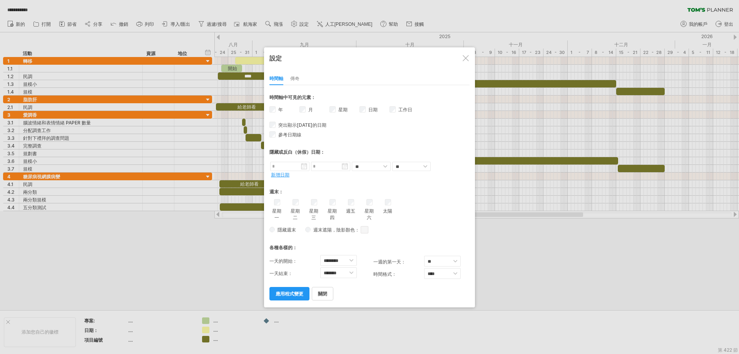
click at [189, 281] on div at bounding box center [369, 177] width 739 height 354
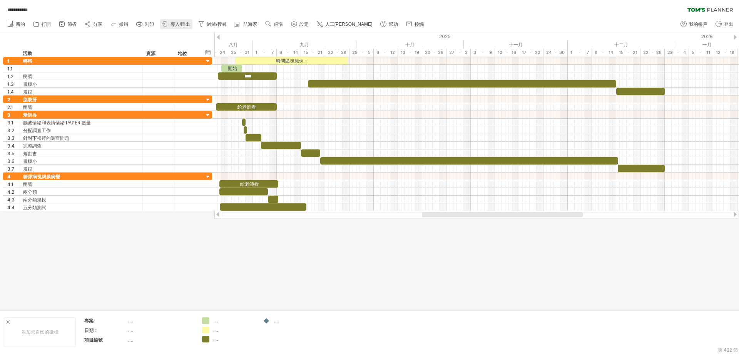
click at [177, 25] on font "導入/匯出" at bounding box center [181, 24] width 20 height 5
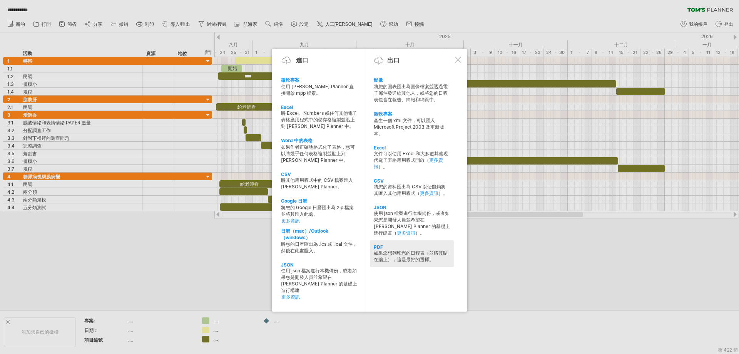
click at [390, 255] on font "如果您想列印您的日程表（並將其貼在牆上），這是最好的選擇。" at bounding box center [411, 256] width 74 height 12
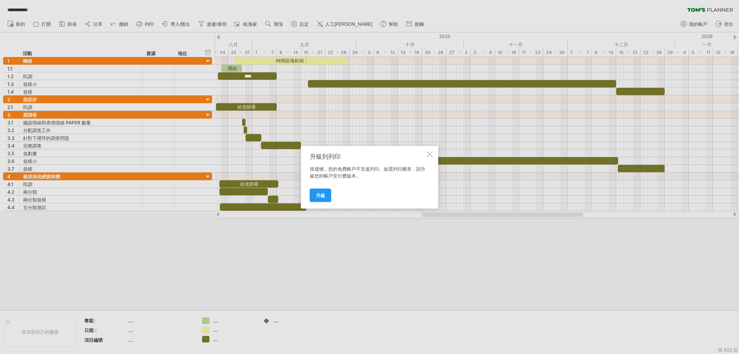
click at [431, 153] on div at bounding box center [430, 154] width 6 height 6
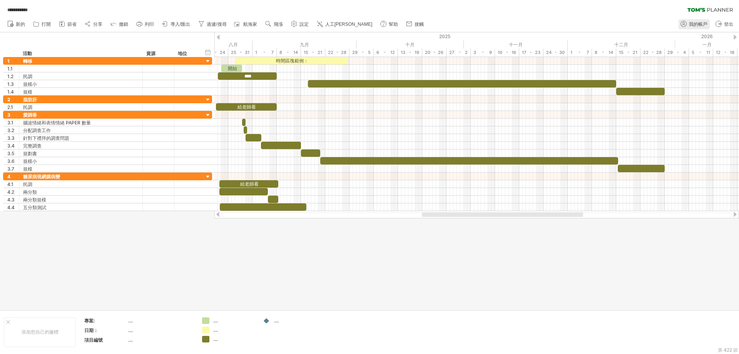
click at [690, 26] on font "我的帳戶" at bounding box center [698, 24] width 18 height 5
type input "**********"
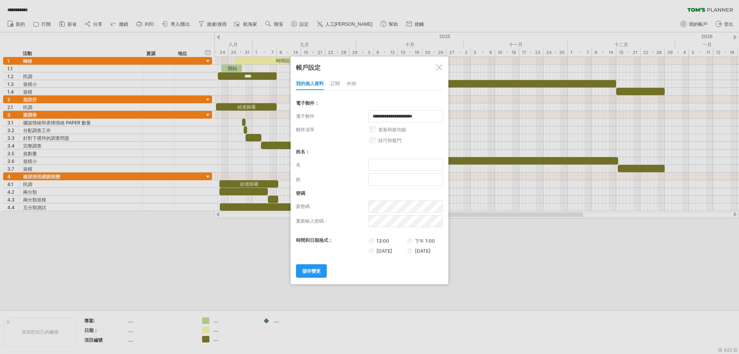
click at [437, 68] on div at bounding box center [439, 67] width 6 height 6
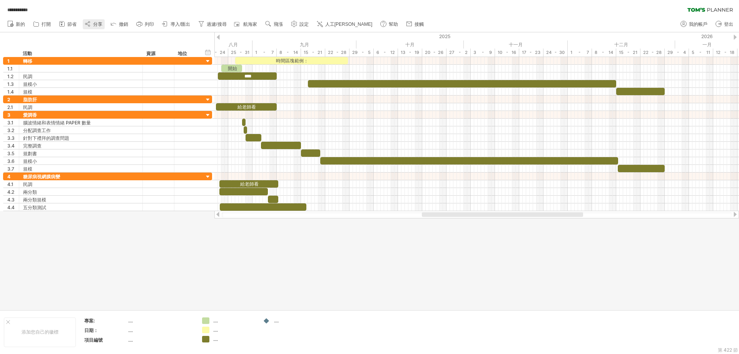
click at [102, 25] on font "分享" at bounding box center [97, 24] width 9 height 5
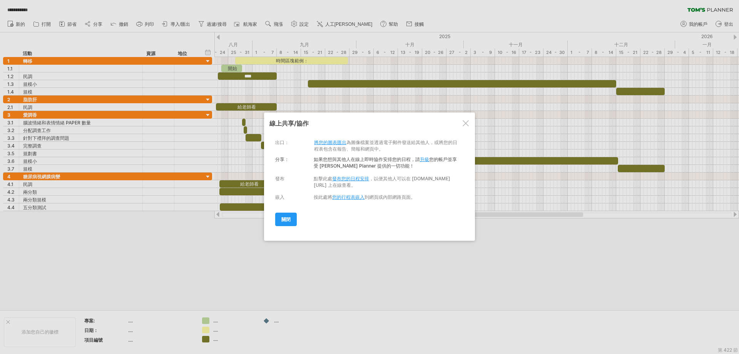
click at [426, 160] on font "升級" at bounding box center [424, 159] width 9 height 6
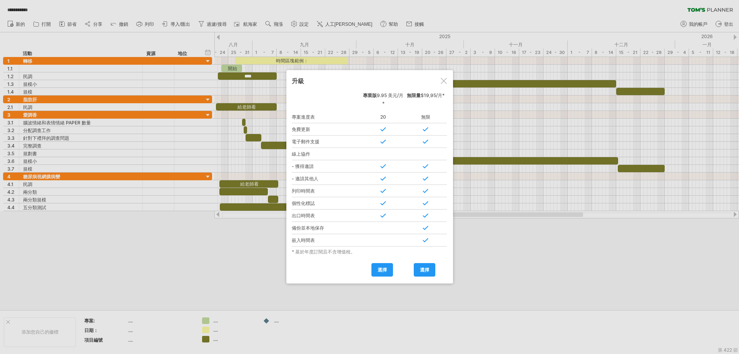
click at [443, 80] on div at bounding box center [444, 81] width 6 height 6
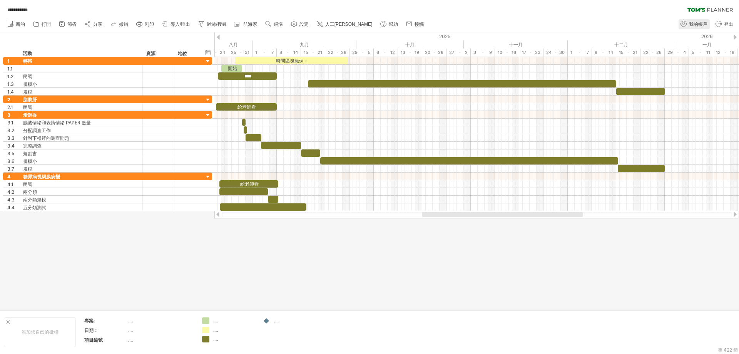
click at [695, 23] on font "我的帳戶" at bounding box center [698, 24] width 18 height 5
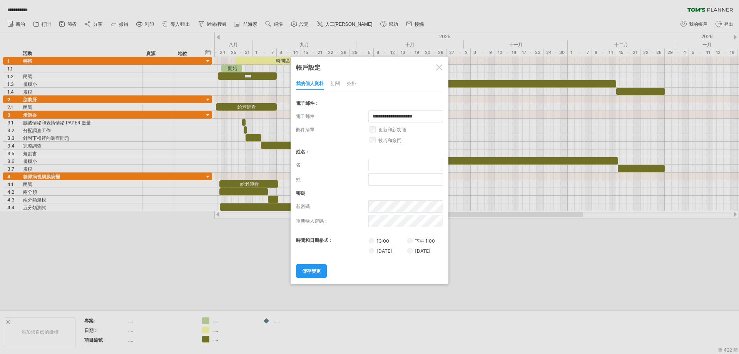
click at [502, 204] on div at bounding box center [369, 177] width 739 height 354
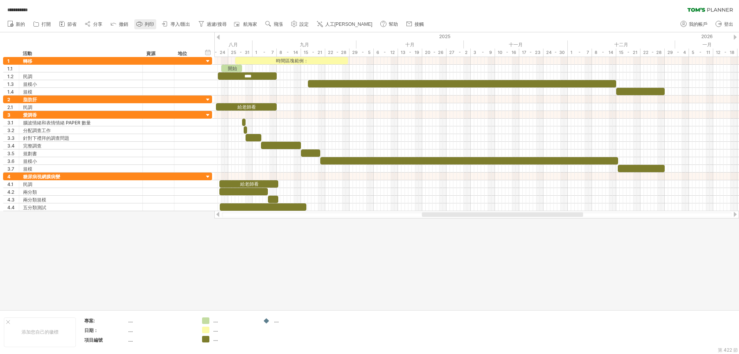
click at [151, 25] on font "列印" at bounding box center [149, 24] width 9 height 5
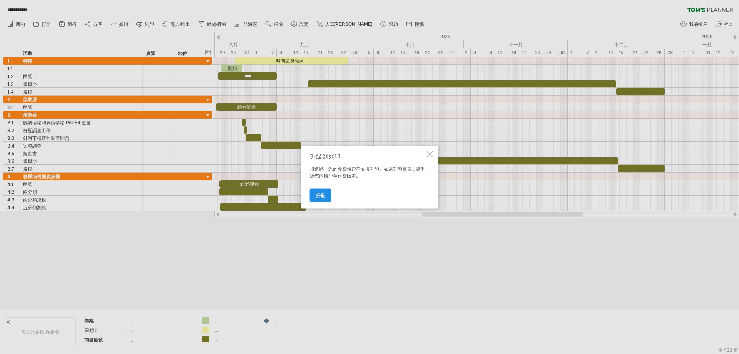
click at [325, 197] on font "升級" at bounding box center [320, 195] width 9 height 6
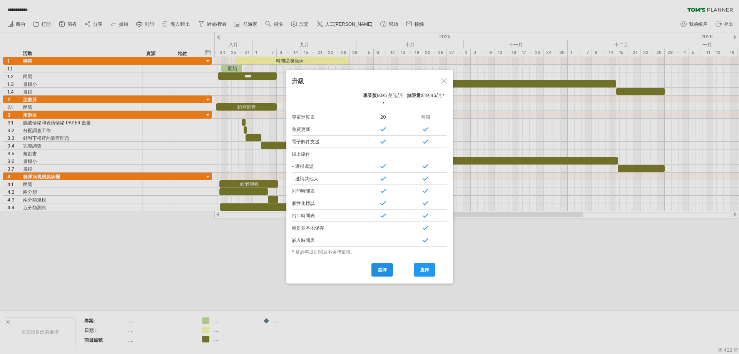
click at [375, 270] on link "選擇" at bounding box center [383, 269] width 22 height 13
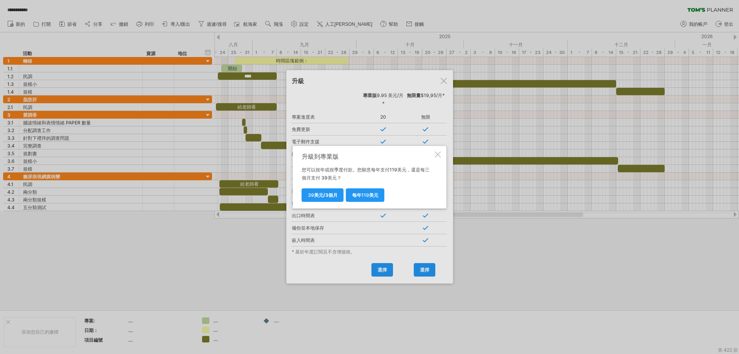
click at [440, 152] on div at bounding box center [438, 154] width 6 height 6
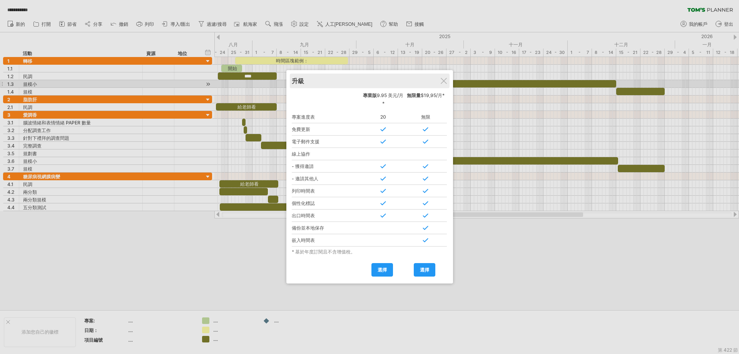
click at [440, 80] on div "升級" at bounding box center [370, 81] width 156 height 15
click at [442, 84] on div at bounding box center [444, 81] width 6 height 6
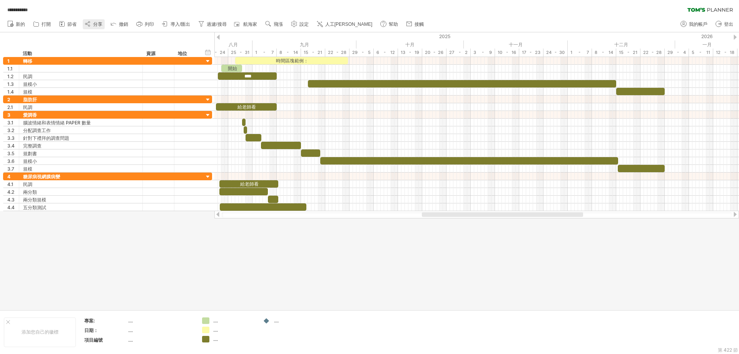
click at [97, 22] on font "分享" at bounding box center [97, 24] width 9 height 5
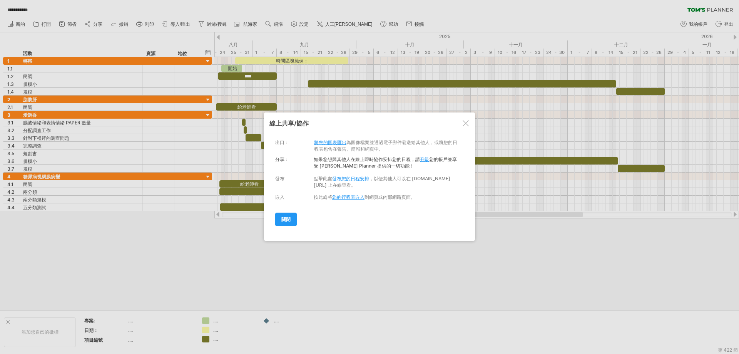
click at [229, 255] on div at bounding box center [369, 177] width 739 height 354
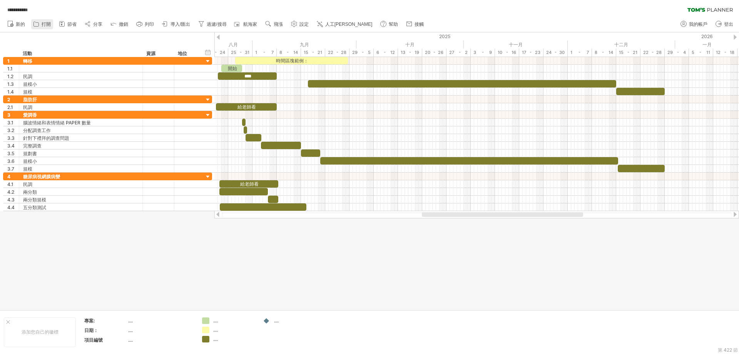
click at [38, 25] on icon at bounding box center [36, 24] width 8 height 8
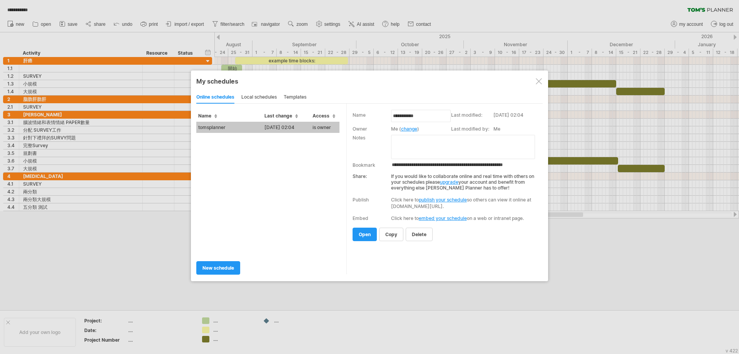
click at [134, 221] on div at bounding box center [369, 177] width 739 height 354
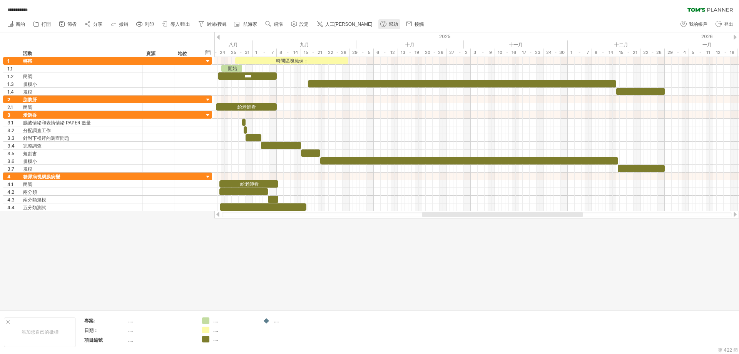
click at [389, 24] on font "幫助" at bounding box center [393, 24] width 9 height 5
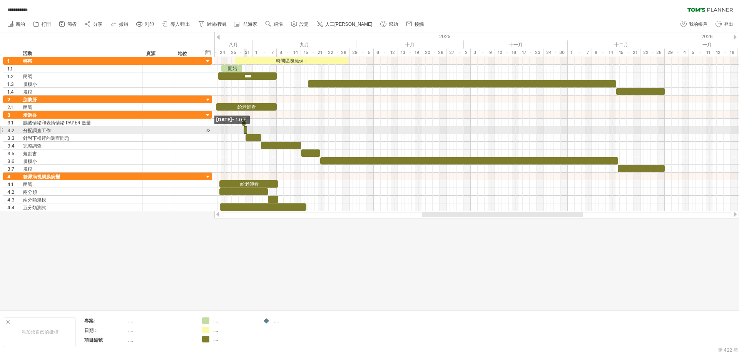
click at [245, 129] on span at bounding box center [243, 129] width 3 height 7
click at [246, 131] on span at bounding box center [247, 129] width 3 height 7
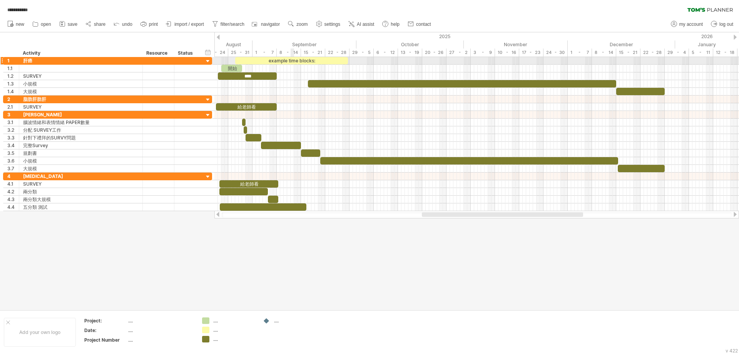
click at [292, 59] on div "example time blocks:" at bounding box center [291, 60] width 113 height 7
click at [327, 62] on div "**********" at bounding box center [291, 60] width 113 height 7
click at [290, 62] on div "**********" at bounding box center [291, 60] width 113 height 7
click at [345, 62] on div "**********" at bounding box center [291, 60] width 113 height 7
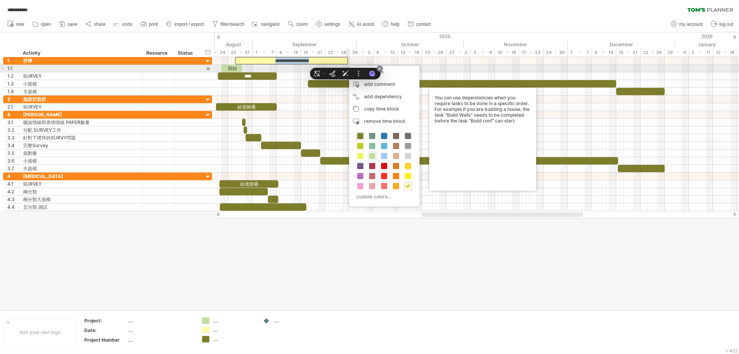
click at [380, 68] on icon at bounding box center [379, 68] width 3 height 3
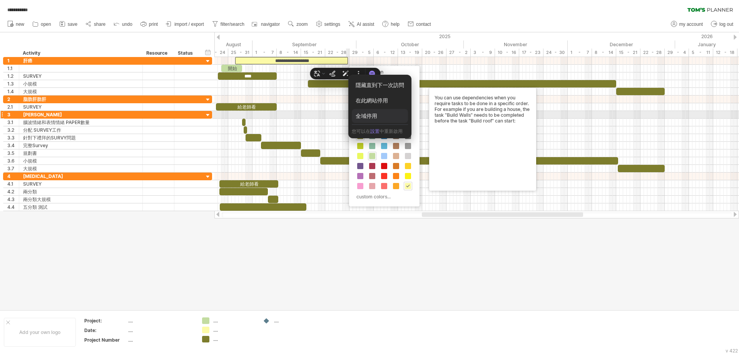
click at [370, 117] on div "全域停用" at bounding box center [380, 116] width 56 height 14
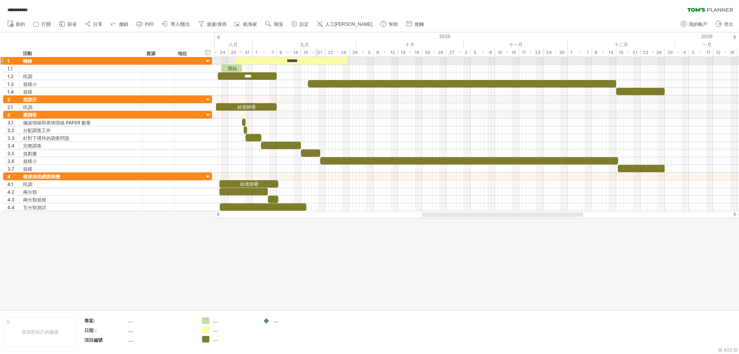
click at [317, 61] on div "******" at bounding box center [291, 60] width 113 height 7
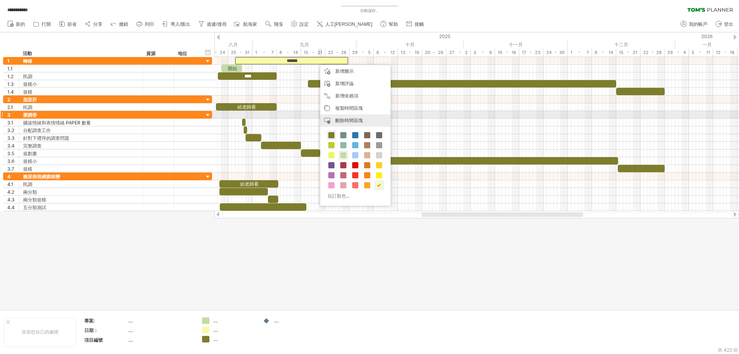
click at [343, 116] on div "刪除時間區塊 刪除選定的項目" at bounding box center [355, 120] width 70 height 12
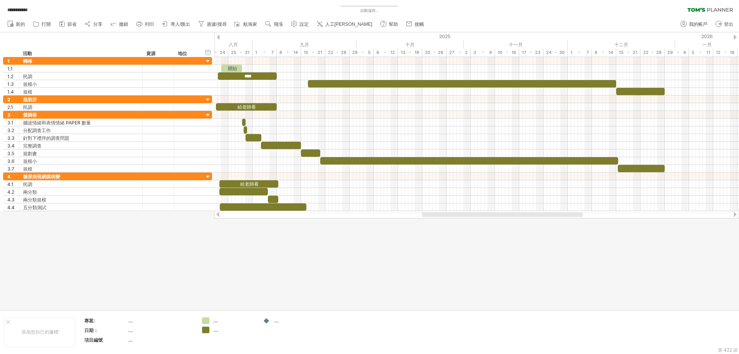
click at [311, 281] on div at bounding box center [369, 170] width 739 height 277
click at [207, 254] on div at bounding box center [369, 170] width 739 height 277
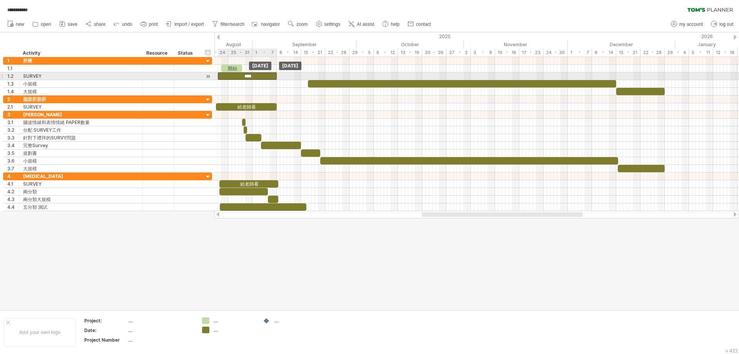
click at [235, 75] on div "****" at bounding box center [247, 75] width 59 height 7
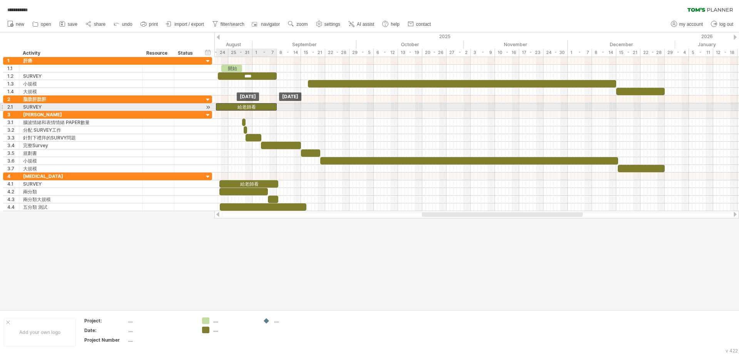
click at [229, 107] on div "給老師看" at bounding box center [246, 106] width 61 height 7
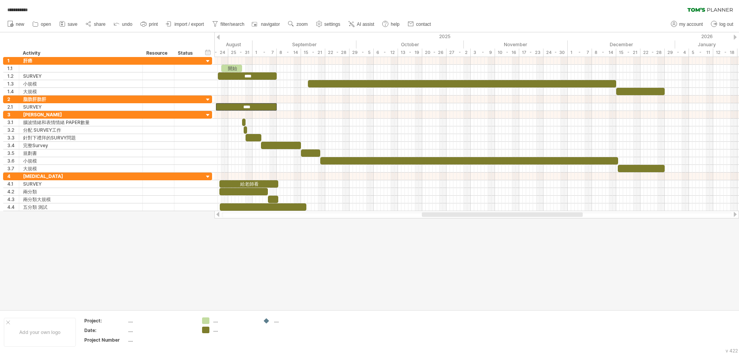
click at [287, 285] on div at bounding box center [369, 170] width 739 height 277
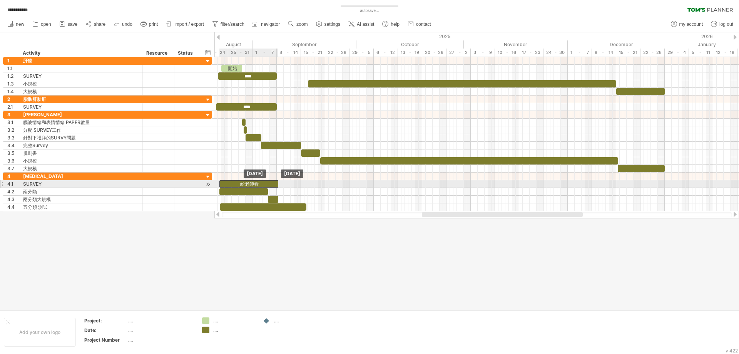
click at [271, 181] on div "給老師看" at bounding box center [248, 183] width 59 height 7
click at [276, 184] on span at bounding box center [276, 183] width 3 height 7
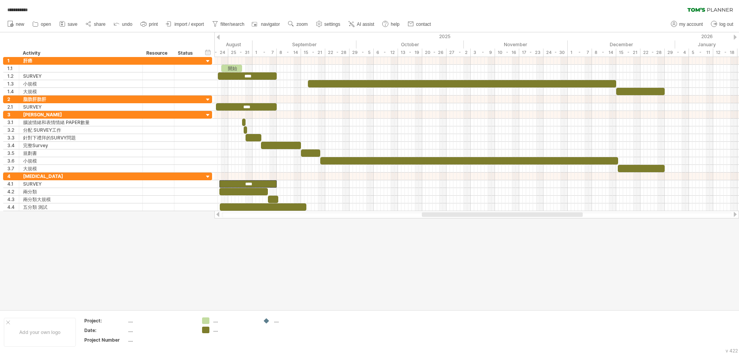
click at [293, 254] on div at bounding box center [369, 170] width 739 height 277
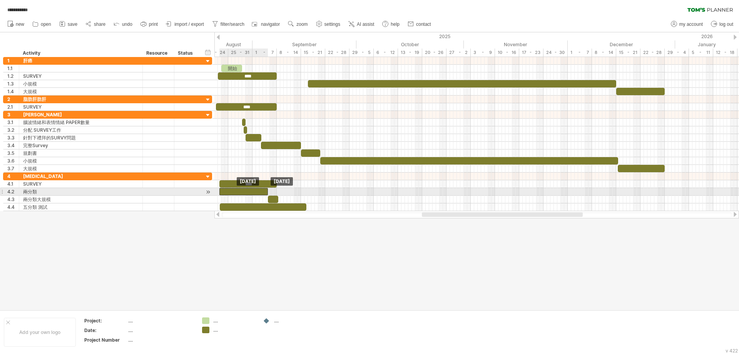
click at [245, 193] on div at bounding box center [243, 191] width 49 height 7
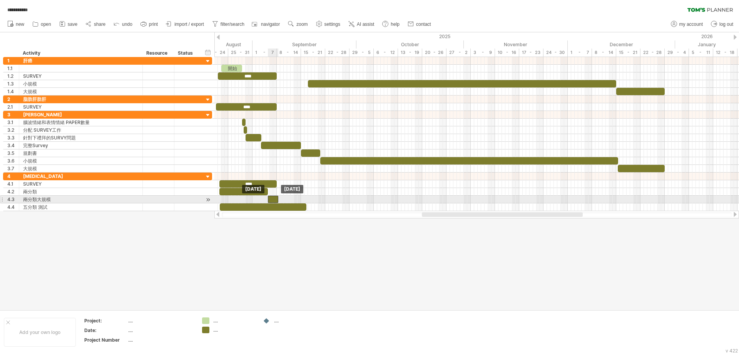
click at [276, 201] on div at bounding box center [273, 199] width 10 height 7
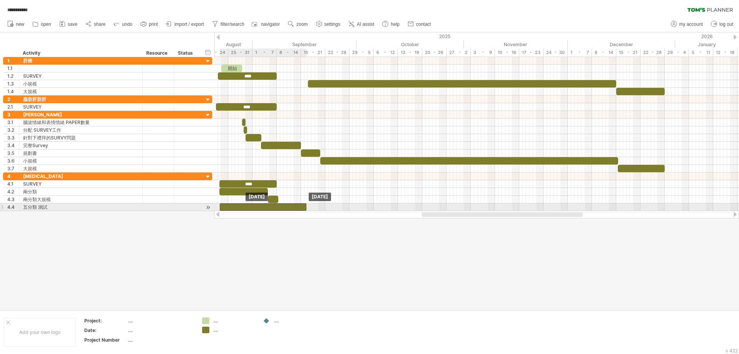
click at [271, 208] on div at bounding box center [263, 206] width 87 height 7
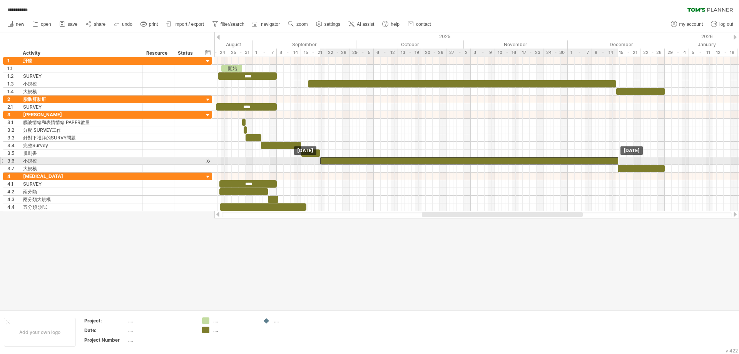
click at [352, 159] on div at bounding box center [469, 160] width 298 height 7
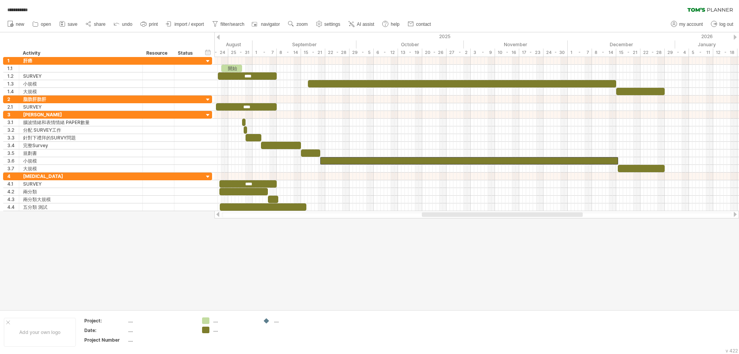
click at [350, 232] on div at bounding box center [369, 170] width 739 height 277
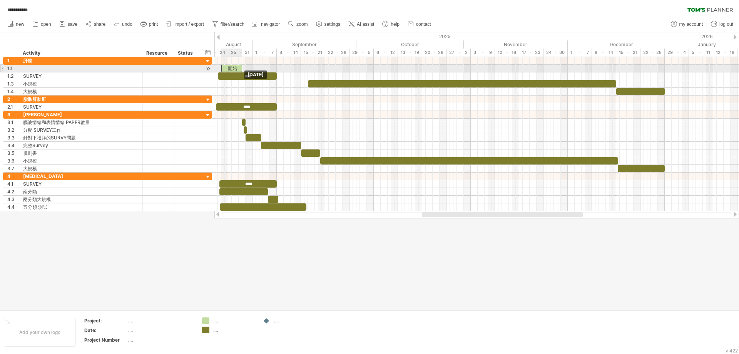
click at [232, 65] on div "開始" at bounding box center [231, 68] width 21 height 7
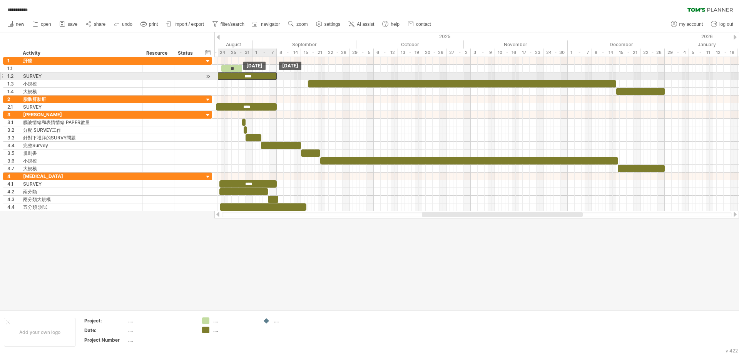
click at [230, 74] on div "****" at bounding box center [247, 75] width 59 height 7
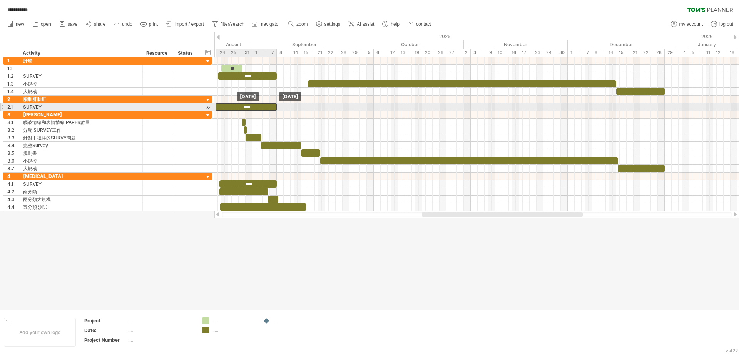
click at [223, 105] on div "****" at bounding box center [246, 106] width 61 height 7
click at [218, 106] on span at bounding box center [217, 106] width 3 height 7
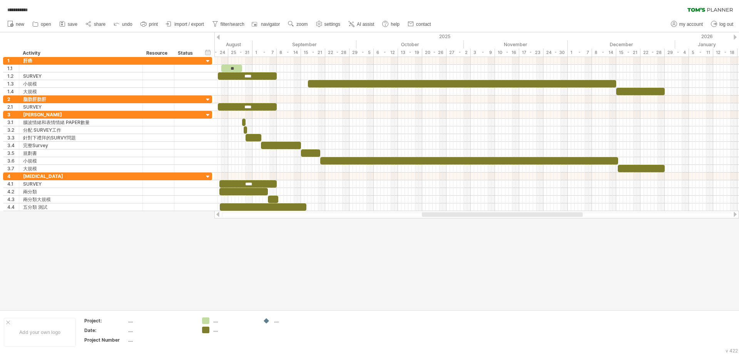
click at [241, 265] on div at bounding box center [369, 170] width 739 height 277
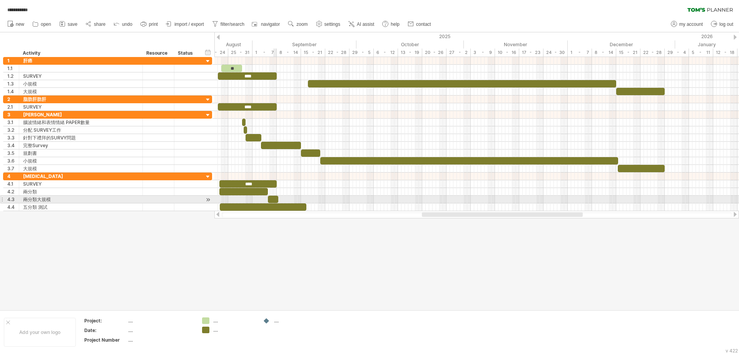
click at [273, 198] on div at bounding box center [273, 199] width 10 height 7
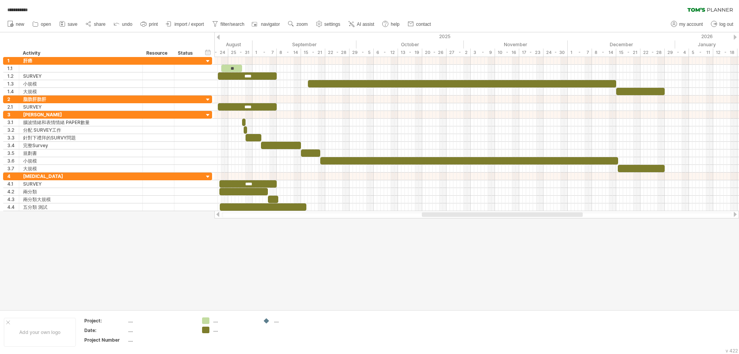
click at [261, 222] on div at bounding box center [369, 170] width 739 height 277
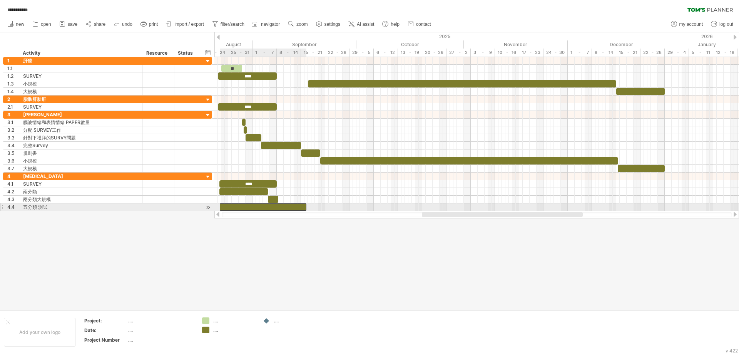
click at [254, 205] on div at bounding box center [263, 206] width 87 height 7
click at [259, 209] on div at bounding box center [263, 206] width 87 height 7
click at [212, 208] on div "4.4 ****** 五分類 測試" at bounding box center [107, 207] width 209 height 8
click at [209, 208] on div at bounding box center [207, 207] width 7 height 8
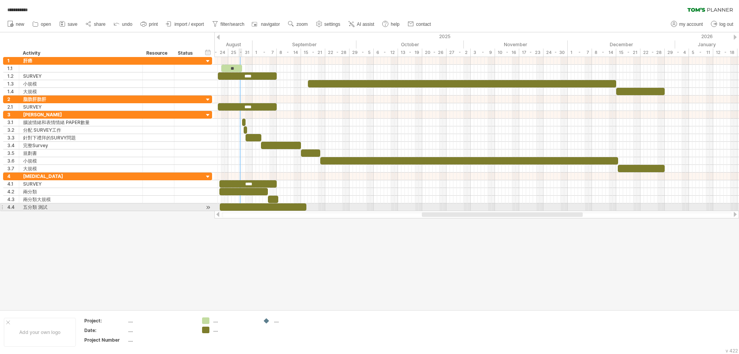
click at [240, 207] on div at bounding box center [263, 206] width 87 height 7
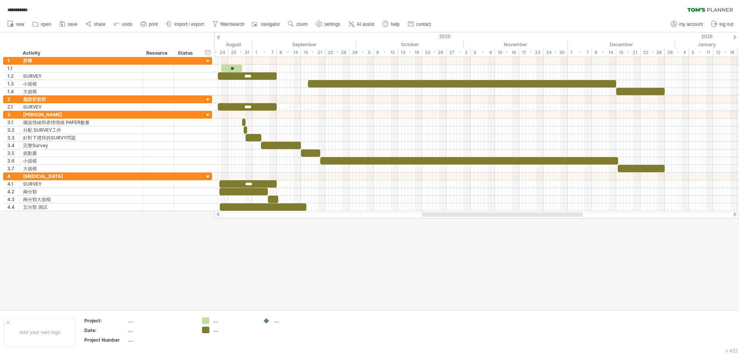
click at [247, 255] on div at bounding box center [369, 170] width 739 height 277
click at [275, 50] on div "1 - 7" at bounding box center [265, 53] width 24 height 8
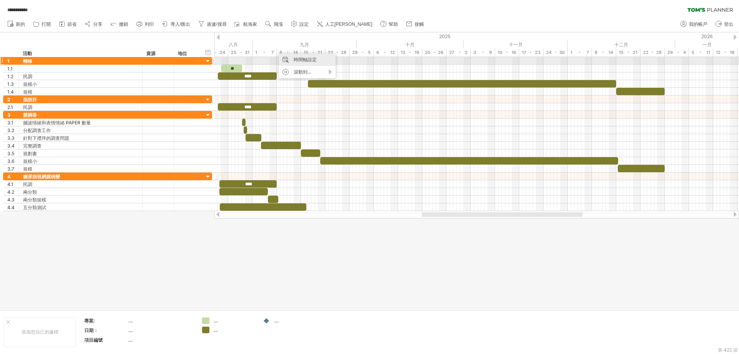
click at [298, 59] on font "時間軸設定" at bounding box center [305, 60] width 23 height 6
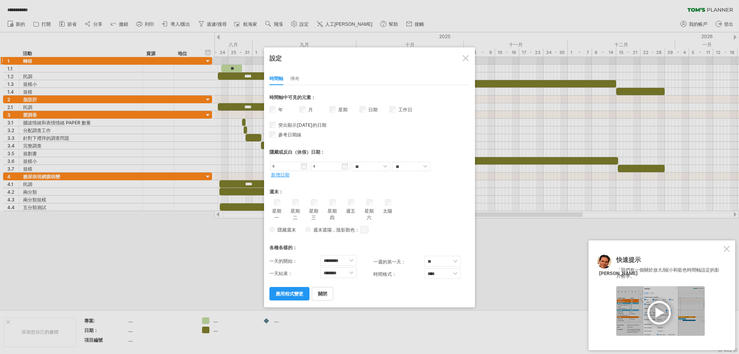
click at [293, 291] on font "應用程式變更" at bounding box center [290, 294] width 28 height 6
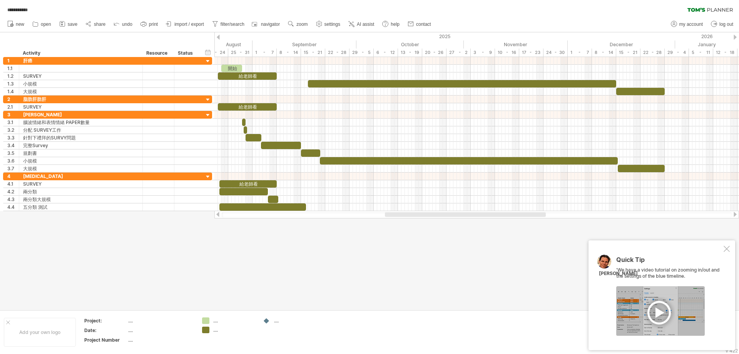
click at [321, 234] on div at bounding box center [369, 170] width 739 height 277
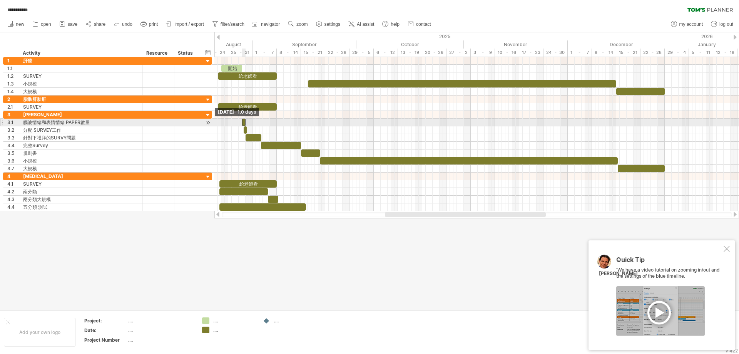
click at [243, 121] on span at bounding box center [242, 122] width 3 height 7
click at [245, 122] on span at bounding box center [245, 122] width 3 height 7
click at [244, 122] on div at bounding box center [243, 122] width 3 height 7
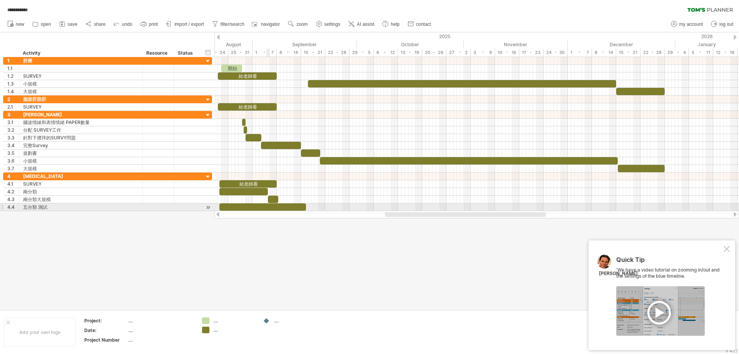
scroll to position [0, 12]
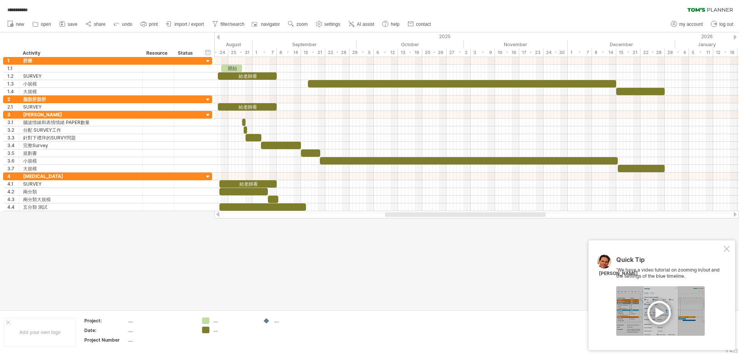
click at [292, 245] on div at bounding box center [369, 170] width 739 height 277
click at [336, 250] on div at bounding box center [369, 170] width 739 height 277
click at [729, 247] on div at bounding box center [727, 249] width 6 height 6
